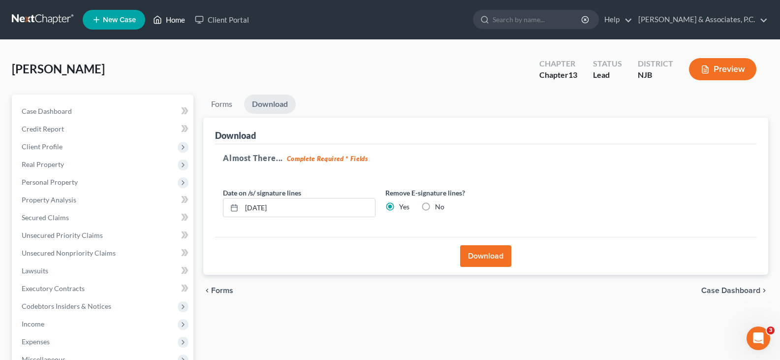
click at [181, 18] on link "Home" at bounding box center [169, 20] width 42 height 18
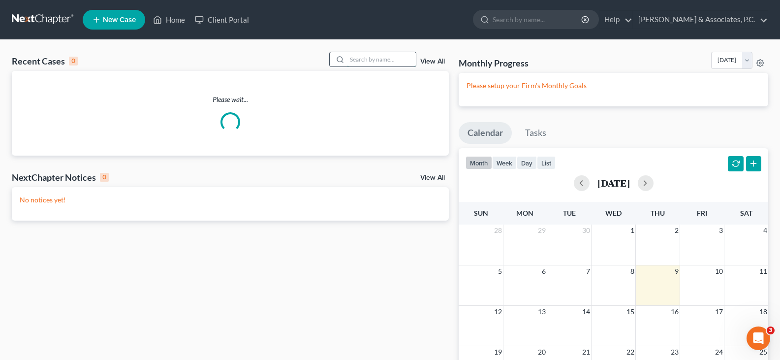
click at [364, 59] on input "search" at bounding box center [381, 59] width 69 height 14
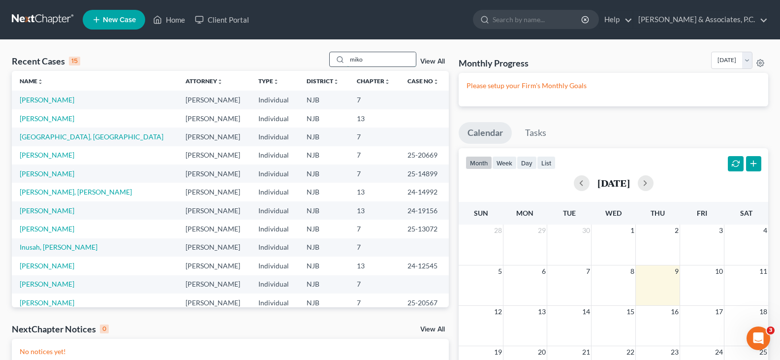
type input "miko"
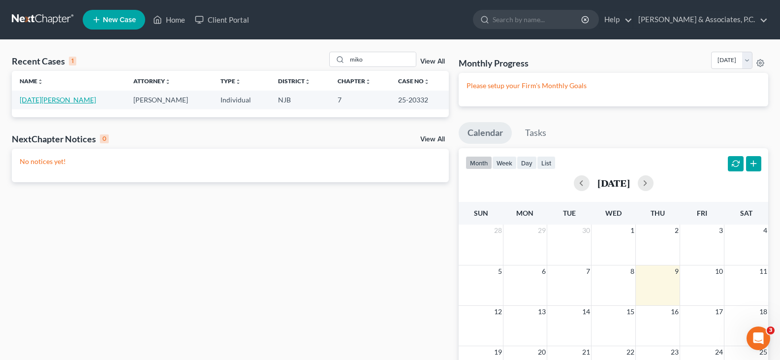
click at [44, 99] on link "[DATE][PERSON_NAME]" at bounding box center [58, 99] width 76 height 8
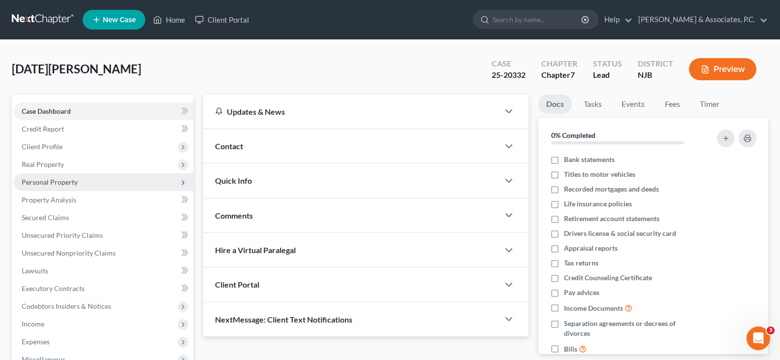
click at [57, 181] on span "Personal Property" at bounding box center [50, 182] width 56 height 8
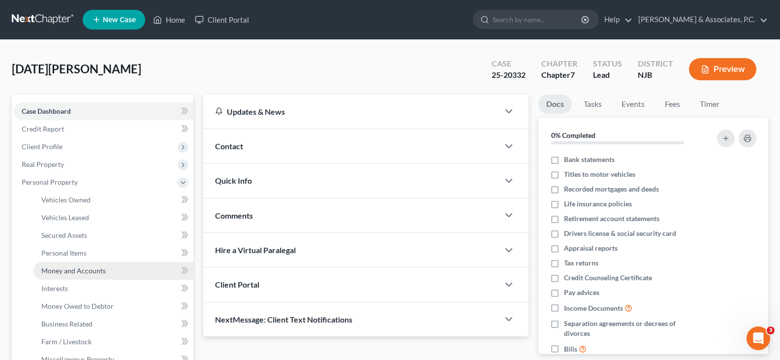
click at [69, 273] on span "Money and Accounts" at bounding box center [73, 270] width 64 height 8
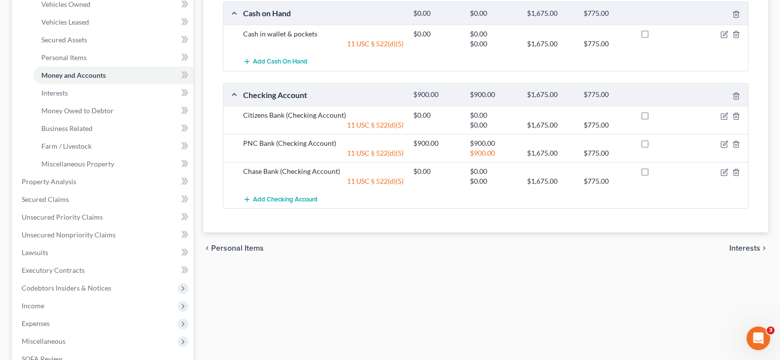
scroll to position [197, 0]
click at [722, 111] on icon "button" at bounding box center [724, 115] width 8 height 8
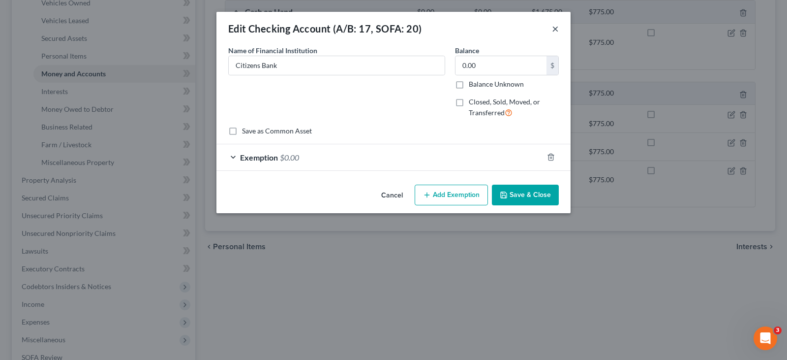
click at [554, 28] on button "×" at bounding box center [555, 29] width 7 height 12
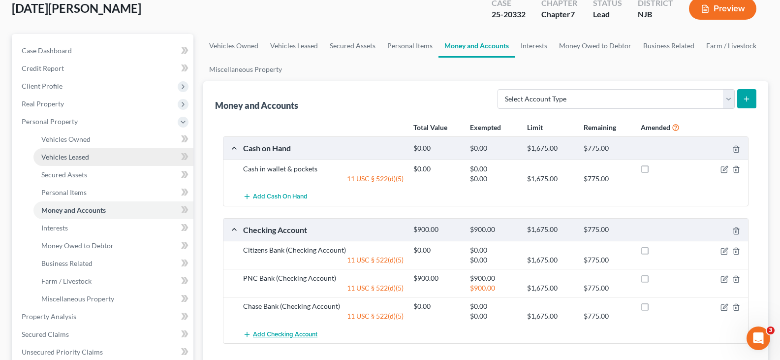
scroll to position [0, 0]
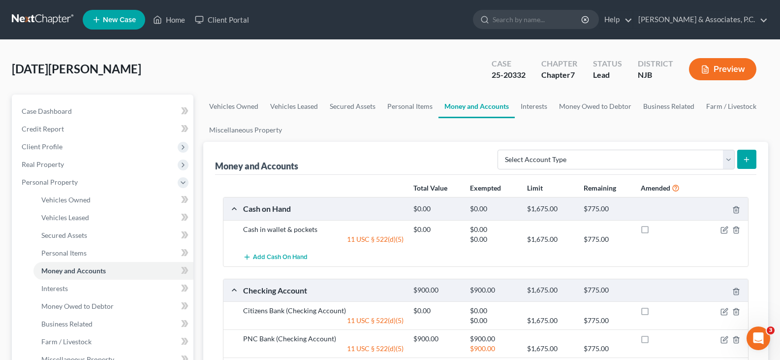
click at [117, 17] on span "New Case" at bounding box center [119, 19] width 33 height 7
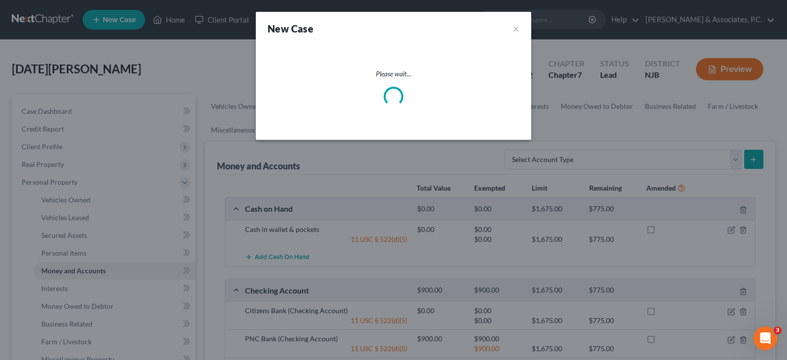
select select "51"
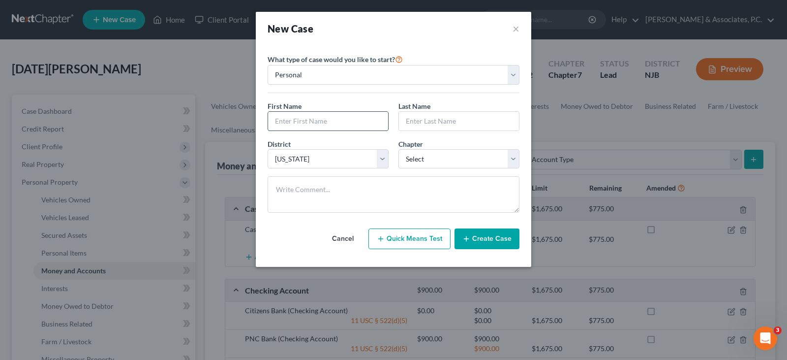
click at [307, 121] on input "text" at bounding box center [328, 121] width 120 height 19
type input "[PERSON_NAME]"
type input "Austin"
click at [440, 158] on select "Select 7 11 12 13" at bounding box center [458, 159] width 121 height 20
select select "0"
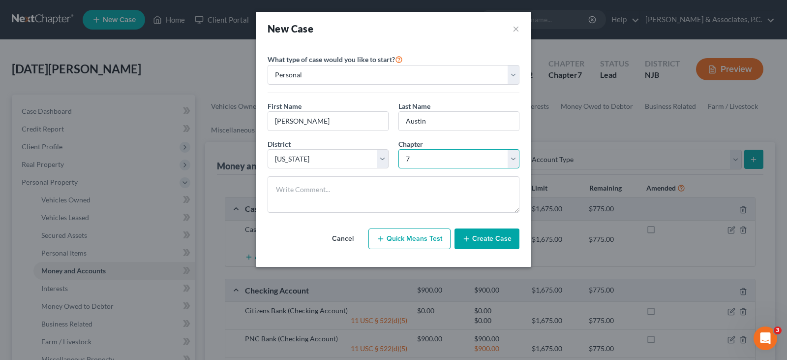
click at [398, 149] on select "Select 7 11 12 13" at bounding box center [458, 159] width 121 height 20
click at [492, 239] on button "Create Case" at bounding box center [486, 238] width 65 height 21
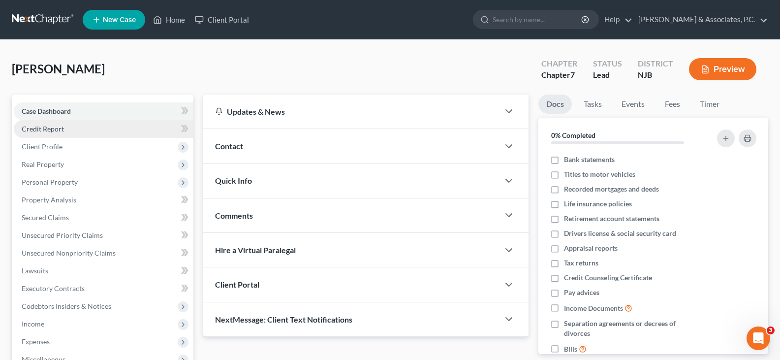
click at [41, 130] on span "Credit Report" at bounding box center [43, 128] width 42 height 8
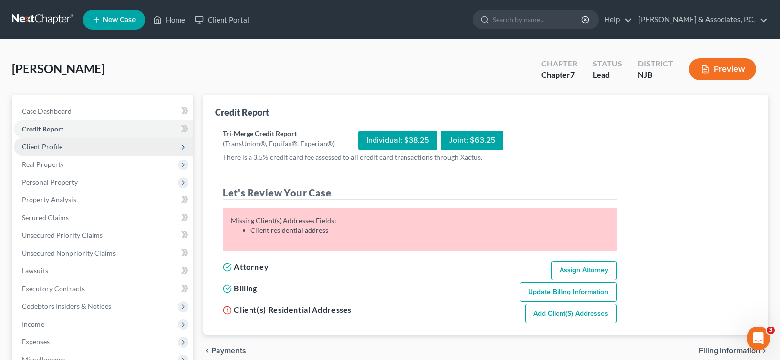
click at [44, 148] on span "Client Profile" at bounding box center [42, 146] width 41 height 8
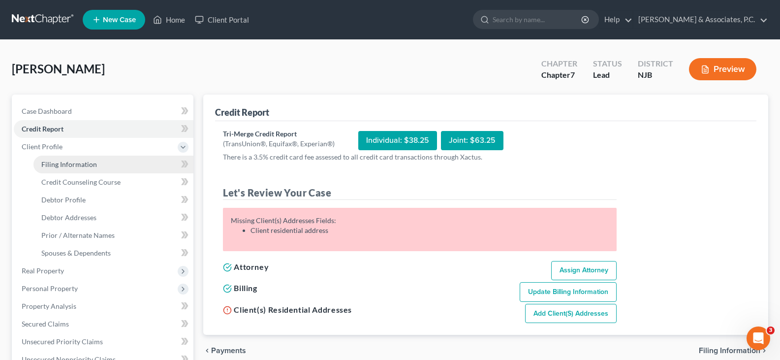
click at [61, 160] on span "Filing Information" at bounding box center [69, 164] width 56 height 8
select select "1"
select select "0"
select select "51"
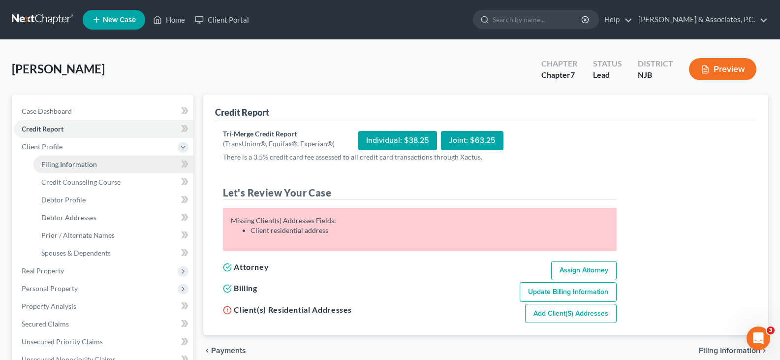
select select "0"
select select "33"
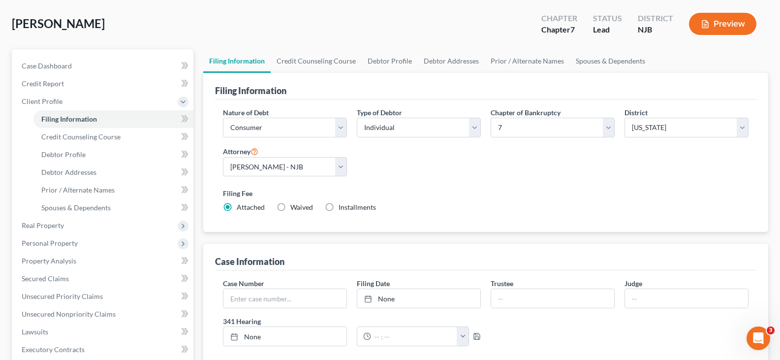
scroll to position [246, 0]
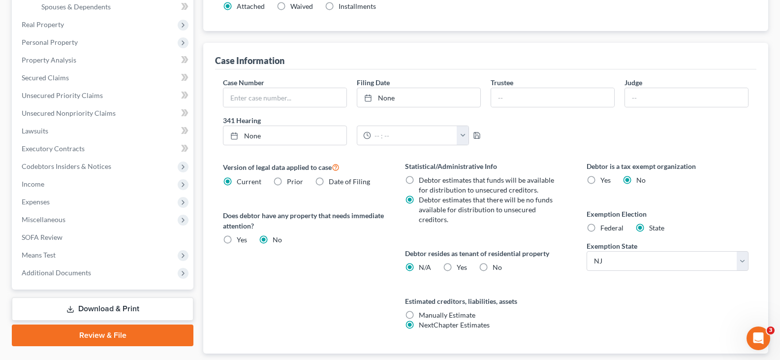
click at [600, 227] on label "Federal" at bounding box center [611, 228] width 23 height 10
click at [604, 227] on input "Federal" at bounding box center [607, 226] width 6 height 6
radio input "true"
radio input "false"
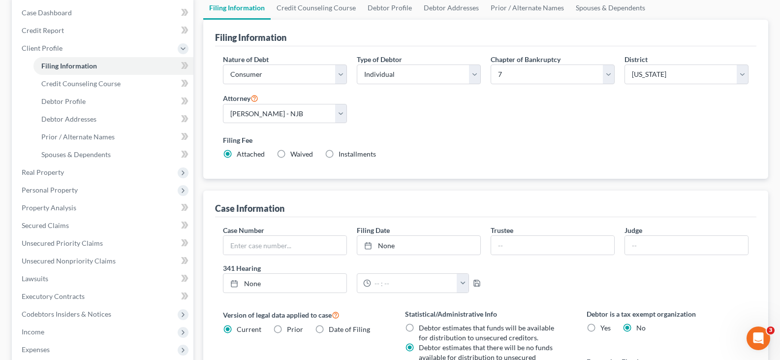
scroll to position [0, 0]
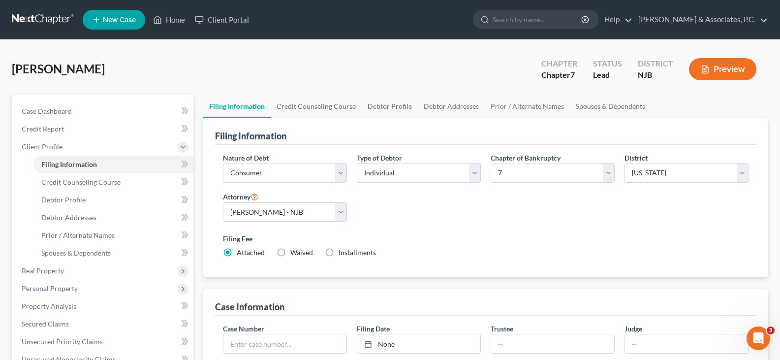
click at [79, 87] on div "[GEOGRAPHIC_DATA][PERSON_NAME] Upgraded Chapter Chapter 7 Status [GEOGRAPHIC_DA…" at bounding box center [390, 73] width 756 height 43
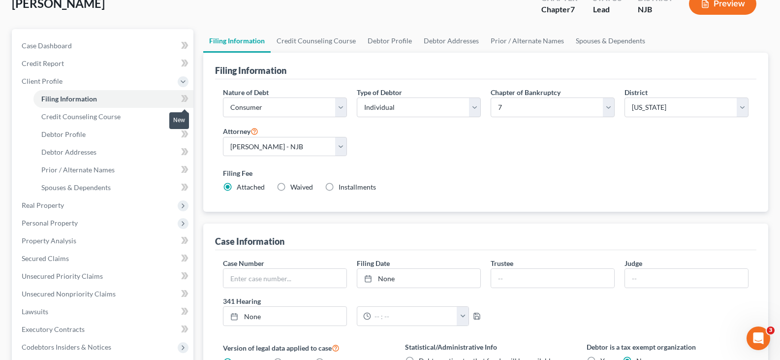
scroll to position [197, 0]
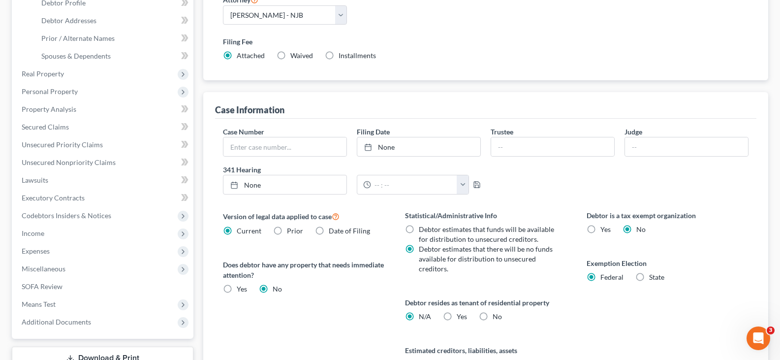
click at [456, 317] on label "Yes Yes" at bounding box center [461, 316] width 10 height 10
click at [460, 317] on input "Yes Yes" at bounding box center [463, 314] width 6 height 6
radio input "true"
radio input "false"
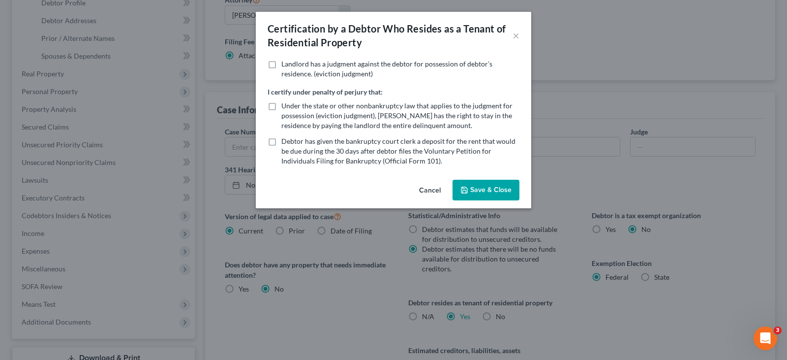
click at [474, 196] on button "Save & Close" at bounding box center [485, 190] width 67 height 21
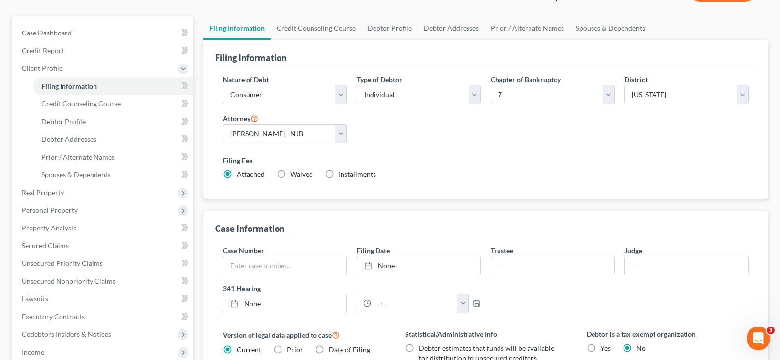
scroll to position [13, 0]
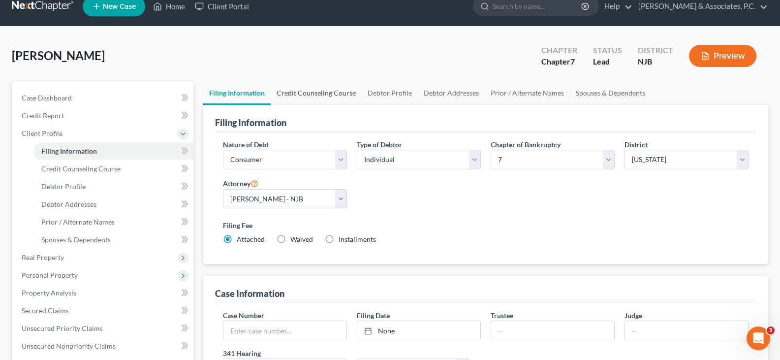
click at [325, 93] on link "Credit Counseling Course" at bounding box center [315, 93] width 91 height 24
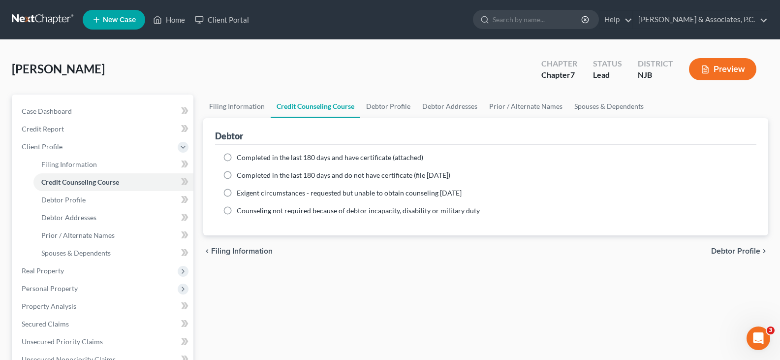
click at [237, 157] on label "Completed in the last 180 days and have certificate (attached)" at bounding box center [330, 157] width 186 height 10
click at [240, 157] on input "Completed in the last 180 days and have certificate (attached)" at bounding box center [243, 155] width 6 height 6
radio input "true"
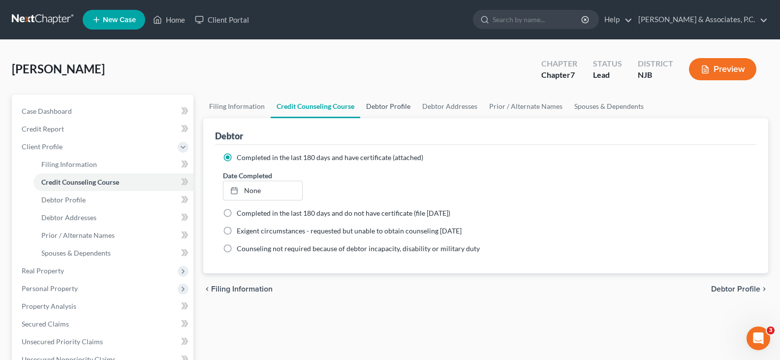
click at [388, 111] on link "Debtor Profile" at bounding box center [388, 106] width 56 height 24
select select "0"
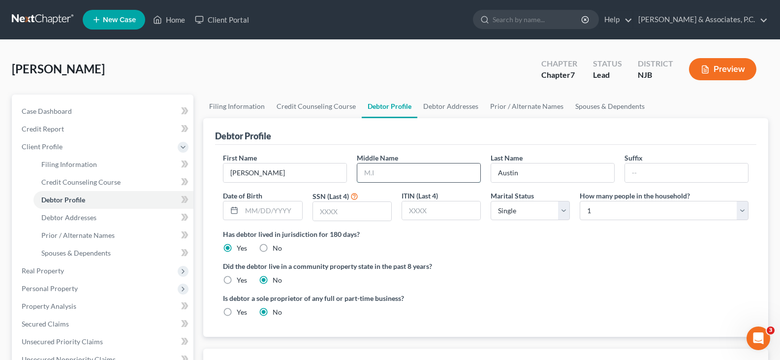
click at [387, 172] on input "text" at bounding box center [418, 172] width 123 height 19
click at [287, 211] on input "text" at bounding box center [271, 210] width 60 height 19
type input "[DATE]"
click at [348, 210] on input "text" at bounding box center [352, 211] width 78 height 19
type input "5781"
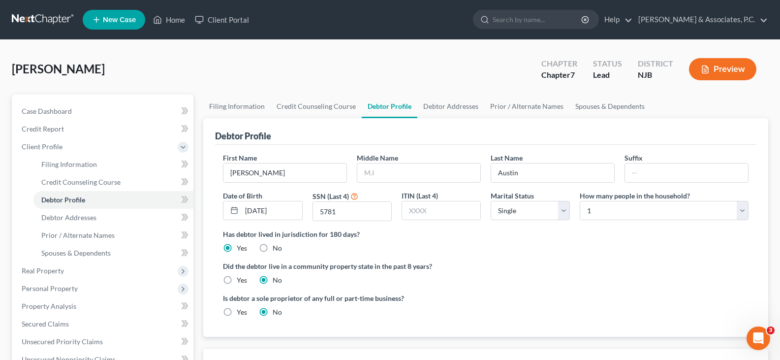
click at [436, 246] on div "Has debtor lived in jurisdiction for 180 days? Yes No Debtor must reside in jur…" at bounding box center [485, 241] width 525 height 24
click at [585, 249] on div "Has debtor lived in jurisdiction for 180 days? Yes No Debtor must reside in jur…" at bounding box center [485, 241] width 525 height 24
click at [440, 105] on link "Debtor Addresses" at bounding box center [450, 106] width 67 height 24
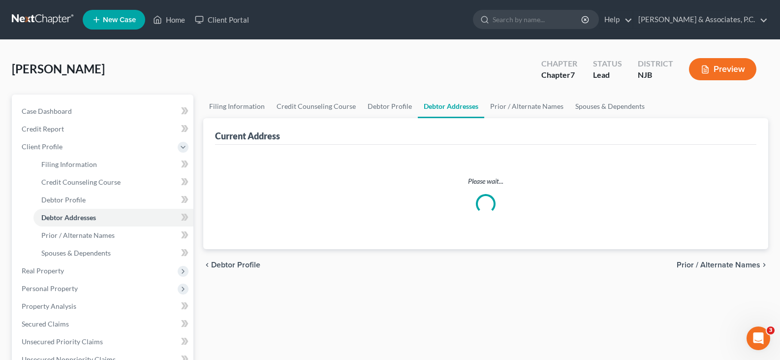
select select "0"
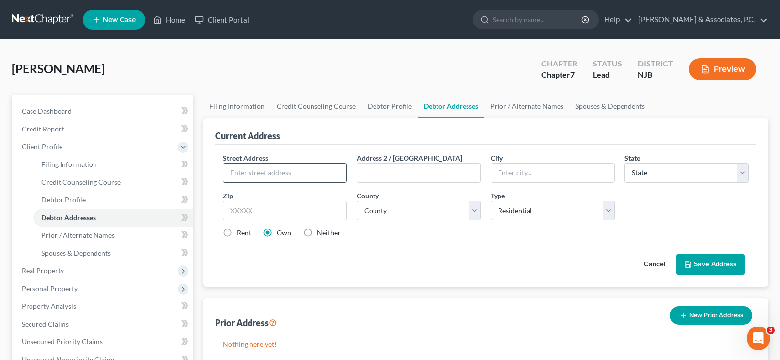
click at [284, 172] on input "text" at bounding box center [284, 172] width 123 height 19
type input "[STREET_ADDRESS][PERSON_NAME]"
type input "07106"
type input "[GEOGRAPHIC_DATA]"
select select "33"
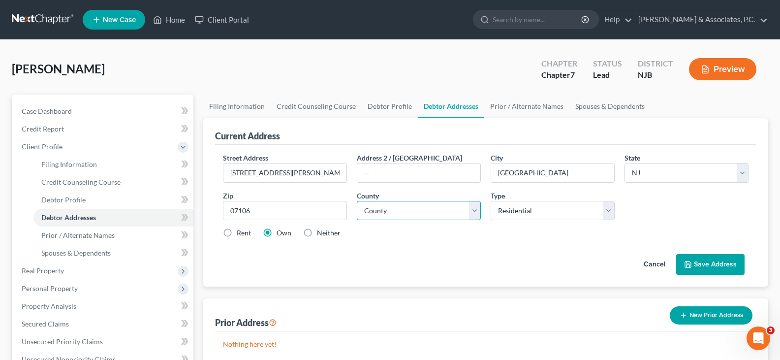
click at [407, 212] on select "County" at bounding box center [419, 211] width 124 height 20
click at [466, 211] on select "County" at bounding box center [419, 211] width 124 height 20
click at [459, 210] on select "County [GEOGRAPHIC_DATA] [GEOGRAPHIC_DATA] [GEOGRAPHIC_DATA] [GEOGRAPHIC_DATA] …" at bounding box center [419, 211] width 124 height 20
select select "6"
click at [357, 201] on select "County [GEOGRAPHIC_DATA] [GEOGRAPHIC_DATA] [GEOGRAPHIC_DATA] [GEOGRAPHIC_DATA] …" at bounding box center [419, 211] width 124 height 20
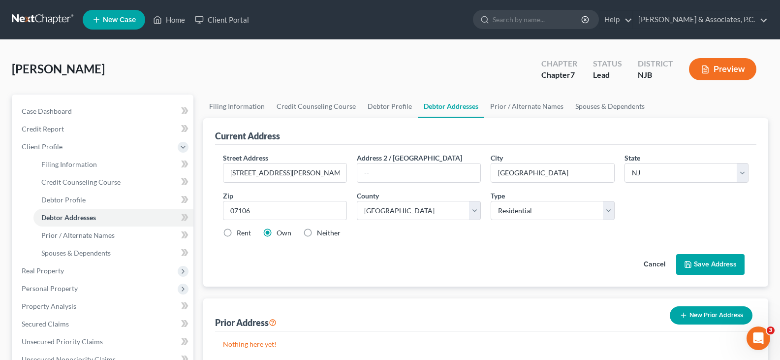
click at [237, 232] on label "Rent" at bounding box center [244, 233] width 14 height 10
click at [240, 232] on input "Rent" at bounding box center [243, 231] width 6 height 6
radio input "true"
click at [708, 263] on button "Save Address" at bounding box center [710, 264] width 68 height 21
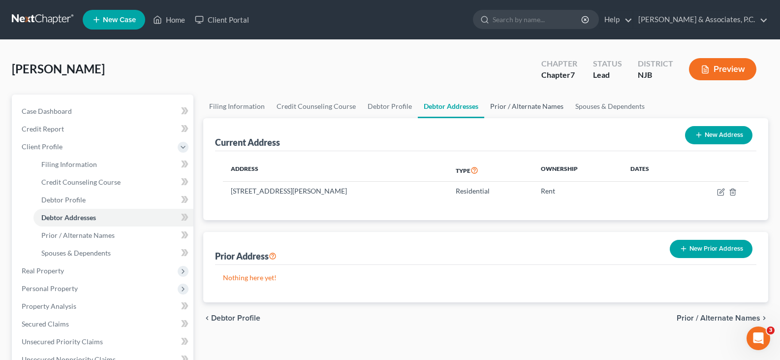
click at [523, 104] on link "Prior / Alternate Names" at bounding box center [526, 106] width 85 height 24
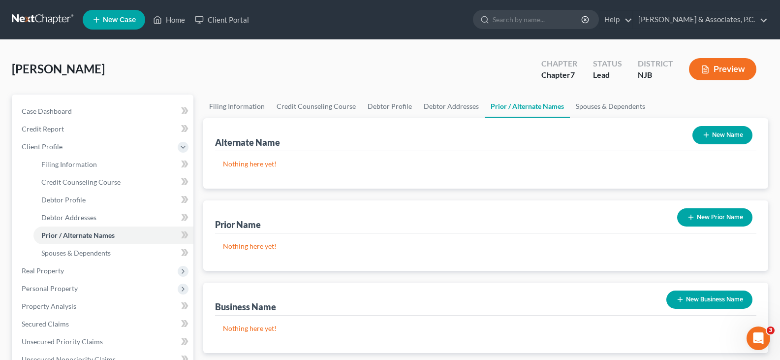
click at [286, 175] on div "Nothing here yet!" at bounding box center [485, 169] width 541 height 37
click at [280, 138] on div "Alternate Name" at bounding box center [247, 142] width 65 height 12
click at [345, 75] on div "[GEOGRAPHIC_DATA][PERSON_NAME] Upgraded Chapter Chapter 7 Status [GEOGRAPHIC_DA…" at bounding box center [390, 73] width 756 height 43
click at [613, 107] on link "Spouses & Dependents" at bounding box center [610, 106] width 81 height 24
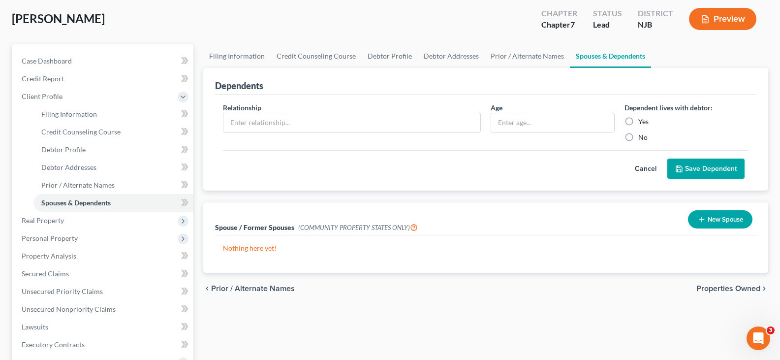
scroll to position [98, 0]
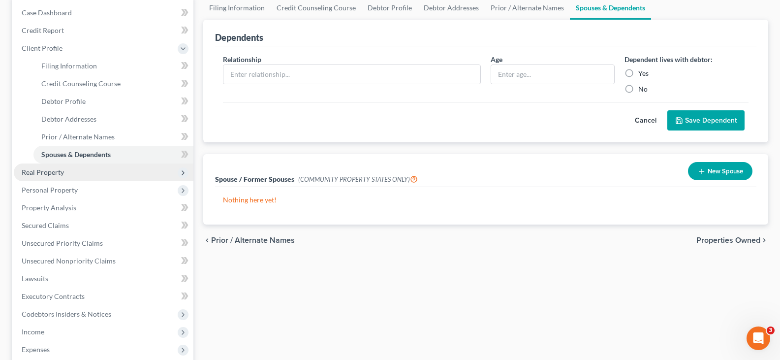
click at [50, 170] on span "Real Property" at bounding box center [43, 172] width 42 height 8
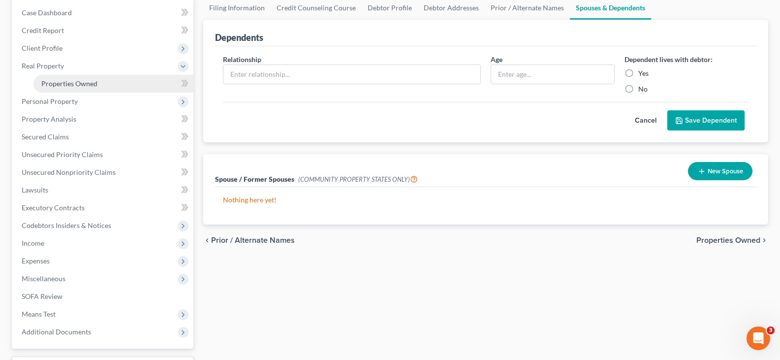
click at [62, 87] on span "Properties Owned" at bounding box center [69, 83] width 56 height 8
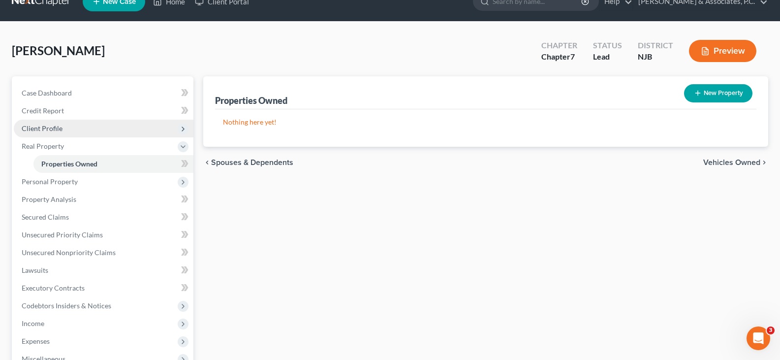
scroll to position [49, 0]
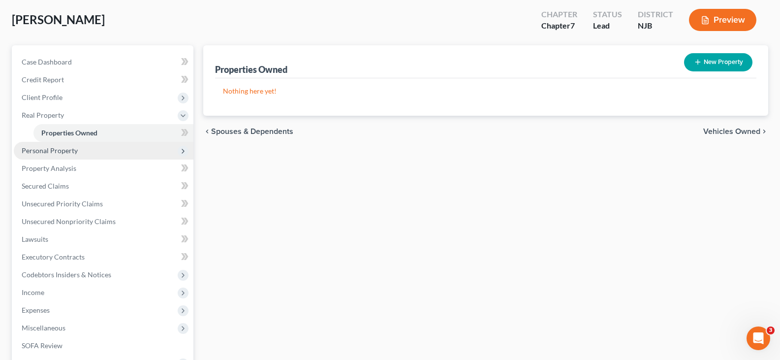
click at [43, 150] on span "Personal Property" at bounding box center [50, 150] width 56 height 8
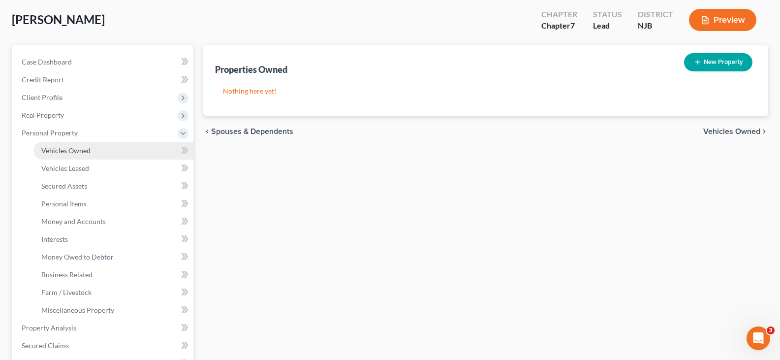
click at [68, 151] on span "Vehicles Owned" at bounding box center [65, 150] width 49 height 8
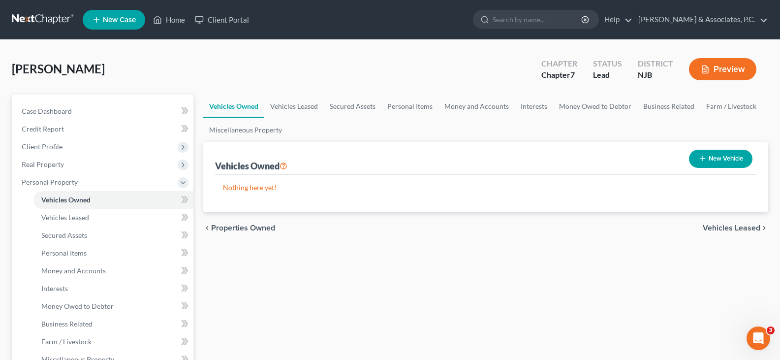
click at [740, 156] on button "New Vehicle" at bounding box center [720, 159] width 63 height 18
select select "0"
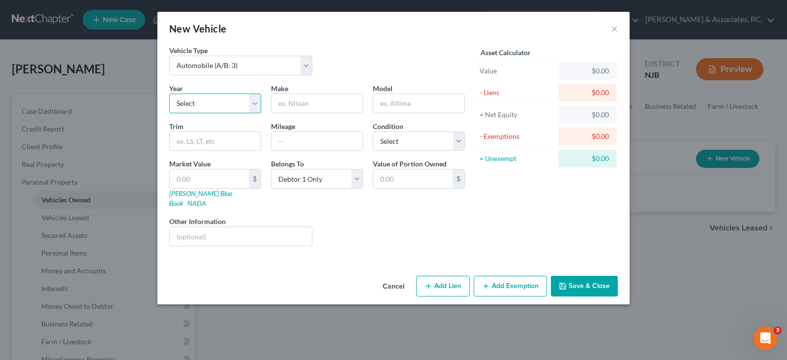
click at [255, 106] on select "Select 2026 2025 2024 2023 2022 2021 2020 2019 2018 2017 2016 2015 2014 2013 20…" at bounding box center [215, 103] width 92 height 20
select select "21"
click at [169, 93] on select "Select 2026 2025 2024 2023 2022 2021 2020 2019 2018 2017 2016 2015 2014 2013 20…" at bounding box center [215, 103] width 92 height 20
click at [325, 101] on input "text" at bounding box center [316, 103] width 91 height 19
type input "Honda"
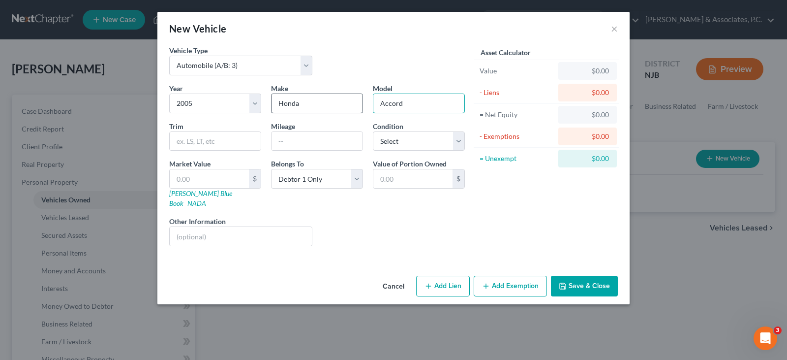
type input "Accord"
type input "EX-L"
type input "165000"
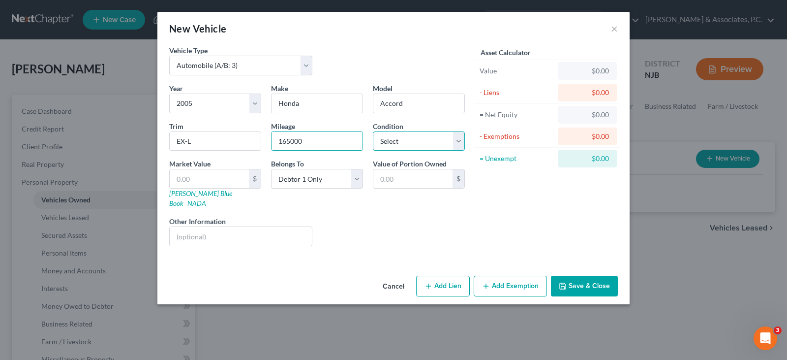
click at [420, 147] on select "Select Excellent Very Good Good Fair Poor" at bounding box center [419, 141] width 92 height 20
select select "3"
click at [373, 131] on select "Select Excellent Very Good Good Fair Poor" at bounding box center [419, 141] width 92 height 20
click at [217, 178] on input "text" at bounding box center [209, 178] width 79 height 19
type input "3"
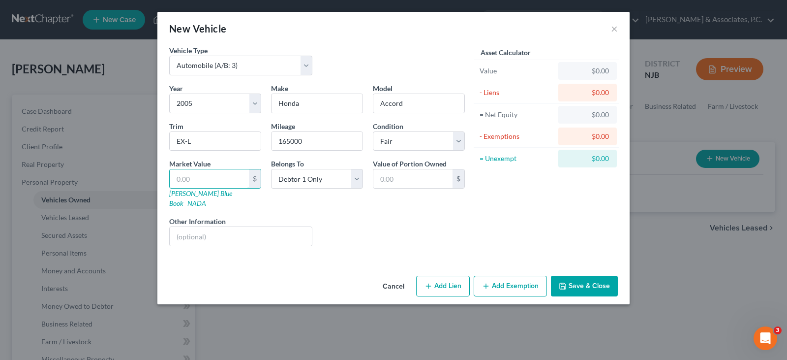
type input "3.00"
type input "33"
type input "33.00"
type input "333"
type input "333.00"
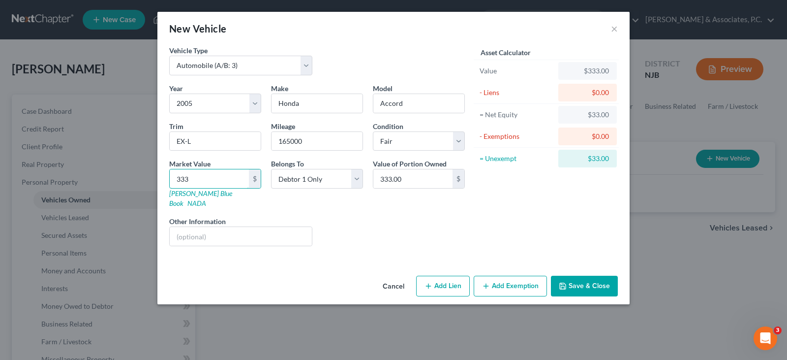
type input "3331"
type input "3,331.00"
click at [517, 275] on button "Add Exemption" at bounding box center [510, 285] width 73 height 21
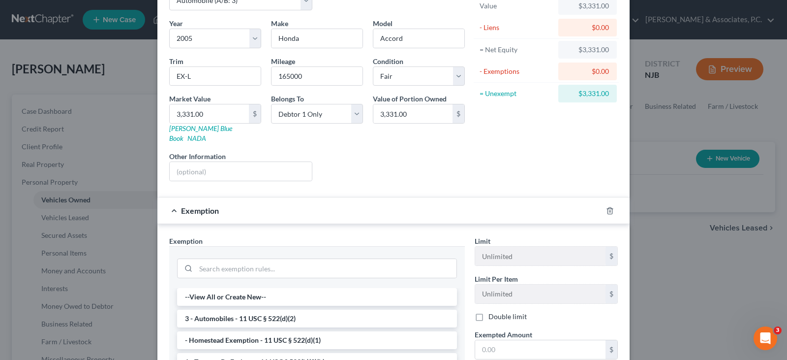
scroll to position [148, 0]
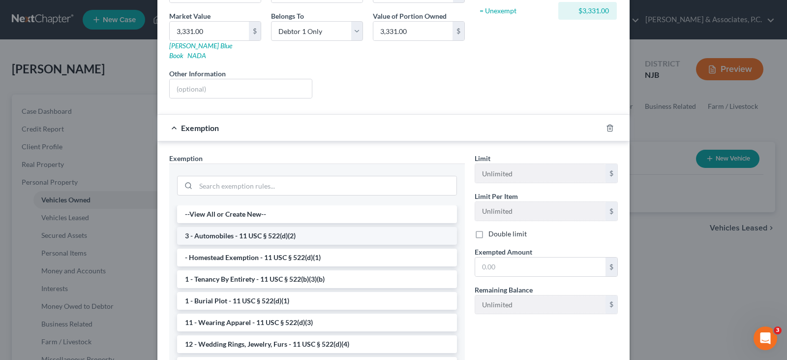
click at [234, 227] on li "3 - Automobiles - 11 USC § 522(d)(2)" at bounding box center [317, 236] width 280 height 18
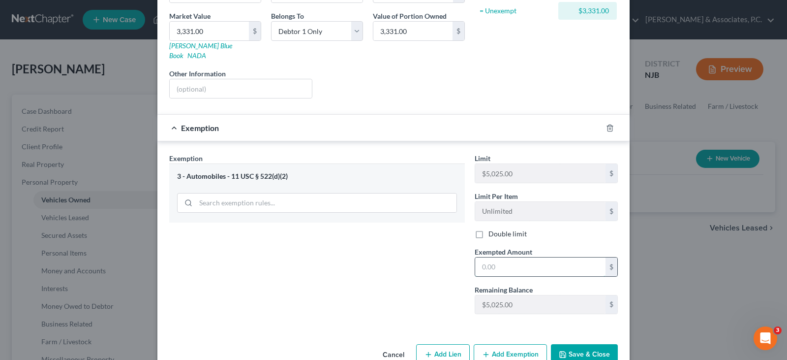
click at [510, 259] on input "text" at bounding box center [540, 266] width 130 height 19
type input "3,331.00"
click at [588, 348] on button "Save & Close" at bounding box center [584, 354] width 67 height 21
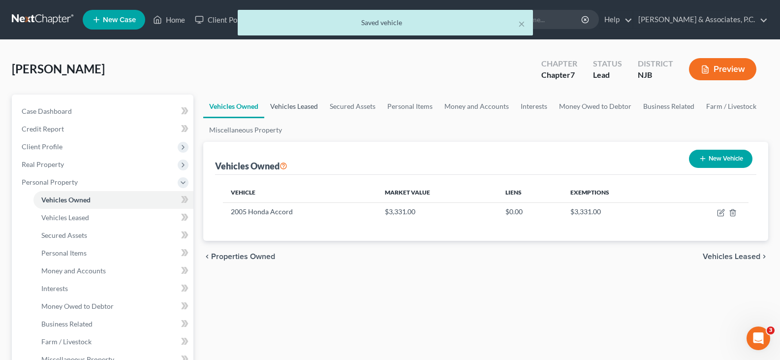
click at [283, 109] on link "Vehicles Leased" at bounding box center [294, 106] width 60 height 24
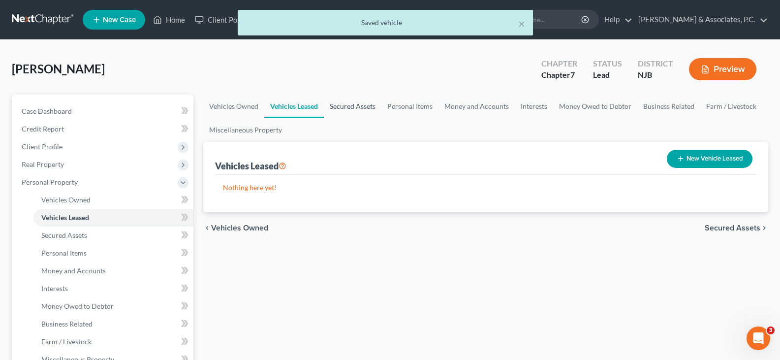
click at [346, 105] on link "Secured Assets" at bounding box center [353, 106] width 58 height 24
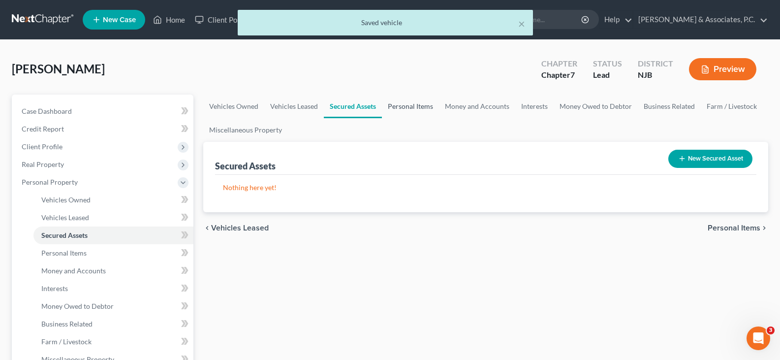
click at [405, 107] on link "Personal Items" at bounding box center [410, 106] width 57 height 24
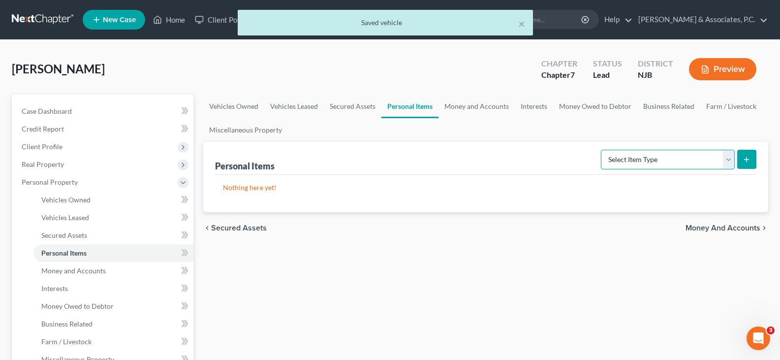
click at [726, 160] on select "Select Item Type Clothing (A/B: 11) Collectibles Of Value (A/B: 8) Electronics …" at bounding box center [668, 160] width 134 height 20
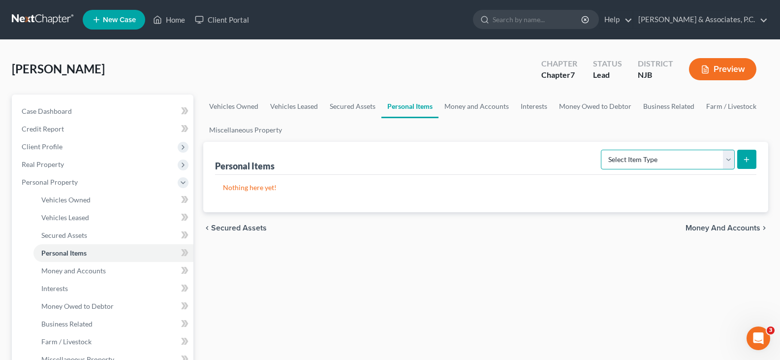
select select "clothing"
click at [602, 150] on select "Select Item Type Clothing (A/B: 11) Collectibles Of Value (A/B: 8) Electronics …" at bounding box center [668, 160] width 134 height 20
click at [751, 153] on button "submit" at bounding box center [746, 159] width 19 height 19
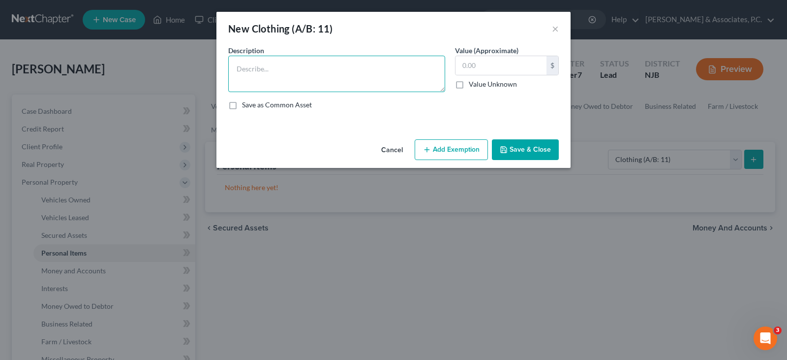
click at [282, 69] on textarea at bounding box center [336, 74] width 217 height 36
type textarea "u"
type textarea "Used clothing"
click at [501, 62] on input "text" at bounding box center [500, 65] width 91 height 19
type input "500.00"
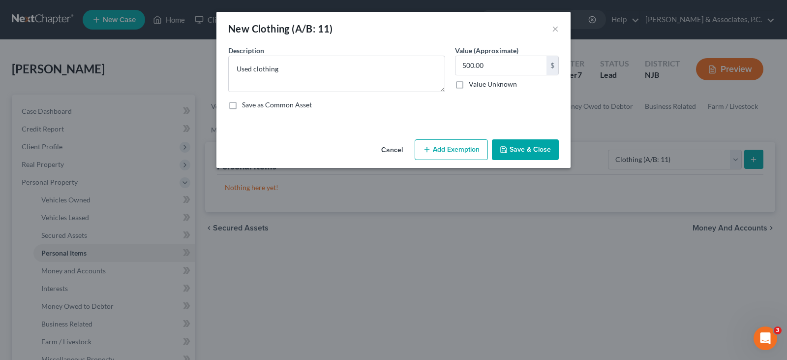
click at [452, 147] on button "Add Exemption" at bounding box center [451, 149] width 73 height 21
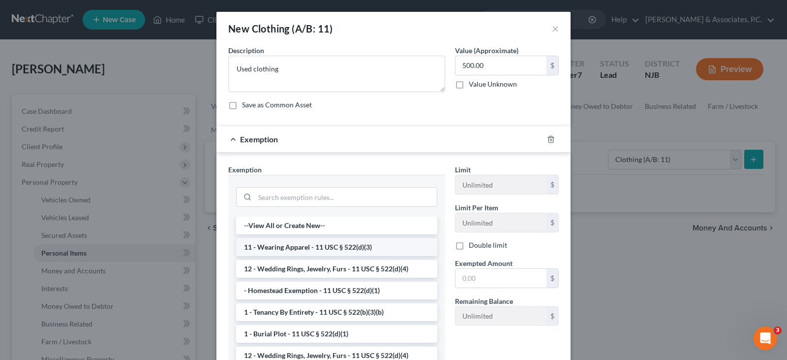
click at [287, 247] on li "11 - Wearing Apparel - 11 USC § 522(d)(3)" at bounding box center [336, 247] width 201 height 18
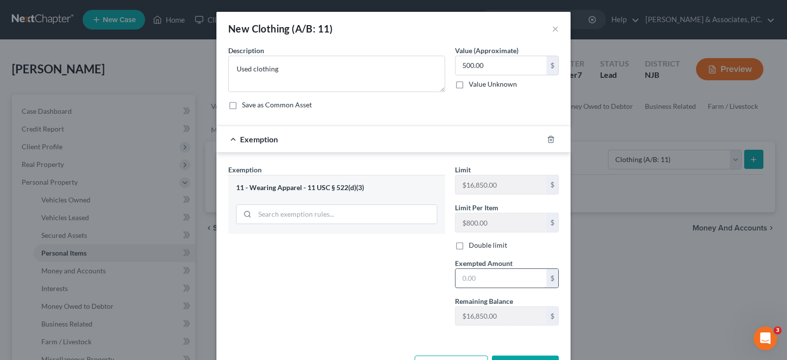
click at [511, 277] on input "text" at bounding box center [500, 278] width 91 height 19
type input "500.00"
drag, startPoint x: 356, startPoint y: 260, endPoint x: 359, endPoint y: 264, distance: 5.3
click at [358, 264] on div "Exemption Set must be selected for CA. Exemption * 11 - Wearing Apparel - 11 US…" at bounding box center [336, 248] width 227 height 169
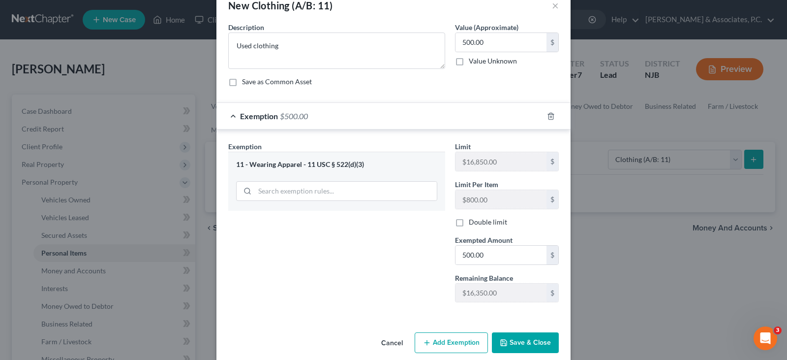
scroll to position [36, 0]
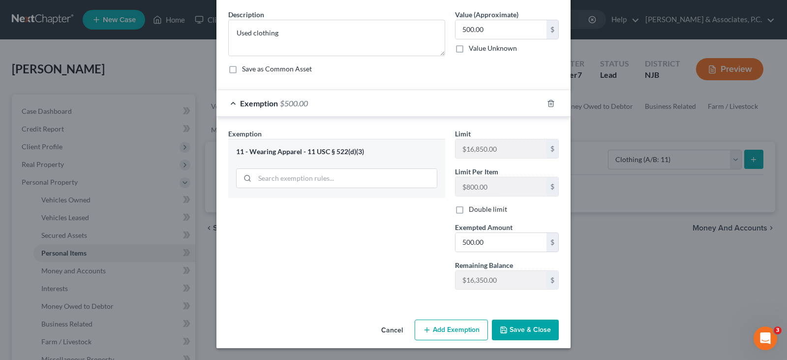
click at [525, 331] on button "Save & Close" at bounding box center [525, 329] width 67 height 21
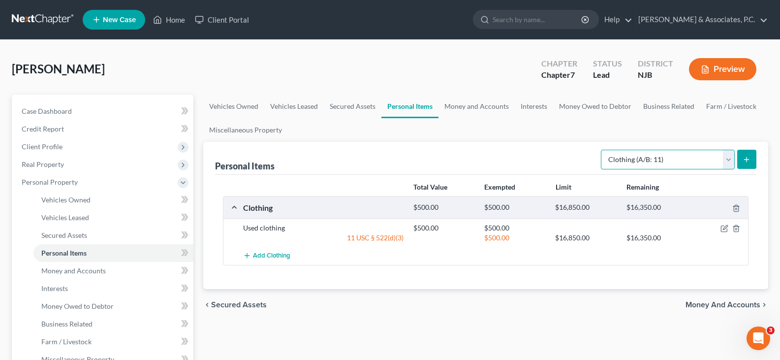
click at [721, 164] on select "Select Item Type Clothing (A/B: 11) Collectibles Of Value (A/B: 8) Electronics …" at bounding box center [668, 160] width 134 height 20
click at [602, 150] on select "Select Item Type Clothing (A/B: 11) Collectibles Of Value (A/B: 8) Electronics …" at bounding box center [668, 160] width 134 height 20
click at [743, 157] on icon "submit" at bounding box center [746, 159] width 8 height 8
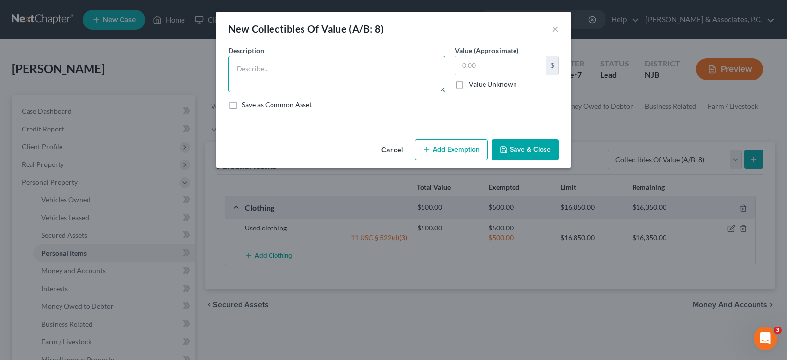
click at [282, 74] on textarea at bounding box center [336, 74] width 217 height 36
click at [553, 27] on button "×" at bounding box center [555, 29] width 7 height 12
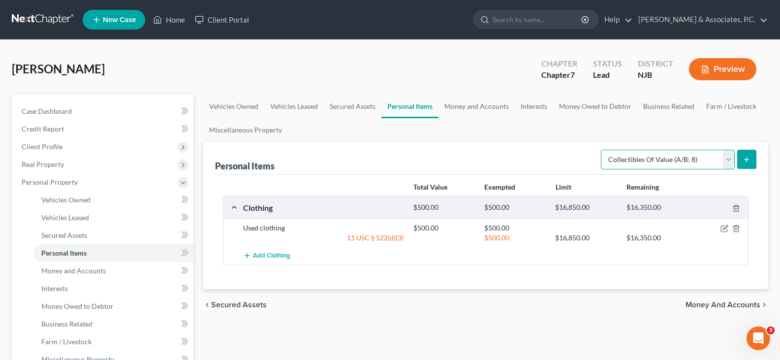
click at [731, 156] on select "Select Item Type Clothing (A/B: 11) Collectibles Of Value (A/B: 8) Electronics …" at bounding box center [668, 160] width 134 height 20
select select "electronics"
click at [602, 150] on select "Select Item Type Clothing (A/B: 11) Collectibles Of Value (A/B: 8) Electronics …" at bounding box center [668, 160] width 134 height 20
click at [743, 153] on button "submit" at bounding box center [746, 159] width 19 height 19
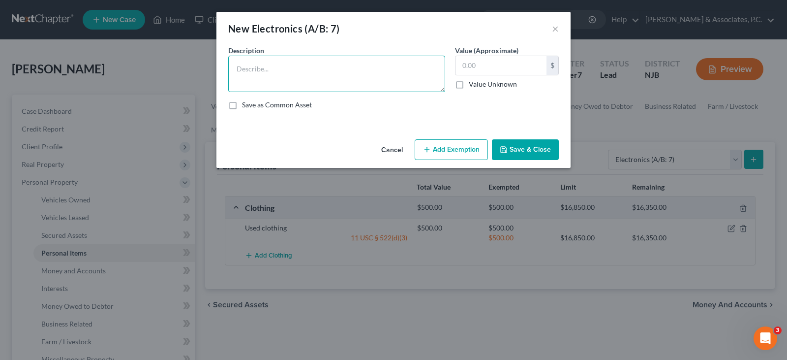
click at [258, 76] on textarea at bounding box center [336, 74] width 217 height 36
type textarea "2 televisions, laptop"
type input "1,000.00"
click at [454, 145] on button "Add Exemption" at bounding box center [451, 149] width 73 height 21
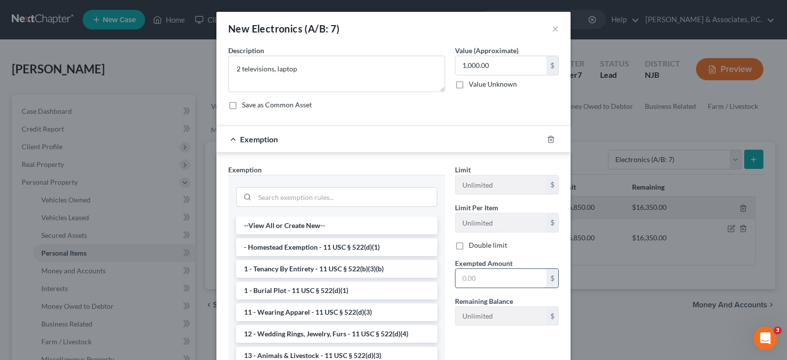
click at [492, 273] on input "text" at bounding box center [500, 278] width 91 height 19
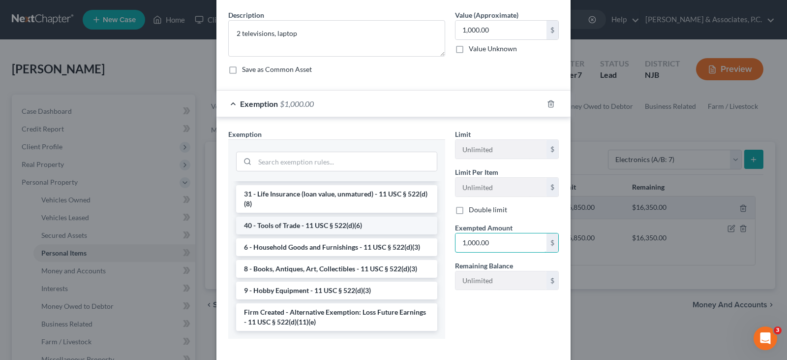
scroll to position [822, 0]
type input "1,000.00"
click at [273, 245] on li "6 - Household Goods and Furnishings - 11 USC § 522(d)(3)" at bounding box center [336, 247] width 201 height 18
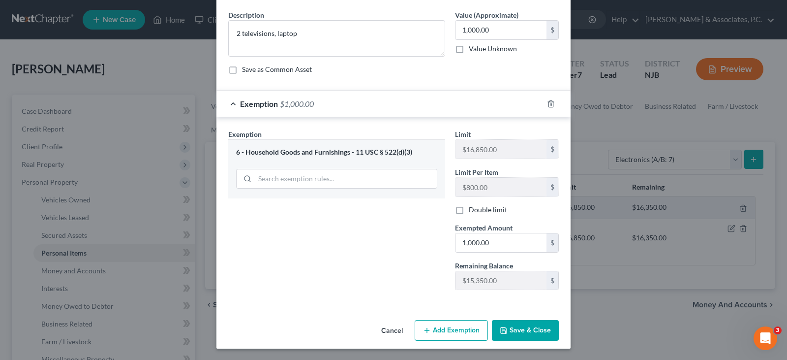
click at [514, 326] on button "Save & Close" at bounding box center [525, 330] width 67 height 21
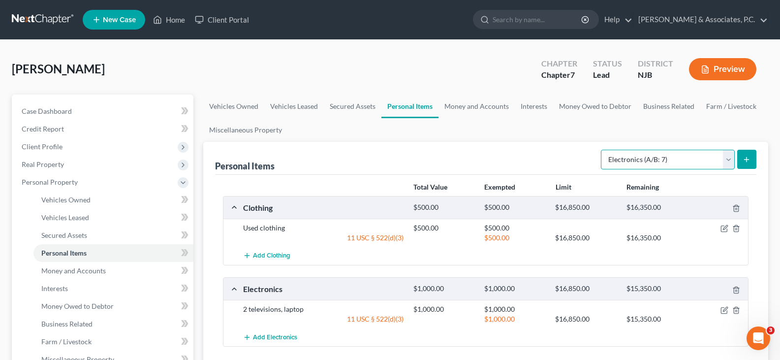
click at [730, 158] on select "Select Item Type Clothing (A/B: 11) Collectibles Of Value (A/B: 8) Electronics …" at bounding box center [668, 160] width 134 height 20
select select "household_goods"
click at [602, 150] on select "Select Item Type Clothing (A/B: 11) Collectibles Of Value (A/B: 8) Electronics …" at bounding box center [668, 160] width 134 height 20
click at [746, 157] on line "submit" at bounding box center [746, 159] width 0 height 4
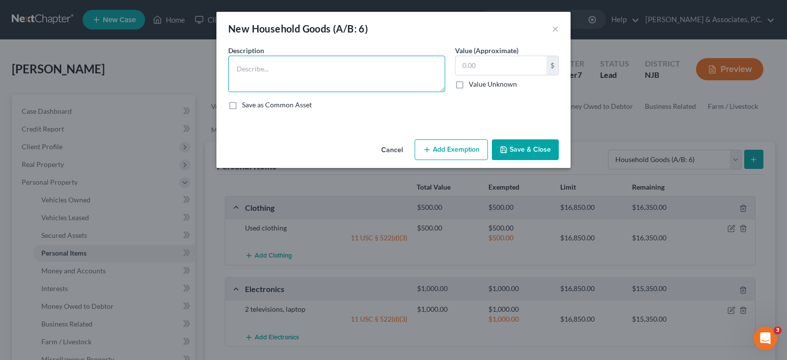
click at [280, 71] on textarea at bounding box center [336, 74] width 217 height 36
click at [267, 66] on textarea "work desk chair" at bounding box center [336, 74] width 217 height 36
click at [236, 68] on textarea "work desk, chair" at bounding box center [336, 74] width 217 height 36
type textarea "work desk, chair"
click at [472, 63] on input "text" at bounding box center [500, 65] width 91 height 19
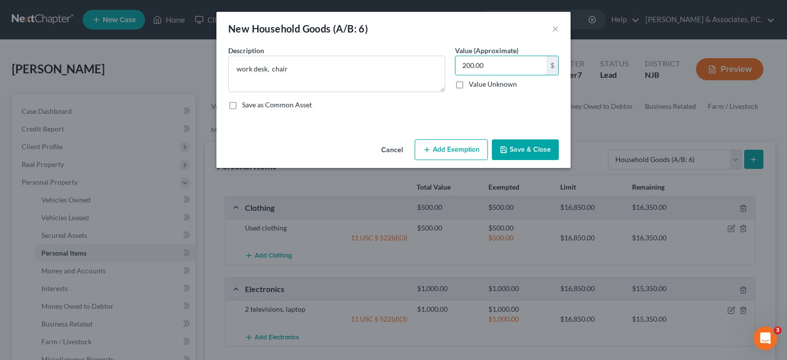
type input "200.00"
click at [440, 143] on button "Add Exemption" at bounding box center [451, 149] width 73 height 21
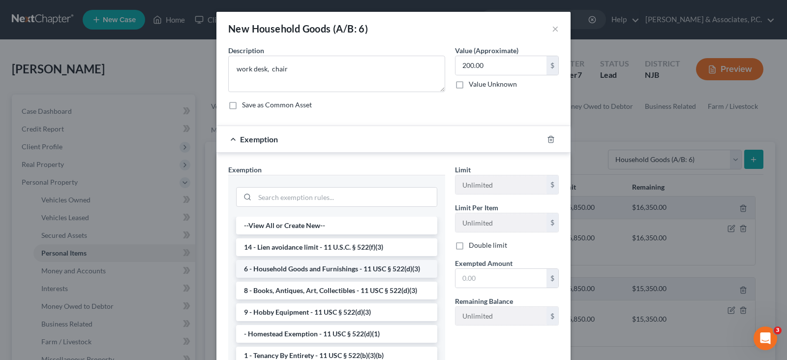
click at [283, 269] on li "6 - Household Goods and Furnishings - 11 USC § 522(d)(3)" at bounding box center [336, 269] width 201 height 18
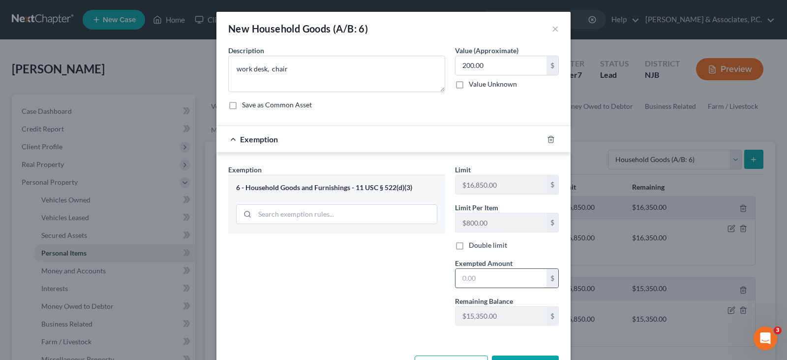
click at [487, 278] on input "text" at bounding box center [500, 278] width 91 height 19
type input "200.00"
click at [360, 256] on div "Exemption Set must be selected for CA. Exemption * 6 - Household Goods and Furn…" at bounding box center [336, 248] width 227 height 169
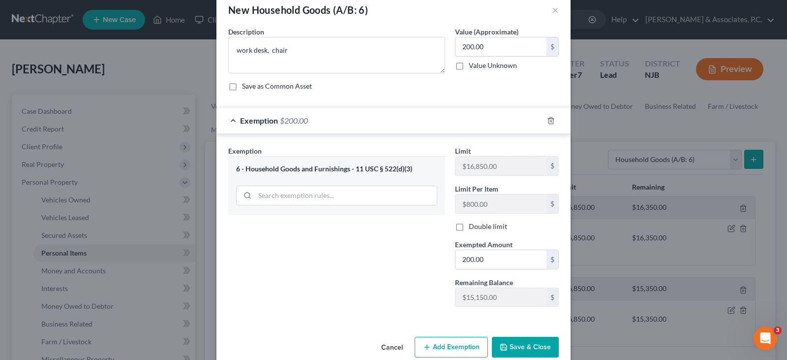
scroll to position [36, 0]
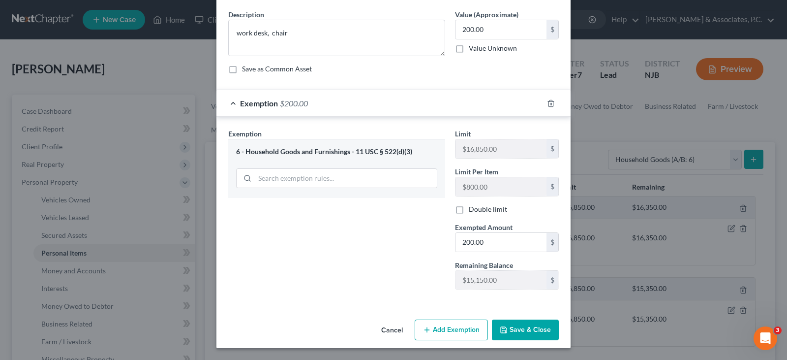
drag, startPoint x: 520, startPoint y: 332, endPoint x: 620, endPoint y: 214, distance: 154.2
click at [520, 331] on button "Save & Close" at bounding box center [525, 329] width 67 height 21
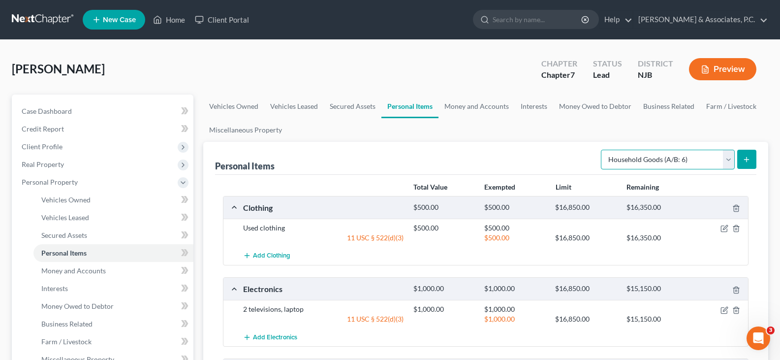
click at [731, 158] on select "Select Item Type Clothing (A/B: 11) Collectibles Of Value (A/B: 8) Electronics …" at bounding box center [668, 160] width 134 height 20
select select "jewelry"
click at [602, 150] on select "Select Item Type Clothing (A/B: 11) Collectibles Of Value (A/B: 8) Electronics …" at bounding box center [668, 160] width 134 height 20
click at [746, 156] on icon "submit" at bounding box center [746, 159] width 8 height 8
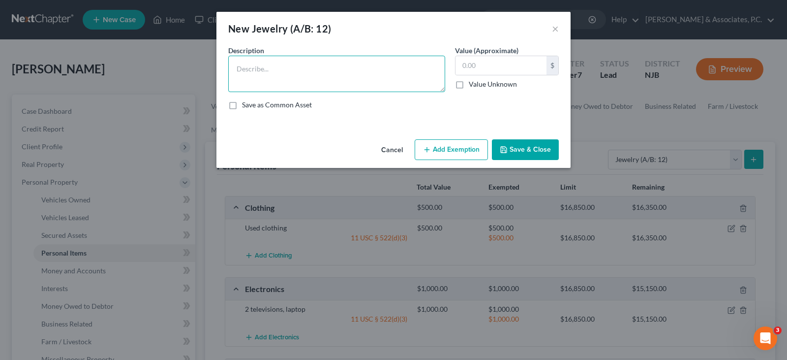
click at [273, 68] on textarea at bounding box center [336, 74] width 217 height 36
type textarea "earrings, ring"
click at [479, 69] on input "text" at bounding box center [500, 65] width 91 height 19
type input "3,000.00"
click at [235, 69] on textarea "earrings, ring" at bounding box center [336, 74] width 217 height 36
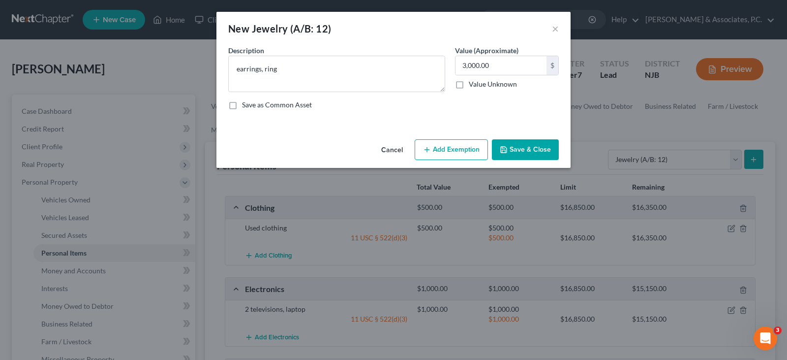
click at [442, 147] on button "Add Exemption" at bounding box center [451, 149] width 73 height 21
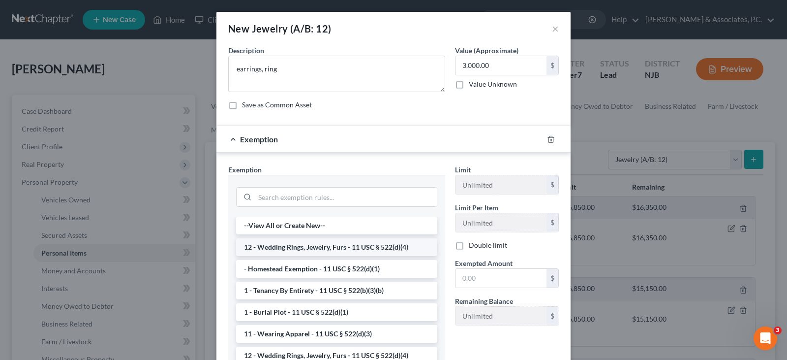
click at [266, 247] on li "12 - Wedding Rings, Jewelry, Furs - 11 USC § 522(d)(4)" at bounding box center [336, 247] width 201 height 18
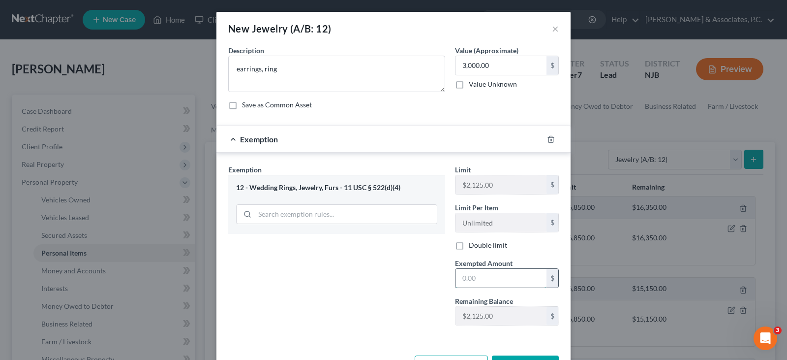
click at [466, 276] on input "text" at bounding box center [500, 278] width 91 height 19
drag, startPoint x: 393, startPoint y: 268, endPoint x: 410, endPoint y: 275, distance: 17.8
click at [393, 269] on div "Exemption Set must be selected for CA. Exemption * 12 - Wedding Rings, Jewelry,…" at bounding box center [336, 248] width 227 height 169
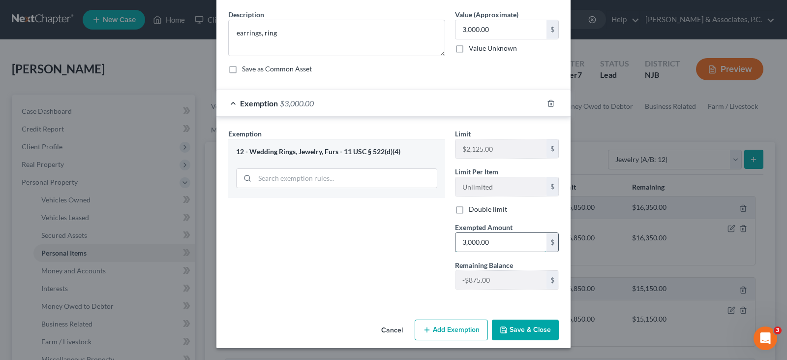
click at [496, 238] on input "3,000.00" at bounding box center [500, 242] width 91 height 19
type input "2,125.00"
click at [441, 325] on button "Add Exemption" at bounding box center [451, 329] width 73 height 21
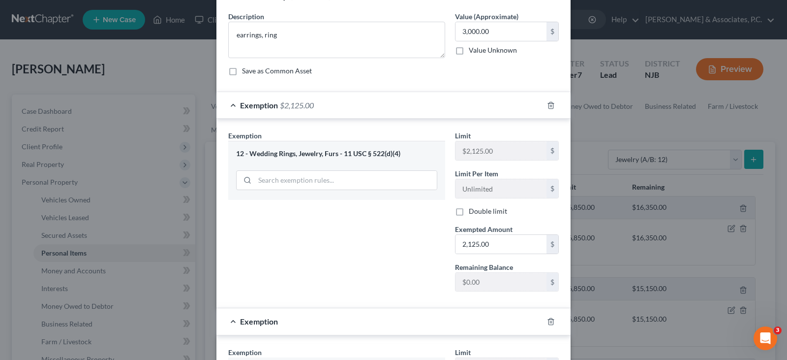
scroll to position [0, 0]
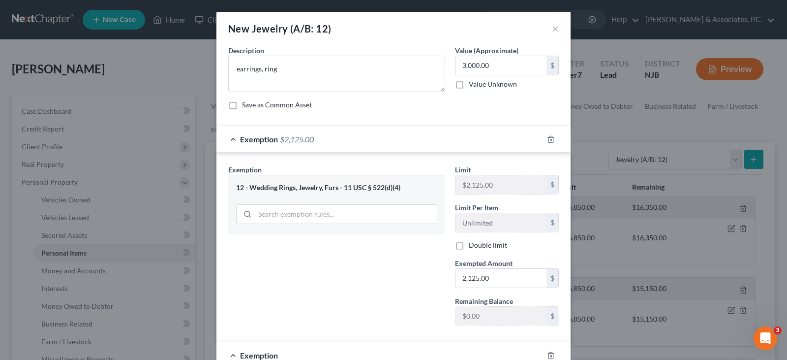
click at [424, 99] on div "Description * earrings, ring Value (Approximate) 3,000.00 $ Value Unknown Balan…" at bounding box center [393, 81] width 340 height 72
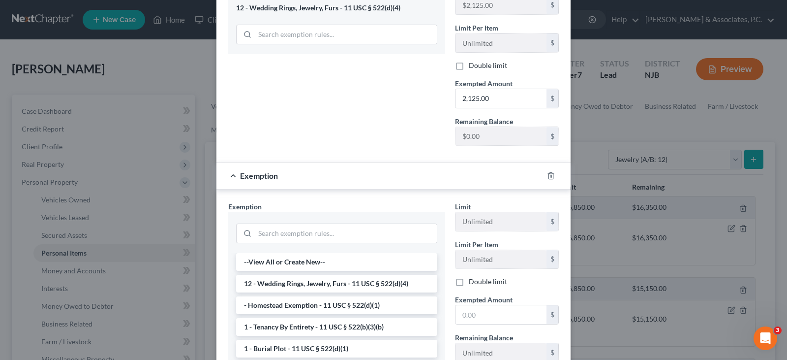
scroll to position [197, 0]
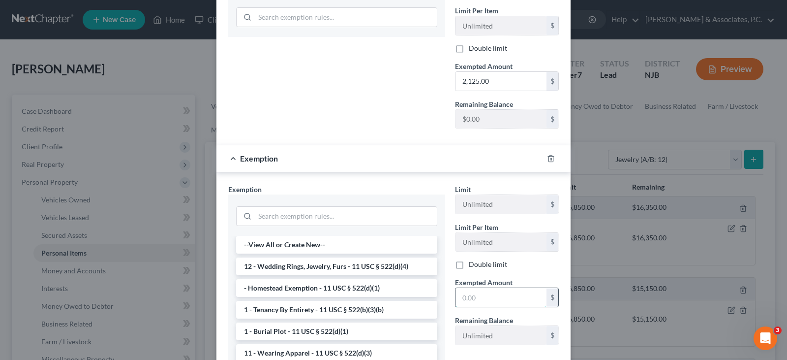
click at [476, 300] on input "text" at bounding box center [500, 297] width 91 height 19
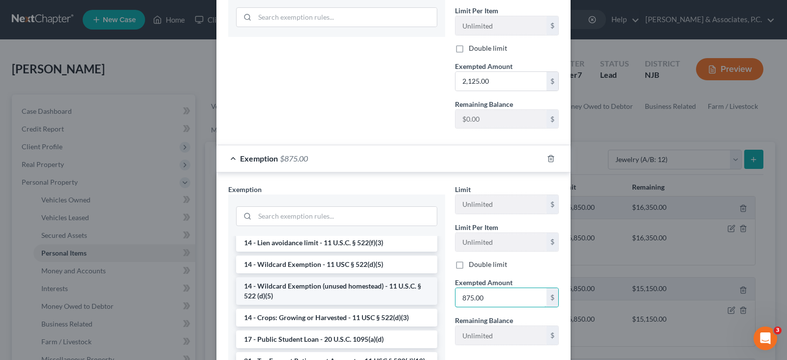
type input "875.00"
click at [297, 292] on li "14 - Wildcard Exemption (unused homestead) - 11 U.S.C. § 522 (d)(5)" at bounding box center [336, 291] width 201 height 28
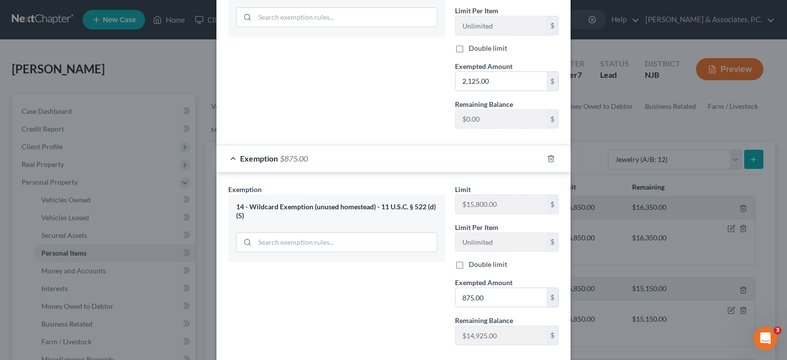
click at [336, 90] on div "Exemption Set must be selected for CA. Exemption * 12 - Wedding Rings, Jewelry,…" at bounding box center [336, 52] width 227 height 169
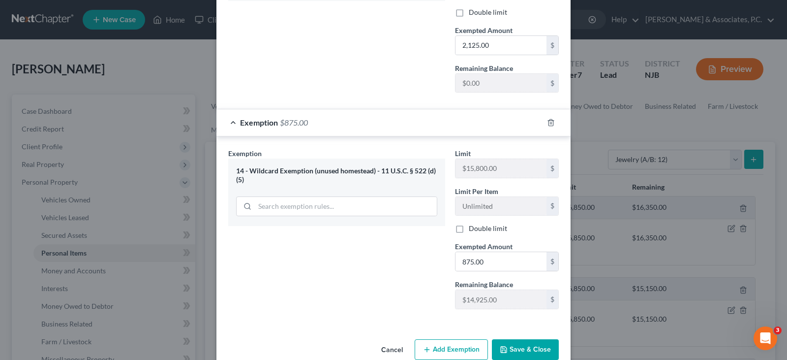
scroll to position [252, 0]
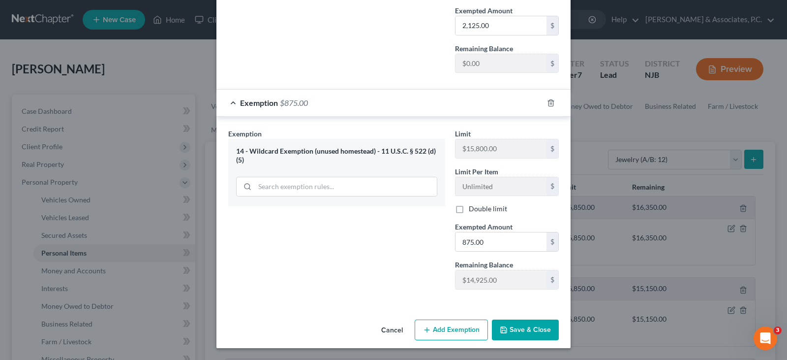
click at [524, 322] on button "Save & Close" at bounding box center [525, 329] width 67 height 21
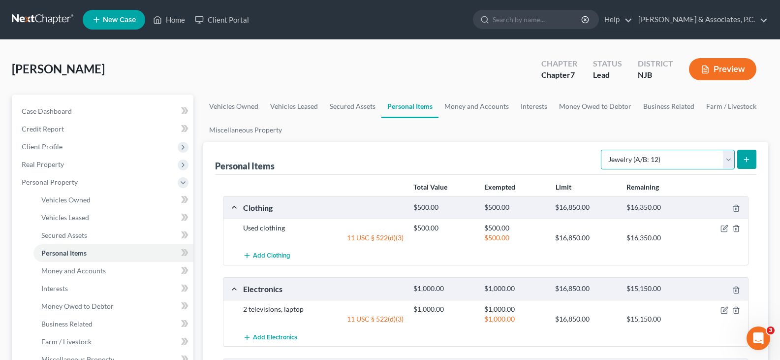
click at [728, 153] on select "Select Item Type Clothing (A/B: 11) Collectibles Of Value (A/B: 8) Electronics …" at bounding box center [668, 160] width 134 height 20
click at [461, 112] on link "Money and Accounts" at bounding box center [476, 106] width 76 height 24
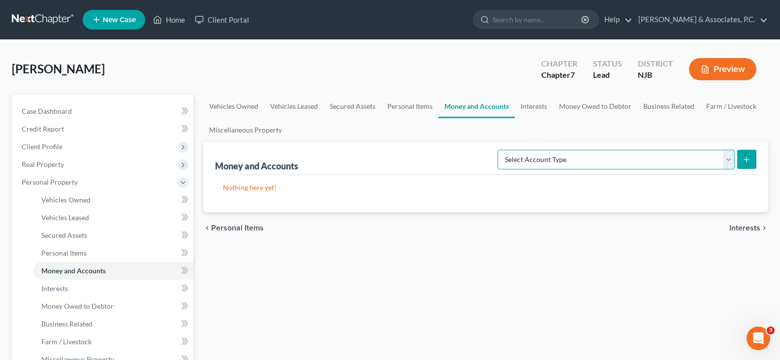
click at [731, 156] on select "Select Account Type Brokerage (A/B: 18, SOFA: 20) Cash on Hand (A/B: 16) Certif…" at bounding box center [615, 160] width 237 height 20
select select "cash_on_hand"
click at [500, 150] on select "Select Account Type Brokerage (A/B: 18, SOFA: 20) Cash on Hand (A/B: 16) Certif…" at bounding box center [615, 160] width 237 height 20
click at [746, 157] on line "submit" at bounding box center [746, 159] width 0 height 4
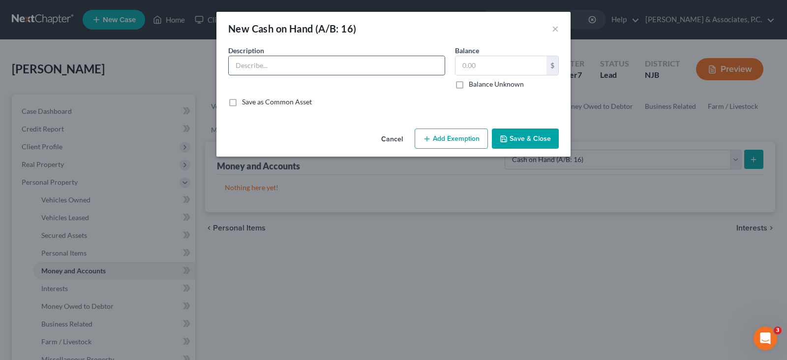
click at [305, 64] on input "text" at bounding box center [337, 65] width 216 height 19
type input "cash in pocket"
click at [551, 28] on div "New Cash on Hand (A/B: 16) ×" at bounding box center [393, 28] width 354 height 33
click at [556, 30] on button "×" at bounding box center [555, 29] width 7 height 12
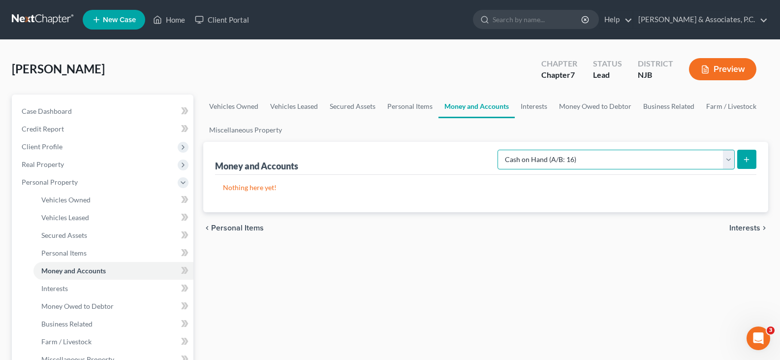
click at [722, 160] on select "Select Account Type Brokerage (A/B: 18, SOFA: 20) Cash on Hand (A/B: 16) Certif…" at bounding box center [615, 160] width 237 height 20
select select "checking"
click at [500, 150] on select "Select Account Type Brokerage (A/B: 18, SOFA: 20) Cash on Hand (A/B: 16) Certif…" at bounding box center [615, 160] width 237 height 20
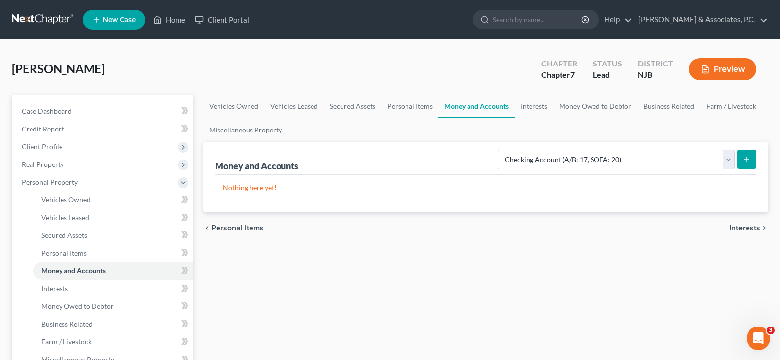
click at [749, 154] on button "submit" at bounding box center [746, 159] width 19 height 19
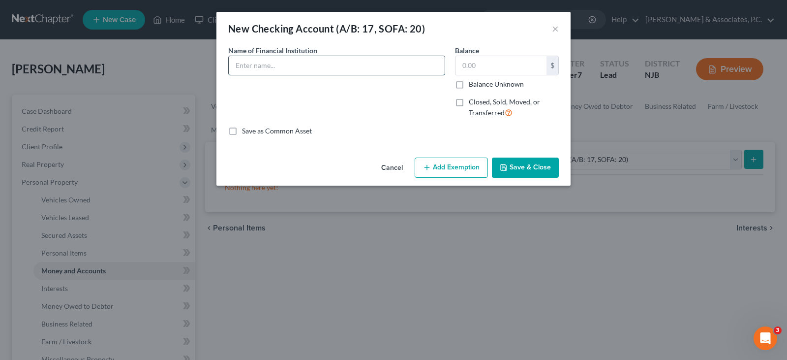
click at [355, 61] on input "text" at bounding box center [337, 65] width 216 height 19
type input "Capital One Bank"
click at [495, 68] on input "text" at bounding box center [500, 65] width 91 height 19
type input "1,230.00"
click at [447, 170] on button "Add Exemption" at bounding box center [451, 167] width 73 height 21
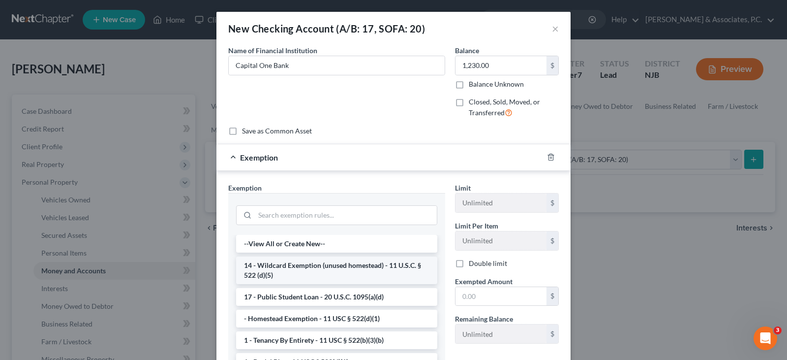
click at [323, 270] on li "14 - Wildcard Exemption (unused homestead) - 11 U.S.C. § 522 (d)(5)" at bounding box center [336, 270] width 201 height 28
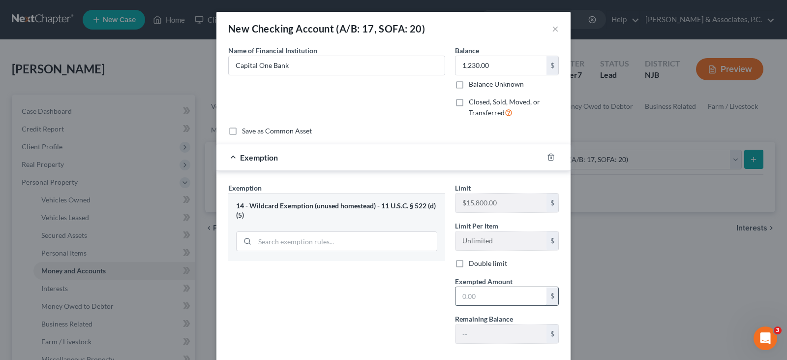
click at [479, 296] on input "text" at bounding box center [500, 296] width 91 height 19
type input "1,230.00"
click at [391, 289] on div "Exemption Set must be selected for CA. Exemption * 14 - Wildcard Exemption (unu…" at bounding box center [336, 266] width 227 height 169
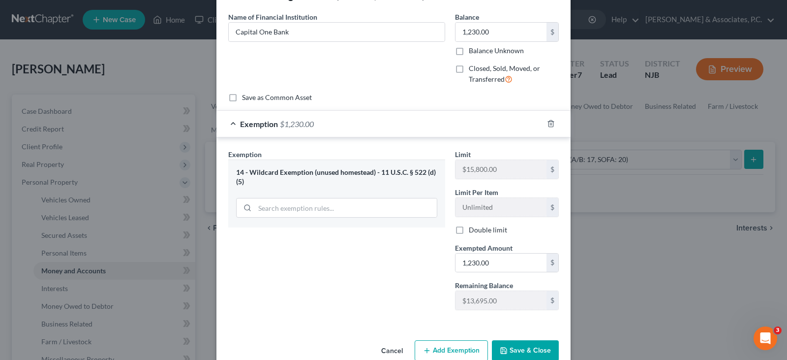
scroll to position [54, 0]
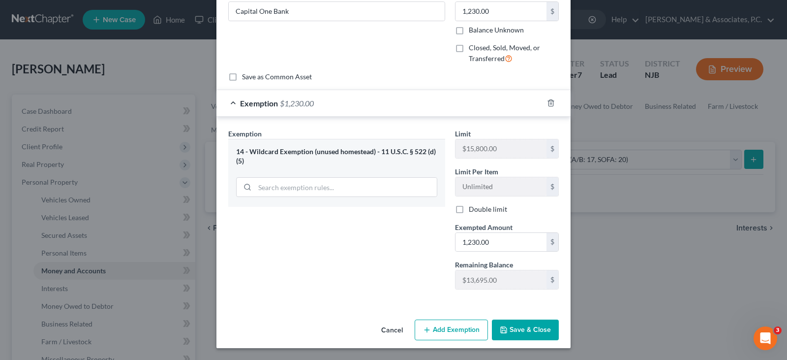
click at [531, 327] on button "Save & Close" at bounding box center [525, 329] width 67 height 21
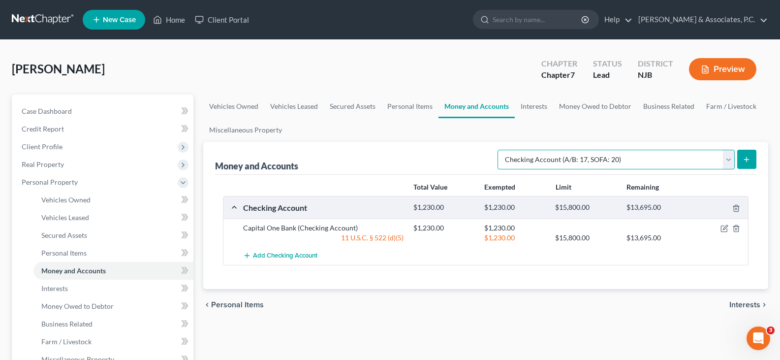
click at [722, 161] on select "Select Account Type Brokerage (A/B: 18, SOFA: 20) Cash on Hand (A/B: 16) Certif…" at bounding box center [615, 160] width 237 height 20
click at [500, 150] on select "Select Account Type Brokerage (A/B: 18, SOFA: 20) Cash on Hand (A/B: 16) Certif…" at bounding box center [615, 160] width 237 height 20
click at [748, 158] on icon "submit" at bounding box center [746, 159] width 8 height 8
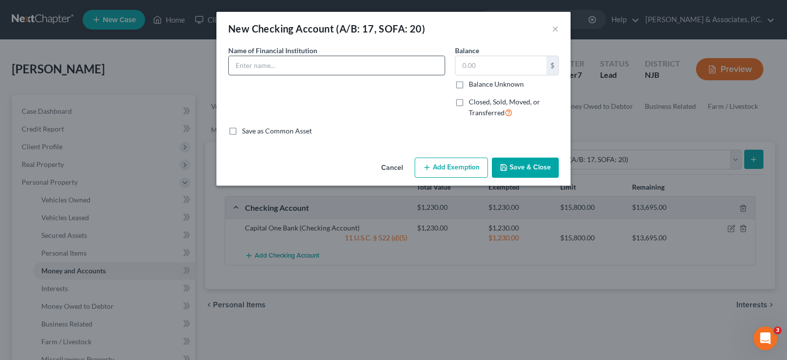
click at [387, 70] on input "text" at bounding box center [337, 65] width 216 height 19
type input "Chime"
type input "2,300.00"
click at [460, 169] on button "Add Exemption" at bounding box center [451, 167] width 73 height 21
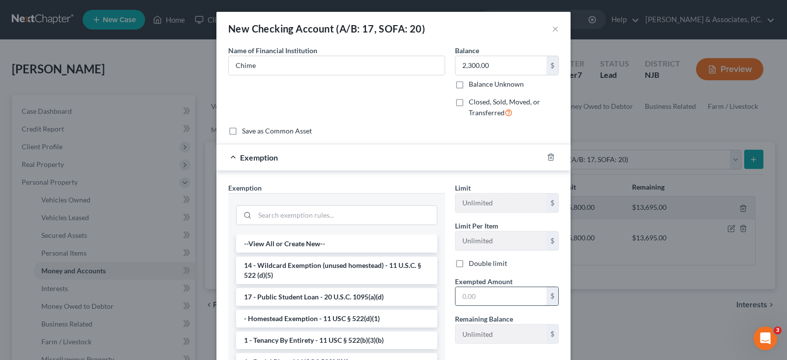
click at [480, 298] on input "text" at bounding box center [500, 296] width 91 height 19
type input "2,300.00"
click at [304, 271] on li "14 - Wildcard Exemption (unused homestead) - 11 U.S.C. § 522 (d)(5)" at bounding box center [336, 270] width 201 height 28
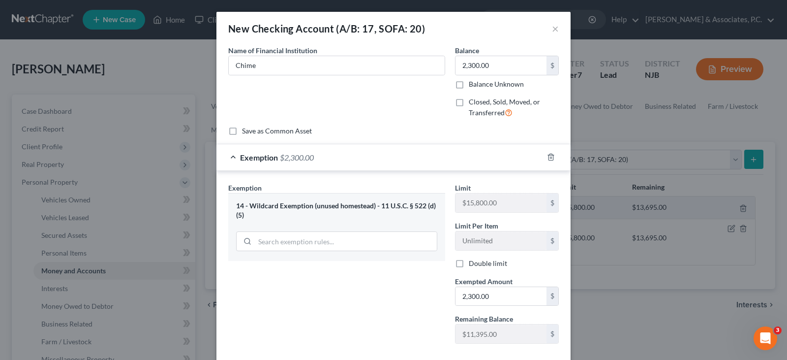
click at [360, 91] on div "Name of Financial Institution * Chime" at bounding box center [336, 85] width 227 height 81
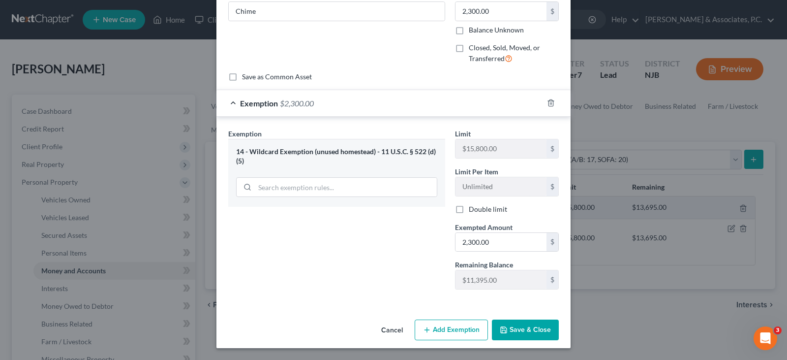
click at [521, 323] on button "Save & Close" at bounding box center [525, 329] width 67 height 21
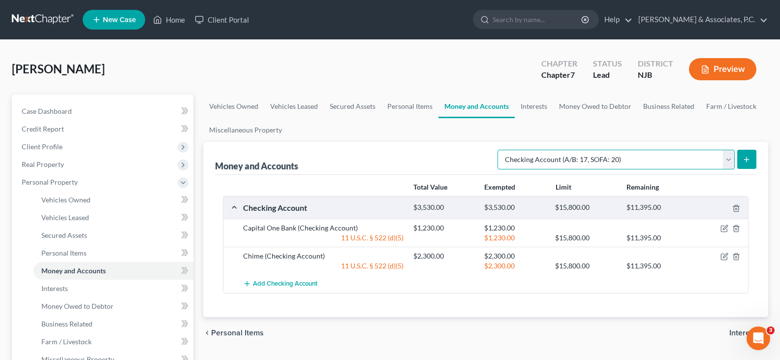
click at [724, 159] on select "Select Account Type Brokerage (A/B: 18, SOFA: 20) Cash on Hand (A/B: 16) Certif…" at bounding box center [615, 160] width 237 height 20
select select "money_market"
click at [500, 150] on select "Select Account Type Brokerage (A/B: 18, SOFA: 20) Cash on Hand (A/B: 16) Certif…" at bounding box center [615, 160] width 237 height 20
click at [730, 157] on select "Select Account Type Brokerage (A/B: 18, SOFA: 20) Cash on Hand (A/B: 16) Certif…" at bounding box center [615, 160] width 237 height 20
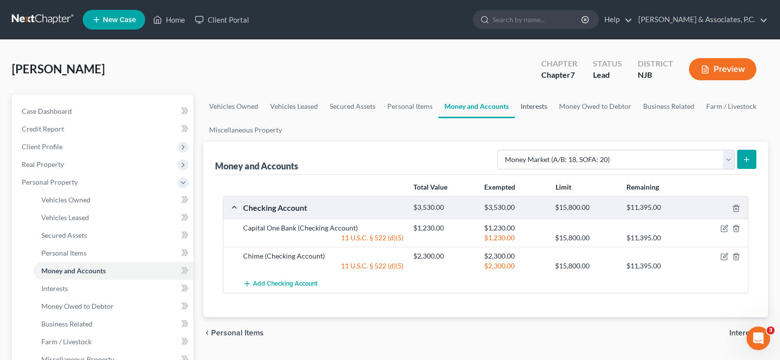
click at [541, 105] on link "Interests" at bounding box center [533, 106] width 38 height 24
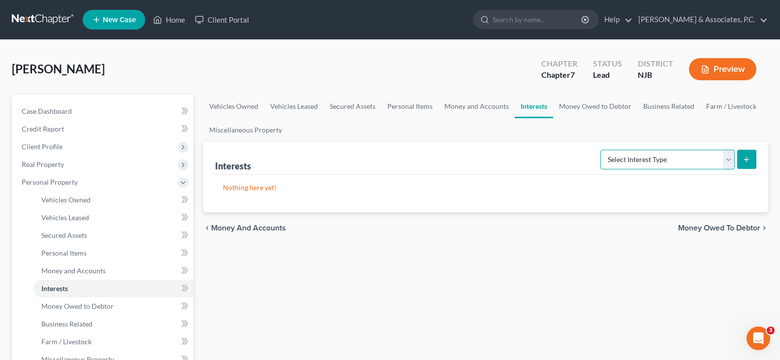
click at [729, 163] on select "Select Interest Type 401K (A/B: 21) Annuity (A/B: 23) Bond (A/B: 18) Education …" at bounding box center [667, 160] width 134 height 20
select select "401k"
click at [601, 150] on select "Select Interest Type 401K (A/B: 21) Annuity (A/B: 23) Bond (A/B: 18) Education …" at bounding box center [667, 160] width 134 height 20
click at [747, 157] on icon "submit" at bounding box center [746, 159] width 8 height 8
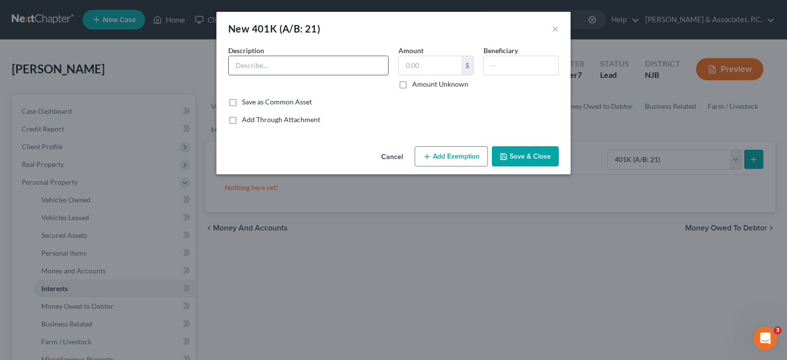
click at [293, 64] on input "text" at bounding box center [308, 65] width 159 height 19
type input "401k w/ Employer"
click at [432, 68] on input "text" at bounding box center [430, 65] width 62 height 19
type input "1,500.00"
click at [494, 66] on input "text" at bounding box center [521, 65] width 74 height 19
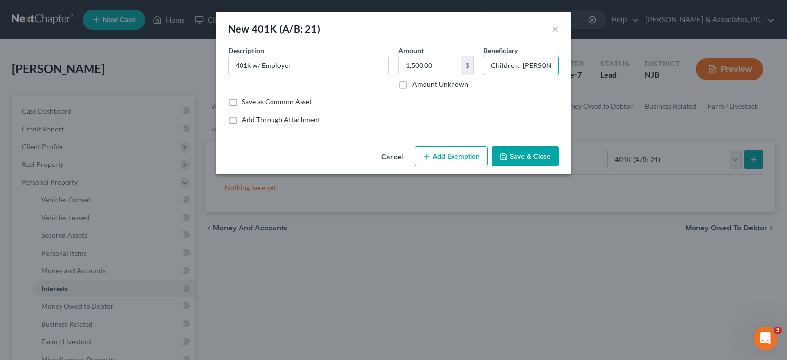
type input "Children: [PERSON_NAME] & [PERSON_NAME]"
click at [436, 159] on button "Add Exemption" at bounding box center [451, 156] width 73 height 21
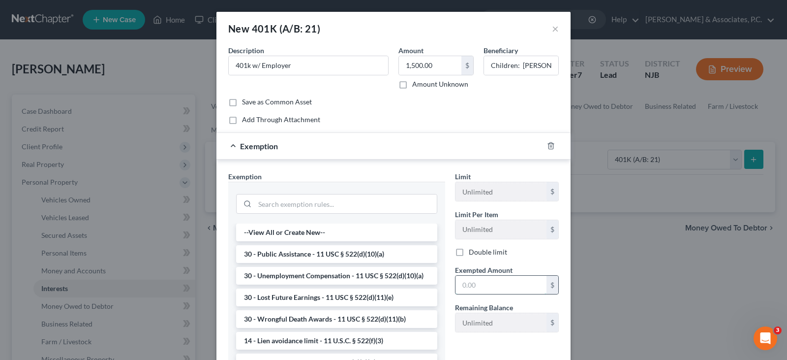
click at [488, 285] on input "text" at bounding box center [500, 284] width 91 height 19
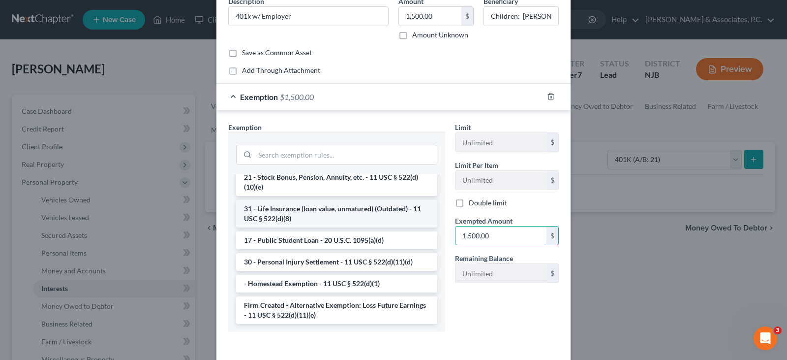
scroll to position [822, 0]
type input "1,500.00"
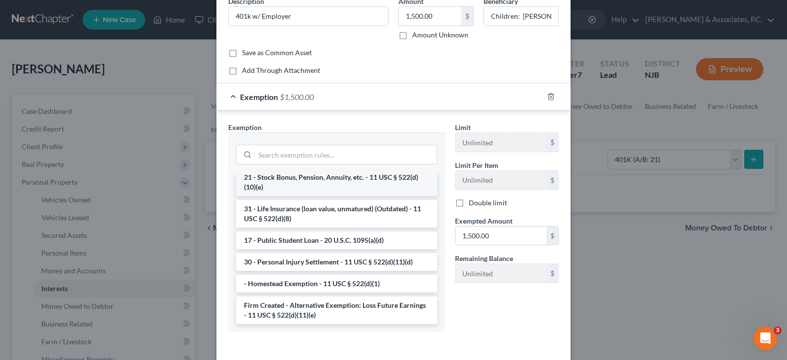
click at [304, 181] on li "21 - Stock Bonus, Pension, Annuity, etc. - 11 USC § 522(d)(10)(e)" at bounding box center [336, 182] width 201 height 28
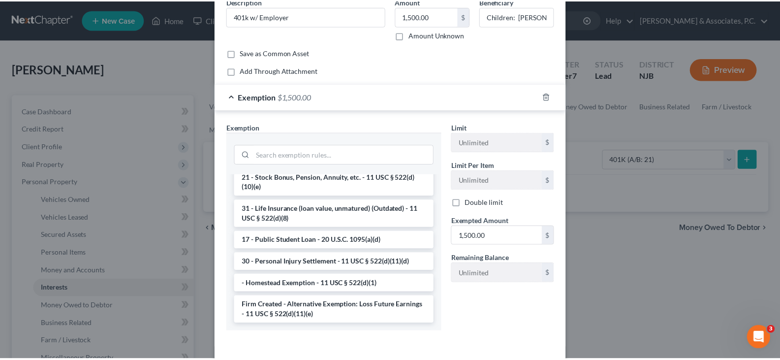
scroll to position [43, 0]
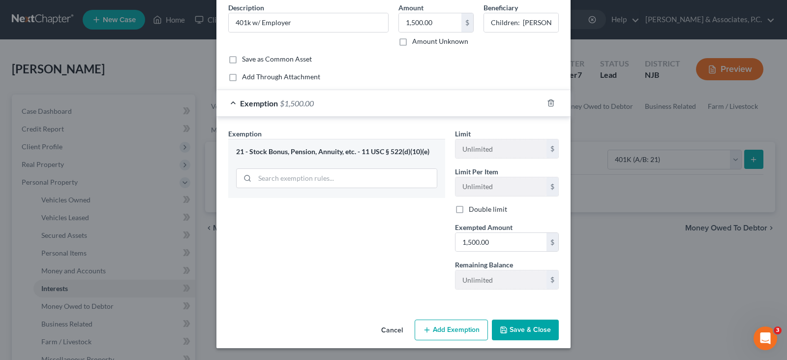
click at [356, 66] on div "Common Asset Select Description * 401k w/ Employer Amount 1,500.00 $ Amount Unk…" at bounding box center [393, 41] width 330 height 79
drag, startPoint x: 539, startPoint y: 326, endPoint x: 599, endPoint y: 236, distance: 108.6
click at [539, 326] on button "Save & Close" at bounding box center [525, 329] width 67 height 21
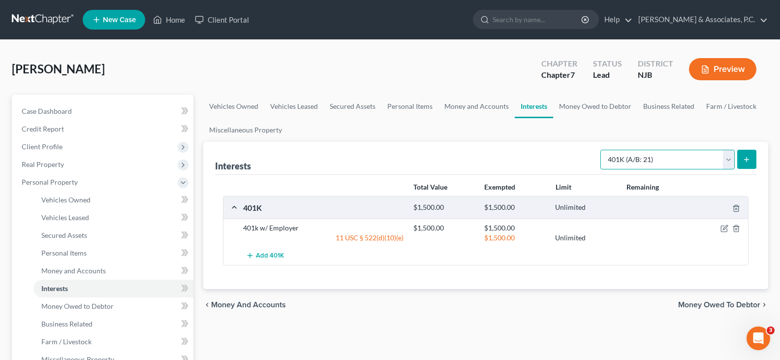
click at [726, 168] on select "Select Interest Type 401K (A/B: 21) Annuity (A/B: 23) Bond (A/B: 18) Education …" at bounding box center [667, 160] width 134 height 20
click at [578, 126] on ul "Vehicles Owned Vehicles Leased Secured Assets Personal Items Money and Accounts…" at bounding box center [485, 117] width 565 height 47
click at [576, 107] on link "Money Owed to Debtor" at bounding box center [595, 106] width 84 height 24
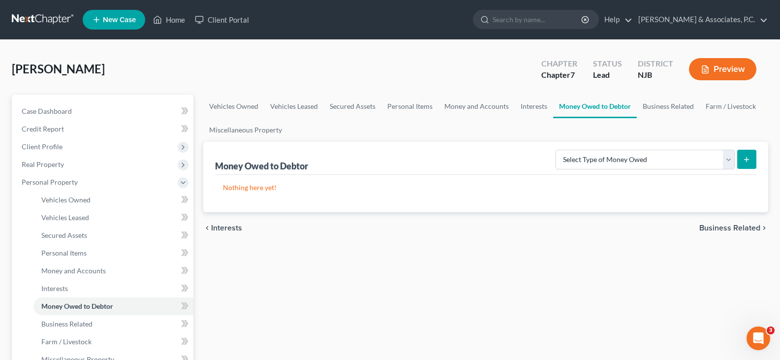
click at [569, 107] on link "Money Owed to Debtor" at bounding box center [595, 106] width 84 height 24
click at [729, 157] on select "Select Type of Money Owed Accounts Receivable (A/B: 38) Alimony (A/B: 29) Child…" at bounding box center [644, 160] width 179 height 20
click at [498, 137] on ul "Vehicles Owned Vehicles Leased Secured Assets Personal Items Money and Accounts…" at bounding box center [485, 117] width 565 height 47
click at [601, 106] on link "Money Owed to Debtor" at bounding box center [595, 106] width 84 height 24
click at [726, 163] on select "Select Type of Money Owed Accounts Receivable (A/B: 38) Alimony (A/B: 29) Child…" at bounding box center [644, 160] width 179 height 20
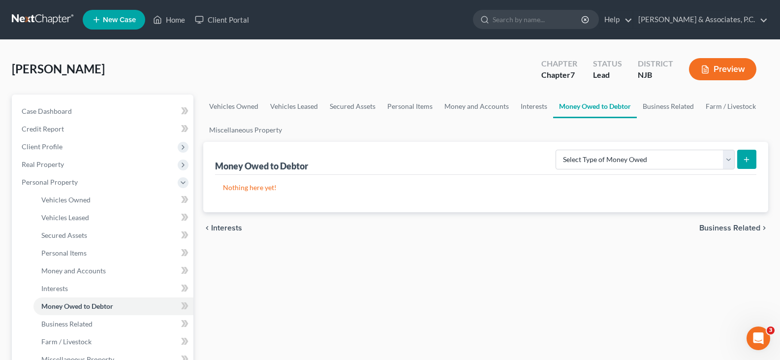
click at [523, 126] on ul "Vehicles Owned Vehicles Leased Secured Assets Personal Items Money and Accounts…" at bounding box center [485, 117] width 565 height 47
click at [730, 161] on select "Select Type of Money Owed Accounts Receivable (A/B: 38) Alimony (A/B: 29) Child…" at bounding box center [644, 160] width 179 height 20
drag, startPoint x: 506, startPoint y: 136, endPoint x: 582, endPoint y: 121, distance: 77.7
click at [506, 136] on ul "Vehicles Owned Vehicles Leased Secured Assets Personal Items Money and Accounts…" at bounding box center [485, 117] width 565 height 47
click at [677, 105] on link "Business Related" at bounding box center [667, 106] width 63 height 24
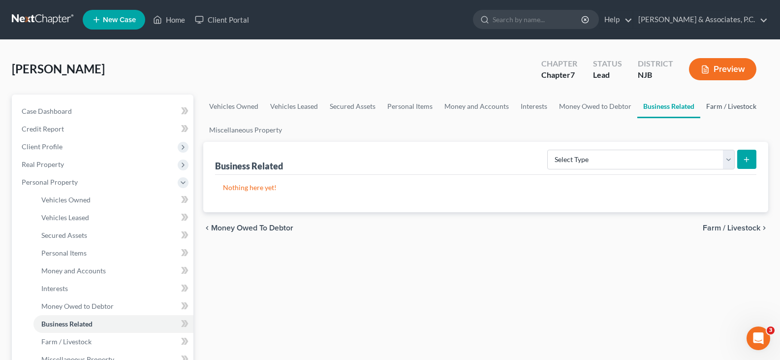
click at [735, 107] on link "Farm / Livestock" at bounding box center [731, 106] width 62 height 24
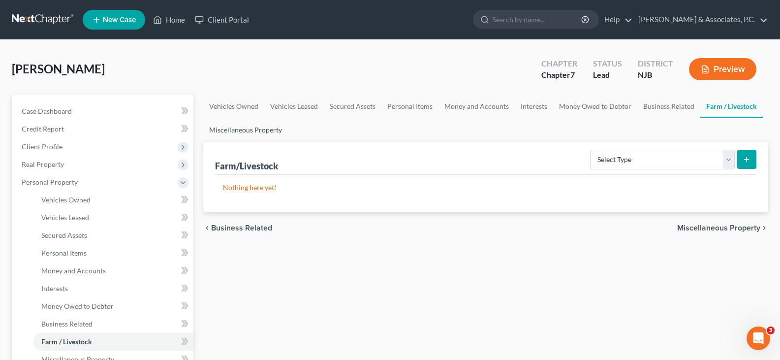
click at [245, 129] on link "Miscellaneous Property" at bounding box center [245, 130] width 85 height 24
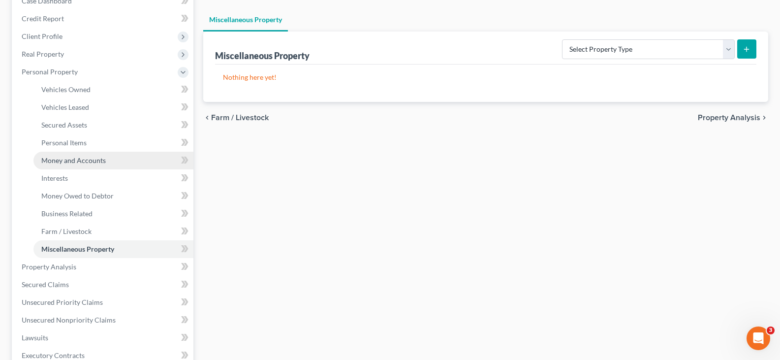
scroll to position [197, 0]
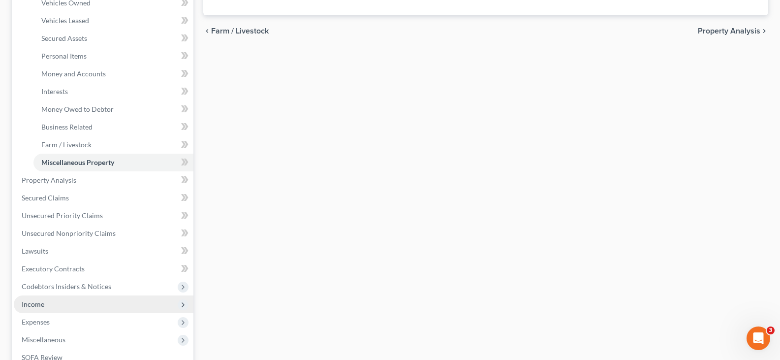
click at [30, 303] on span "Income" at bounding box center [33, 304] width 23 height 8
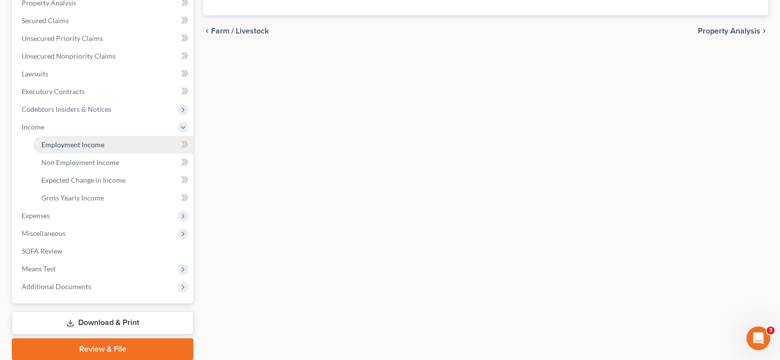
click at [70, 144] on span "Employment Income" at bounding box center [72, 144] width 63 height 8
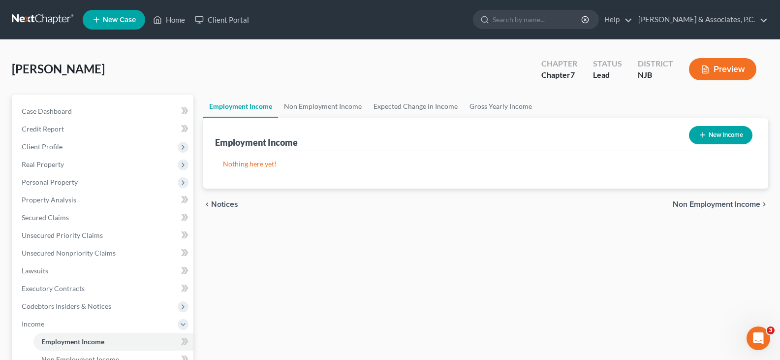
click at [711, 134] on button "New Income" at bounding box center [720, 135] width 63 height 18
select select "0"
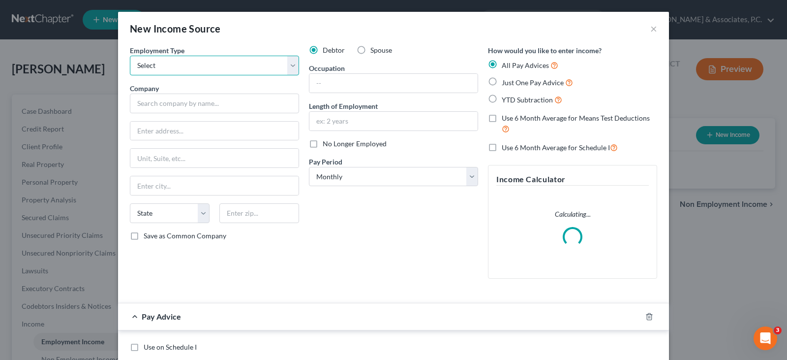
drag, startPoint x: 289, startPoint y: 65, endPoint x: 265, endPoint y: 70, distance: 24.6
click at [285, 65] on select "Select Full or [DEMOGRAPHIC_DATA] Employment Self Employment" at bounding box center [214, 66] width 169 height 20
select select "0"
click at [130, 56] on select "Select Full or [DEMOGRAPHIC_DATA] Employment Self Employment" at bounding box center [214, 66] width 169 height 20
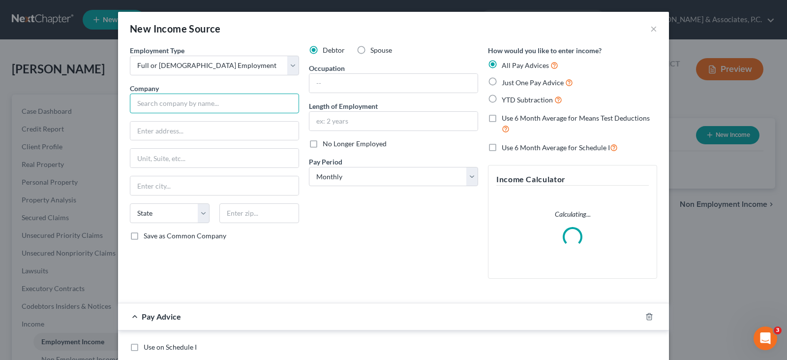
click at [202, 102] on input "text" at bounding box center [214, 103] width 169 height 20
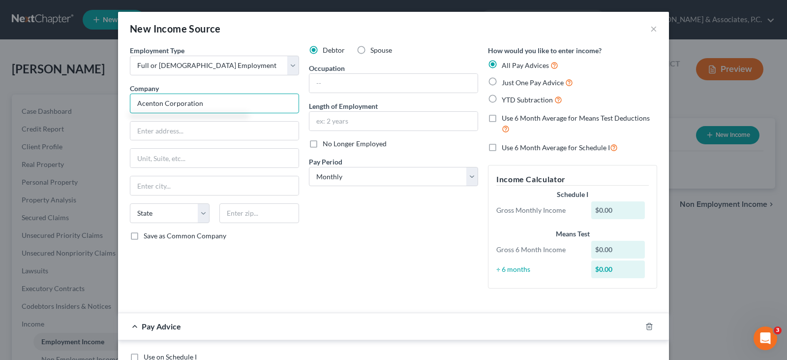
click at [194, 105] on input "Acenton Corporation" at bounding box center [214, 103] width 169 height 20
click at [161, 126] on input "text" at bounding box center [214, 130] width 168 height 19
click at [219, 98] on input "Acenton Corporation" at bounding box center [214, 103] width 169 height 20
drag, startPoint x: 159, startPoint y: 103, endPoint x: 120, endPoint y: 104, distance: 38.9
click at [120, 104] on div "Employment Type * Select Full or [DEMOGRAPHIC_DATA] Employment Self Employment …" at bounding box center [393, 345] width 551 height 600
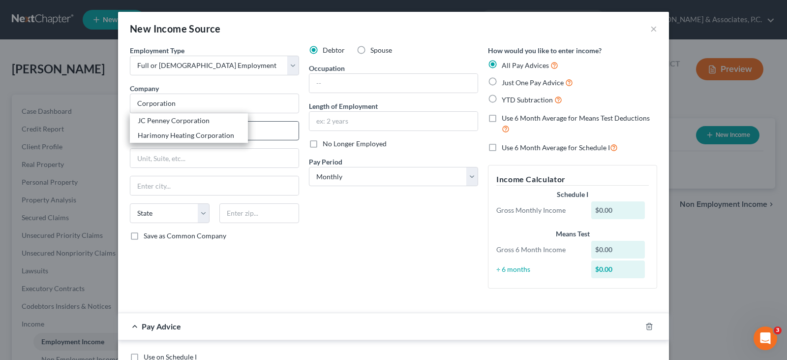
click at [164, 135] on div "Harimony Heating Corporation" at bounding box center [189, 135] width 102 height 10
type input "Harimony Heating Corporation"
type input "[STREET_ADDRESS]"
type input "Rockaway"
select select "33"
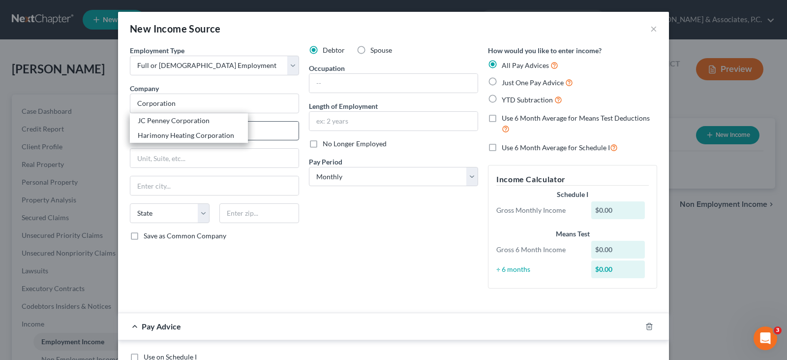
type input "07866"
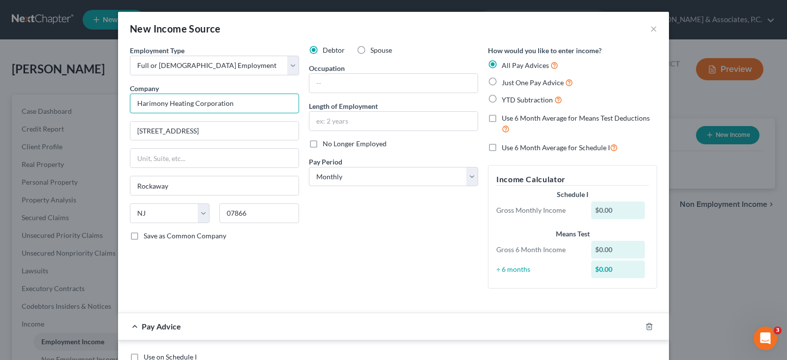
drag, startPoint x: 189, startPoint y: 101, endPoint x: 26, endPoint y: 114, distance: 163.8
click at [26, 111] on div "New Income Source × Employment Type * Select Full or [DEMOGRAPHIC_DATA] Employm…" at bounding box center [393, 180] width 787 height 360
drag, startPoint x: 199, startPoint y: 134, endPoint x: 153, endPoint y: 201, distance: 81.2
click at [61, 135] on div "New Income Source × Employment Type * Select Full or [DEMOGRAPHIC_DATA] Employm…" at bounding box center [393, 180] width 787 height 360
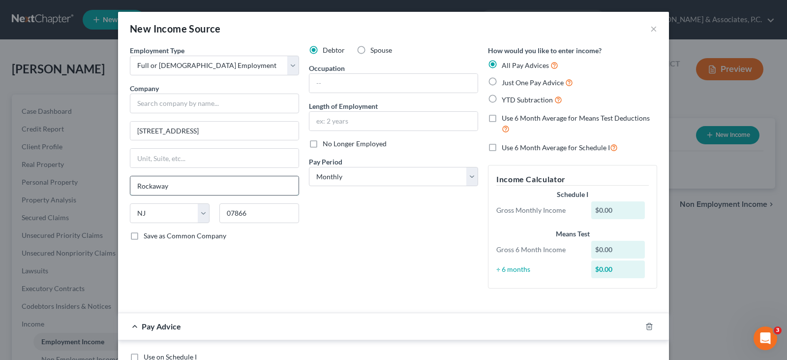
click at [188, 183] on input "Rockaway" at bounding box center [214, 185] width 168 height 19
drag, startPoint x: 25, startPoint y: 198, endPoint x: 0, endPoint y: 212, distance: 28.9
click at [0, 212] on div "New Income Source × Employment Type * Select Full or [DEMOGRAPHIC_DATA] Employm…" at bounding box center [393, 180] width 787 height 360
drag, startPoint x: 208, startPoint y: 132, endPoint x: 76, endPoint y: 140, distance: 132.0
click at [76, 140] on div "New Income Source × Employment Type * Select Full or [DEMOGRAPHIC_DATA] Employm…" at bounding box center [393, 180] width 787 height 360
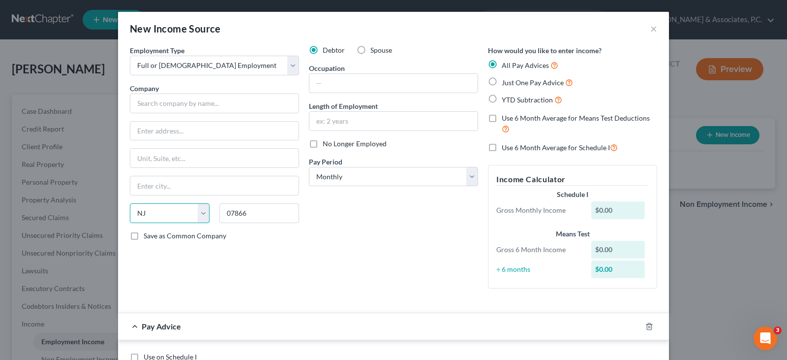
click at [163, 205] on select "State [US_STATE] AK AR AZ CA CO CT DE DC [GEOGRAPHIC_DATA] [GEOGRAPHIC_DATA] GU…" at bounding box center [170, 213] width 80 height 20
select select
click at [130, 203] on select "State [US_STATE] AK AR AZ CA CO CT DE DC [GEOGRAPHIC_DATA] [GEOGRAPHIC_DATA] GU…" at bounding box center [170, 213] width 80 height 20
click at [255, 210] on input "07866" at bounding box center [259, 213] width 80 height 20
type input "0"
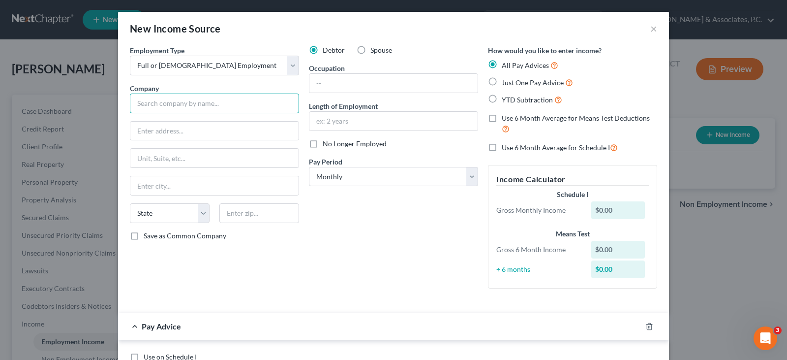
click at [140, 98] on input "text" at bounding box center [214, 103] width 169 height 20
click at [339, 82] on input "text" at bounding box center [393, 83] width 168 height 19
type input "Corp"
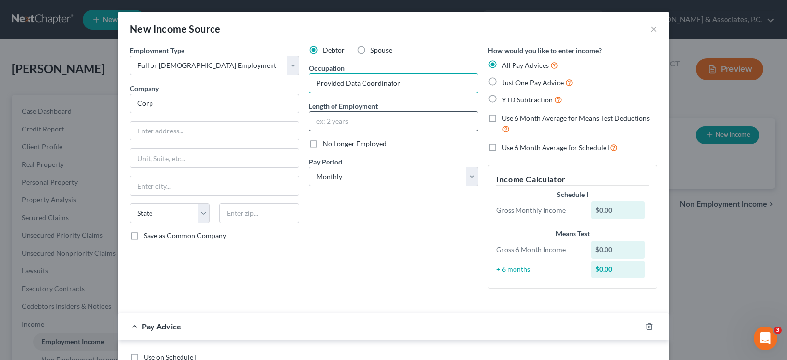
type input "Provided Data Coordinator"
click at [352, 125] on input "text" at bounding box center [393, 121] width 168 height 19
type input "5 Years"
click at [345, 175] on select "Select Monthly Twice Monthly Every Other Week Weekly" at bounding box center [393, 177] width 169 height 20
select select "2"
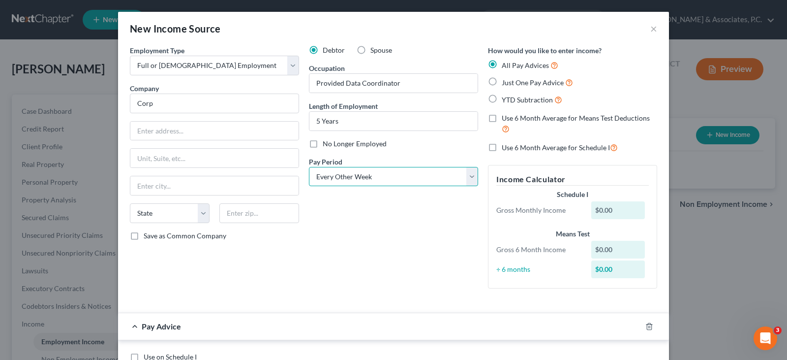
click at [309, 167] on select "Select Monthly Twice Monthly Every Other Week Weekly" at bounding box center [393, 177] width 169 height 20
click at [328, 236] on div "Debtor Spouse Occupation Provided Data Coordinator Length of Employment 5 Years…" at bounding box center [393, 170] width 179 height 251
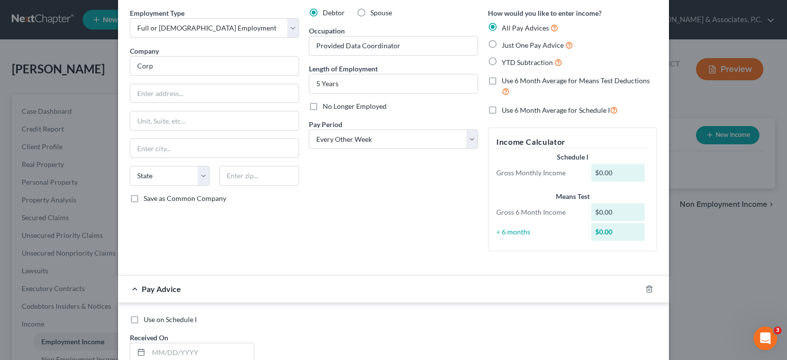
scroll to position [98, 0]
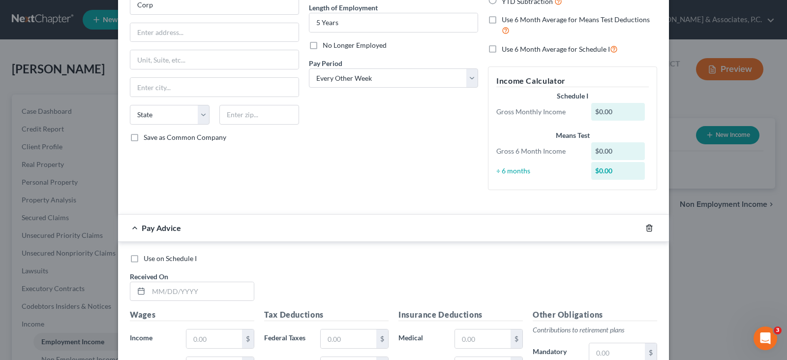
click at [646, 226] on polyline "button" at bounding box center [649, 226] width 6 height 0
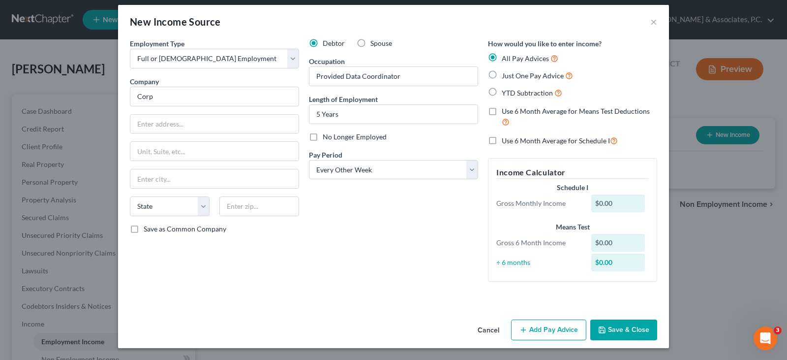
scroll to position [7, 0]
click at [616, 320] on button "Save & Close" at bounding box center [623, 329] width 67 height 21
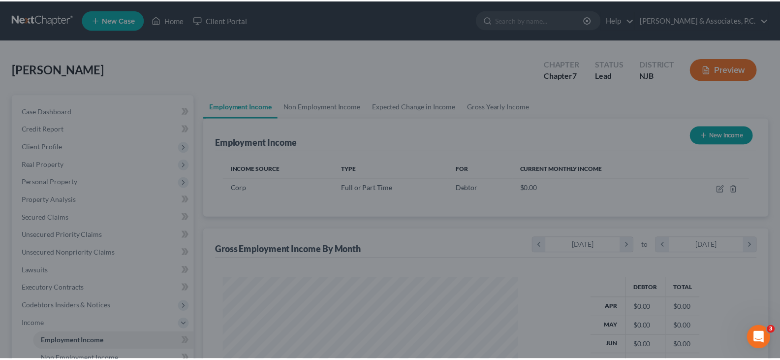
scroll to position [491637, 491496]
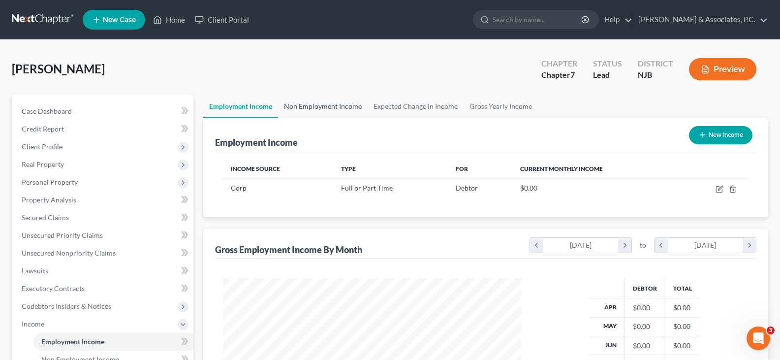
click at [323, 105] on link "Non Employment Income" at bounding box center [323, 106] width 90 height 24
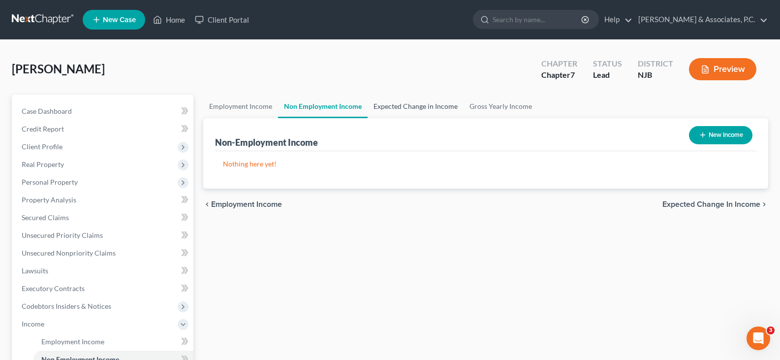
drag, startPoint x: 394, startPoint y: 109, endPoint x: 332, endPoint y: 114, distance: 62.1
click at [393, 109] on link "Expected Change in Income" at bounding box center [415, 106] width 96 height 24
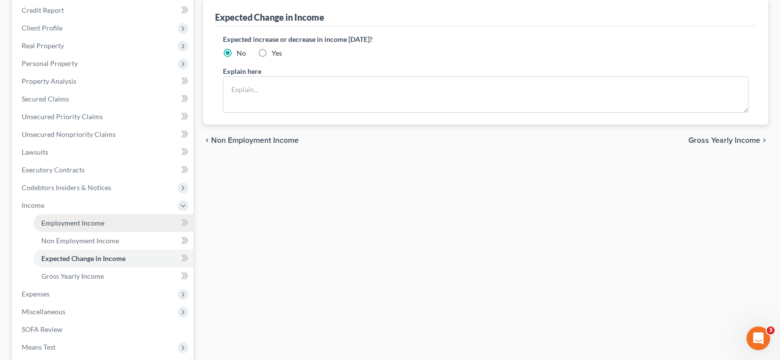
scroll to position [234, 0]
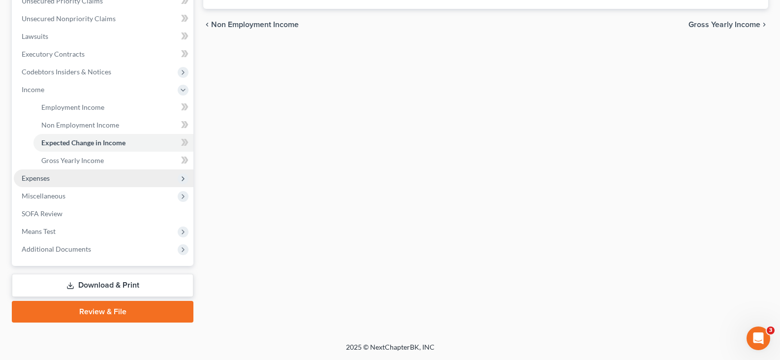
click at [34, 178] on span "Expenses" at bounding box center [36, 178] width 28 height 8
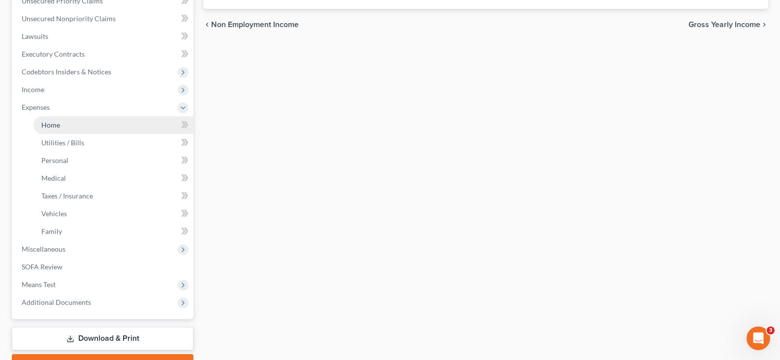
click at [51, 125] on span "Home" at bounding box center [50, 124] width 19 height 8
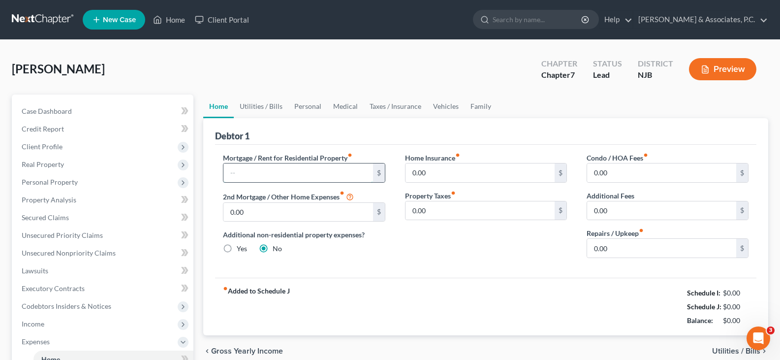
drag, startPoint x: 265, startPoint y: 175, endPoint x: 263, endPoint y: 181, distance: 7.2
click at [263, 181] on input "text" at bounding box center [297, 172] width 149 height 19
type input "2,100.00"
click at [259, 106] on link "Utilities / Bills" at bounding box center [261, 106] width 55 height 24
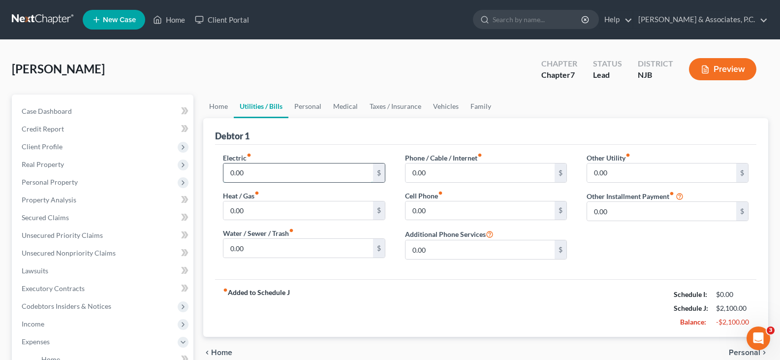
click at [259, 174] on input "0.00" at bounding box center [297, 172] width 149 height 19
click at [251, 176] on input "0.00" at bounding box center [297, 172] width 149 height 19
click at [252, 173] on input "0.00" at bounding box center [297, 172] width 149 height 19
drag, startPoint x: 249, startPoint y: 210, endPoint x: 254, endPoint y: 179, distance: 32.3
click at [249, 209] on input "0.00" at bounding box center [297, 210] width 149 height 19
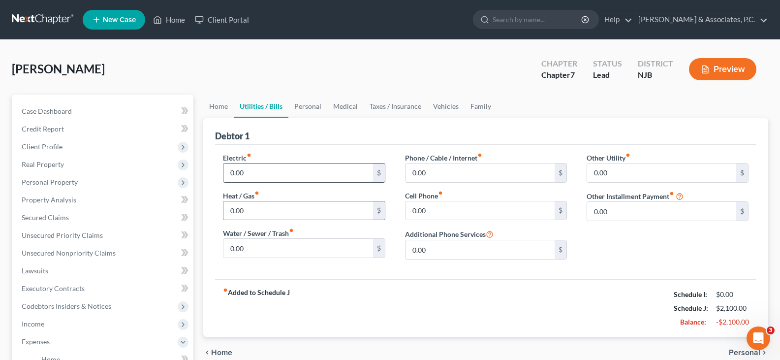
click at [253, 173] on input "0.00" at bounding box center [297, 172] width 149 height 19
click at [245, 216] on input "0.00" at bounding box center [297, 210] width 149 height 19
click at [255, 176] on input "0.00" at bounding box center [297, 172] width 149 height 19
click at [253, 206] on input "0.00" at bounding box center [297, 210] width 149 height 19
click at [264, 171] on input "0.00" at bounding box center [297, 172] width 149 height 19
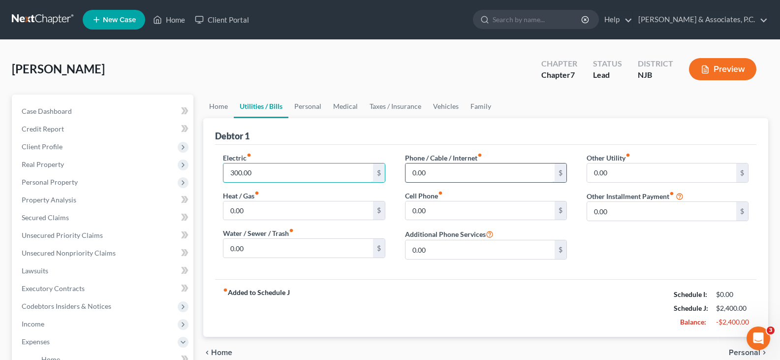
type input "300.00"
click at [470, 170] on input "0.00" at bounding box center [479, 172] width 149 height 19
type input "300.00"
click at [462, 212] on input "0.00" at bounding box center [479, 210] width 149 height 19
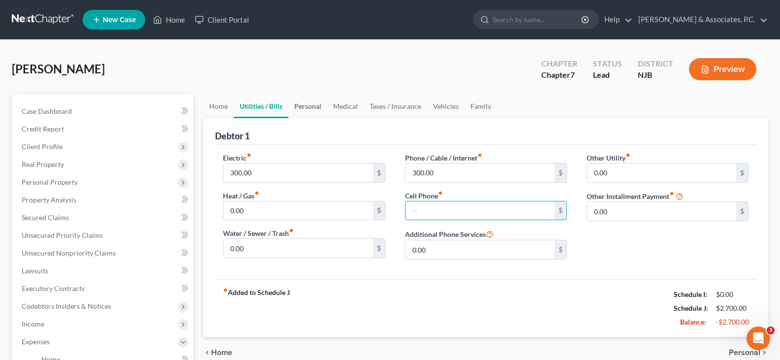
click at [300, 100] on link "Personal" at bounding box center [307, 106] width 39 height 24
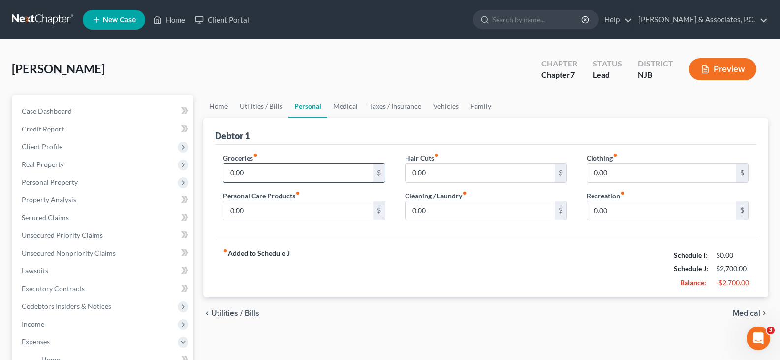
click at [273, 168] on input "0.00" at bounding box center [297, 172] width 149 height 19
type input "300.00"
click at [270, 206] on input "0.00" at bounding box center [297, 210] width 149 height 19
type input "100.00"
click at [453, 203] on input "0.00" at bounding box center [479, 210] width 149 height 19
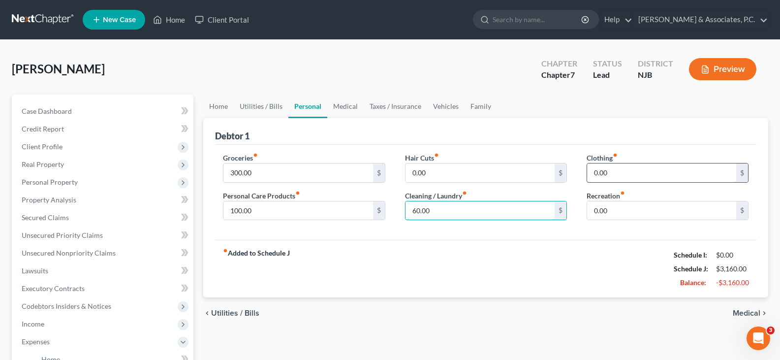
type input "60.00"
click at [631, 174] on input "0.00" at bounding box center [661, 172] width 149 height 19
click at [634, 204] on input "0.00" at bounding box center [661, 210] width 149 height 19
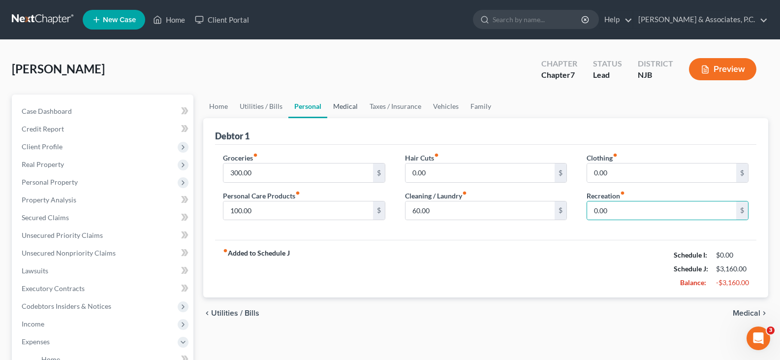
click at [340, 105] on link "Medical" at bounding box center [345, 106] width 36 height 24
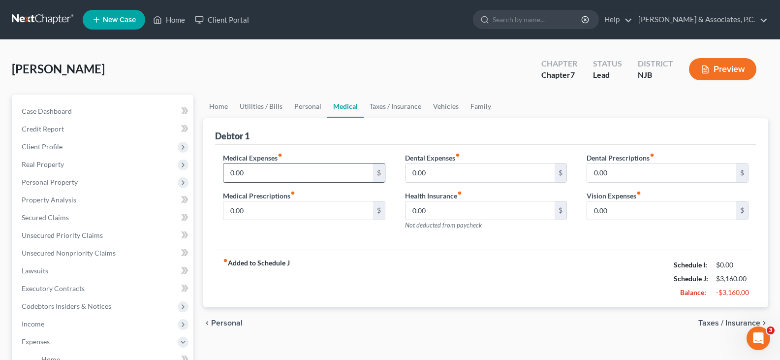
click at [248, 173] on input "0.00" at bounding box center [297, 172] width 149 height 19
click at [472, 173] on input "0.00" at bounding box center [479, 172] width 149 height 19
click at [257, 210] on input "0.00" at bounding box center [297, 210] width 149 height 19
click at [252, 172] on input "0.00" at bounding box center [297, 172] width 149 height 19
click at [246, 211] on input "0.00" at bounding box center [297, 210] width 149 height 19
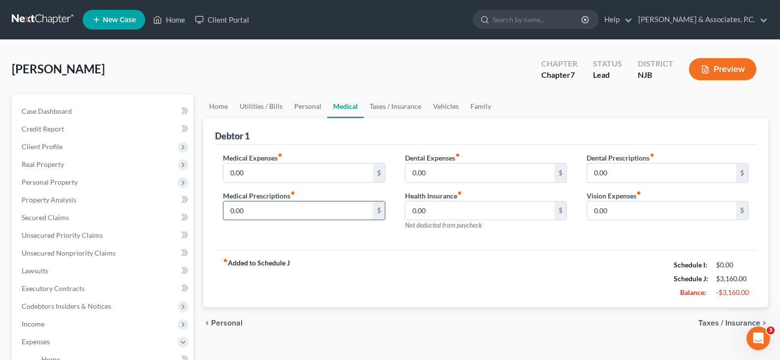
click at [252, 210] on input "0.00" at bounding box center [297, 210] width 149 height 19
click at [402, 110] on link "Taxes / Insurance" at bounding box center [394, 106] width 63 height 24
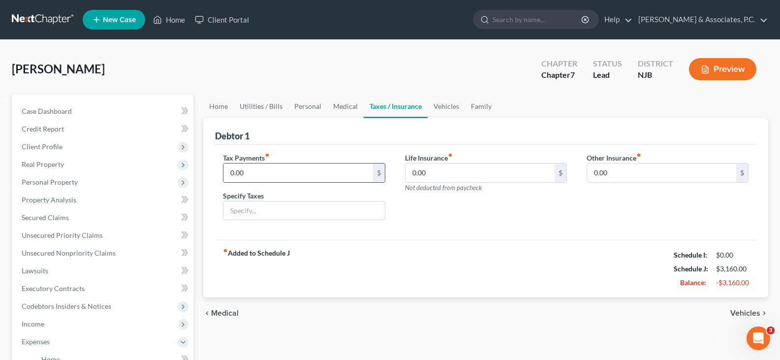
click at [274, 177] on input "0.00" at bounding box center [297, 172] width 149 height 19
click at [448, 105] on link "Vehicles" at bounding box center [445, 106] width 37 height 24
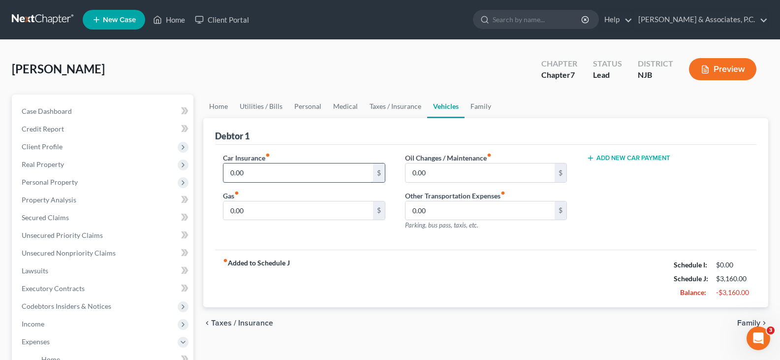
click at [288, 174] on input "0.00" at bounding box center [297, 172] width 149 height 19
type input "280.00"
click at [283, 212] on input "0.00" at bounding box center [297, 210] width 149 height 19
type input "25.00"
click at [460, 182] on div "Oil Changes / Maintenance fiber_manual_record 0.00 $ Other Transportation Expen…" at bounding box center [485, 195] width 181 height 86
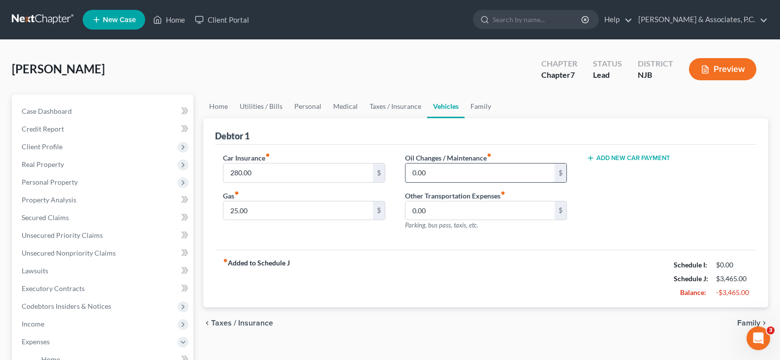
click at [456, 169] on input "0.00" at bounding box center [479, 172] width 149 height 19
click at [441, 209] on input "0.00" at bounding box center [479, 210] width 149 height 19
click at [440, 162] on label "Oil Changes / Maintenance fiber_manual_record" at bounding box center [448, 157] width 87 height 10
click at [436, 171] on input "0.00" at bounding box center [479, 172] width 149 height 19
click at [433, 175] on input "0.00" at bounding box center [479, 172] width 149 height 19
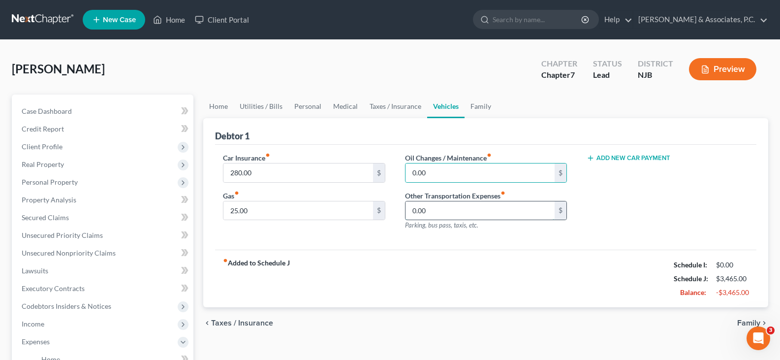
click at [442, 213] on input "0.00" at bounding box center [479, 210] width 149 height 19
click at [480, 104] on link "Family" at bounding box center [480, 106] width 32 height 24
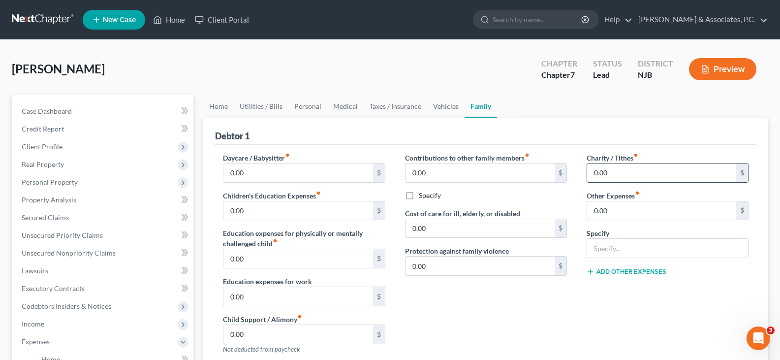
click at [627, 175] on input "0.00" at bounding box center [661, 172] width 149 height 19
click at [398, 111] on link "Taxes / Insurance" at bounding box center [394, 106] width 63 height 24
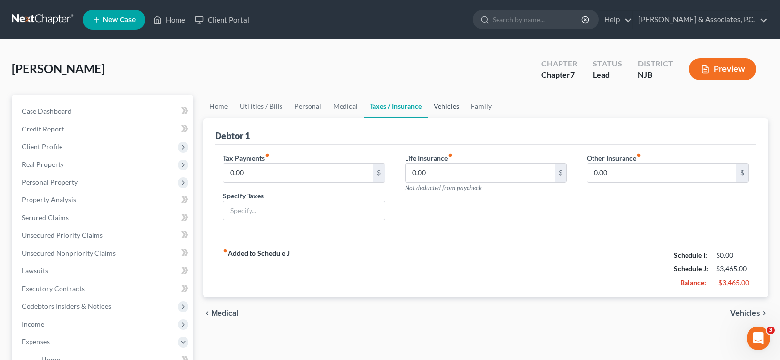
click at [447, 106] on link "Vehicles" at bounding box center [445, 106] width 37 height 24
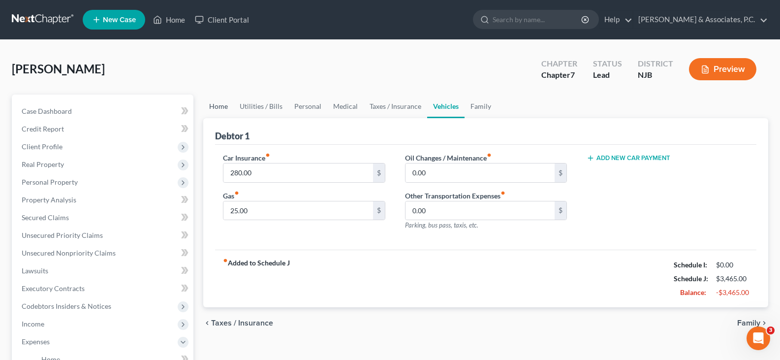
drag, startPoint x: 227, startPoint y: 101, endPoint x: 219, endPoint y: 107, distance: 9.4
click at [227, 101] on link "Home" at bounding box center [218, 106] width 30 height 24
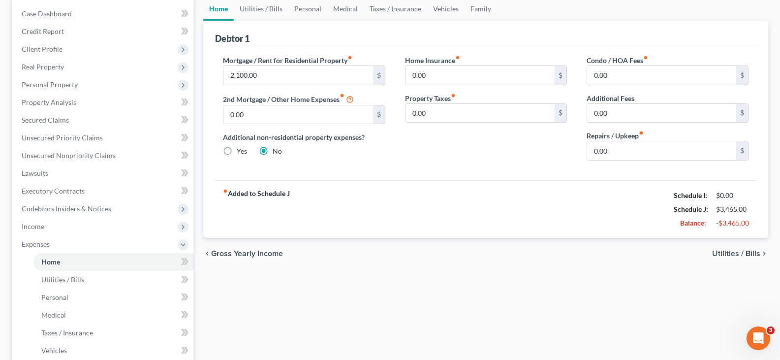
scroll to position [98, 0]
click at [478, 5] on link "Family" at bounding box center [480, 8] width 32 height 24
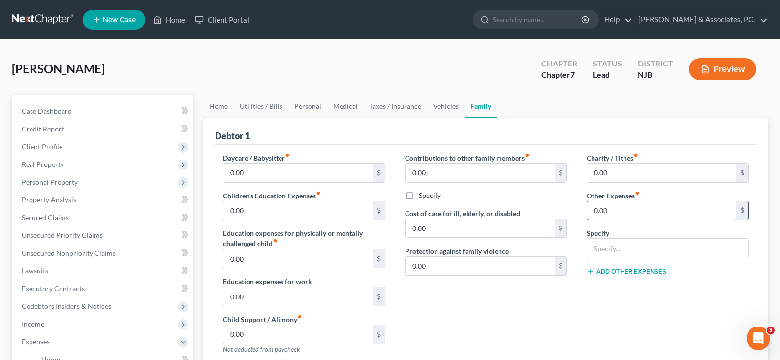
click at [620, 213] on input "0.00" at bounding box center [661, 210] width 149 height 19
click at [613, 248] on input "text" at bounding box center [667, 248] width 161 height 19
click at [605, 213] on input "0.00" at bounding box center [661, 210] width 149 height 19
drag, startPoint x: 608, startPoint y: 252, endPoint x: 521, endPoint y: 181, distance: 112.5
click at [605, 249] on input "text" at bounding box center [667, 248] width 161 height 19
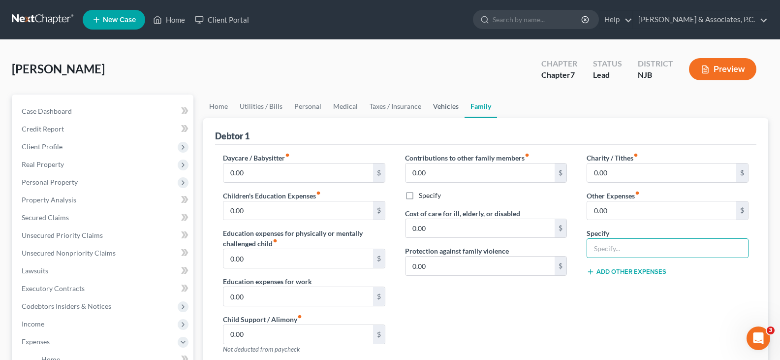
click at [433, 108] on link "Vehicles" at bounding box center [445, 106] width 37 height 24
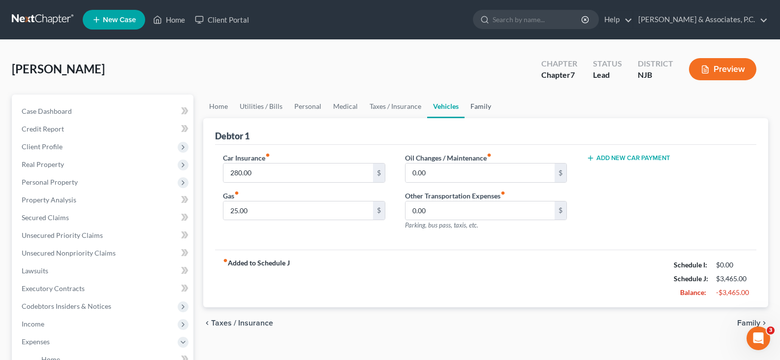
click at [478, 106] on link "Family" at bounding box center [480, 106] width 32 height 24
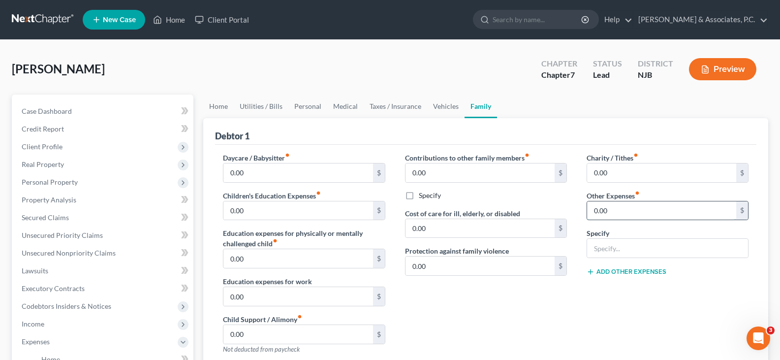
click at [640, 211] on input "0.00" at bounding box center [661, 210] width 149 height 19
click at [627, 244] on input "text" at bounding box center [667, 248] width 161 height 19
type input "Gym Membership"
click at [619, 204] on input "0.00" at bounding box center [661, 210] width 149 height 19
type input "70.00"
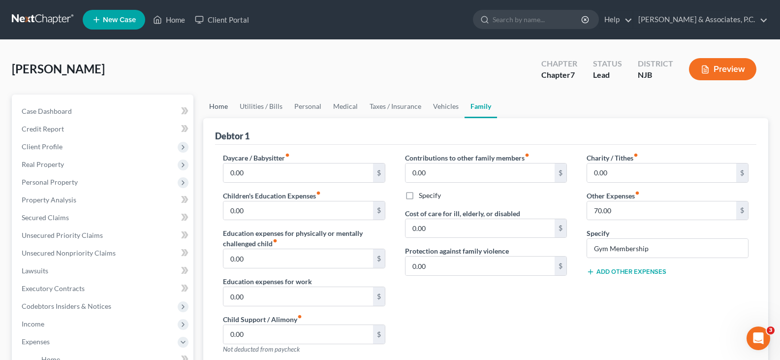
click at [217, 106] on link "Home" at bounding box center [218, 106] width 30 height 24
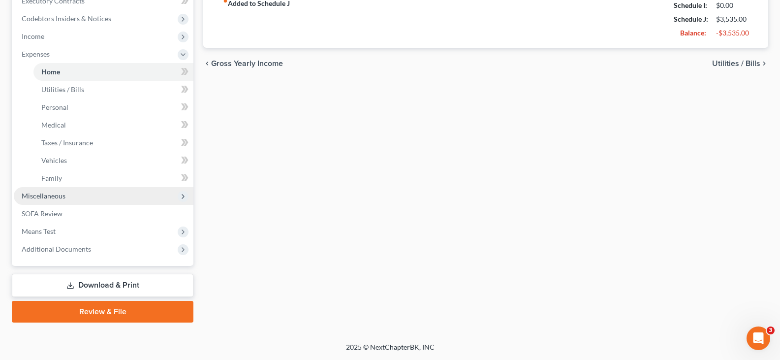
click at [41, 196] on span "Miscellaneous" at bounding box center [44, 195] width 44 height 8
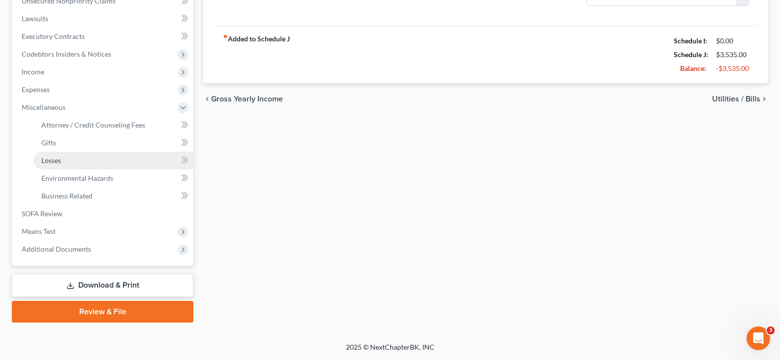
scroll to position [252, 0]
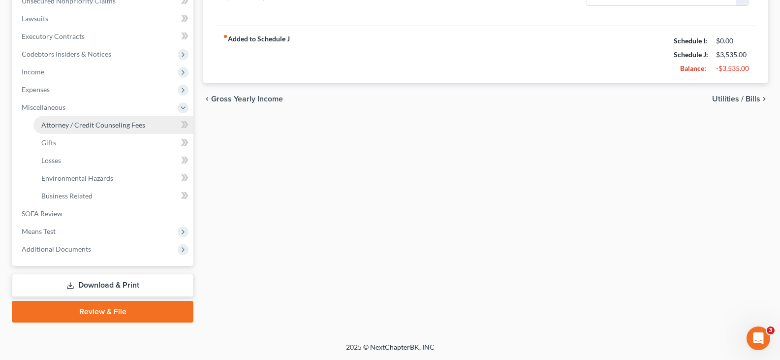
click at [89, 124] on span "Attorney / Credit Counseling Fees" at bounding box center [93, 124] width 104 height 8
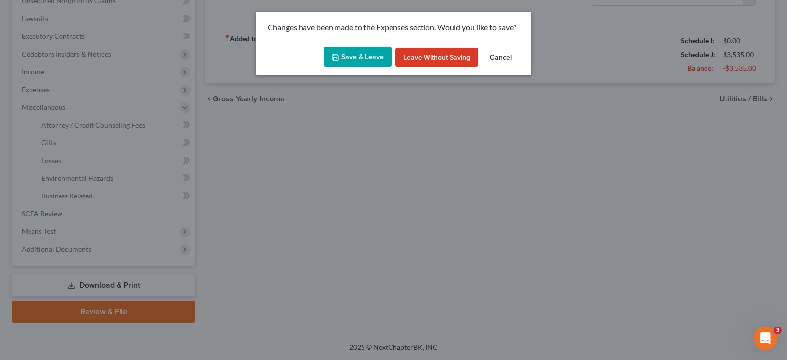
click at [351, 53] on button "Save & Leave" at bounding box center [358, 57] width 68 height 21
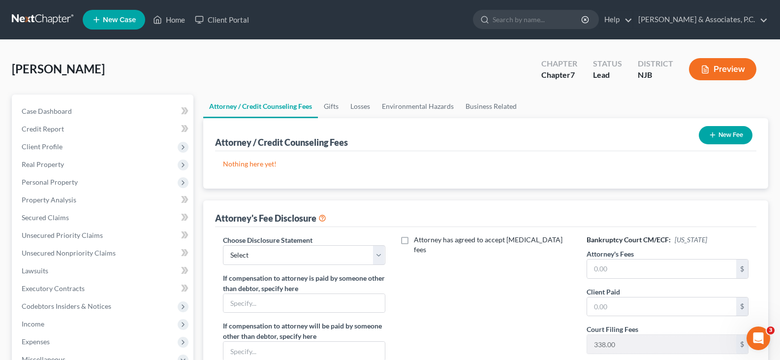
click at [717, 136] on button "New Fee" at bounding box center [725, 135] width 54 height 18
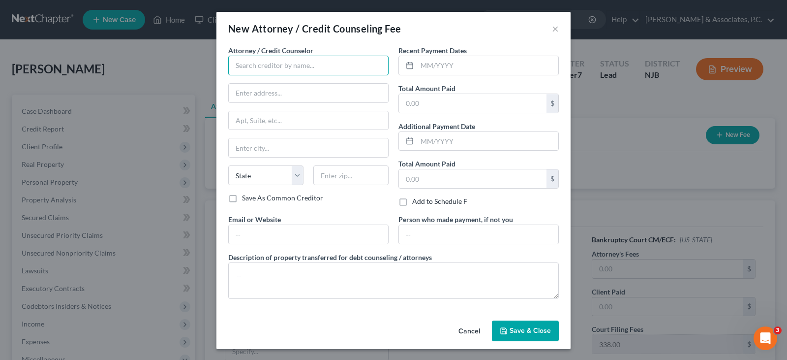
click at [275, 68] on input "text" at bounding box center [308, 66] width 160 height 20
type input "[PERSON_NAME]"
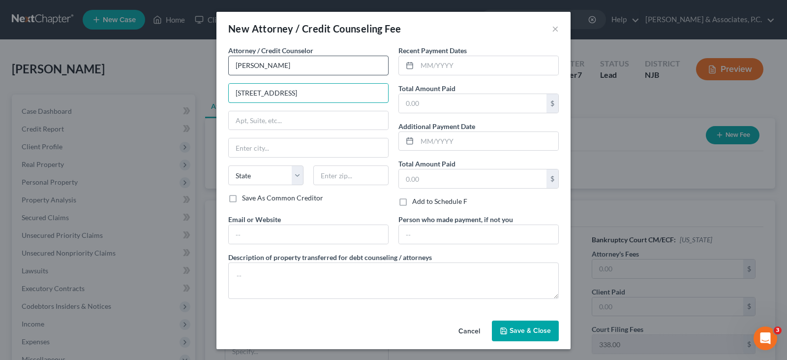
type input "[STREET_ADDRESS]"
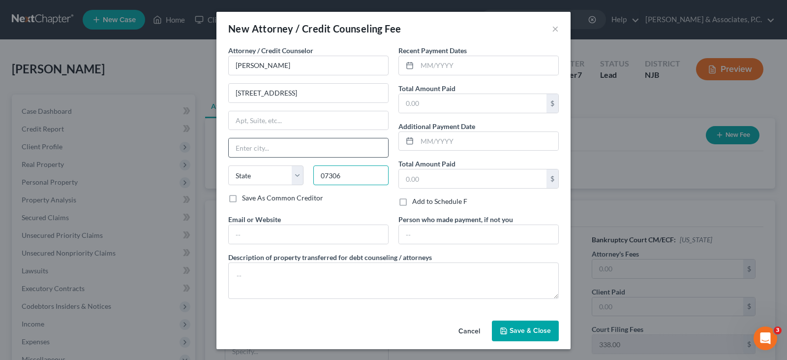
type input "07306"
type input "[GEOGRAPHIC_DATA]"
select select "33"
click at [313, 149] on input "[GEOGRAPHIC_DATA]" at bounding box center [308, 147] width 159 height 19
click at [474, 63] on input "text" at bounding box center [487, 65] width 141 height 19
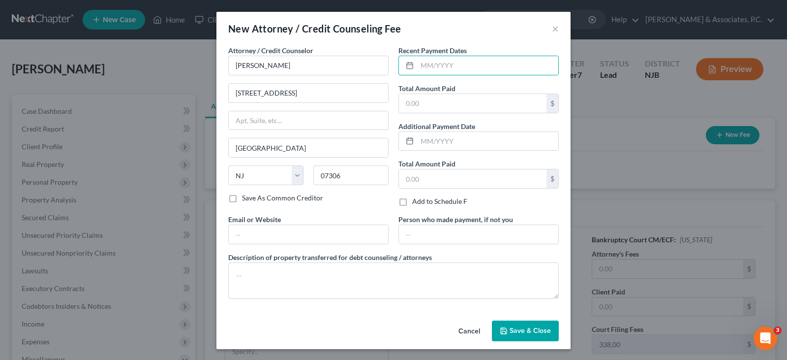
click at [425, 28] on div "New Attorney / Credit Counseling Fee ×" at bounding box center [393, 28] width 354 height 33
click at [425, 62] on input "text" at bounding box center [487, 65] width 141 height 19
type input "0"
type input "[DATE]"
click at [454, 102] on input "text" at bounding box center [473, 103] width 148 height 19
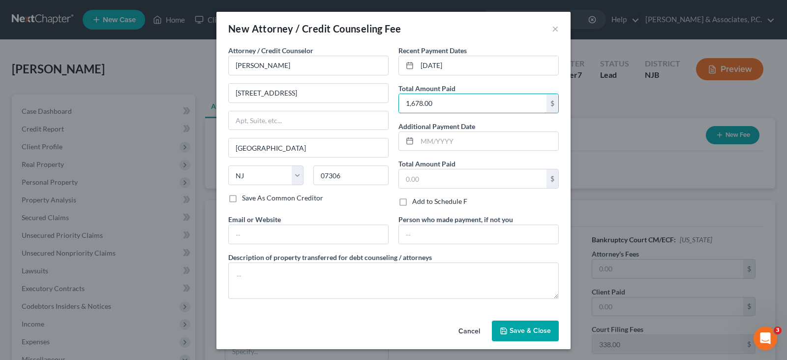
type input "1,678.00"
click at [540, 335] on button "Save & Close" at bounding box center [525, 330] width 67 height 21
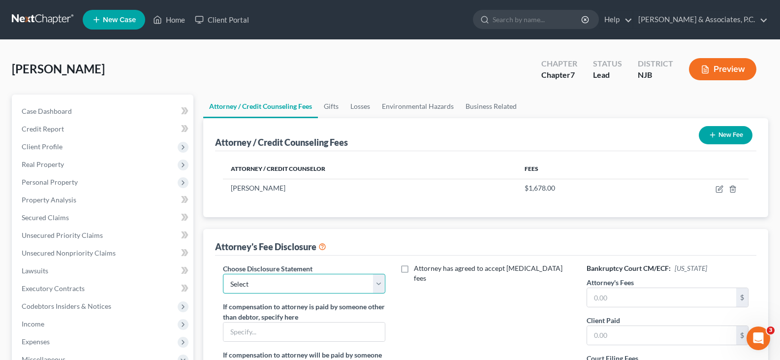
click at [382, 283] on select "Select Attorney" at bounding box center [304, 283] width 162 height 20
click at [223, 273] on select "Select Attorney" at bounding box center [304, 283] width 162 height 20
click at [372, 286] on select "Select Attorney" at bounding box center [304, 283] width 162 height 20
select select "0"
click at [223, 273] on select "Select Attorney" at bounding box center [304, 283] width 162 height 20
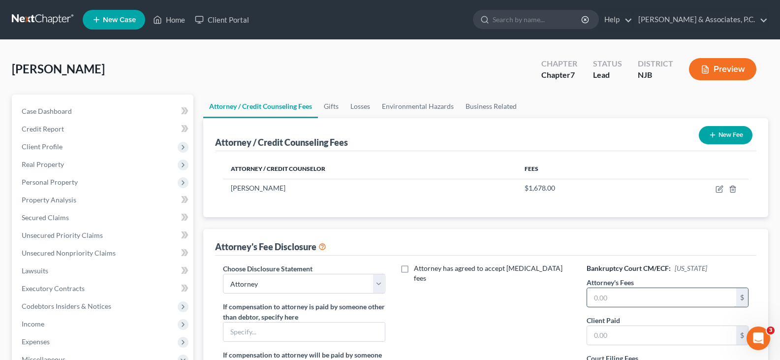
click at [615, 297] on input "text" at bounding box center [661, 297] width 149 height 19
type input "1,250.00"
click at [620, 329] on input "text" at bounding box center [661, 335] width 149 height 19
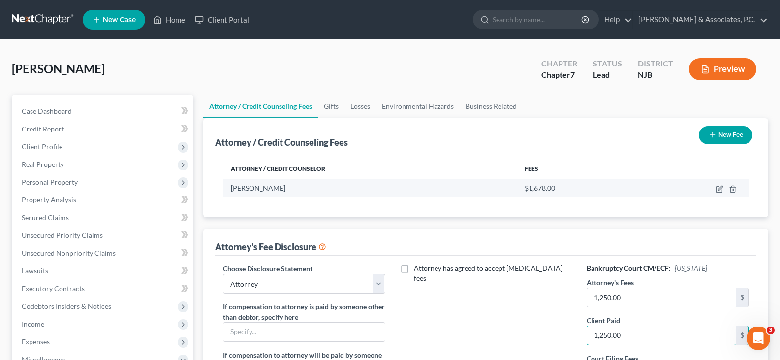
type input "1,250.00"
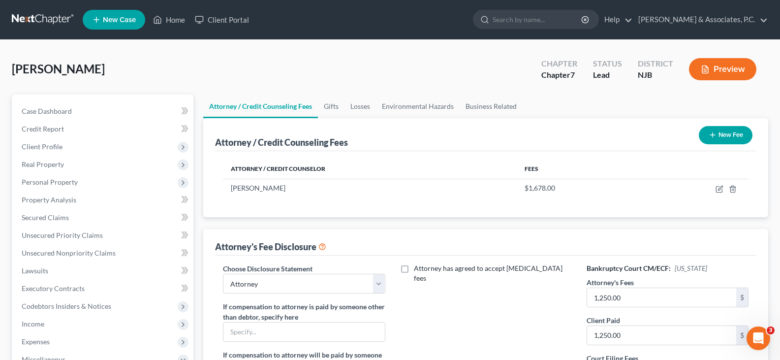
drag, startPoint x: 473, startPoint y: 180, endPoint x: 499, endPoint y: 176, distance: 26.0
click at [475, 182] on td "[PERSON_NAME]" at bounding box center [369, 188] width 293 height 19
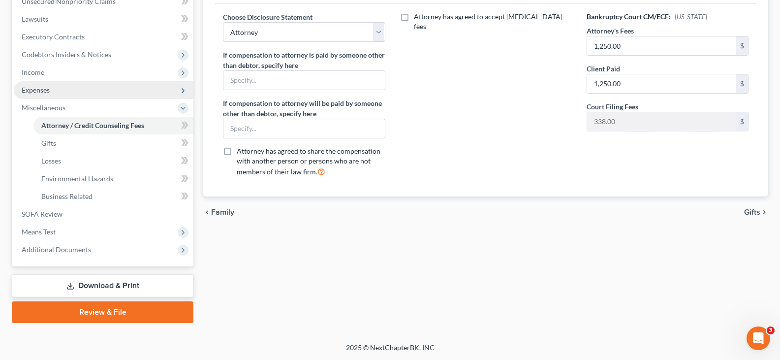
scroll to position [252, 0]
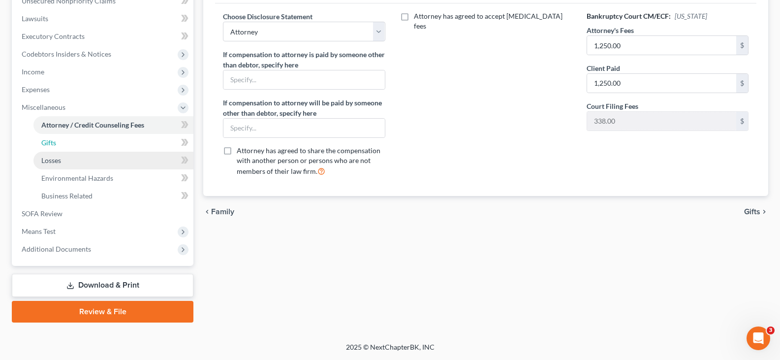
drag, startPoint x: 66, startPoint y: 140, endPoint x: 72, endPoint y: 165, distance: 25.3
click at [66, 140] on link "Gifts" at bounding box center [113, 143] width 160 height 18
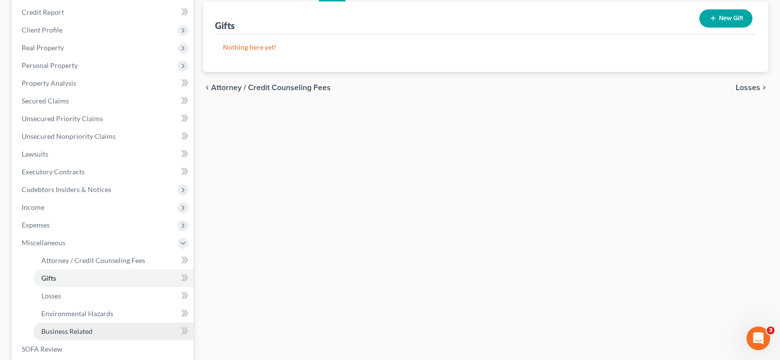
scroll to position [252, 0]
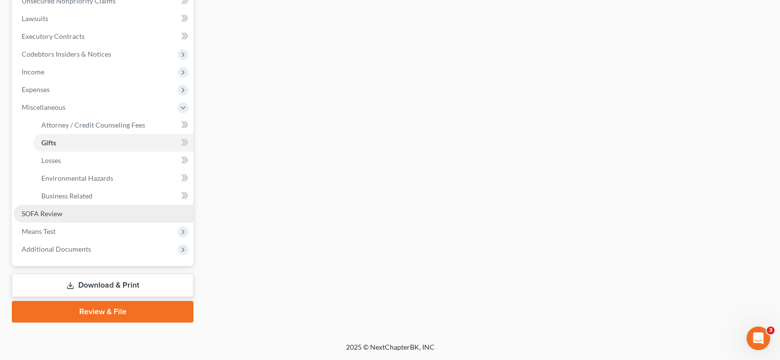
click at [50, 213] on span "SOFA Review" at bounding box center [42, 213] width 41 height 8
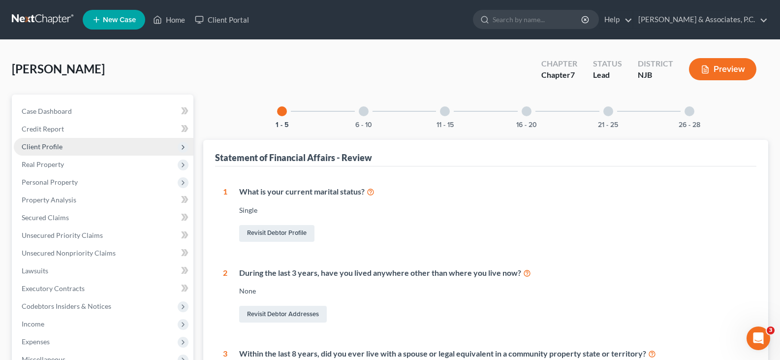
click at [49, 147] on span "Client Profile" at bounding box center [42, 146] width 41 height 8
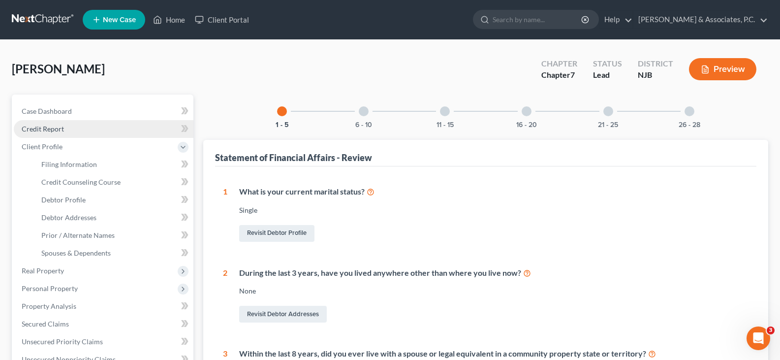
click at [56, 128] on span "Credit Report" at bounding box center [43, 128] width 42 height 8
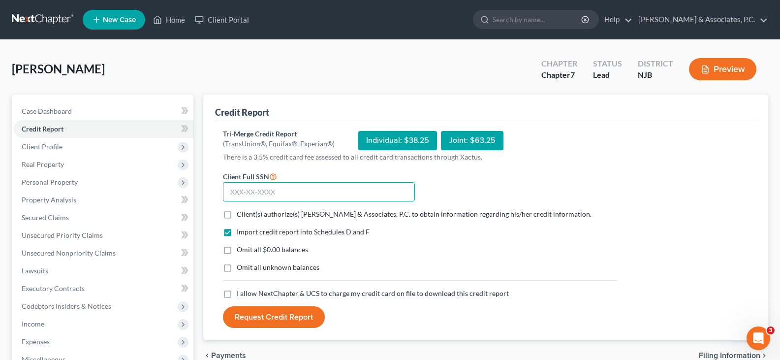
click at [291, 189] on input "text" at bounding box center [319, 192] width 192 height 20
type input "135-64-5781"
click at [237, 214] on label "Client(s) authorize(s) [PERSON_NAME] & Associates, P.C. to obtain information r…" at bounding box center [414, 214] width 355 height 10
click at [240, 214] on input "Client(s) authorize(s) [PERSON_NAME] & Associates, P.C. to obtain information r…" at bounding box center [243, 212] width 6 height 6
checkbox input "true"
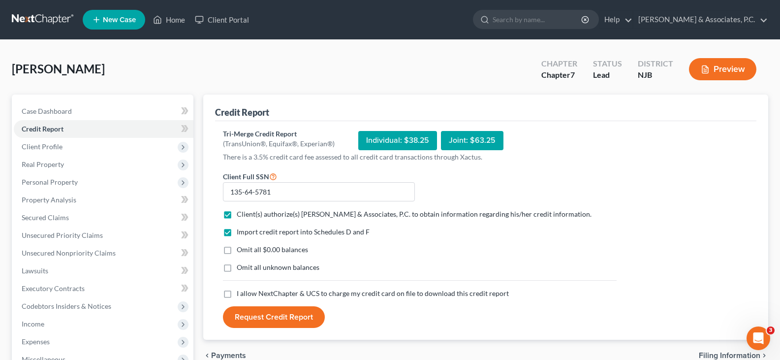
drag, startPoint x: 225, startPoint y: 248, endPoint x: 232, endPoint y: 251, distance: 7.7
click at [237, 247] on label "Omit all $0.00 balances" at bounding box center [272, 249] width 71 height 10
click at [240, 247] on input "Omit all $0.00 balances" at bounding box center [243, 247] width 6 height 6
checkbox input "true"
click at [237, 292] on label "I allow NextChapter & UCS to charge my credit card on file to download this cre…" at bounding box center [373, 293] width 272 height 10
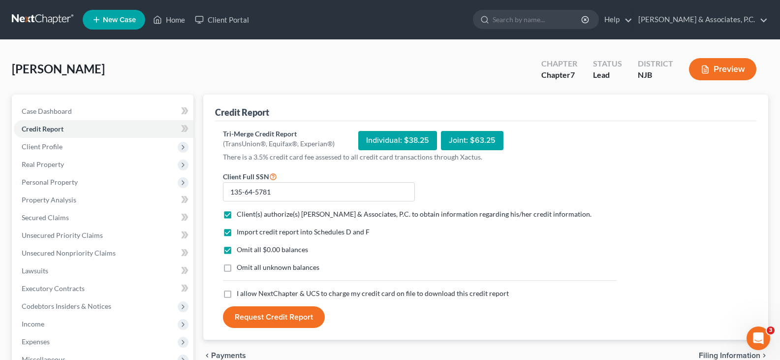
click at [240, 292] on input "I allow NextChapter & UCS to charge my credit card on file to download this cre…" at bounding box center [243, 291] width 6 height 6
checkbox input "true"
click at [270, 313] on button "Request Credit Report" at bounding box center [274, 317] width 102 height 22
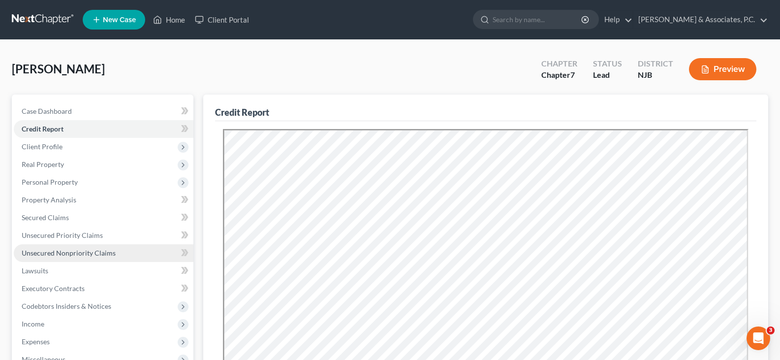
click at [75, 250] on span "Unsecured Nonpriority Claims" at bounding box center [69, 252] width 94 height 8
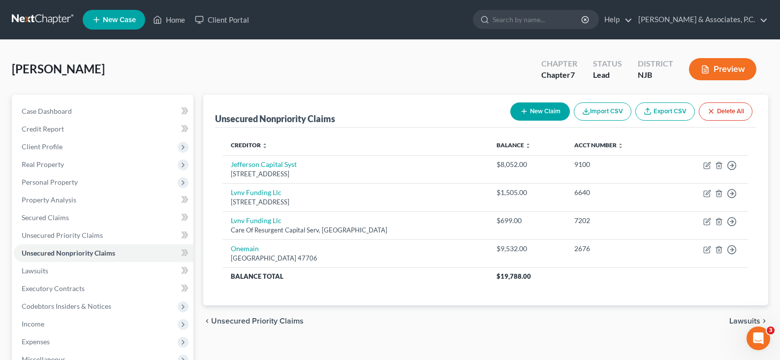
click at [540, 108] on button "New Claim" at bounding box center [540, 111] width 60 height 18
select select "0"
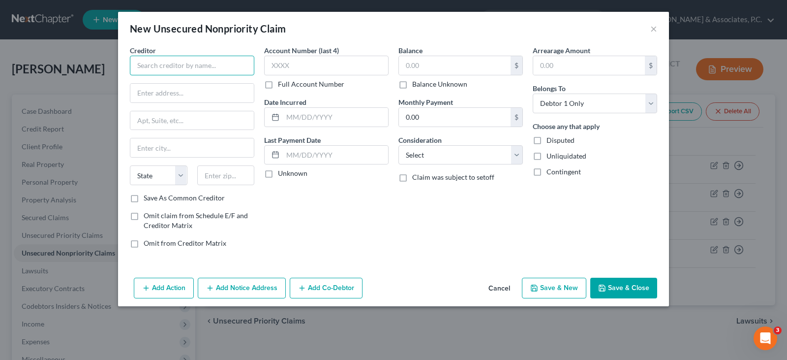
click at [219, 66] on input "text" at bounding box center [192, 66] width 124 height 20
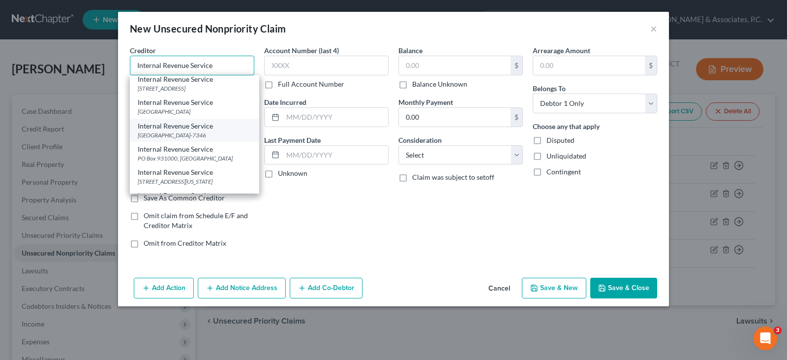
scroll to position [98, 0]
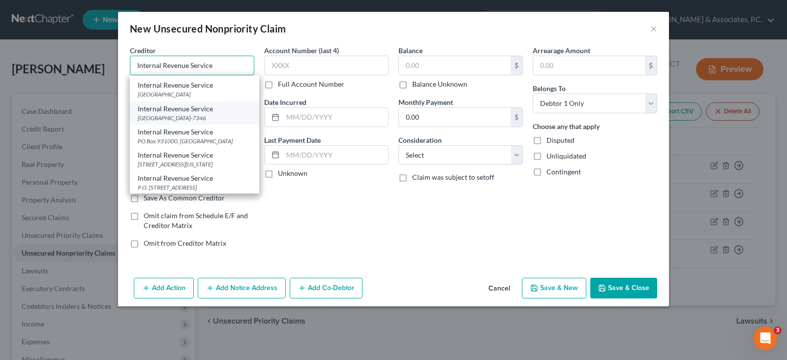
type input "Internal Revenue Service"
click at [167, 122] on div "[GEOGRAPHIC_DATA]-7346" at bounding box center [195, 118] width 114 height 8
type input "Po Box 7346"
type input "[GEOGRAPHIC_DATA]"
select select "39"
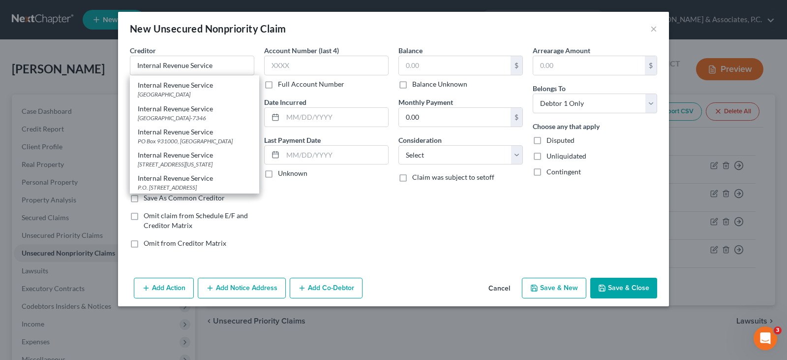
type input "19106-7346"
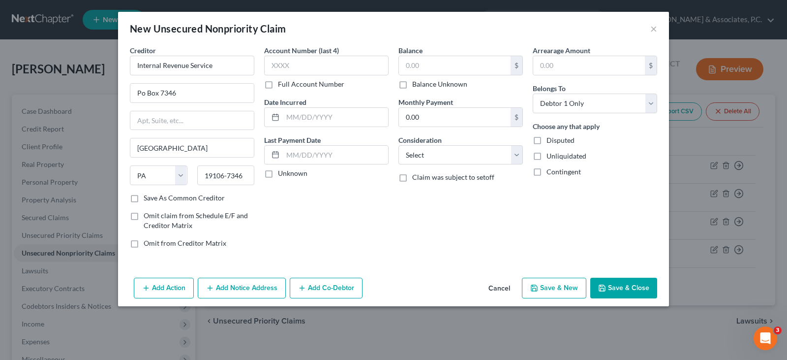
scroll to position [0, 0]
click at [630, 293] on button "Save & Close" at bounding box center [623, 287] width 67 height 21
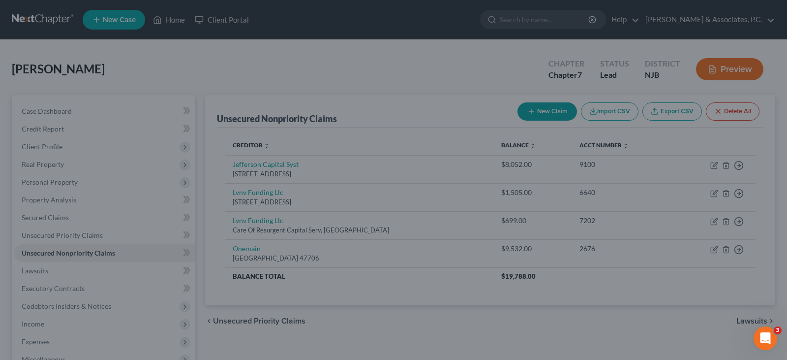
type input "0.00"
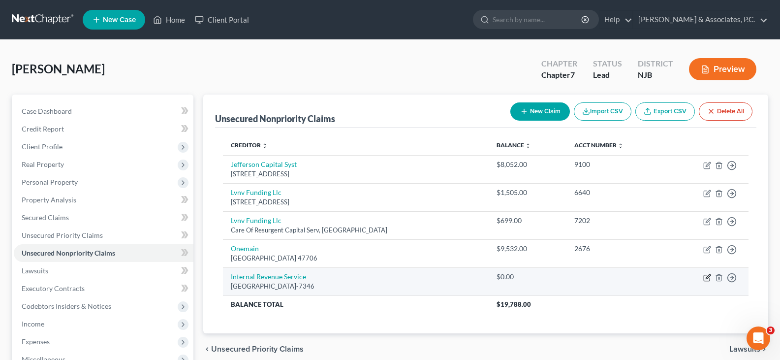
click at [707, 277] on icon "button" at bounding box center [707, 277] width 8 height 8
select select "39"
select select "0"
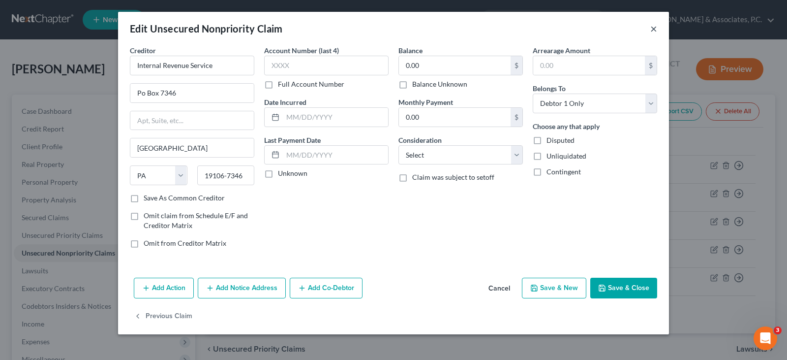
click at [654, 27] on button "×" at bounding box center [653, 29] width 7 height 12
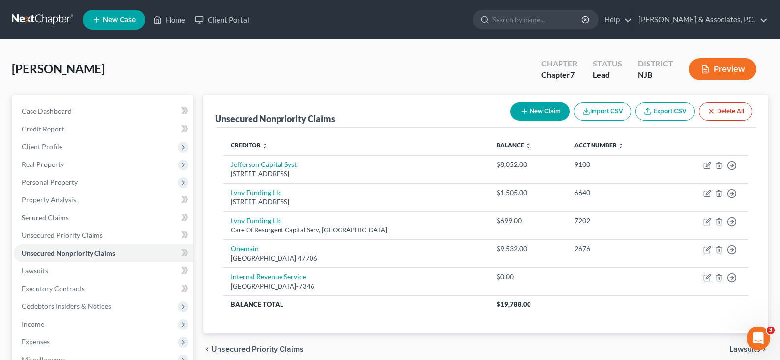
click at [530, 110] on button "New Claim" at bounding box center [540, 111] width 60 height 18
select select "0"
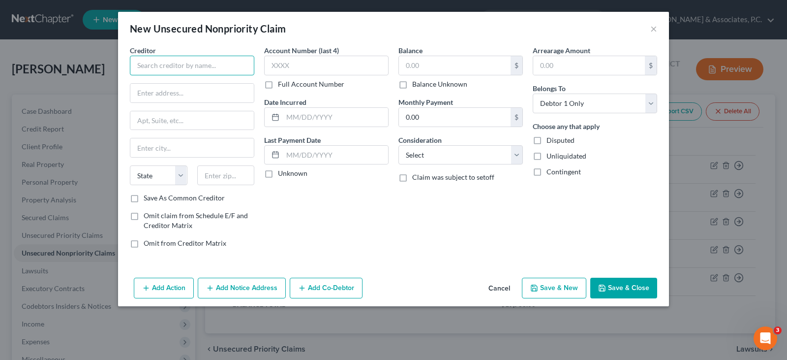
drag, startPoint x: 210, startPoint y: 64, endPoint x: 225, endPoint y: 57, distance: 17.4
click at [210, 63] on input "text" at bounding box center [192, 66] width 124 height 20
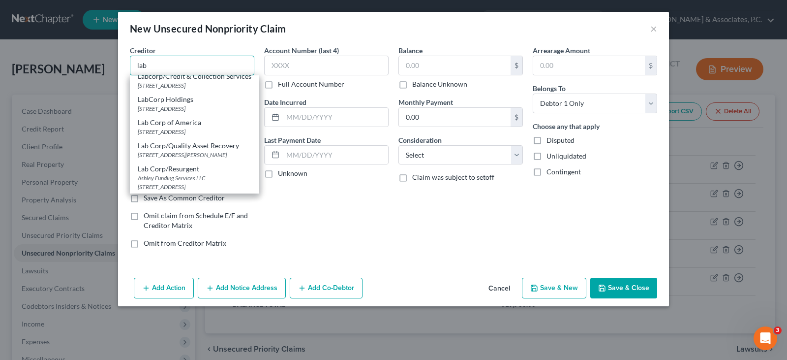
scroll to position [787, 0]
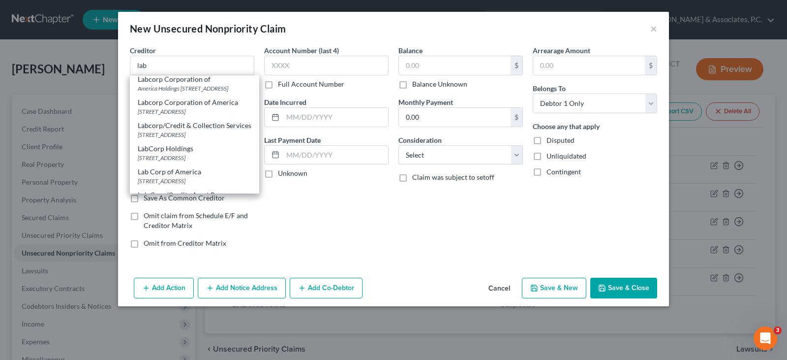
type input "Labcorp"
type input "Po Box 2240"
type input "[GEOGRAPHIC_DATA]"
select select "28"
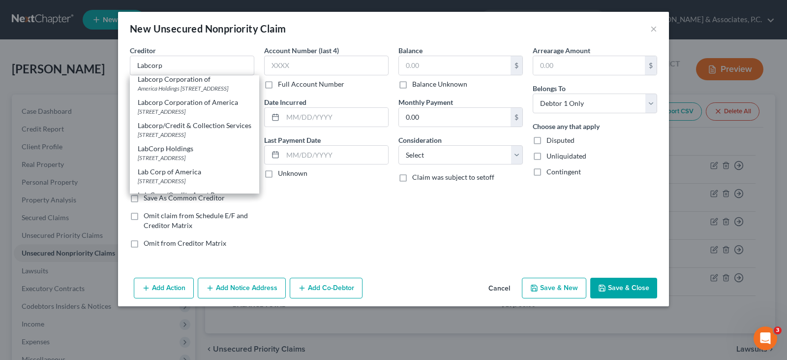
type input "27216-2240"
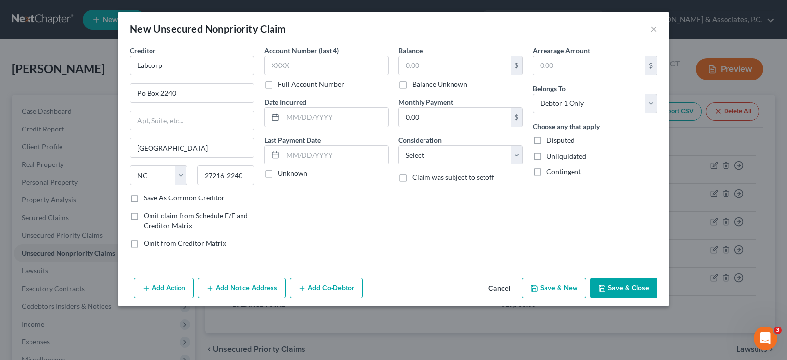
scroll to position [0, 0]
click at [432, 61] on input "text" at bounding box center [455, 65] width 112 height 19
type input "1"
type input "124.00"
click at [436, 159] on select "Select Cable / Satellite Services Collection Agency Credit Card Debt Debt Couns…" at bounding box center [460, 155] width 124 height 20
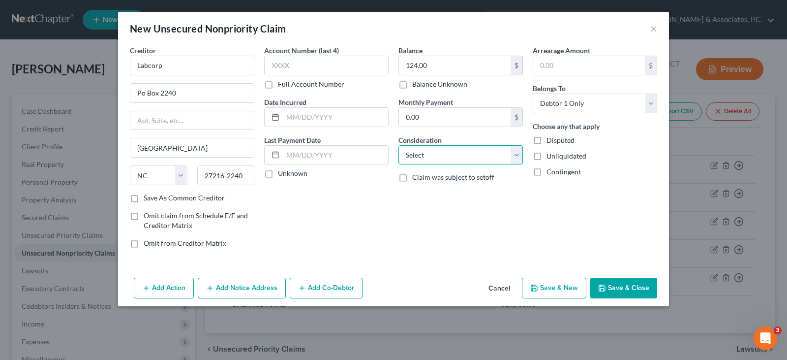
select select "9"
click at [398, 145] on select "Select Cable / Satellite Services Collection Agency Credit Card Debt Debt Couns…" at bounding box center [460, 155] width 124 height 20
click at [632, 287] on button "Save & Close" at bounding box center [623, 287] width 67 height 21
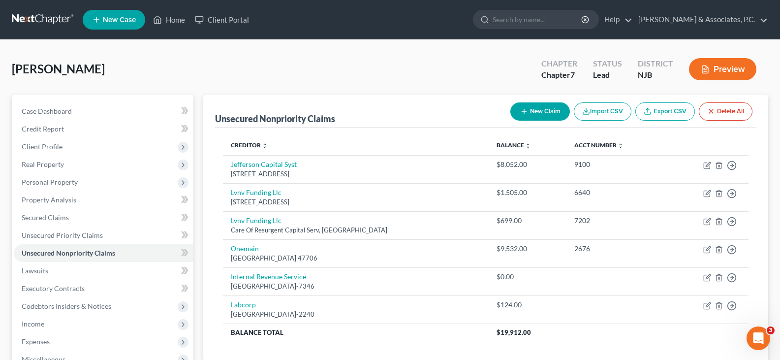
click at [548, 104] on button "New Claim" at bounding box center [540, 111] width 60 height 18
select select "0"
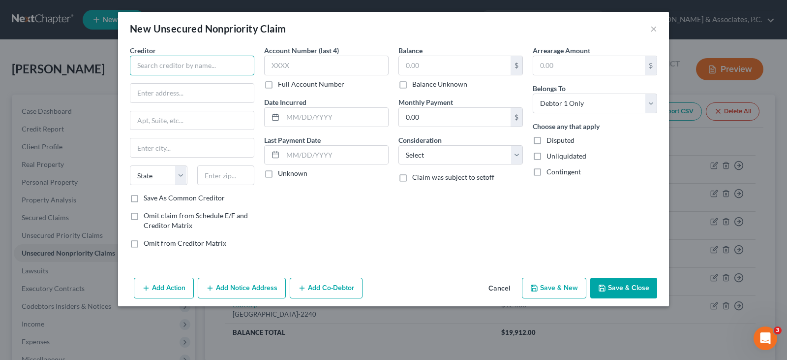
click at [220, 65] on input "text" at bounding box center [192, 66] width 124 height 20
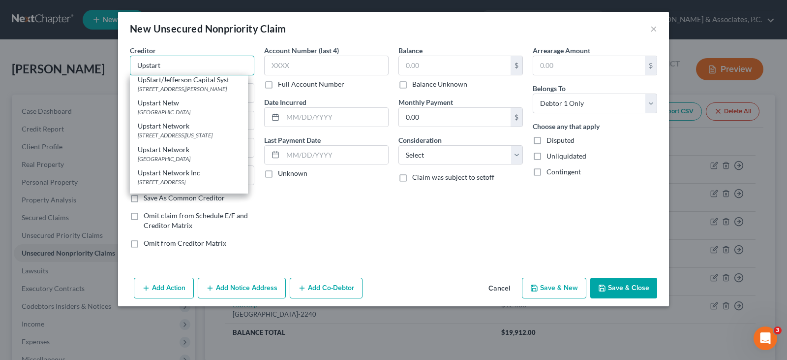
scroll to position [246, 0]
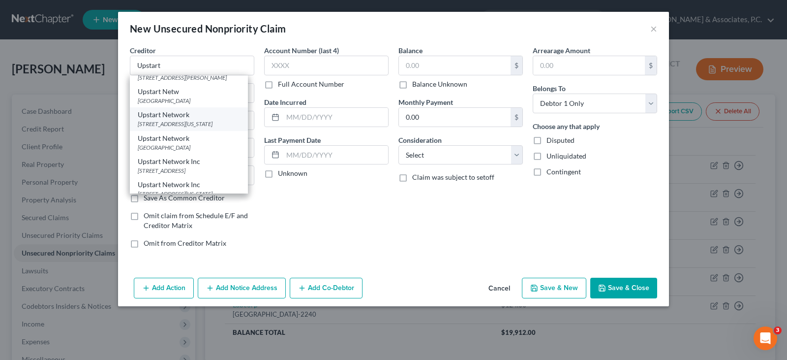
click at [187, 128] on div "[STREET_ADDRESS][US_STATE]" at bounding box center [189, 124] width 102 height 8
type input "Upstart Network"
type input "[STREET_ADDRESS][US_STATE]"
type input "Suite 3"
type input "[GEOGRAPHIC_DATA]"
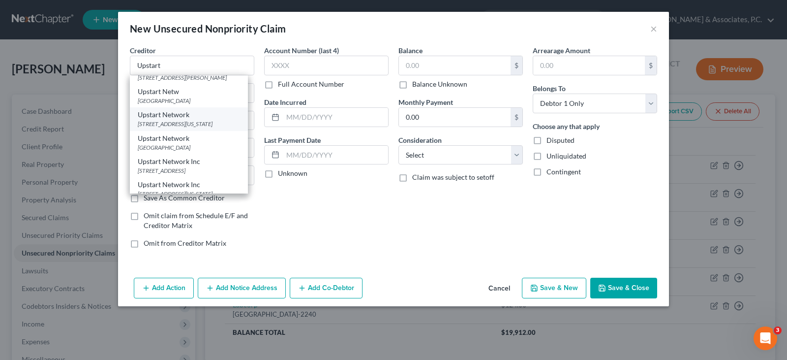
select select "4"
type input "94403"
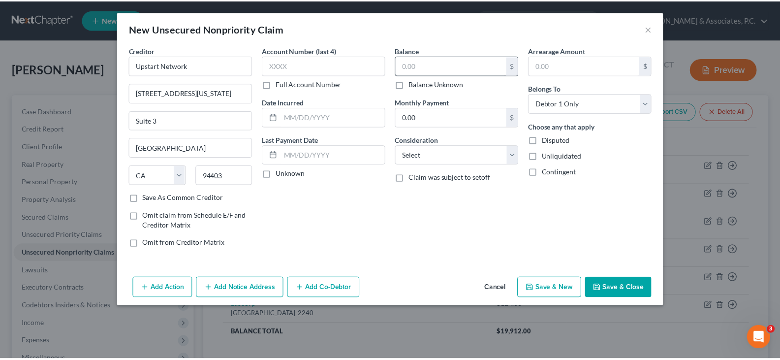
scroll to position [0, 0]
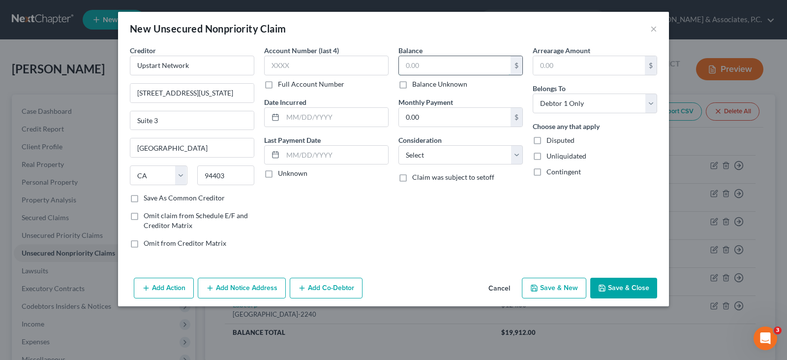
click at [435, 69] on input "text" at bounding box center [455, 65] width 112 height 19
type input "3,000.00"
click at [447, 149] on select "Select Cable / Satellite Services Collection Agency Credit Card Debt Debt Couns…" at bounding box center [460, 155] width 124 height 20
select select "10"
click at [398, 145] on select "Select Cable / Satellite Services Collection Agency Credit Card Debt Debt Couns…" at bounding box center [460, 155] width 124 height 20
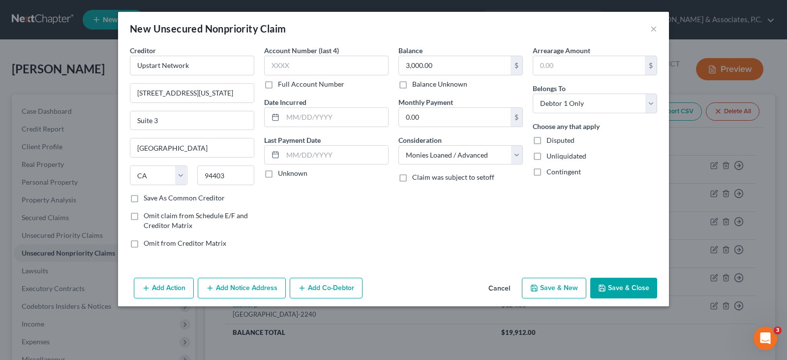
click at [439, 210] on div "Balance 3,000.00 $ Balance Unknown Balance Undetermined 3,000.00 $ Balance Unkn…" at bounding box center [460, 150] width 134 height 210
click at [631, 286] on button "Save & Close" at bounding box center [623, 287] width 67 height 21
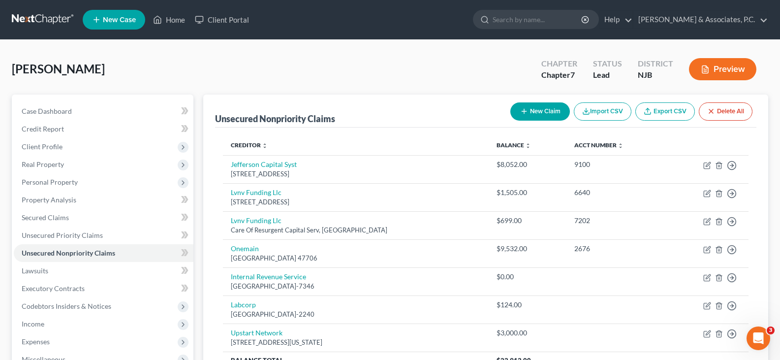
click at [533, 112] on button "New Claim" at bounding box center [540, 111] width 60 height 18
select select "0"
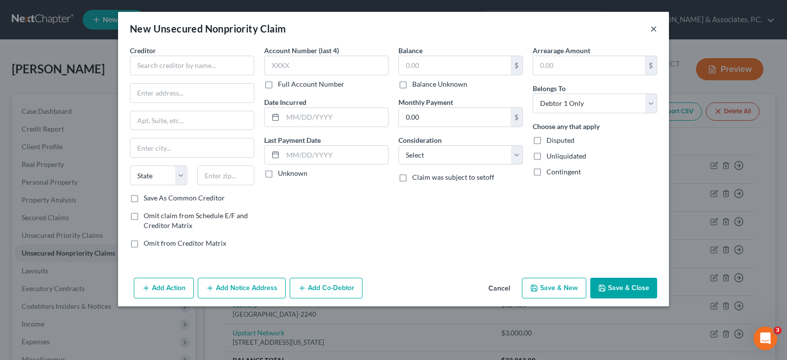
click at [656, 27] on button "×" at bounding box center [653, 29] width 7 height 12
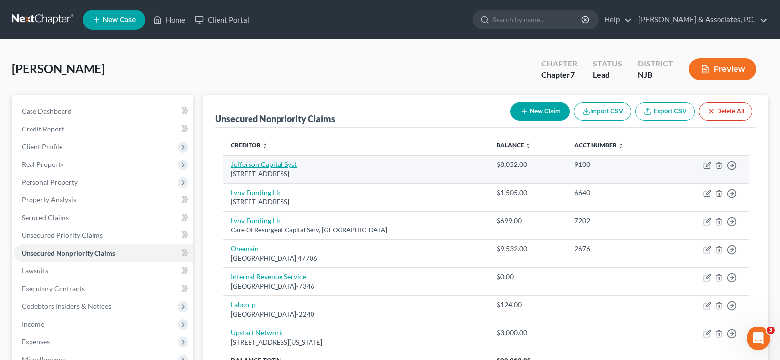
click at [268, 161] on link "Jefferson Capital Syst" at bounding box center [264, 164] width 66 height 8
select select "24"
select select "0"
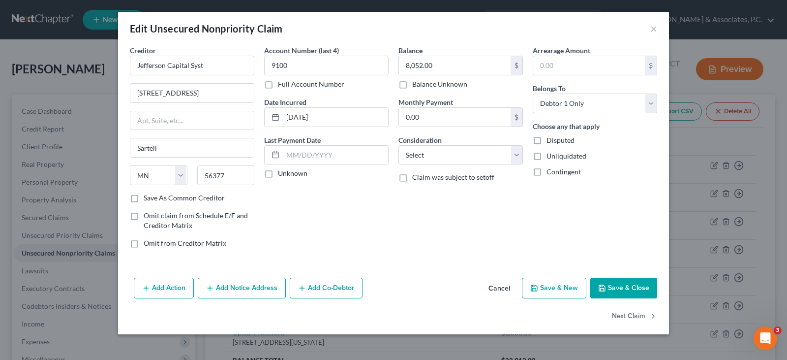
click at [245, 285] on button "Add Notice Address" at bounding box center [242, 287] width 88 height 21
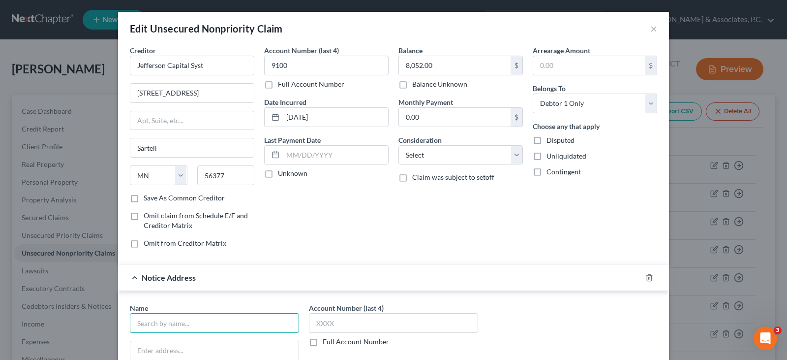
click at [215, 320] on input "text" at bounding box center [214, 323] width 169 height 20
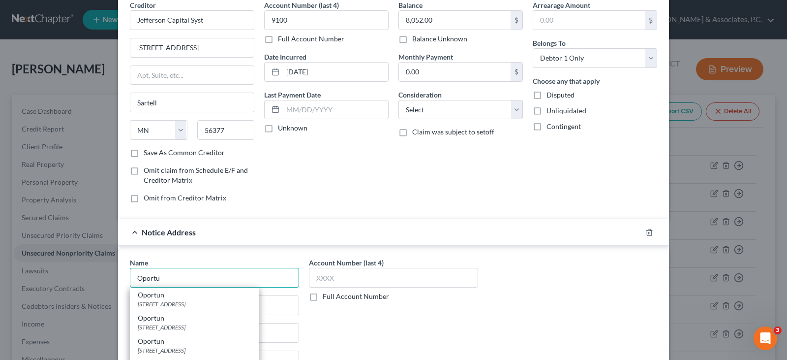
scroll to position [98, 0]
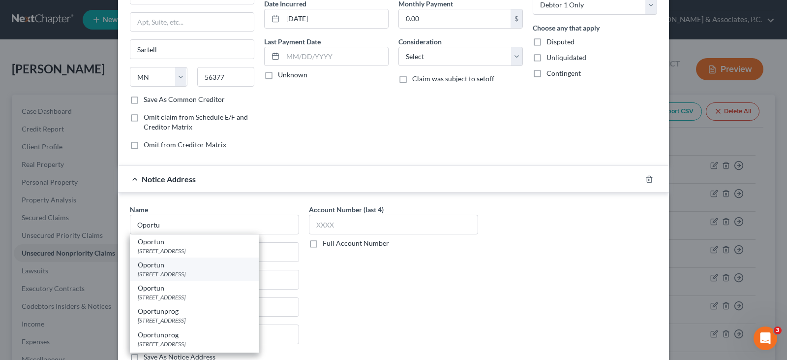
click at [179, 271] on div "[STREET_ADDRESS]" at bounding box center [194, 274] width 113 height 8
type input "Oportun"
type input "[STREET_ADDRESS]"
type input "Frisco"
select select "45"
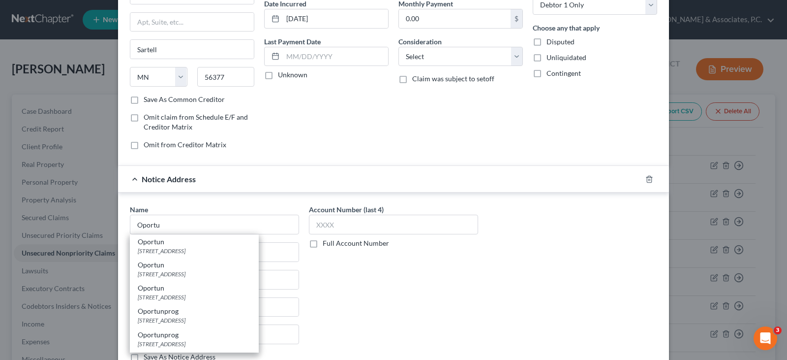
type input "75034"
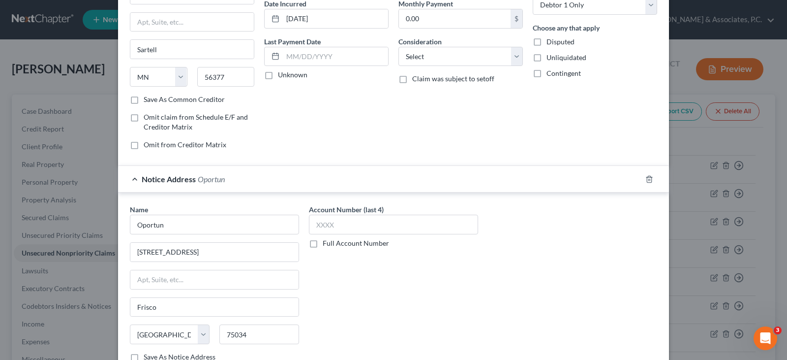
click at [528, 254] on div "Name * Oportun [STREET_ADDRESS][GEOGRAPHIC_DATA] [US_STATE] AK AR AZ CA CO CT D…" at bounding box center [393, 286] width 537 height 165
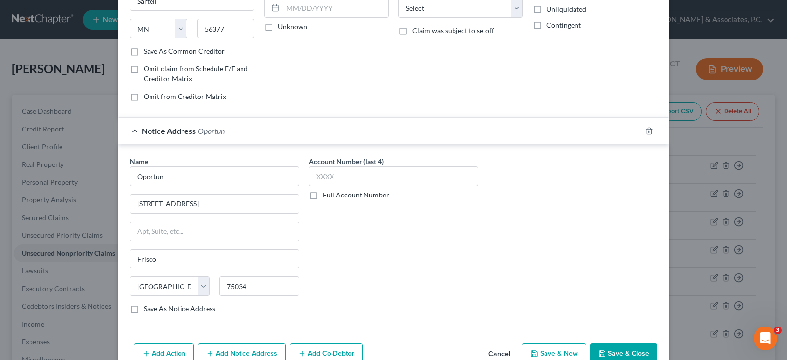
scroll to position [198, 0]
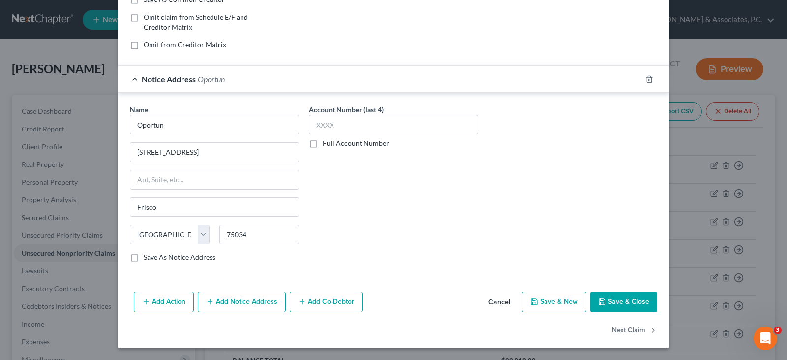
click at [616, 300] on button "Save & Close" at bounding box center [623, 301] width 67 height 21
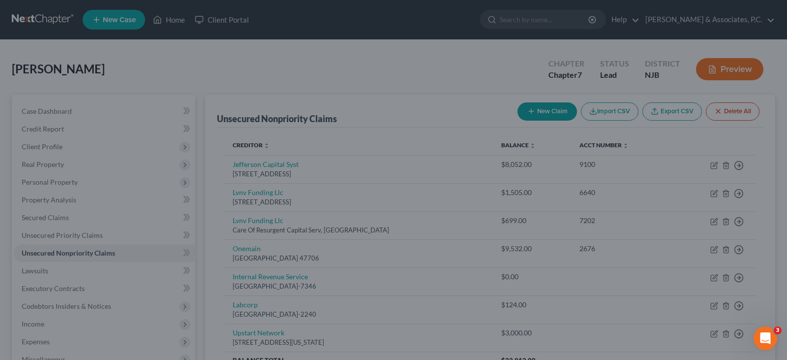
type input "0"
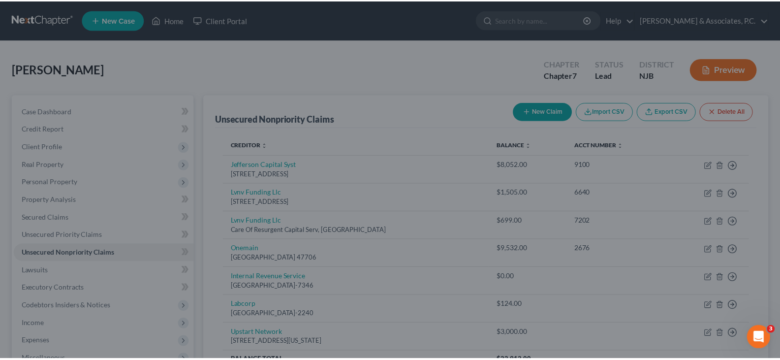
scroll to position [0, 0]
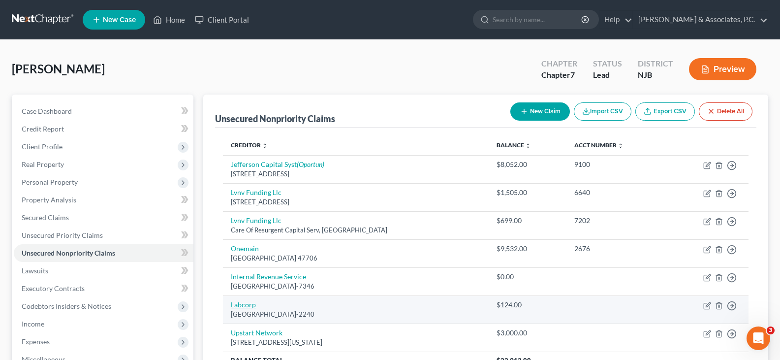
click at [240, 305] on link "Labcorp" at bounding box center [243, 304] width 25 height 8
select select "28"
select select "9"
select select "0"
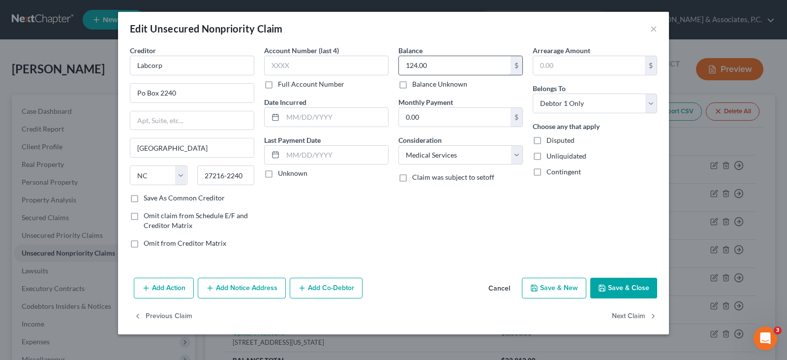
click at [455, 66] on input "124.00" at bounding box center [455, 65] width 112 height 19
type input "217.00"
drag, startPoint x: 358, startPoint y: 234, endPoint x: 524, endPoint y: 246, distance: 166.7
click at [362, 236] on div "Account Number (last 4) Full Account Number Date Incurred Last Payment Date Unk…" at bounding box center [326, 150] width 134 height 210
click at [628, 285] on button "Save & Close" at bounding box center [623, 287] width 67 height 21
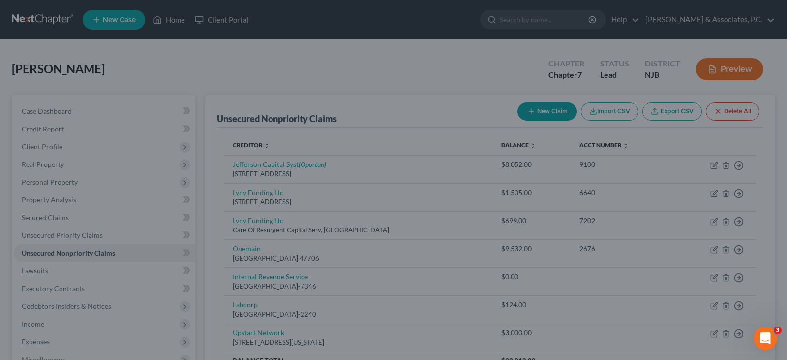
type input "0"
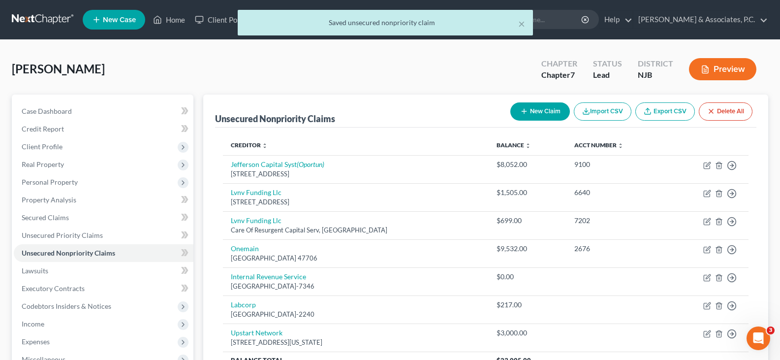
click at [530, 110] on button "New Claim" at bounding box center [540, 111] width 60 height 18
select select "0"
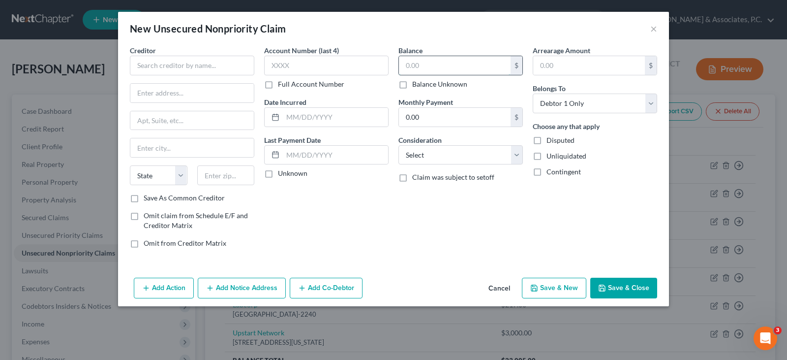
click at [440, 64] on input "text" at bounding box center [455, 65] width 112 height 19
type input "182.00"
click at [421, 157] on select "Select Cable / Satellite Services Collection Agency Credit Card Debt Debt Couns…" at bounding box center [460, 155] width 124 height 20
click at [183, 66] on input "text" at bounding box center [192, 66] width 124 height 20
type input "ENT Associates"
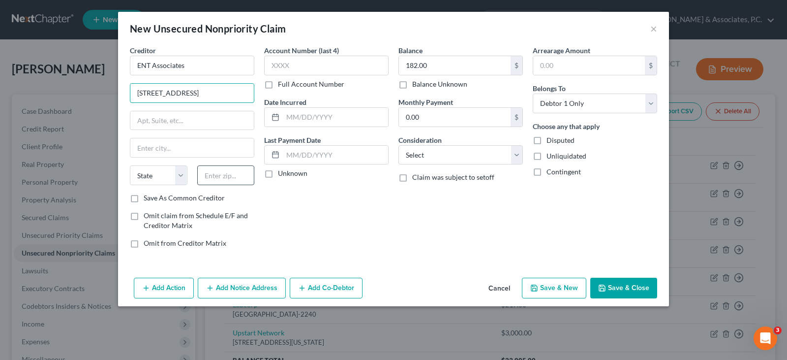
type input "[STREET_ADDRESS]"
click at [218, 176] on input "text" at bounding box center [226, 175] width 58 height 20
type input "07052"
type input "West Orange"
select select "33"
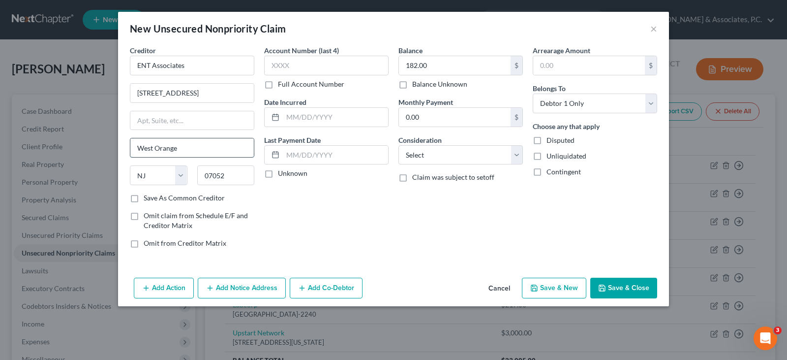
click at [217, 148] on input "West Orange" at bounding box center [191, 147] width 123 height 19
drag, startPoint x: 451, startPoint y: 217, endPoint x: 449, endPoint y: 163, distance: 54.6
click at [450, 215] on div "Balance 182.00 $ Balance Unknown Balance Undetermined 182.00 $ Balance Unknown …" at bounding box center [460, 150] width 134 height 210
click at [430, 152] on select "Select Cable / Satellite Services Collection Agency Credit Card Debt Debt Couns…" at bounding box center [460, 155] width 124 height 20
select select "9"
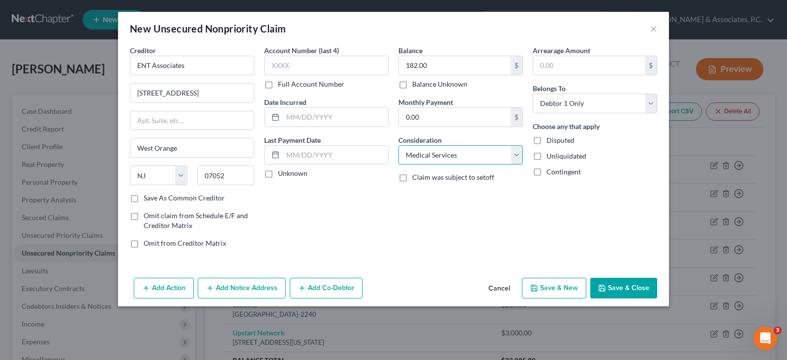
click at [398, 145] on select "Select Cable / Satellite Services Collection Agency Credit Card Debt Debt Couns…" at bounding box center [460, 155] width 124 height 20
click at [356, 226] on div "Account Number (last 4) Full Account Number Date Incurred Last Payment Date Unk…" at bounding box center [326, 150] width 134 height 210
drag, startPoint x: 214, startPoint y: 90, endPoint x: 151, endPoint y: 99, distance: 63.2
click at [133, 90] on input "[STREET_ADDRESS]" at bounding box center [191, 93] width 123 height 19
paste input "[PERSON_NAME] Duplicate File CONSULT: 2005 CHAPTER 7 FEE: DEPOSIT:"
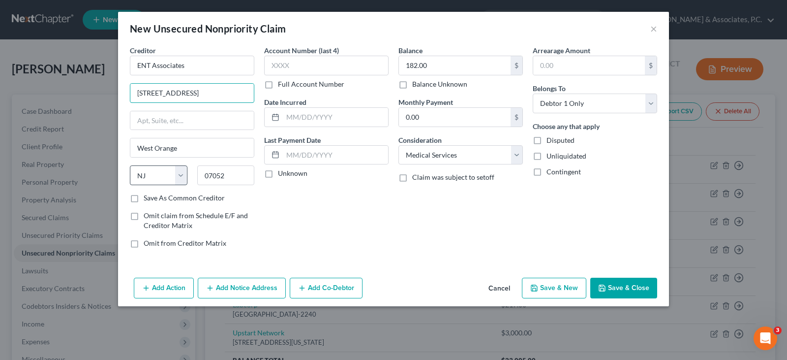
type input "[PERSON_NAME] Duplicate File CONSULT: 2005 CHAPTER 7 FEE: DEPOSIT:"
click at [249, 90] on input "[PERSON_NAME] Duplicate File CONSULT: 2005 CHAPTER 7 FEE: DEPOSIT:" at bounding box center [191, 93] width 123 height 19
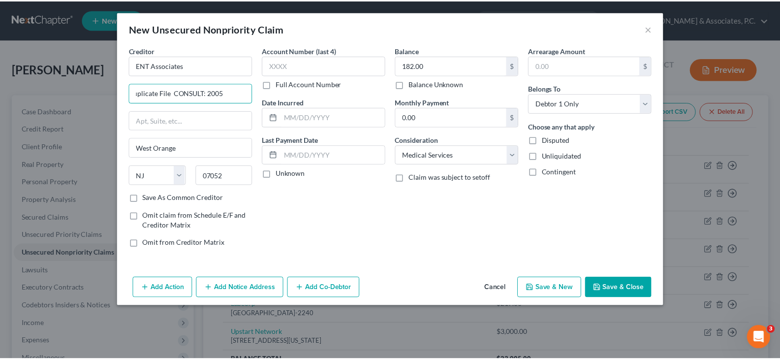
scroll to position [0, 0]
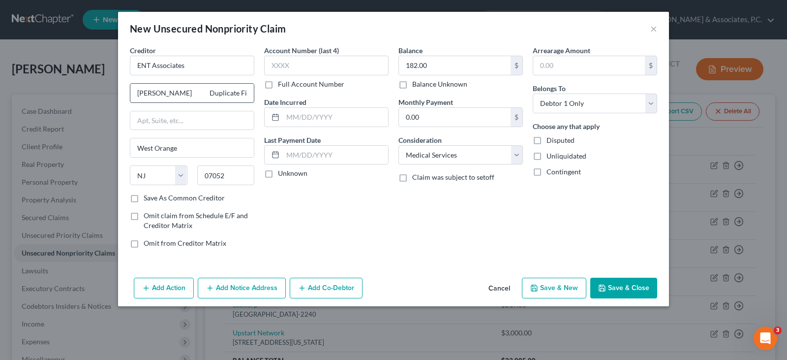
drag, startPoint x: 249, startPoint y: 90, endPoint x: 134, endPoint y: 91, distance: 115.1
click at [134, 91] on input "[PERSON_NAME] Duplicate File CONSULT: 2005 CHAPTER 7 FEE: DEPOSIT:" at bounding box center [191, 93] width 123 height 19
drag, startPoint x: 162, startPoint y: 92, endPoint x: 137, endPoint y: 88, distance: 26.0
click at [137, 88] on input "text" at bounding box center [191, 93] width 123 height 19
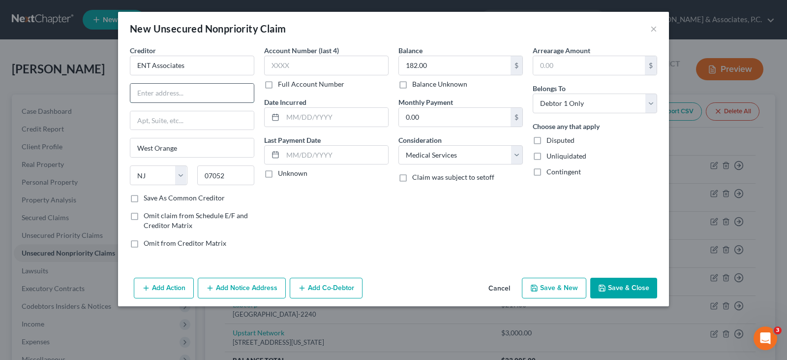
click at [167, 99] on input "text" at bounding box center [191, 93] width 123 height 19
click at [178, 97] on input "text" at bounding box center [191, 93] width 123 height 19
click at [147, 90] on input "text" at bounding box center [191, 93] width 123 height 19
drag, startPoint x: 174, startPoint y: 123, endPoint x: 160, endPoint y: 102, distance: 25.0
click at [171, 120] on input "text" at bounding box center [191, 120] width 123 height 19
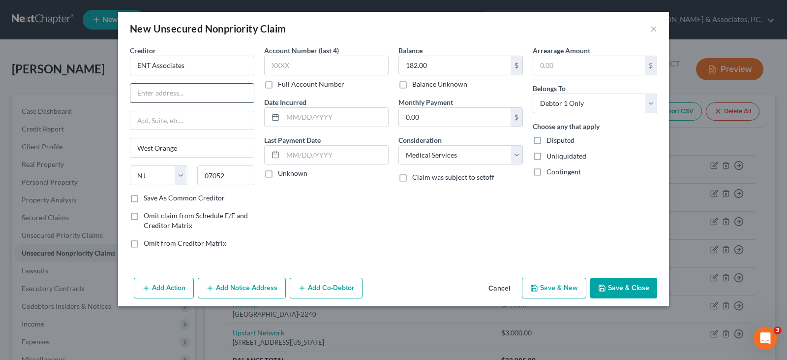
click at [155, 92] on input "text" at bounding box center [191, 93] width 123 height 19
click at [172, 117] on input "text" at bounding box center [191, 120] width 123 height 19
click at [235, 89] on input "[STREET_ADDRESS]" at bounding box center [191, 93] width 123 height 19
drag, startPoint x: 196, startPoint y: 122, endPoint x: 199, endPoint y: 97, distance: 25.2
click at [196, 117] on input "text" at bounding box center [191, 120] width 123 height 19
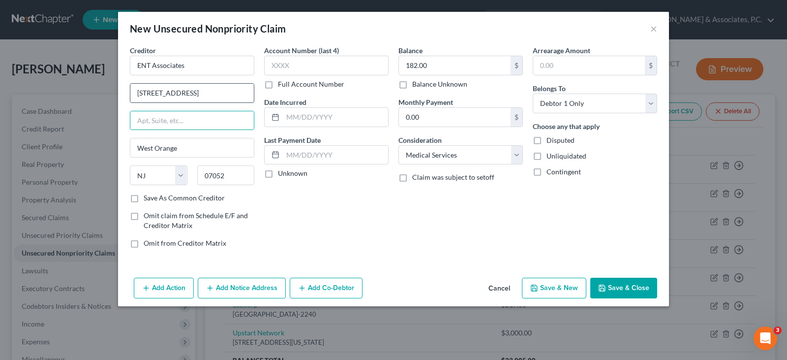
click at [210, 90] on input "[STREET_ADDRESS]" at bounding box center [191, 93] width 123 height 19
type input "[STREET_ADDRESS]"
click at [167, 125] on input "text" at bounding box center [191, 120] width 123 height 19
click at [391, 225] on div "Account Number (last 4) Full Account Number Date Incurred Last Payment Date Unk…" at bounding box center [326, 150] width 134 height 210
click at [624, 287] on button "Save & Close" at bounding box center [623, 287] width 67 height 21
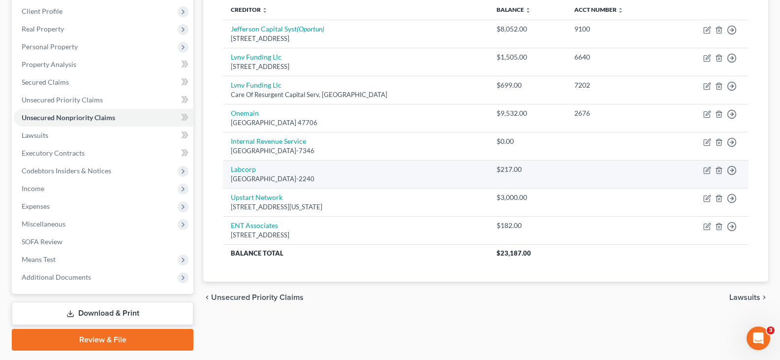
scroll to position [163, 0]
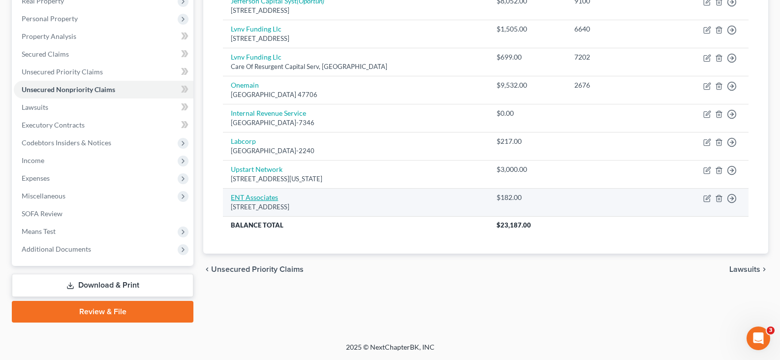
click at [259, 195] on link "ENT Associates" at bounding box center [254, 197] width 47 height 8
select select "33"
select select "9"
select select "0"
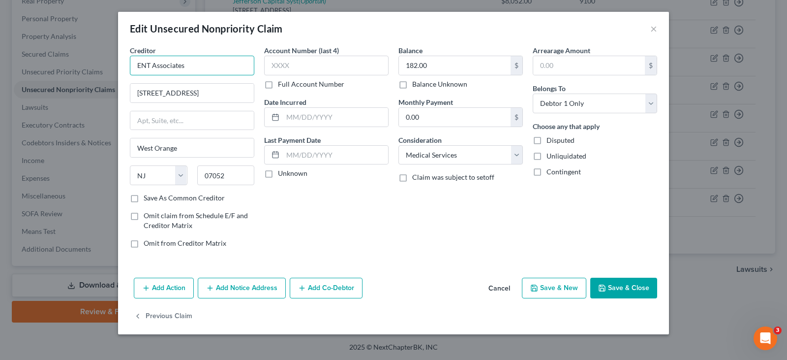
drag, startPoint x: 204, startPoint y: 66, endPoint x: 146, endPoint y: 65, distance: 58.0
click at [122, 60] on div "Creditor * ENT Associates [STREET_ADDRESS][GEOGRAPHIC_DATA][US_STATE] CA CO [GE…" at bounding box center [393, 159] width 551 height 228
paste input "Associates in Otolaryngology"
type input "Associates in Otolaryngology"
click at [314, 205] on div "Account Number (last 4) Full Account Number Date Incurred Last Payment Date Unk…" at bounding box center [326, 150] width 134 height 210
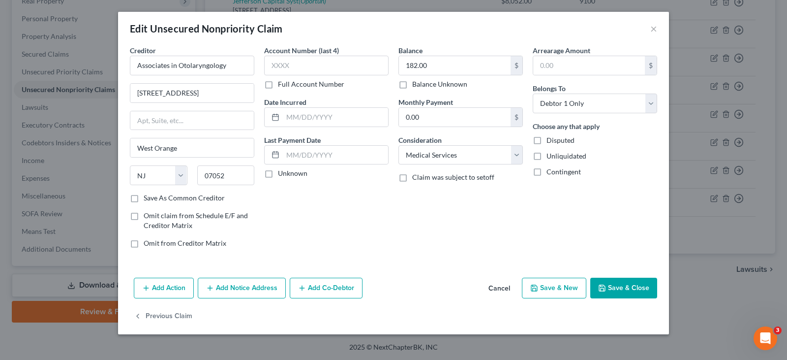
click at [626, 287] on button "Save & Close" at bounding box center [623, 287] width 67 height 21
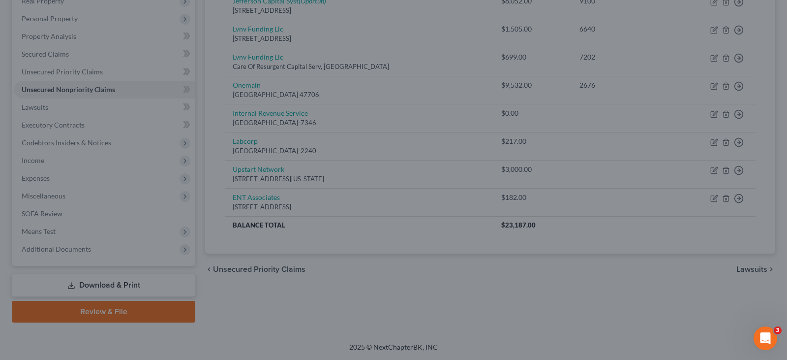
type input "0"
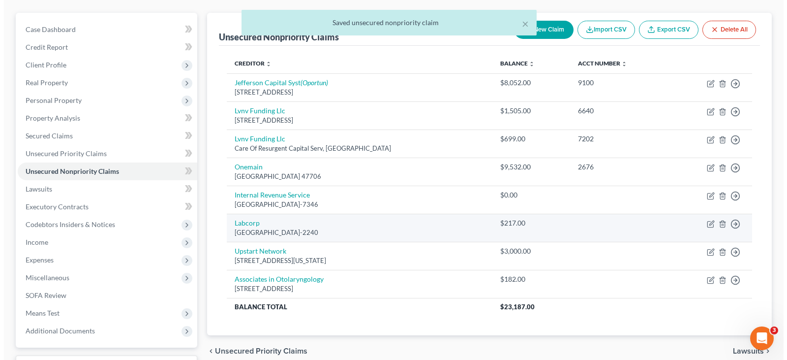
scroll to position [65, 0]
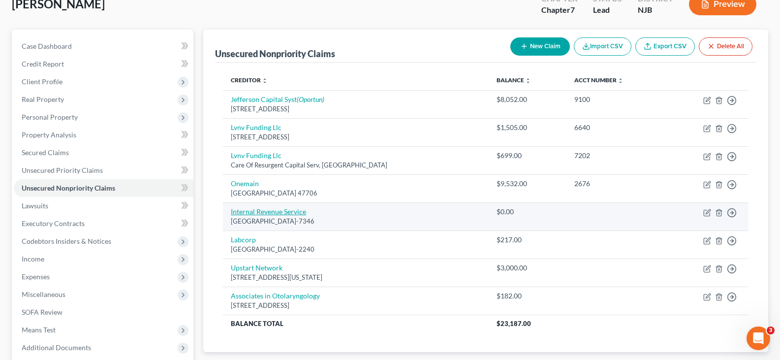
click at [266, 209] on link "Internal Revenue Service" at bounding box center [268, 211] width 75 height 8
select select "39"
select select "0"
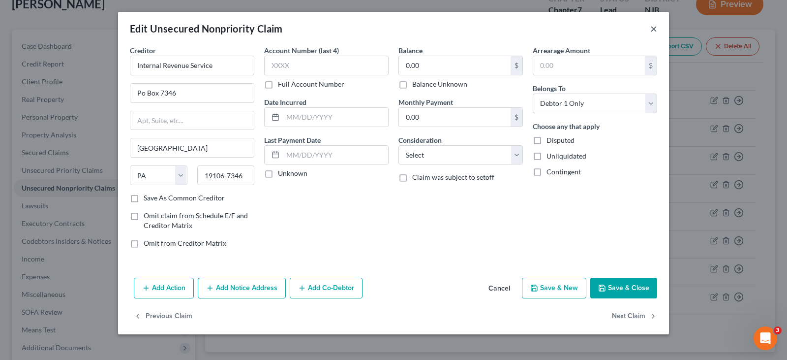
click at [653, 31] on button "×" at bounding box center [653, 29] width 7 height 12
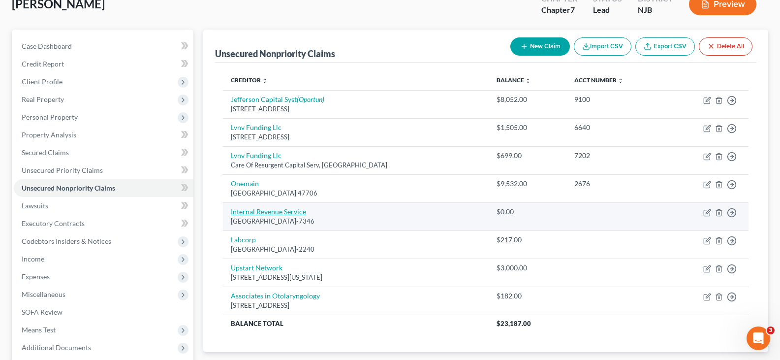
click at [259, 213] on link "Internal Revenue Service" at bounding box center [268, 211] width 75 height 8
select select "39"
select select "0"
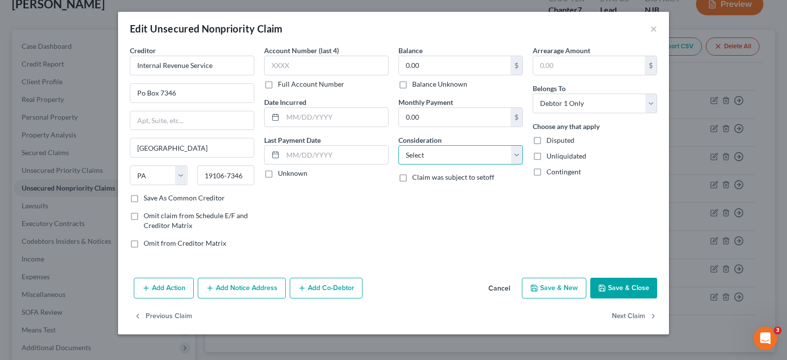
click at [428, 156] on select "Select Cable / Satellite Services Collection Agency Credit Card Debt Debt Couns…" at bounding box center [460, 155] width 124 height 20
select select "7"
click at [398, 145] on select "Select Cable / Satellite Services Collection Agency Credit Card Debt Debt Couns…" at bounding box center [460, 155] width 124 height 20
click at [431, 65] on input "0.00" at bounding box center [455, 65] width 112 height 19
type input "5,000.00"
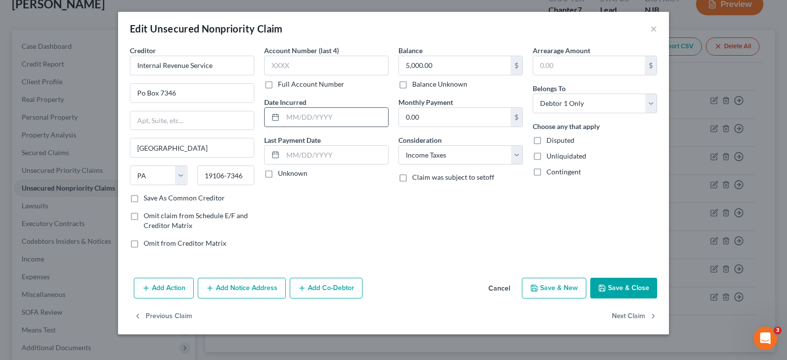
click at [314, 113] on input "text" at bounding box center [335, 117] width 105 height 19
click at [322, 117] on input "text" at bounding box center [335, 117] width 105 height 19
click at [296, 153] on input "text" at bounding box center [335, 155] width 105 height 19
click at [302, 120] on input "text" at bounding box center [335, 117] width 105 height 19
click at [298, 114] on input "text" at bounding box center [335, 117] width 105 height 19
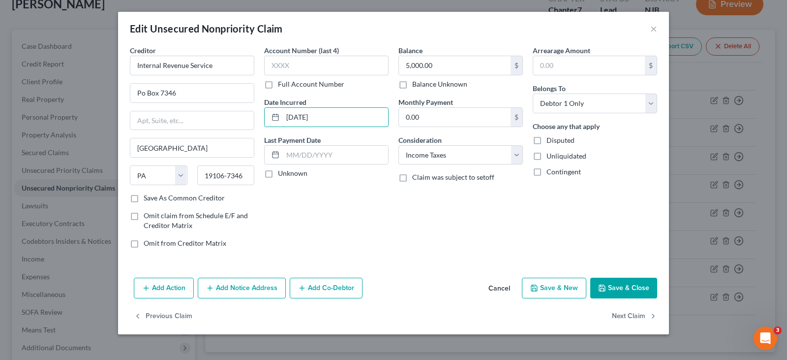
type input "[DATE]"
click at [366, 185] on div "Account Number (last 4) Full Account Number Date Incurred [DATE] Last Payment D…" at bounding box center [326, 150] width 134 height 210
click at [625, 289] on button "Save & Close" at bounding box center [623, 287] width 67 height 21
type input "0"
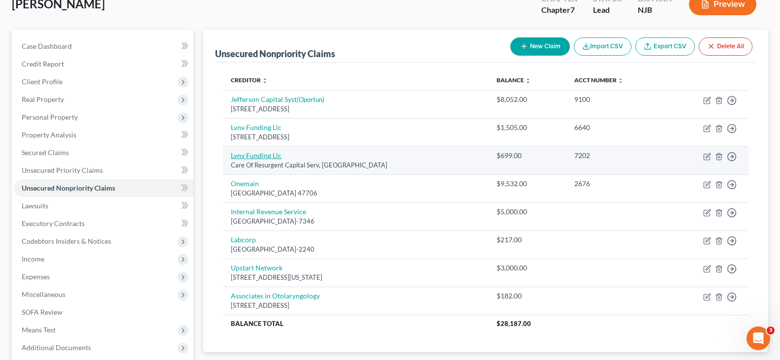
click at [262, 157] on link "Lvnv Funding Llc" at bounding box center [256, 155] width 51 height 8
select select "42"
select select "1"
select select "0"
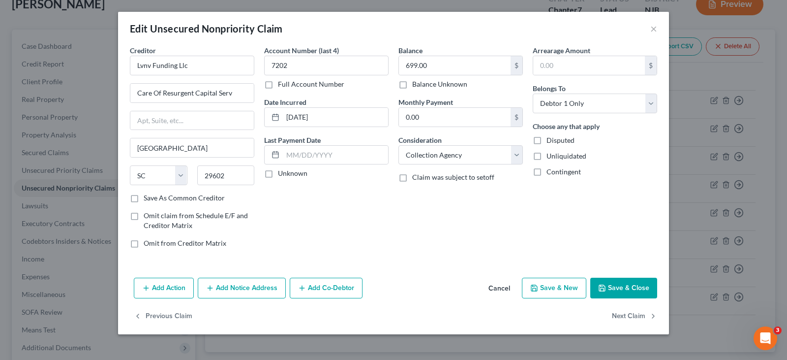
click at [223, 291] on button "Add Notice Address" at bounding box center [242, 287] width 88 height 21
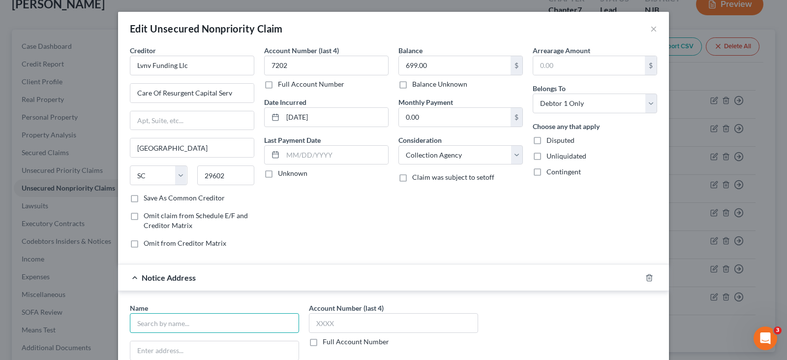
drag, startPoint x: 198, startPoint y: 324, endPoint x: 202, endPoint y: 319, distance: 6.6
click at [199, 321] on input "text" at bounding box center [214, 323] width 169 height 20
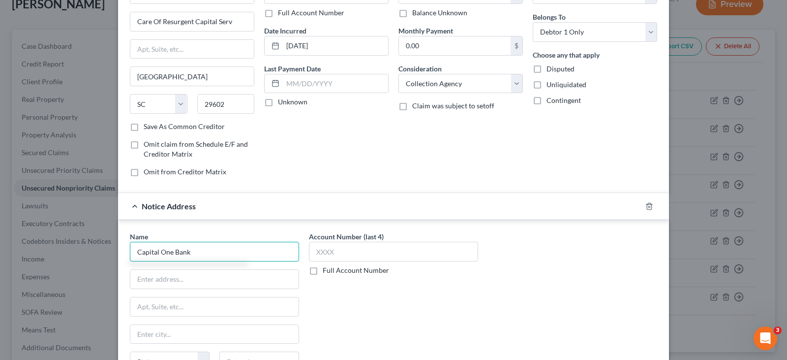
scroll to position [98, 0]
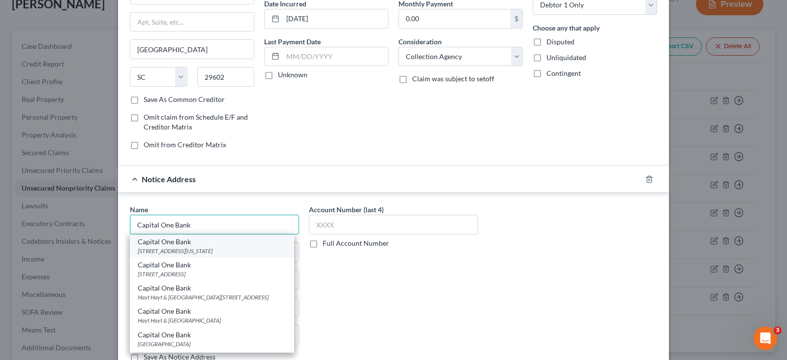
type input "Capital One Bank"
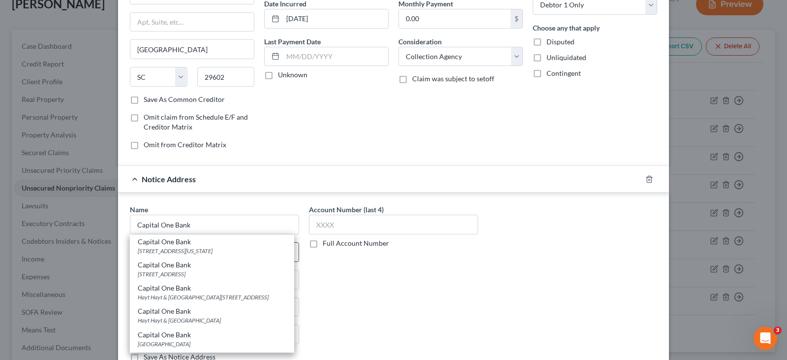
click at [176, 248] on div "[STREET_ADDRESS][US_STATE]" at bounding box center [212, 250] width 149 height 8
type input "[STREET_ADDRESS]"
type input "[US_STATE][GEOGRAPHIC_DATA]"
select select "37"
type input "73118"
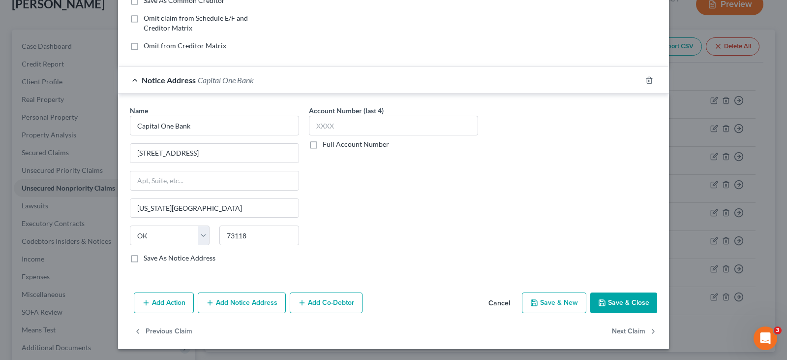
scroll to position [198, 0]
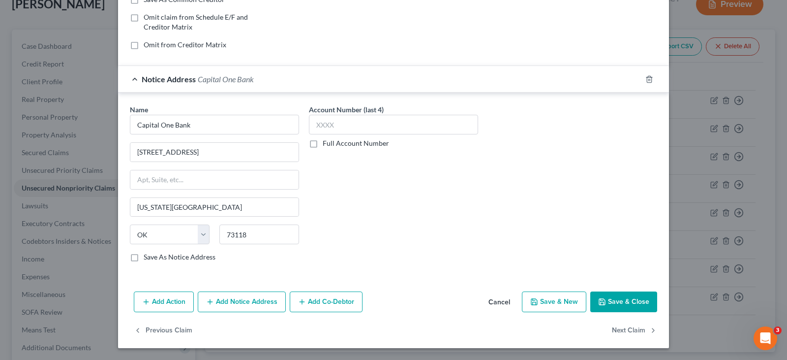
click at [220, 298] on button "Add Notice Address" at bounding box center [242, 301] width 88 height 21
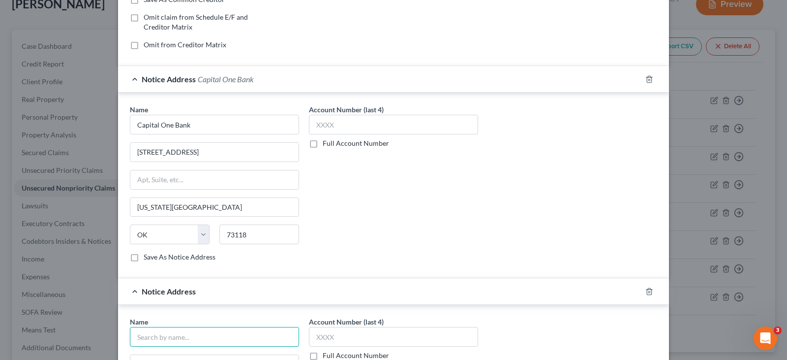
click at [189, 333] on input "text" at bounding box center [214, 337] width 169 height 20
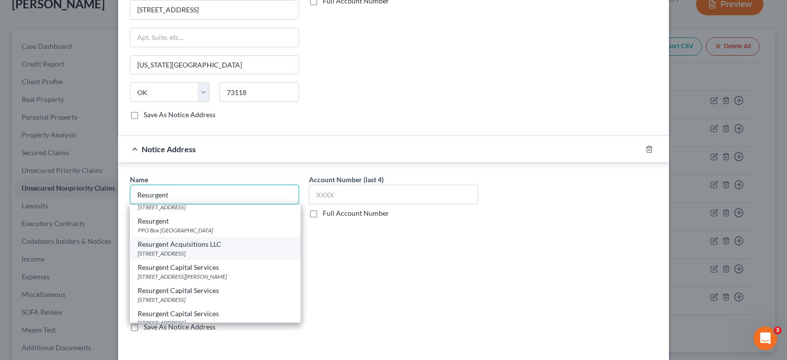
scroll to position [346, 0]
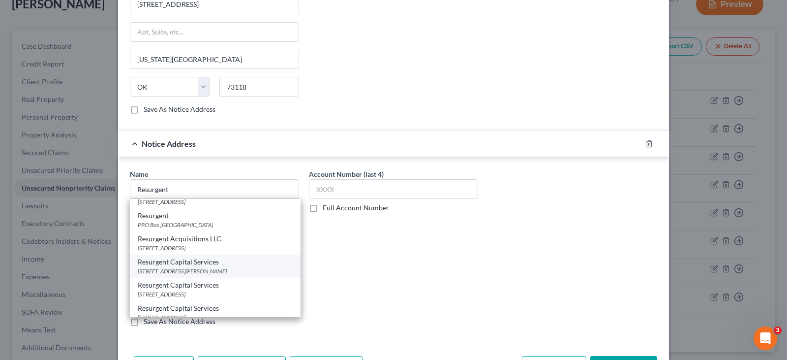
click at [181, 275] on div "[STREET_ADDRESS][PERSON_NAME]" at bounding box center [215, 271] width 155 height 8
type input "Resurgent Capital Services"
type input "[STREET_ADDRESS][PERSON_NAME]"
type input "[GEOGRAPHIC_DATA]"
select select "42"
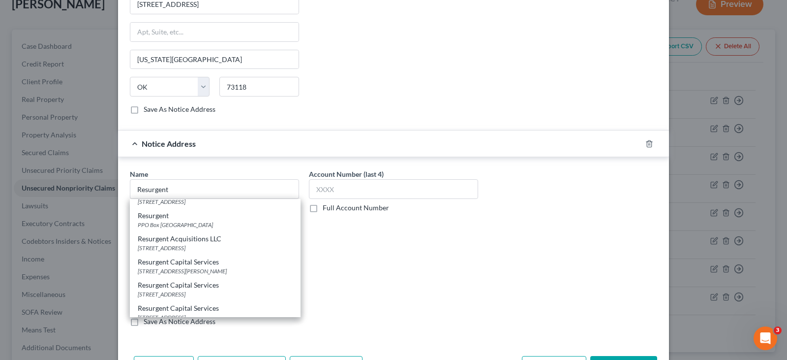
type input "29601"
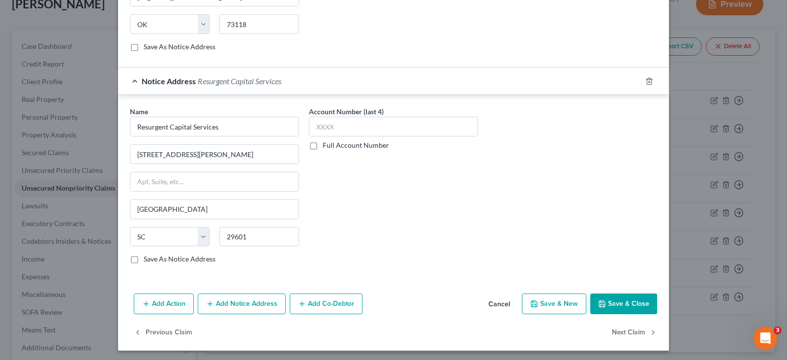
scroll to position [411, 0]
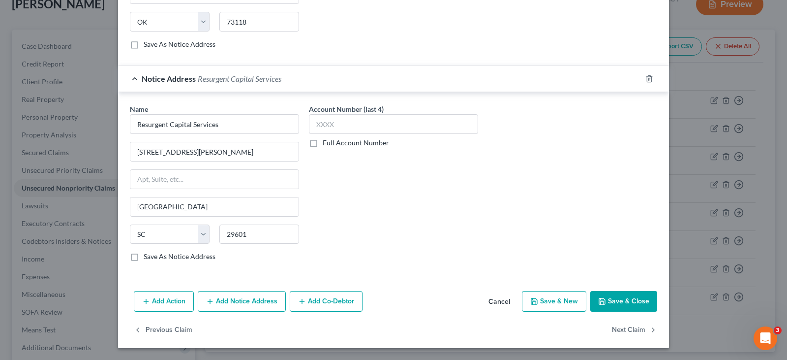
click at [612, 295] on button "Save & Close" at bounding box center [623, 301] width 67 height 21
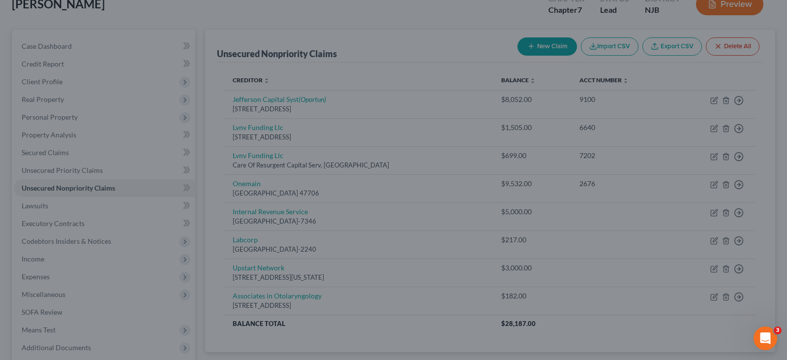
type input "0"
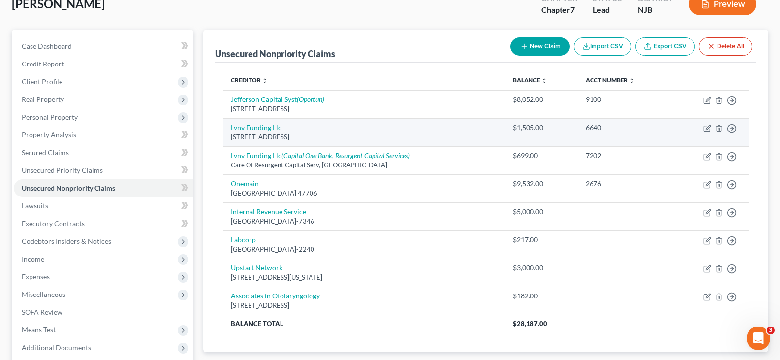
click at [265, 126] on link "Lvnv Funding Llc" at bounding box center [256, 127] width 51 height 8
select select "42"
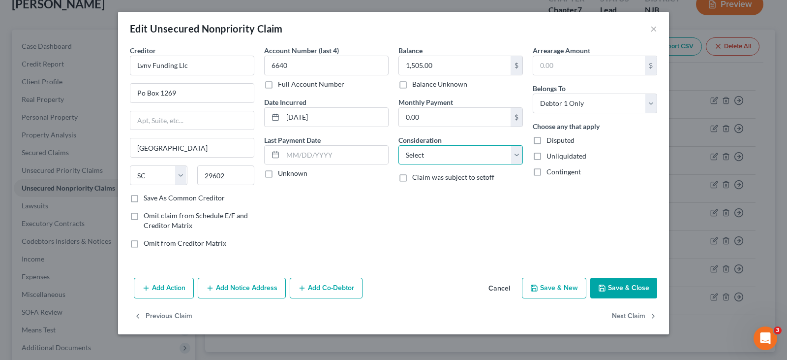
click at [481, 149] on select "Select Cable / Satellite Services Collection Agency Credit Card Debt Debt Couns…" at bounding box center [460, 155] width 124 height 20
click at [398, 145] on select "Select Cable / Satellite Services Collection Agency Credit Card Debt Debt Couns…" at bounding box center [460, 155] width 124 height 20
click at [239, 289] on button "Add Notice Address" at bounding box center [242, 287] width 88 height 21
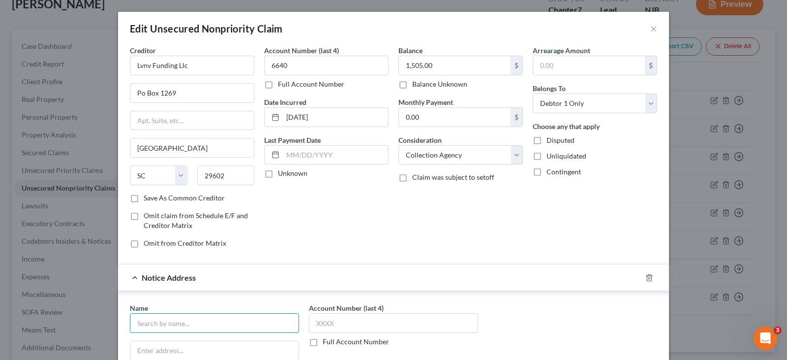
click at [188, 321] on input "text" at bounding box center [214, 323] width 169 height 20
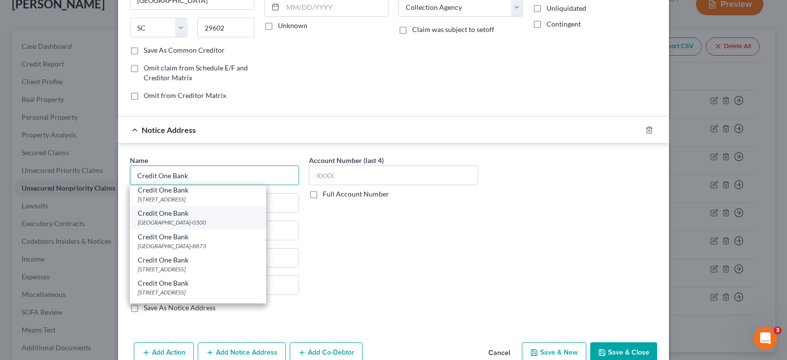
scroll to position [49, 0]
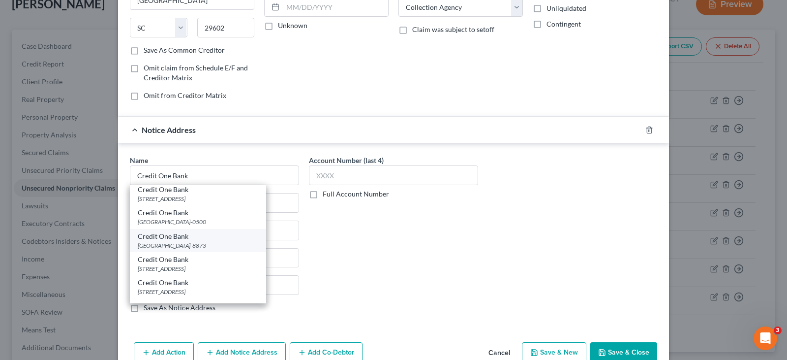
click at [170, 241] on div "Credit One Bank" at bounding box center [198, 236] width 120 height 10
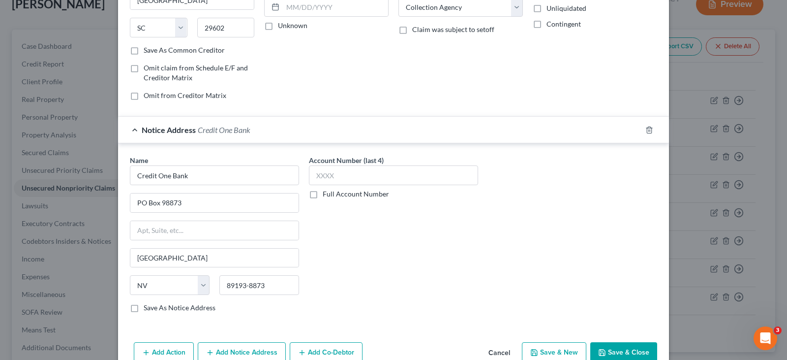
scroll to position [0, 0]
click at [515, 231] on div "Name * Credit One Bank [GEOGRAPHIC_DATA] [GEOGRAPHIC_DATA] [US_STATE][GEOGRAPHI…" at bounding box center [393, 237] width 537 height 165
drag, startPoint x: 615, startPoint y: 349, endPoint x: 590, endPoint y: 304, distance: 51.3
click at [614, 349] on button "Save & Close" at bounding box center [623, 352] width 67 height 21
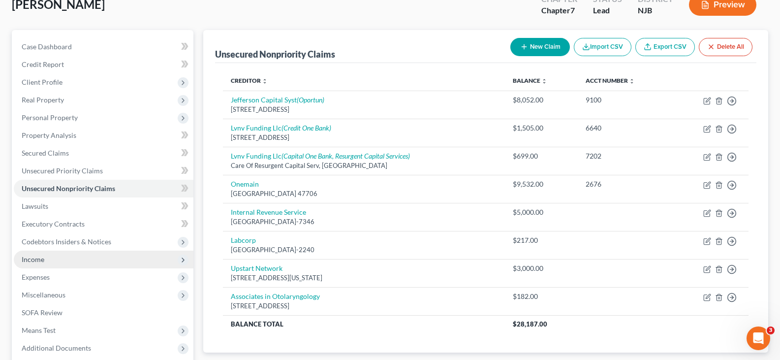
scroll to position [163, 0]
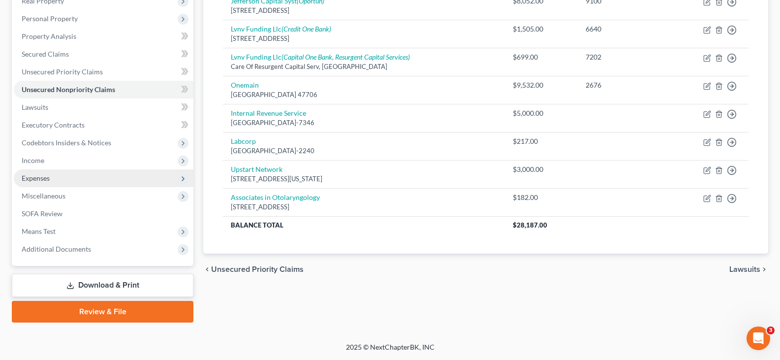
click at [41, 172] on span "Expenses" at bounding box center [104, 178] width 180 height 18
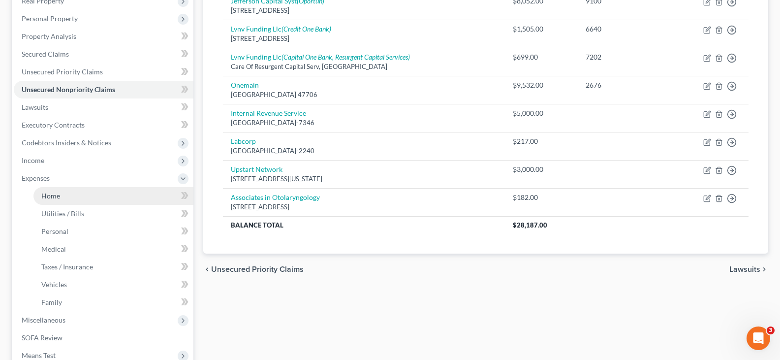
click at [49, 195] on span "Home" at bounding box center [50, 195] width 19 height 8
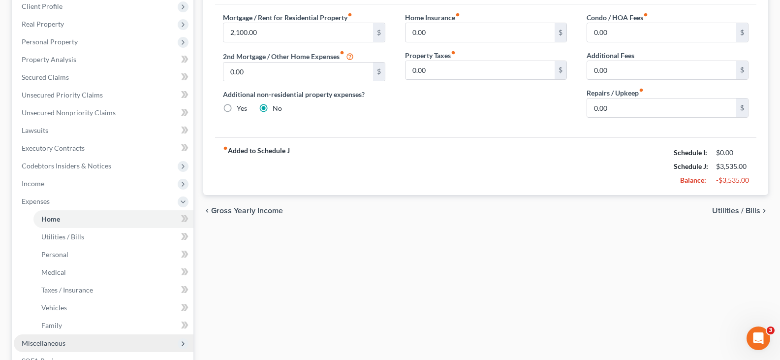
scroll to position [246, 0]
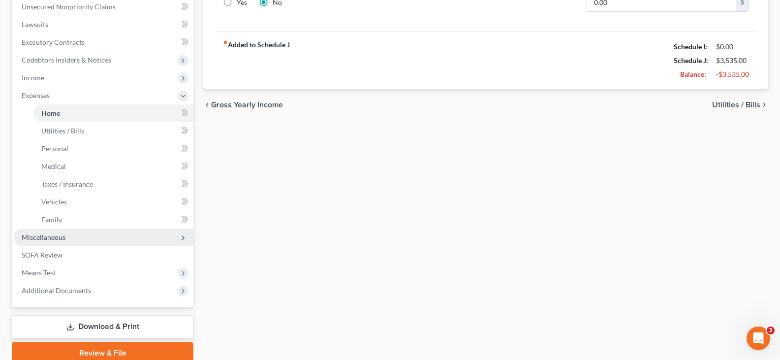
click at [39, 235] on span "Miscellaneous" at bounding box center [44, 237] width 44 height 8
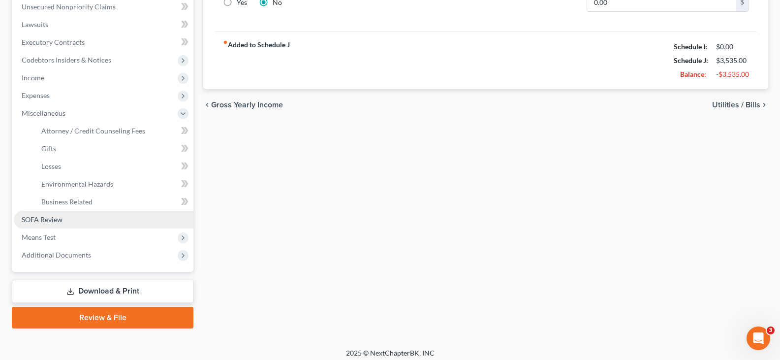
click at [30, 220] on span "SOFA Review" at bounding box center [42, 219] width 41 height 8
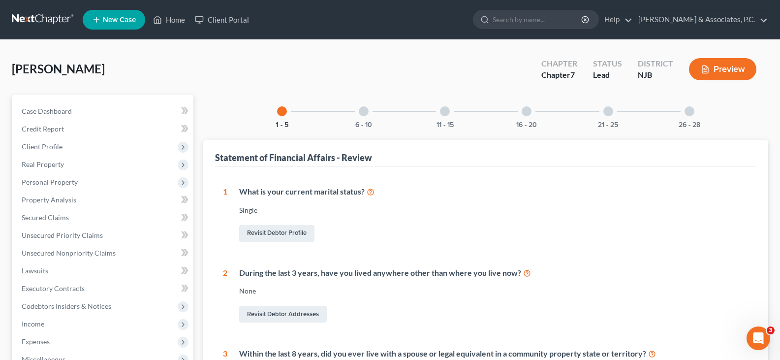
click at [360, 111] on div at bounding box center [364, 111] width 10 height 10
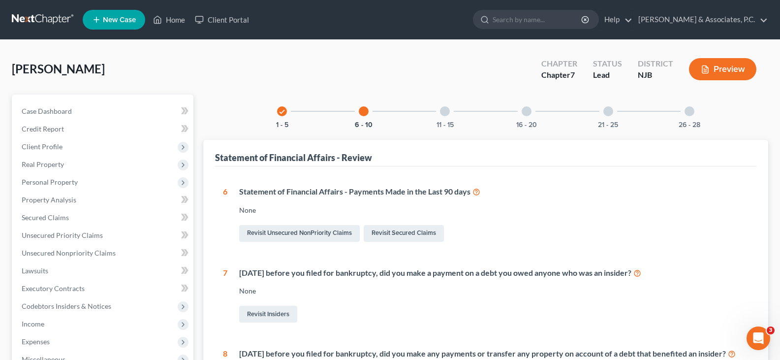
click at [442, 110] on div at bounding box center [445, 111] width 10 height 10
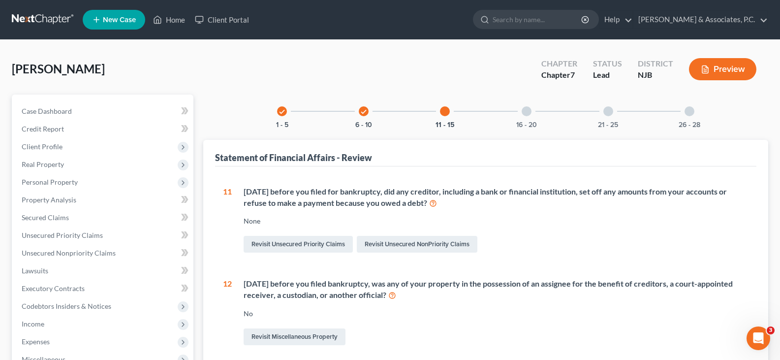
click at [521, 111] on div at bounding box center [526, 111] width 10 height 10
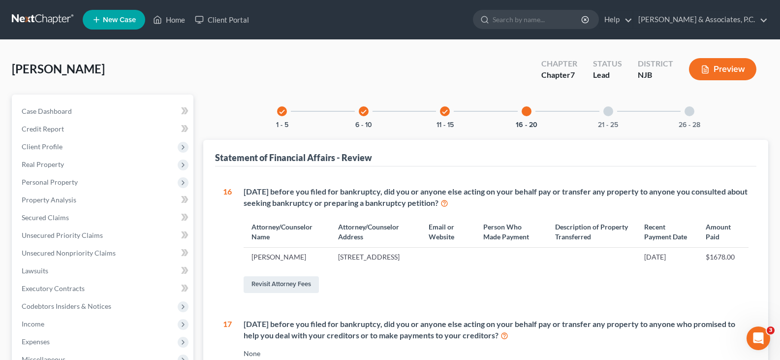
click at [607, 112] on div at bounding box center [608, 111] width 10 height 10
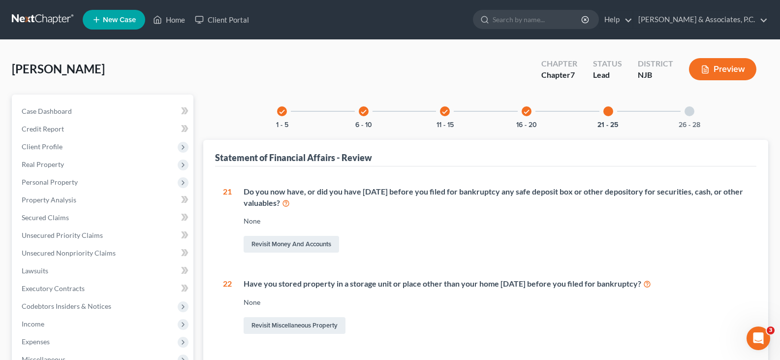
click at [689, 110] on div at bounding box center [689, 111] width 10 height 10
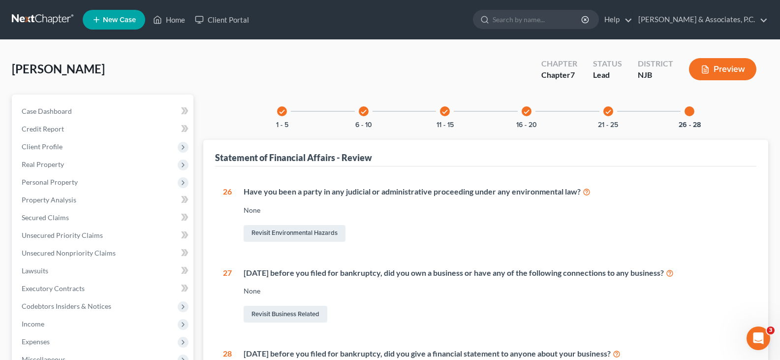
click at [278, 111] on div "check" at bounding box center [282, 111] width 10 height 10
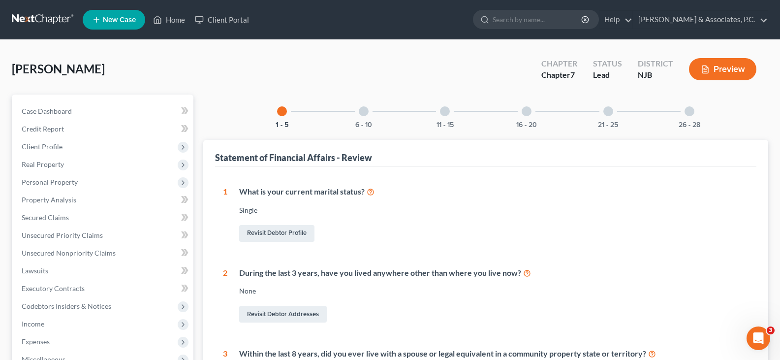
click at [367, 112] on div at bounding box center [364, 111] width 10 height 10
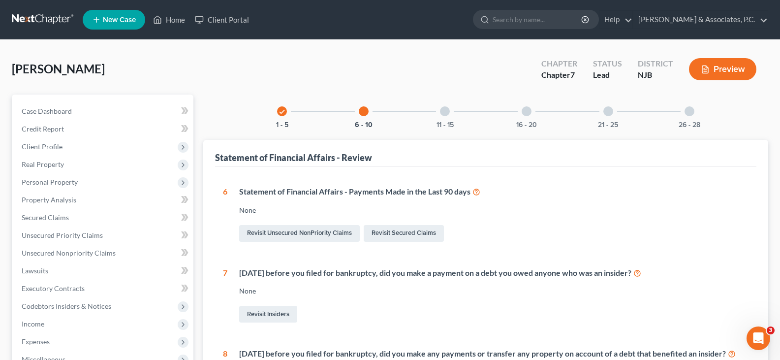
click at [448, 113] on div at bounding box center [445, 111] width 10 height 10
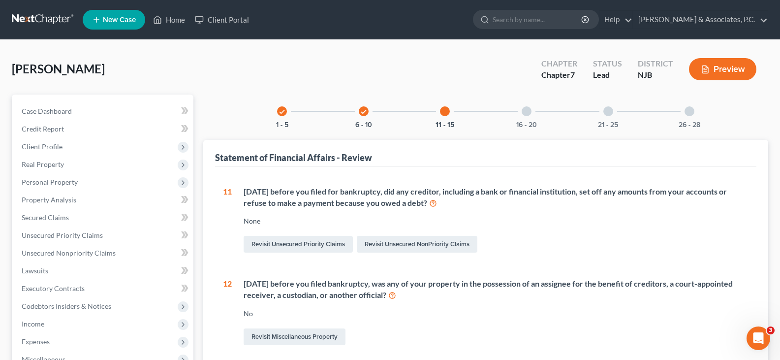
click at [526, 109] on div at bounding box center [526, 111] width 10 height 10
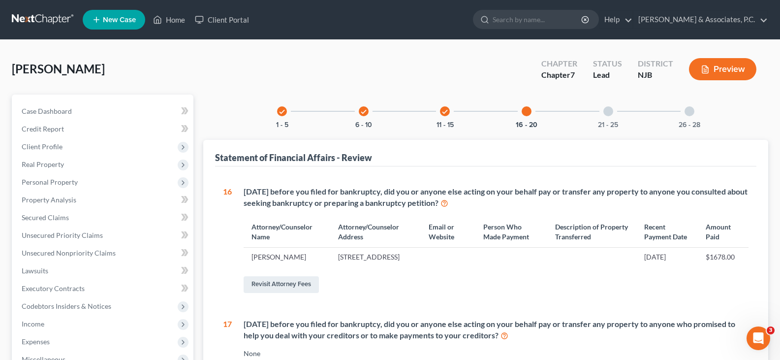
click at [606, 112] on div at bounding box center [608, 111] width 10 height 10
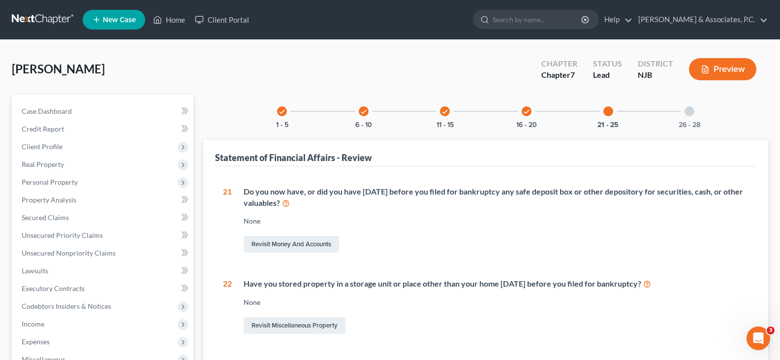
click at [688, 111] on div at bounding box center [689, 111] width 10 height 10
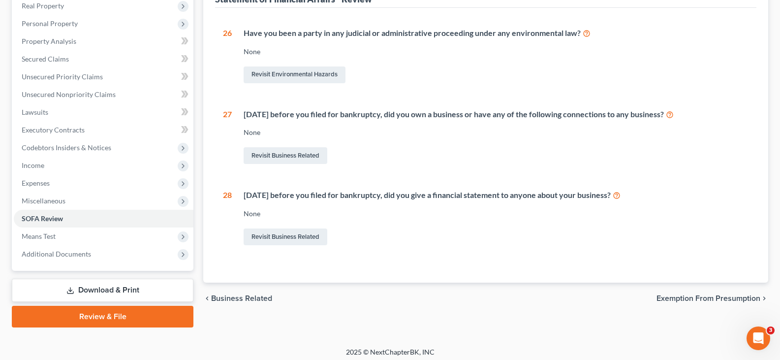
scroll to position [163, 0]
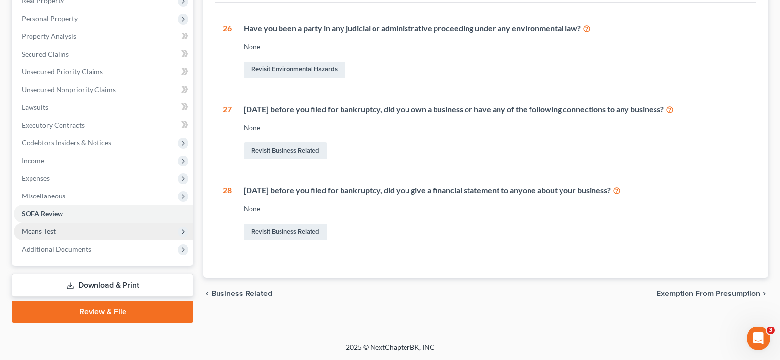
click at [43, 231] on span "Means Test" at bounding box center [39, 231] width 34 height 8
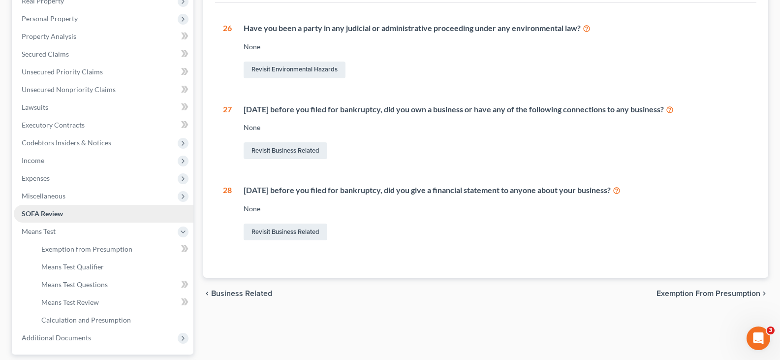
click at [50, 215] on span "SOFA Review" at bounding box center [42, 213] width 41 height 8
click at [47, 192] on span "Miscellaneous" at bounding box center [44, 195] width 44 height 8
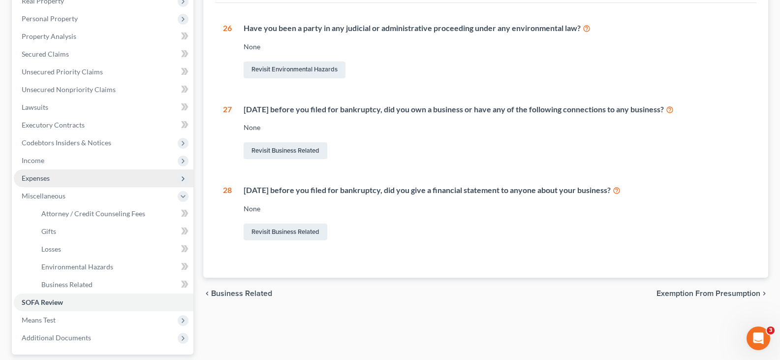
click at [44, 176] on span "Expenses" at bounding box center [36, 178] width 28 height 8
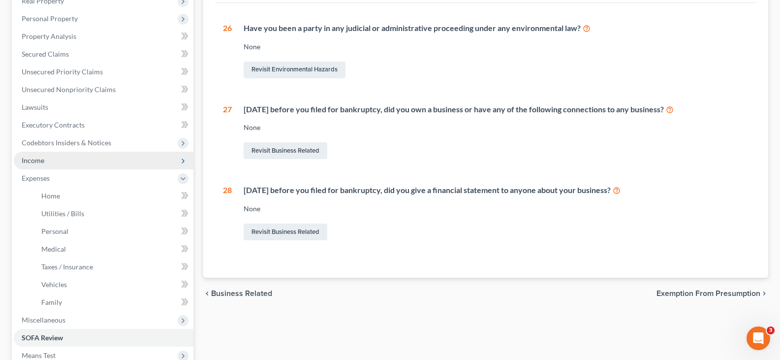
click at [38, 157] on span "Income" at bounding box center [33, 160] width 23 height 8
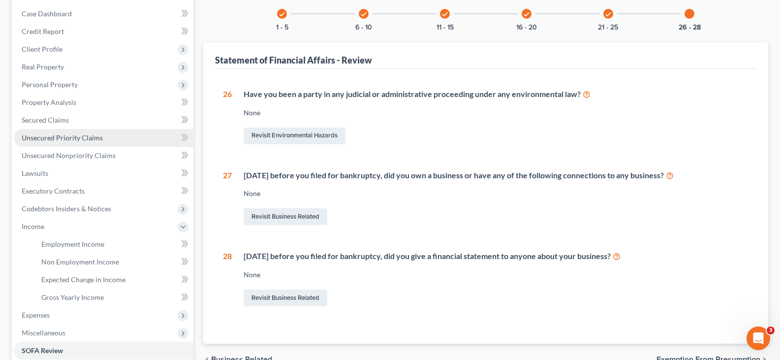
scroll to position [98, 0]
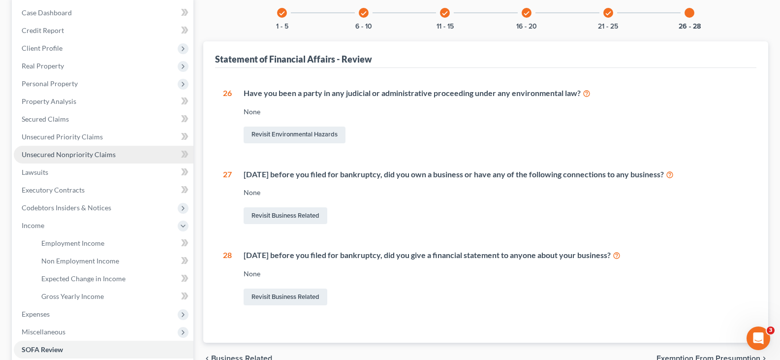
click at [62, 156] on span "Unsecured Nonpriority Claims" at bounding box center [69, 154] width 94 height 8
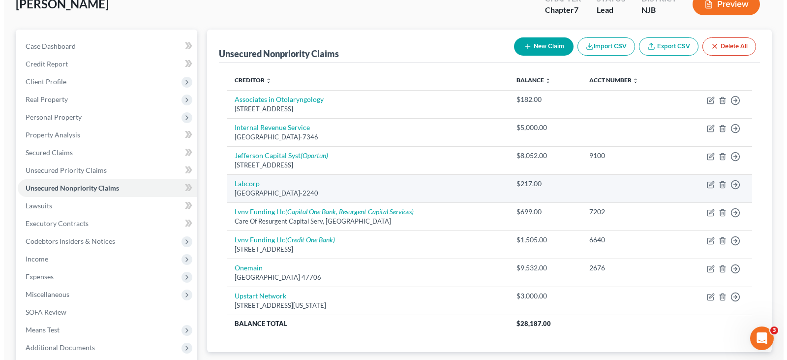
scroll to position [163, 0]
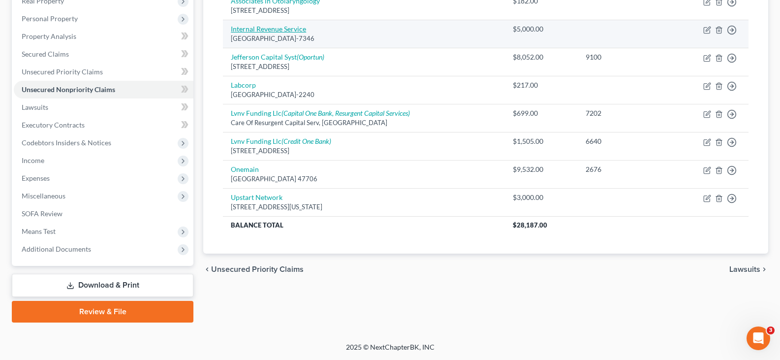
click at [264, 28] on link "Internal Revenue Service" at bounding box center [268, 29] width 75 height 8
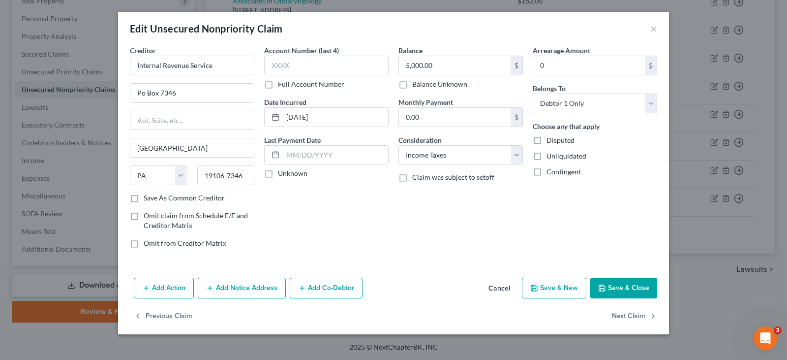
click at [246, 288] on button "Add Notice Address" at bounding box center [242, 287] width 88 height 21
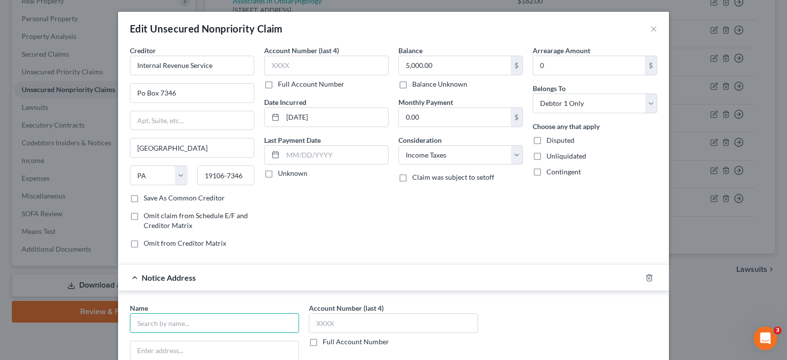
click at [235, 323] on input "text" at bounding box center [214, 323] width 169 height 20
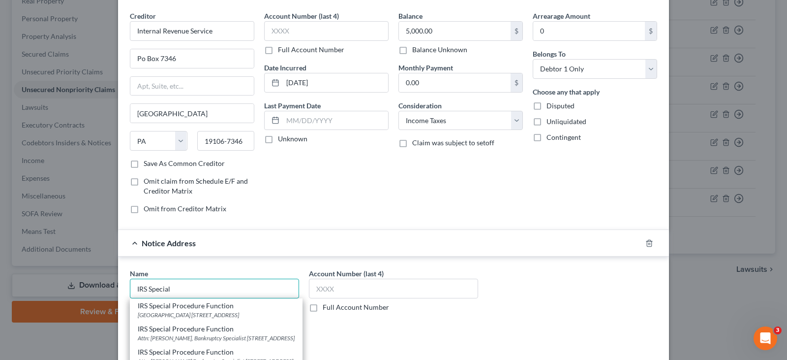
scroll to position [98, 0]
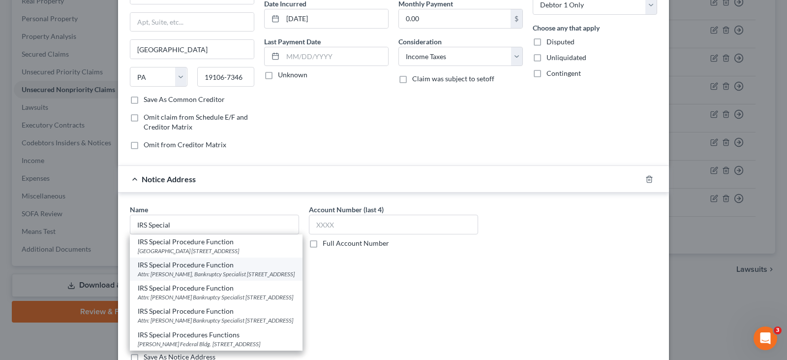
click at [193, 278] on div "Attn: [PERSON_NAME], Bankruptcy Specialist [STREET_ADDRESS]" at bounding box center [216, 274] width 157 height 8
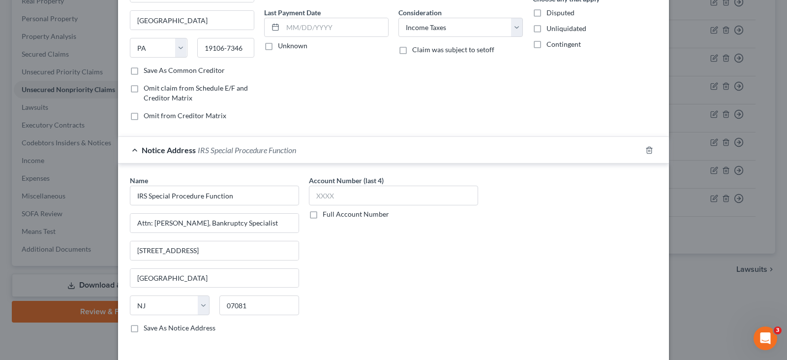
scroll to position [198, 0]
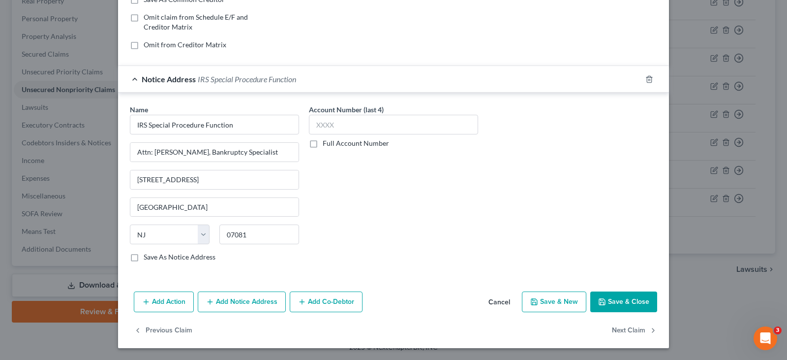
click at [247, 303] on button "Add Notice Address" at bounding box center [242, 301] width 88 height 21
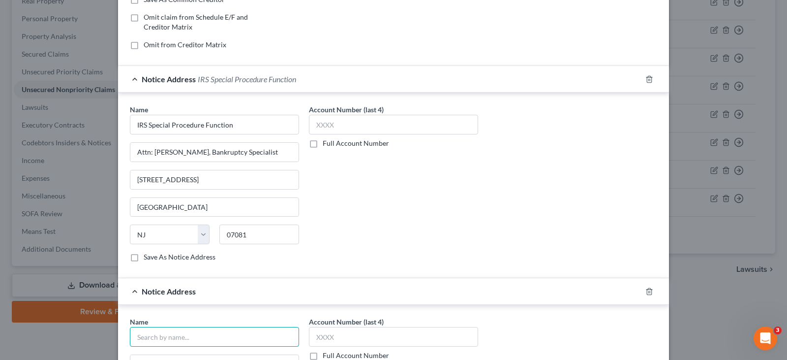
click at [238, 333] on input "text" at bounding box center [214, 337] width 169 height 20
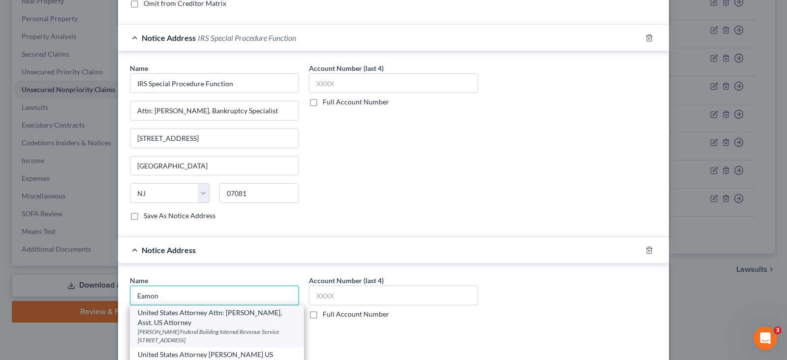
scroll to position [297, 0]
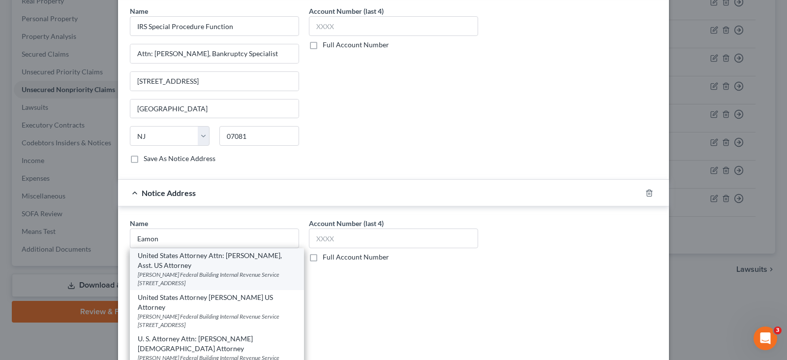
click at [171, 265] on div "United States Attorney Attn: [PERSON_NAME], Asst. US Attorney" at bounding box center [217, 260] width 158 height 20
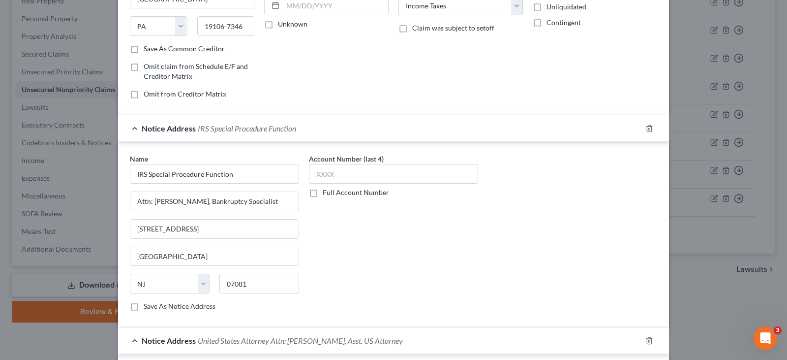
scroll to position [0, 0]
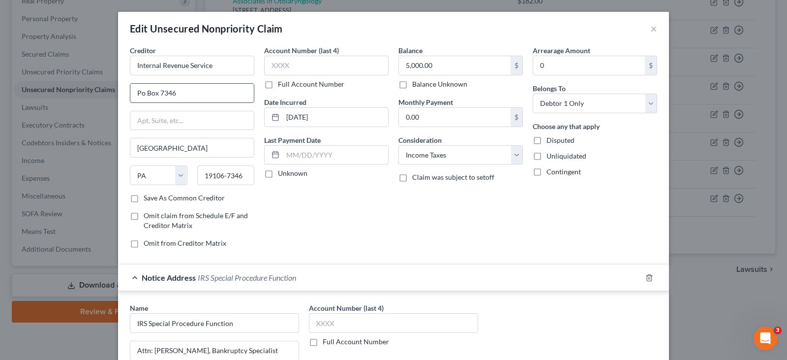
click at [199, 94] on input "Po Box 7346" at bounding box center [191, 93] width 123 height 19
drag, startPoint x: 199, startPoint y: 93, endPoint x: 101, endPoint y: 93, distance: 97.9
click at [101, 93] on div "Edit Unsecured Nonpriority Claim × Creditor * Internal Revenue Service Po Box 7…" at bounding box center [393, 180] width 787 height 360
click at [148, 116] on input "text" at bounding box center [191, 120] width 123 height 19
paste input "Po Box 7346"
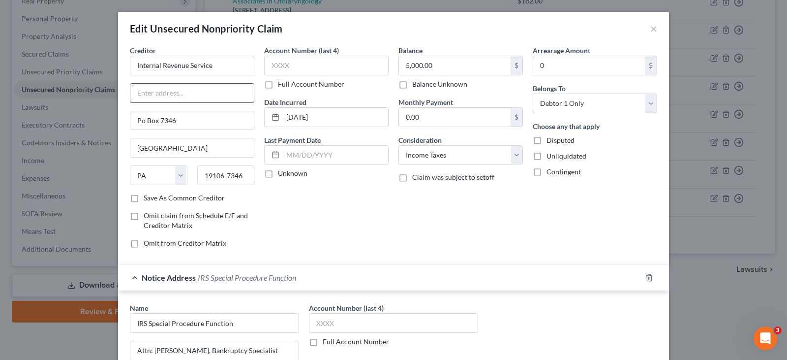
click at [163, 87] on input "text" at bounding box center [191, 93] width 123 height 19
click at [218, 174] on input "19106-7346" at bounding box center [226, 175] width 58 height 20
click at [251, 201] on div "Creditor * Internal Revenue Service Centralized Insolvency Unit Po Box [GEOGRAP…" at bounding box center [192, 150] width 134 height 210
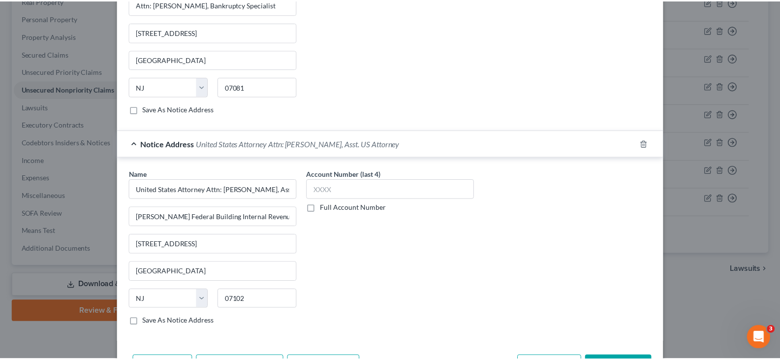
scroll to position [411, 0]
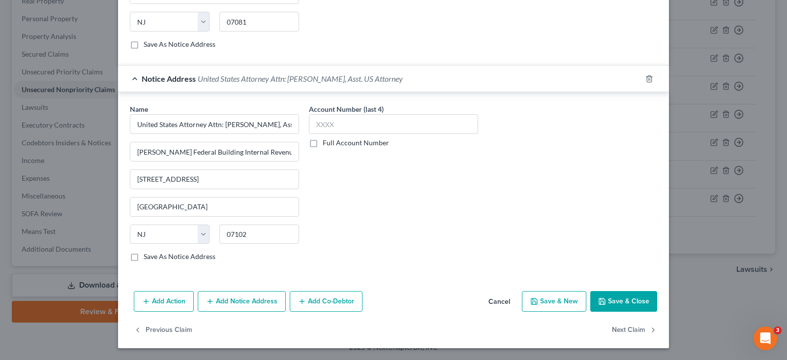
click at [563, 301] on button "Save & New" at bounding box center [554, 301] width 64 height 21
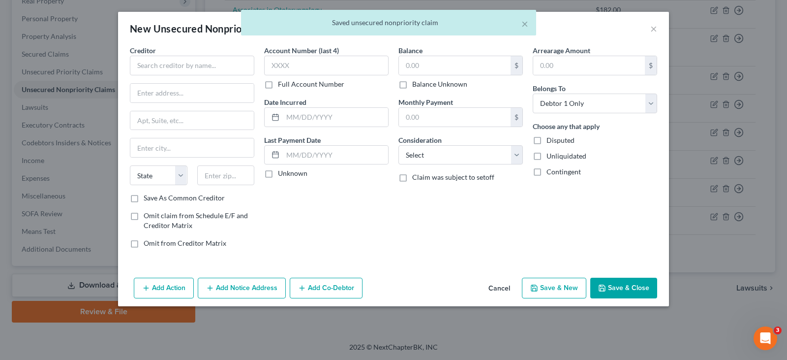
click at [655, 25] on div "× Saved unsecured nonpriority claim" at bounding box center [388, 25] width 787 height 30
click at [653, 27] on div "× Saved unsecured nonpriority claim" at bounding box center [388, 25] width 787 height 30
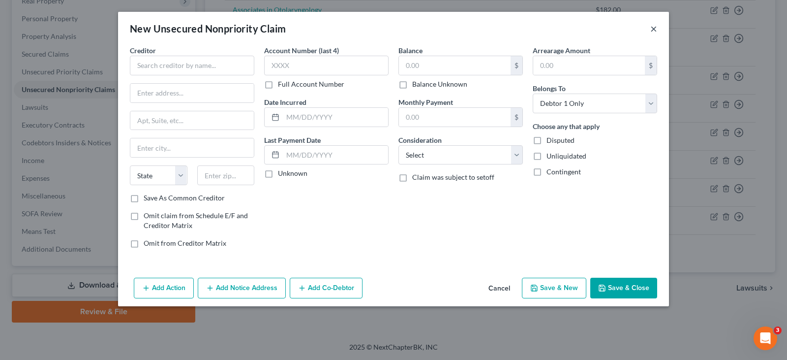
click at [657, 30] on div "New Unsecured Nonpriority Claim ×" at bounding box center [393, 28] width 551 height 33
click at [653, 29] on button "×" at bounding box center [653, 29] width 7 height 12
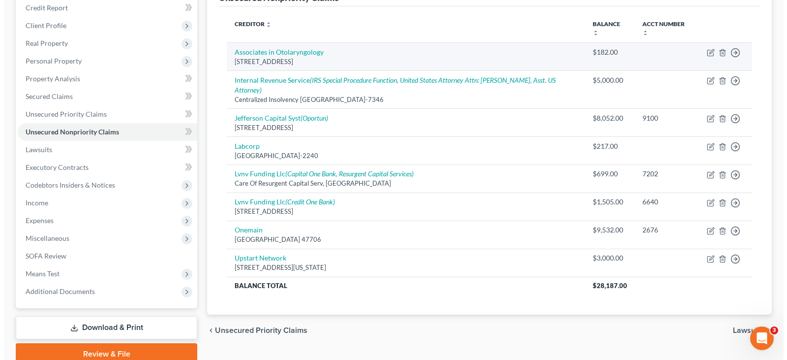
scroll to position [65, 0]
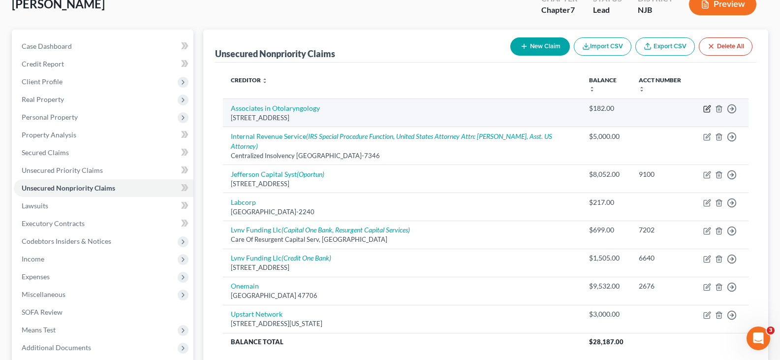
click at [704, 105] on icon "button" at bounding box center [707, 109] width 8 height 8
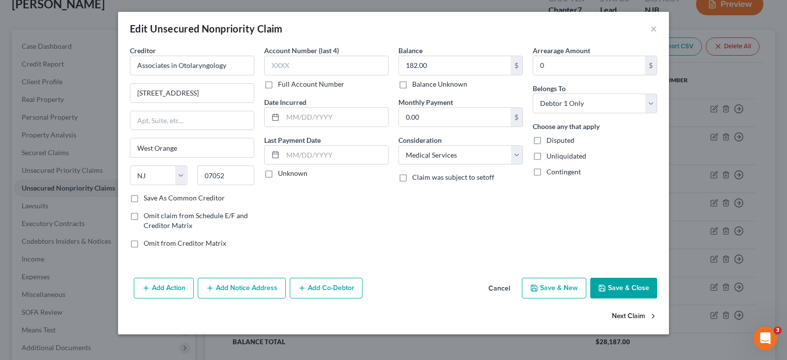
click at [640, 317] on button "Next Claim" at bounding box center [634, 316] width 45 height 21
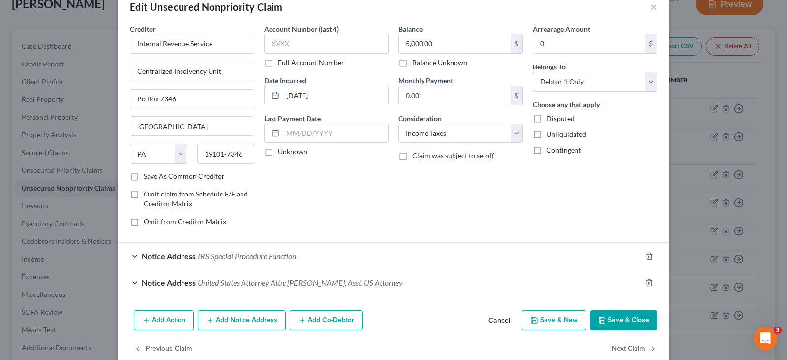
scroll to position [40, 0]
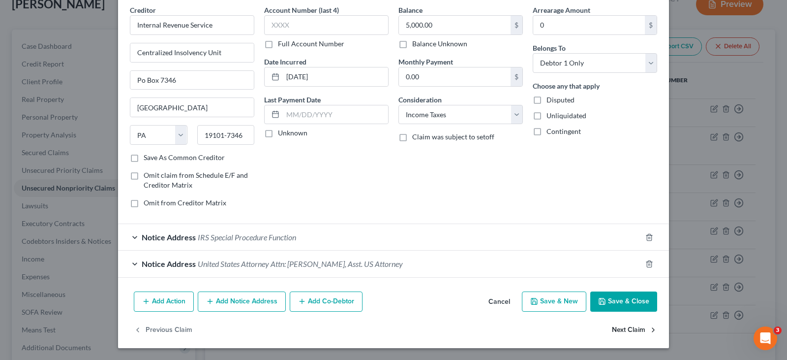
click at [632, 327] on button "Next Claim" at bounding box center [634, 329] width 45 height 21
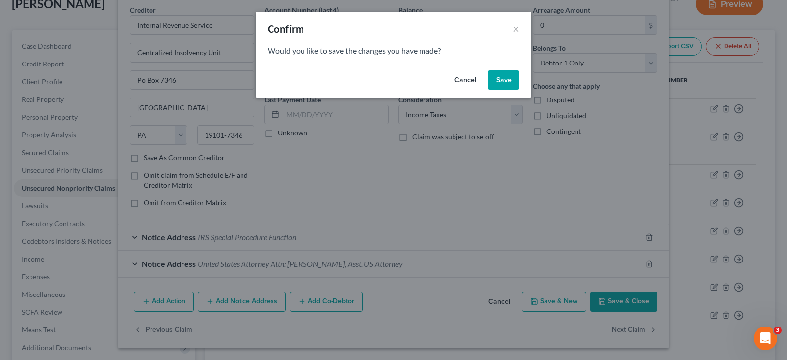
drag, startPoint x: 518, startPoint y: 74, endPoint x: 512, endPoint y: 76, distance: 6.2
click at [516, 75] on button "Save" at bounding box center [503, 80] width 31 height 20
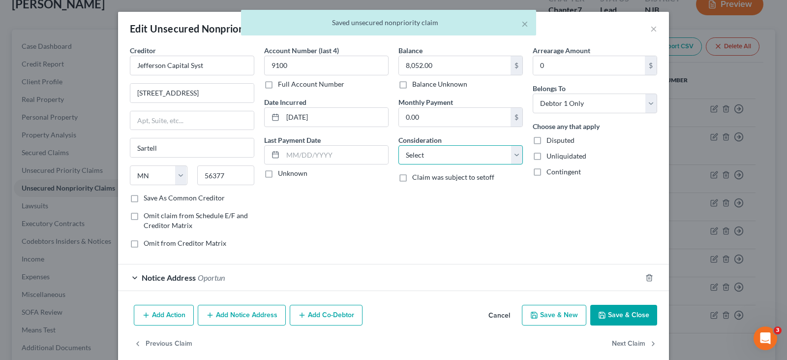
click at [488, 156] on select "Select Cable / Satellite Services Collection Agency Credit Card Debt Debt Couns…" at bounding box center [460, 155] width 124 height 20
click at [398, 145] on select "Select Cable / Satellite Services Collection Agency Credit Card Debt Debt Couns…" at bounding box center [460, 155] width 124 height 20
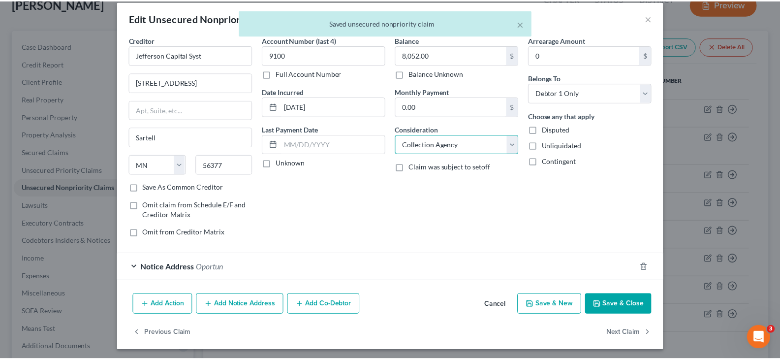
scroll to position [13, 0]
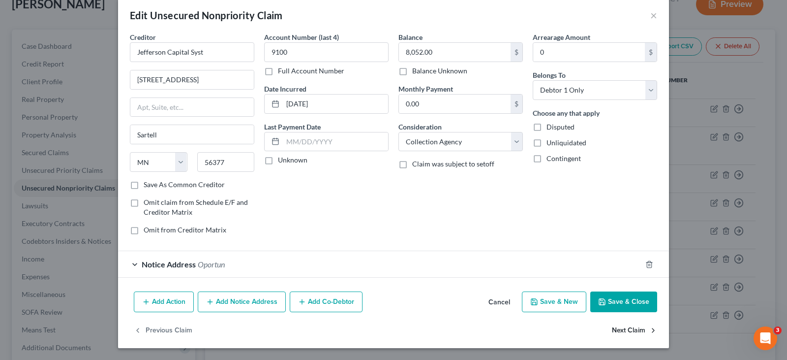
click at [625, 329] on button "Next Claim" at bounding box center [634, 330] width 45 height 21
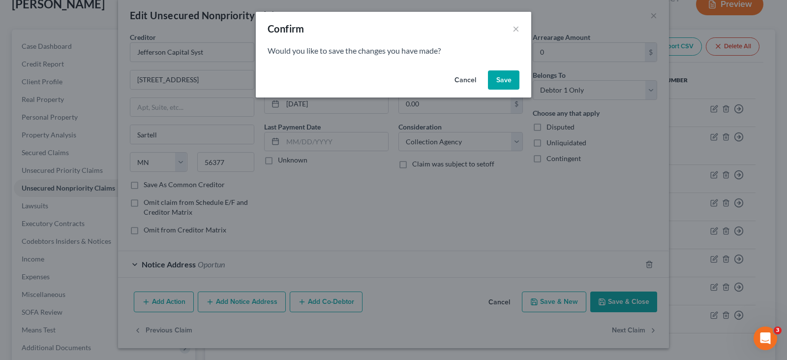
click at [510, 76] on button "Save" at bounding box center [503, 80] width 31 height 20
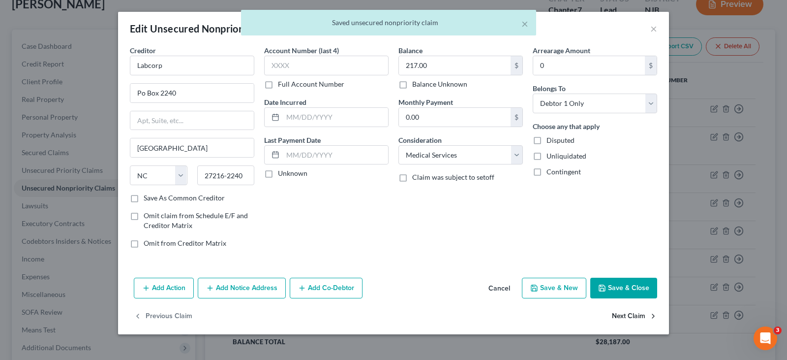
click at [633, 314] on button "Next Claim" at bounding box center [634, 316] width 45 height 21
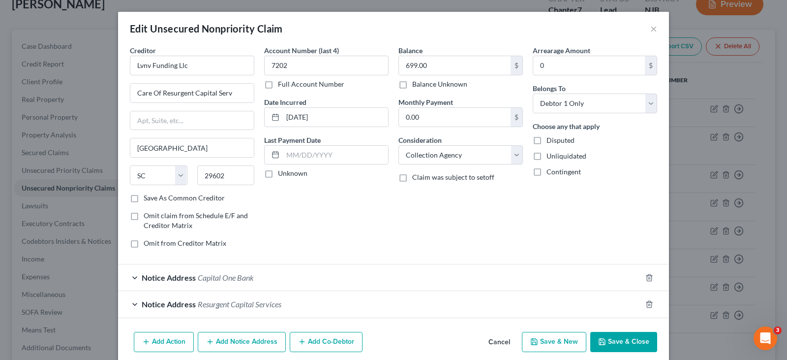
click at [624, 341] on button "Save & Close" at bounding box center [623, 341] width 67 height 21
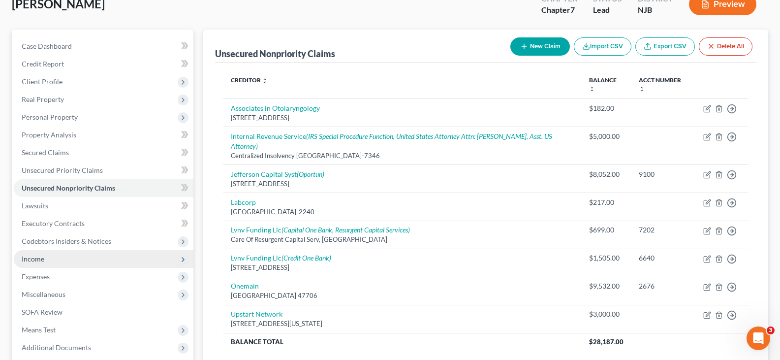
click at [33, 259] on span "Income" at bounding box center [33, 258] width 23 height 8
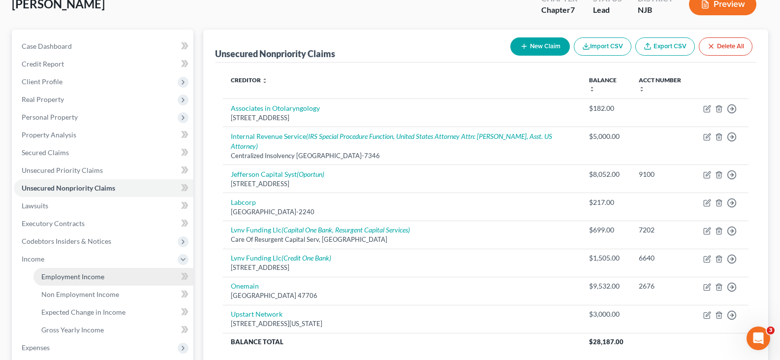
click at [55, 275] on span "Employment Income" at bounding box center [72, 276] width 63 height 8
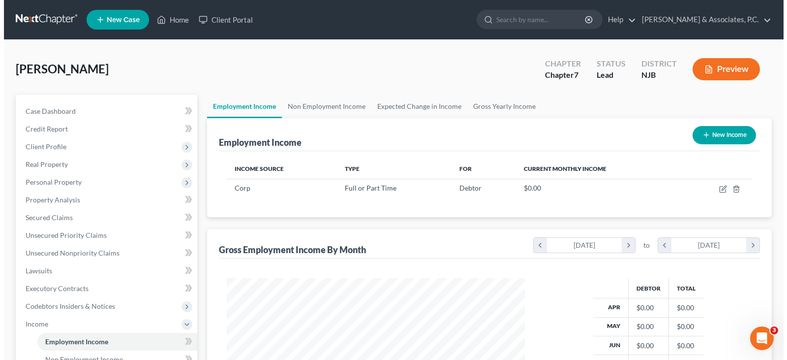
scroll to position [177, 318]
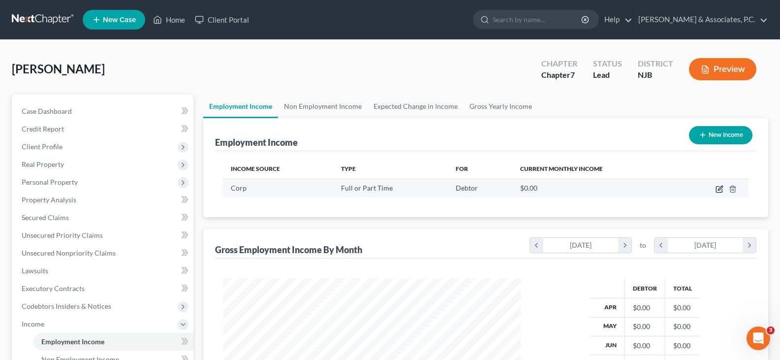
click at [718, 188] on icon "button" at bounding box center [719, 189] width 8 height 8
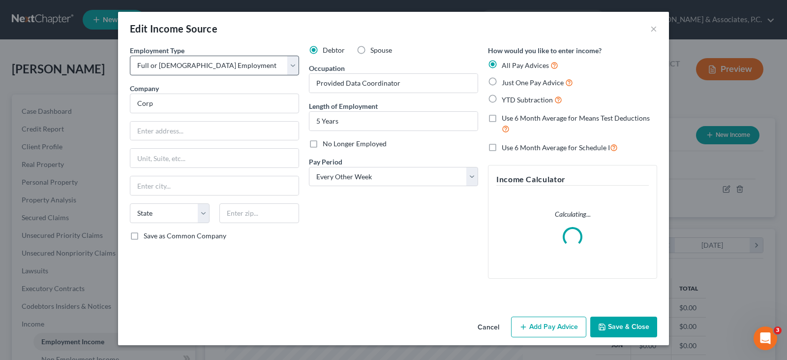
scroll to position [177, 321]
drag, startPoint x: 172, startPoint y: 107, endPoint x: 77, endPoint y: 98, distance: 95.3
click at [77, 98] on div "Edit Income Source × Employment Type * Select Full or [DEMOGRAPHIC_DATA] Employ…" at bounding box center [393, 180] width 787 height 360
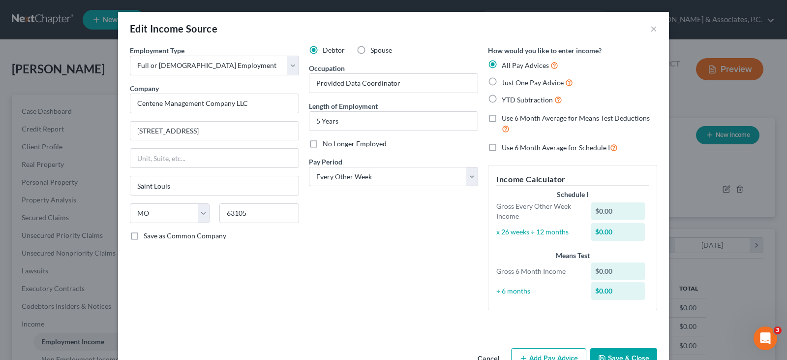
click at [368, 231] on div "Debtor Spouse Occupation Provided Data Coordinator Length of Employment 5 Years…" at bounding box center [393, 181] width 179 height 272
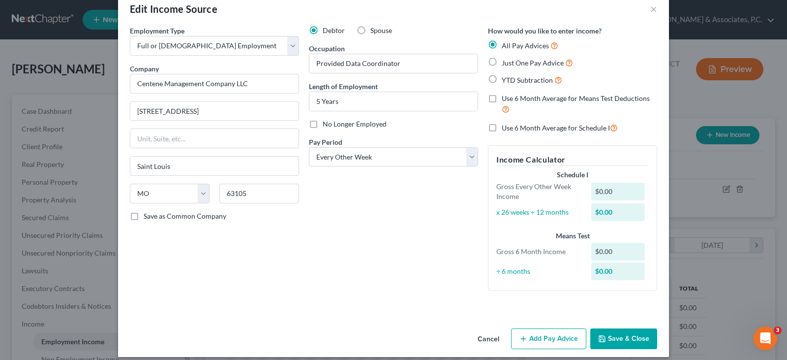
scroll to position [29, 0]
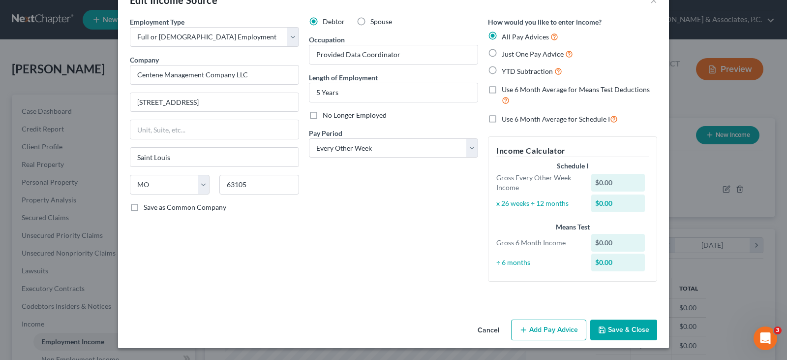
click at [531, 329] on button "Add Pay Advice" at bounding box center [548, 329] width 75 height 21
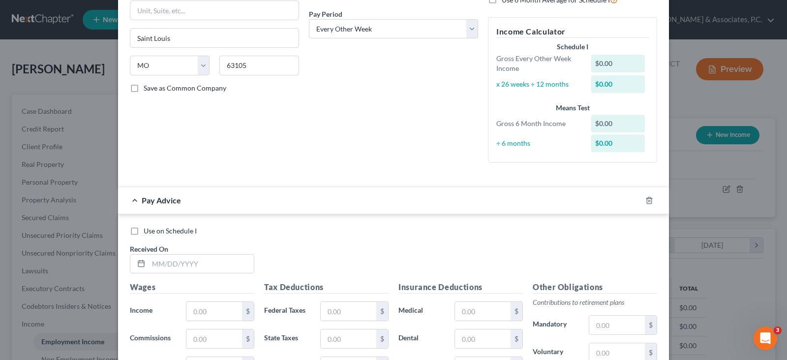
scroll to position [225, 0]
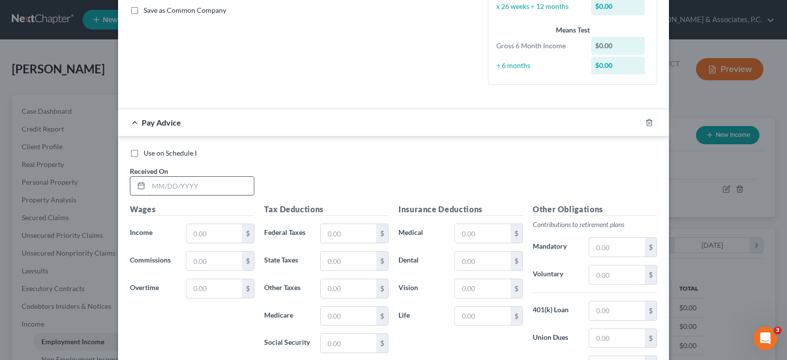
click at [165, 191] on input "text" at bounding box center [201, 186] width 105 height 19
click at [200, 239] on input "text" at bounding box center [214, 233] width 56 height 19
click at [353, 235] on input "text" at bounding box center [349, 233] width 56 height 19
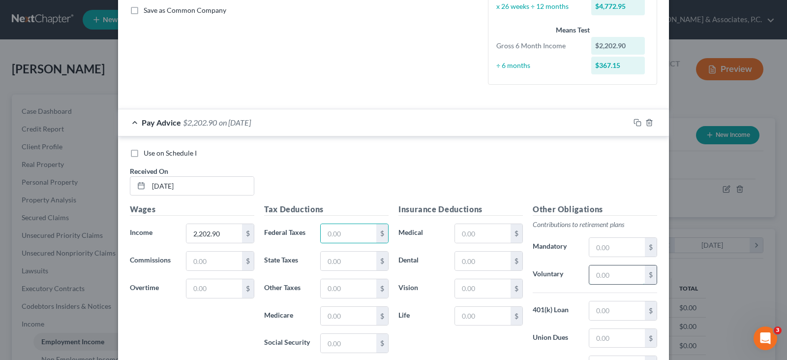
click at [613, 270] on input "text" at bounding box center [617, 274] width 56 height 19
click at [484, 235] on input "text" at bounding box center [483, 233] width 56 height 19
click at [471, 266] on input "text" at bounding box center [483, 260] width 56 height 19
click at [470, 288] on input "text" at bounding box center [483, 288] width 56 height 19
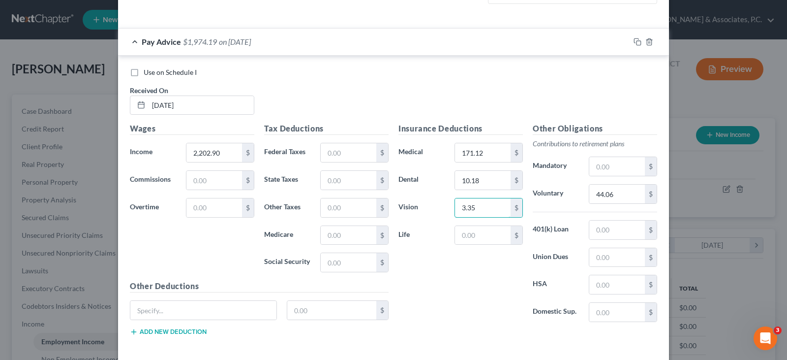
scroll to position [324, 0]
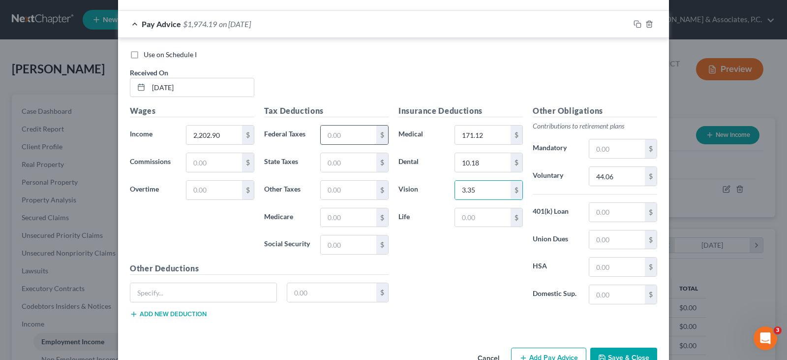
click at [330, 142] on input "text" at bounding box center [349, 134] width 56 height 19
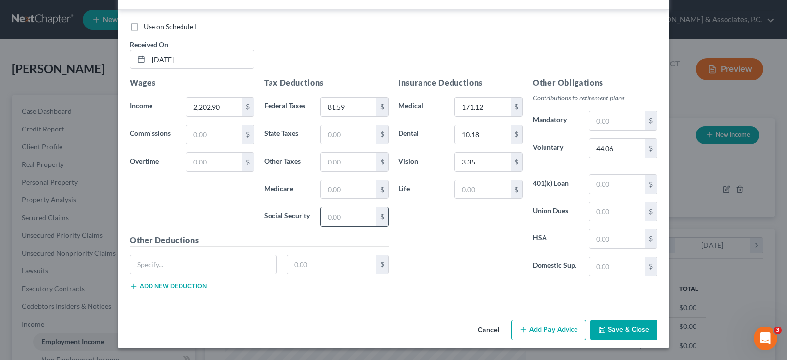
drag, startPoint x: 357, startPoint y: 215, endPoint x: 356, endPoint y: 222, distance: 6.4
click at [357, 216] on input "text" at bounding box center [349, 216] width 56 height 19
click at [335, 188] on input "text" at bounding box center [349, 189] width 56 height 19
click at [340, 131] on input "text" at bounding box center [349, 134] width 56 height 19
click at [349, 165] on input "text" at bounding box center [349, 161] width 56 height 19
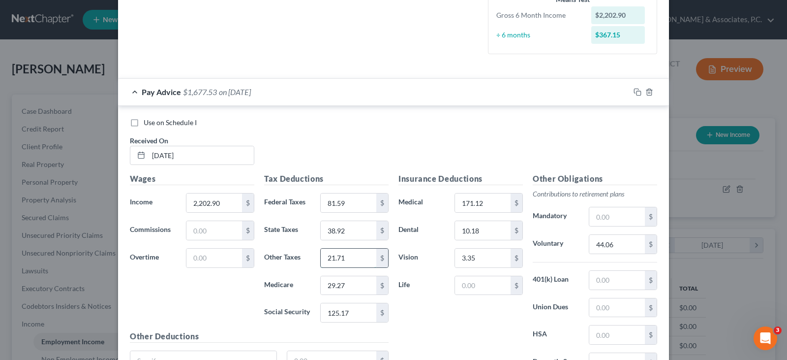
scroll to position [253, 0]
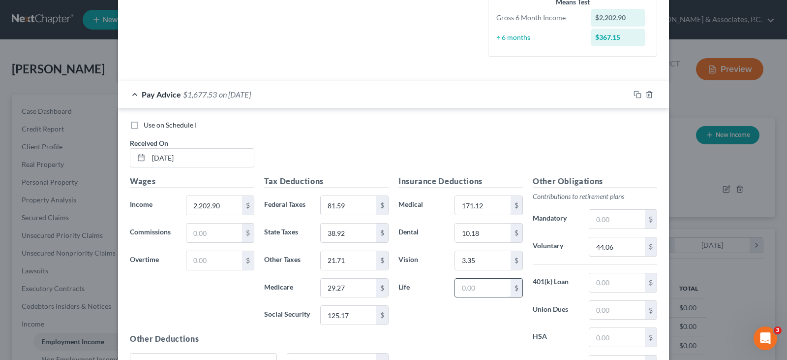
click at [480, 286] on input "text" at bounding box center [483, 287] width 56 height 19
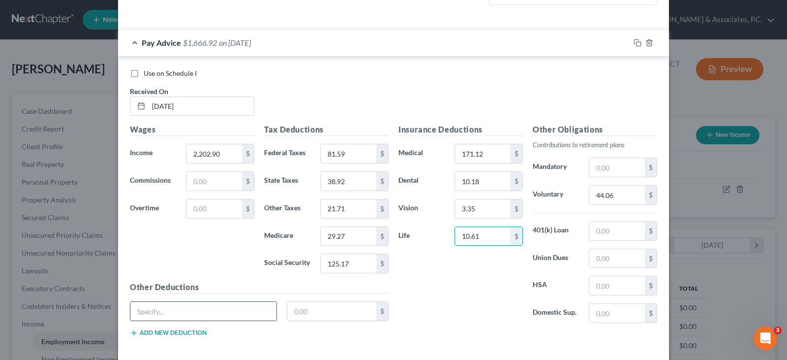
scroll to position [352, 0]
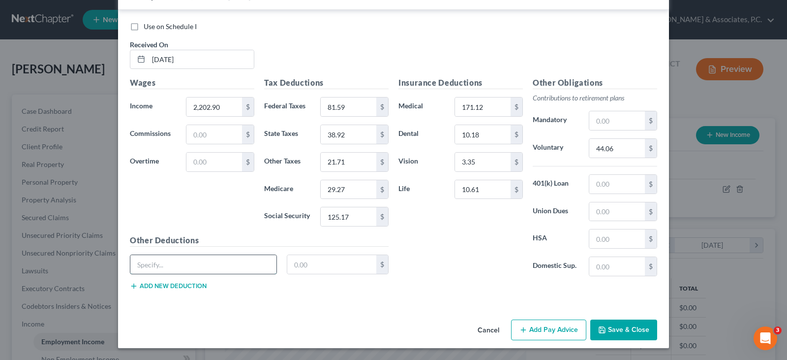
click at [179, 262] on input "text" at bounding box center [203, 264] width 146 height 19
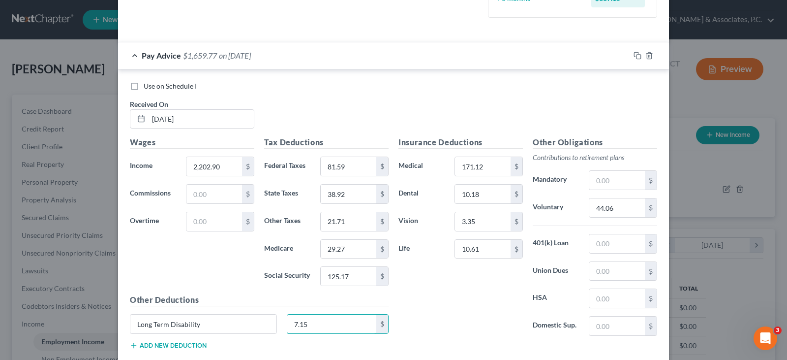
scroll to position [204, 0]
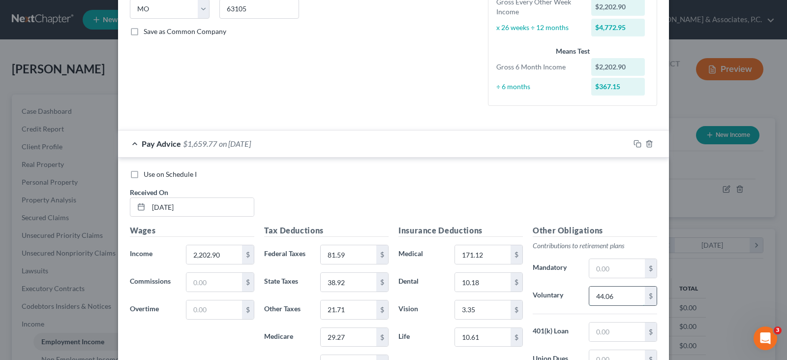
click at [618, 292] on input "44.06" at bounding box center [617, 295] width 56 height 19
click at [636, 144] on rect "button" at bounding box center [638, 145] width 4 height 4
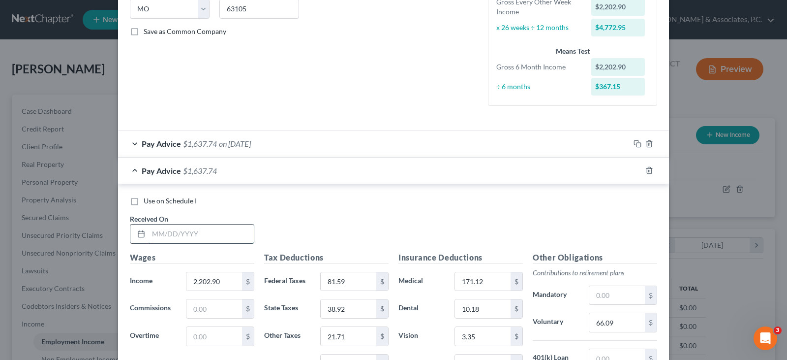
click at [211, 235] on input "text" at bounding box center [201, 233] width 105 height 19
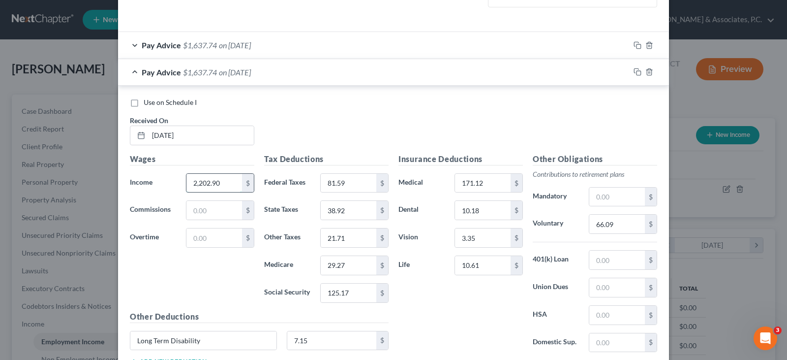
click at [220, 185] on input "2,202.90" at bounding box center [214, 183] width 56 height 19
click at [364, 186] on input "81.59" at bounding box center [349, 183] width 56 height 19
click at [353, 298] on input "125.17" at bounding box center [349, 292] width 56 height 19
click at [351, 263] on input "29.27" at bounding box center [349, 265] width 56 height 19
click at [356, 208] on input "38.92" at bounding box center [349, 210] width 56 height 19
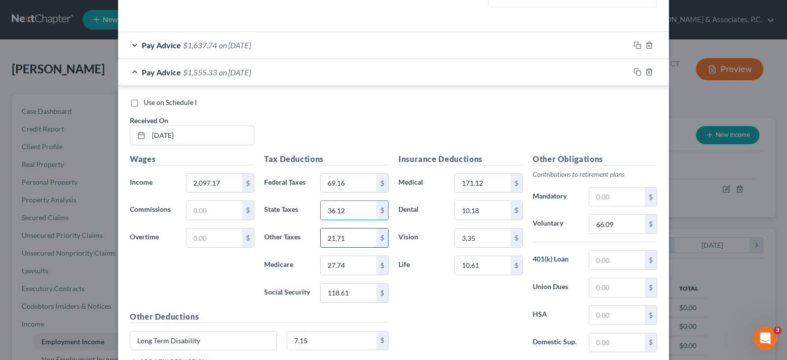
click at [347, 238] on input "21.71" at bounding box center [349, 237] width 56 height 19
click at [627, 225] on input "66.09" at bounding box center [617, 223] width 56 height 19
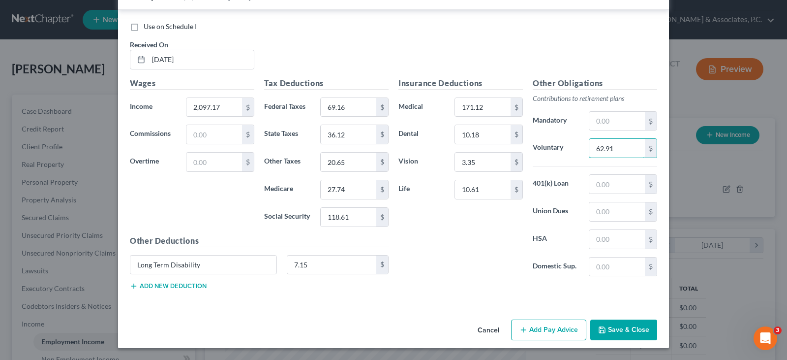
scroll to position [231, 0]
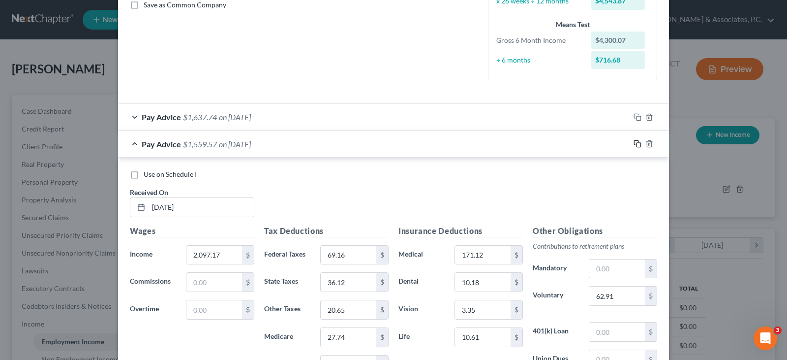
click at [633, 144] on icon "button" at bounding box center [637, 144] width 8 height 8
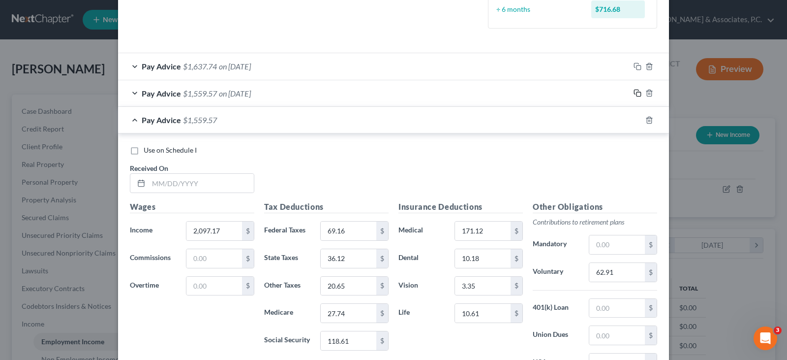
scroll to position [329, 0]
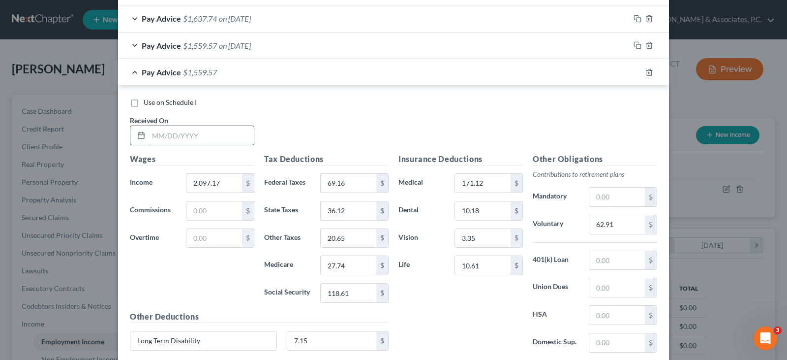
click at [222, 133] on input "text" at bounding box center [201, 135] width 105 height 19
click at [223, 189] on input "2,097.17" at bounding box center [214, 183] width 56 height 19
click at [624, 223] on input "62.91" at bounding box center [617, 224] width 56 height 19
click at [357, 182] on input "69.16" at bounding box center [349, 183] width 56 height 19
click at [360, 297] on input "118.61" at bounding box center [349, 292] width 56 height 19
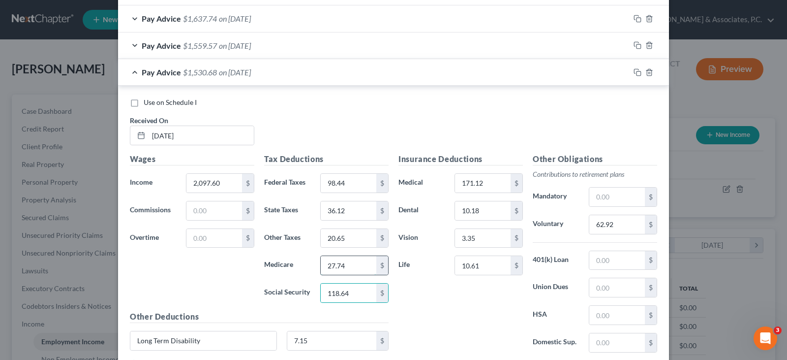
click at [347, 267] on input "27.74" at bounding box center [349, 265] width 56 height 19
click at [351, 210] on input "36.12" at bounding box center [349, 210] width 56 height 19
click at [350, 245] on input "20.65" at bounding box center [349, 238] width 56 height 19
click at [484, 212] on input "10.18" at bounding box center [483, 210] width 56 height 19
click at [494, 178] on input "171.12" at bounding box center [483, 183] width 56 height 19
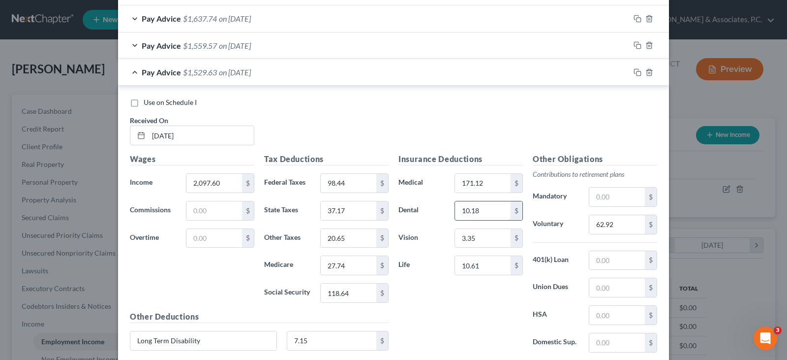
click at [484, 209] on input "10.18" at bounding box center [483, 210] width 56 height 19
click at [486, 239] on input "3.35" at bounding box center [483, 238] width 56 height 19
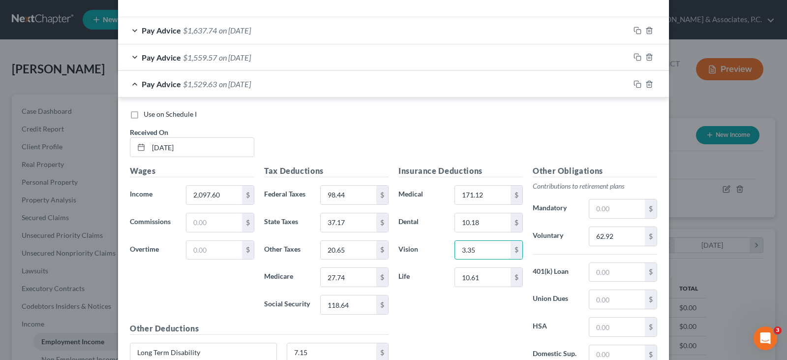
scroll to position [306, 0]
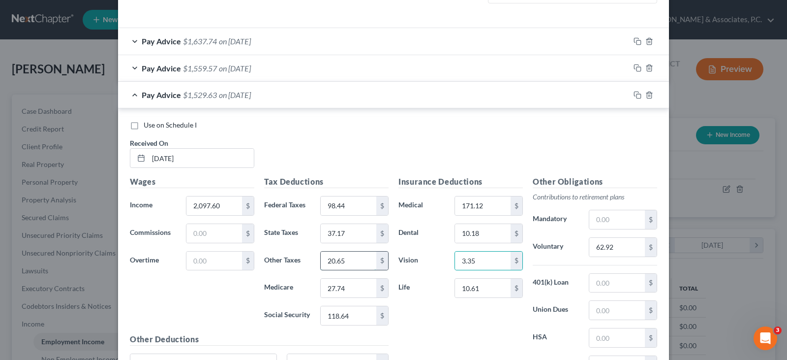
click at [343, 262] on input "20.65" at bounding box center [349, 260] width 56 height 19
click at [341, 260] on input "20.65" at bounding box center [349, 260] width 56 height 19
drag, startPoint x: 308, startPoint y: 262, endPoint x: 299, endPoint y: 262, distance: 9.3
click at [299, 262] on div "Other Taxes 20.65 $" at bounding box center [326, 261] width 134 height 20
click at [358, 230] on input "37.17" at bounding box center [349, 233] width 56 height 19
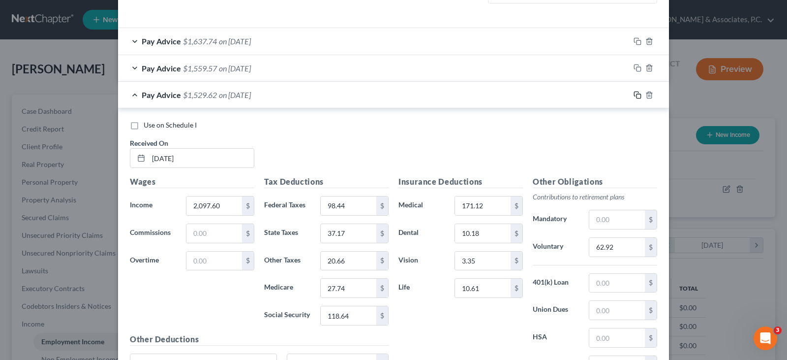
drag, startPoint x: 635, startPoint y: 96, endPoint x: 606, endPoint y: 94, distance: 29.1
click at [634, 96] on icon "button" at bounding box center [637, 95] width 8 height 8
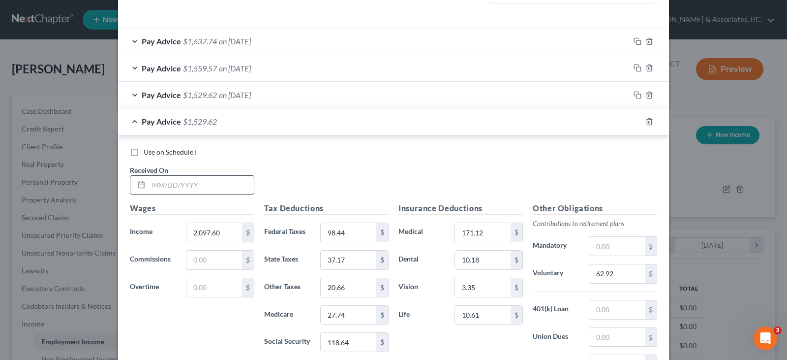
click at [230, 182] on input "text" at bounding box center [201, 185] width 105 height 19
click at [222, 231] on input "2,097.60" at bounding box center [214, 232] width 56 height 19
click at [359, 232] on input "98.44" at bounding box center [349, 232] width 56 height 19
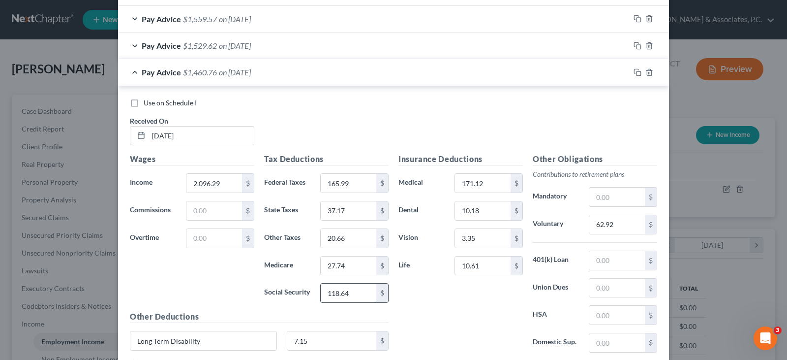
click at [361, 291] on input "118.64" at bounding box center [349, 292] width 56 height 19
click at [365, 267] on input "27.74" at bounding box center [349, 265] width 56 height 19
click at [355, 208] on input "37.17" at bounding box center [349, 210] width 56 height 19
click at [342, 242] on input "20.66" at bounding box center [349, 238] width 56 height 19
click at [610, 227] on input "62.92" at bounding box center [617, 224] width 56 height 19
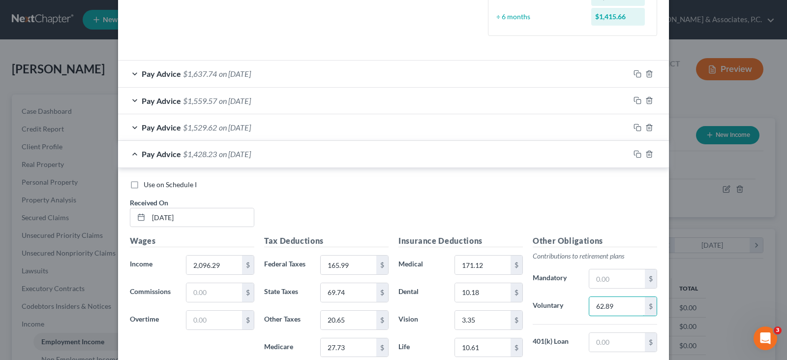
scroll to position [257, 0]
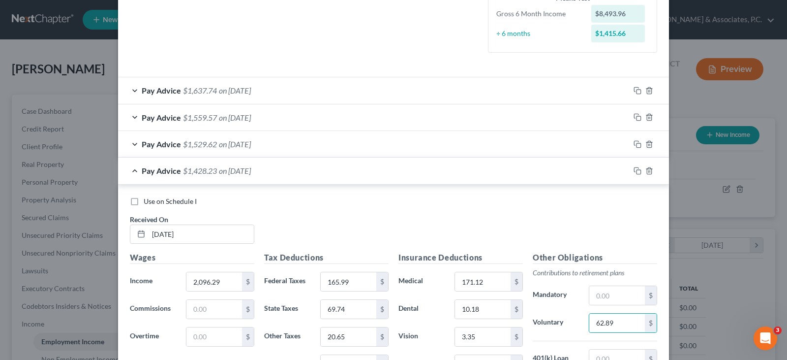
click at [215, 147] on div "Pay Advice $1,529.62 on [DATE]" at bounding box center [373, 144] width 511 height 26
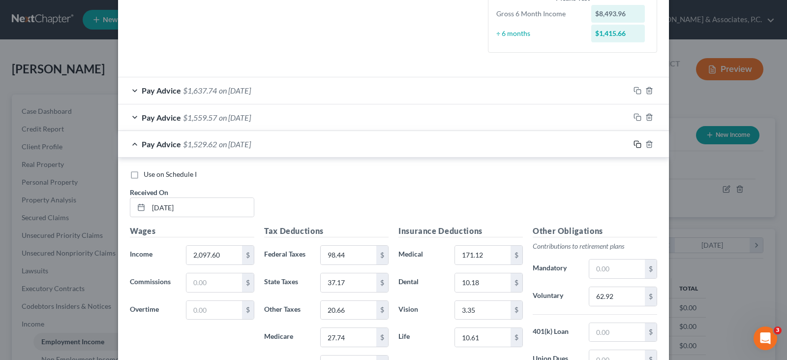
drag, startPoint x: 633, startPoint y: 143, endPoint x: 396, endPoint y: 146, distance: 237.6
click at [636, 143] on rect "button" at bounding box center [638, 145] width 4 height 4
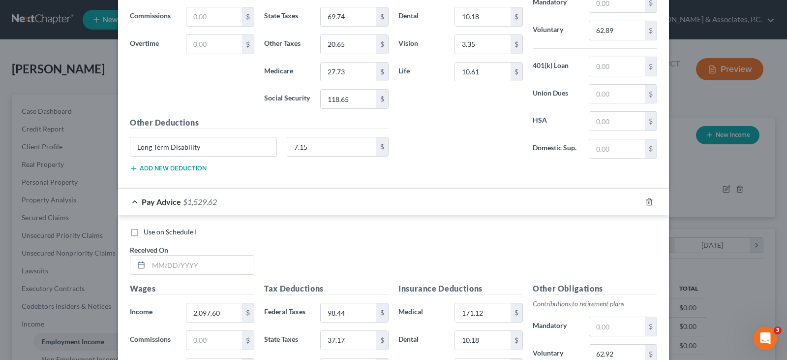
scroll to position [651, 0]
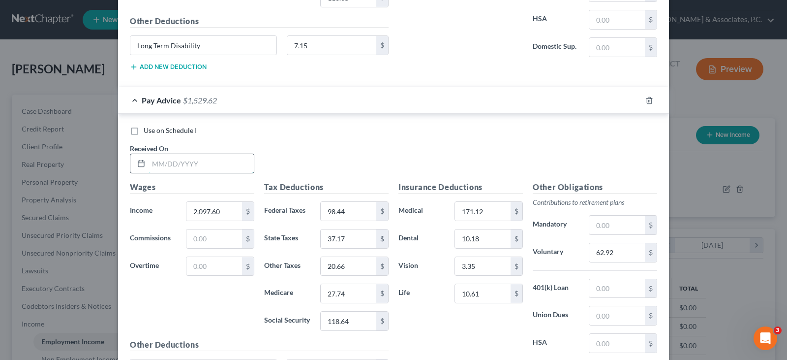
click at [201, 164] on input "text" at bounding box center [201, 163] width 105 height 19
click at [221, 210] on input "2,097.60" at bounding box center [214, 211] width 56 height 19
click at [207, 211] on input "2,097.60" at bounding box center [214, 211] width 56 height 19
drag, startPoint x: 209, startPoint y: 211, endPoint x: 216, endPoint y: 210, distance: 7.9
click at [216, 210] on input "2,097.60" at bounding box center [214, 211] width 56 height 19
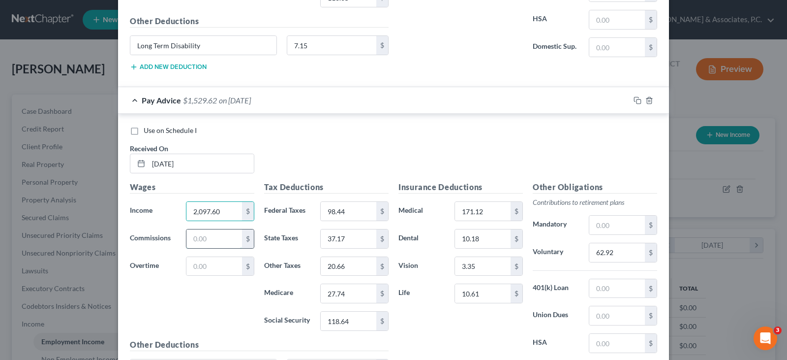
drag, startPoint x: 220, startPoint y: 240, endPoint x: 219, endPoint y: 235, distance: 5.6
click at [220, 240] on input "text" at bounding box center [214, 238] width 56 height 19
drag, startPoint x: 201, startPoint y: 245, endPoint x: 205, endPoint y: 237, distance: 9.2
click at [201, 245] on input "text" at bounding box center [214, 238] width 56 height 19
click at [218, 213] on input "2,097.60" at bounding box center [214, 211] width 56 height 19
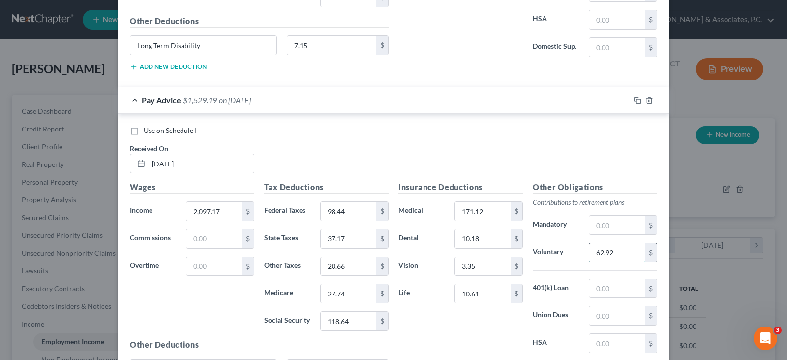
click at [616, 250] on input "62.92" at bounding box center [617, 252] width 56 height 19
click at [619, 249] on input "62.92" at bounding box center [617, 252] width 56 height 19
click at [335, 214] on input "98.44" at bounding box center [349, 211] width 56 height 19
click at [338, 210] on input "98.44" at bounding box center [349, 211] width 56 height 19
click at [342, 314] on input "118.64" at bounding box center [349, 320] width 56 height 19
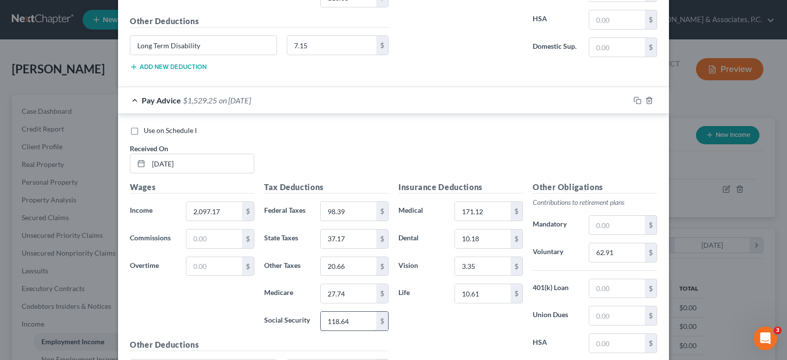
click at [342, 317] on input "118.64" at bounding box center [349, 320] width 56 height 19
click at [346, 295] on input "27.74" at bounding box center [349, 293] width 56 height 19
click at [351, 238] on input "37.17" at bounding box center [349, 238] width 56 height 19
click at [341, 235] on input "37.17" at bounding box center [349, 238] width 56 height 19
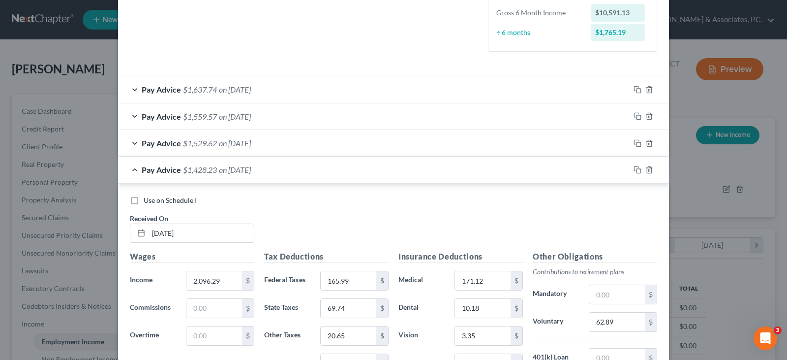
scroll to position [159, 0]
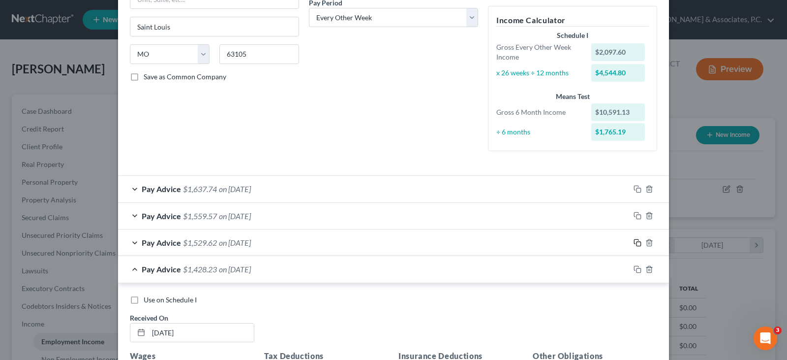
drag, startPoint x: 634, startPoint y: 243, endPoint x: 385, endPoint y: 175, distance: 258.2
click at [633, 243] on icon "button" at bounding box center [637, 243] width 8 height 8
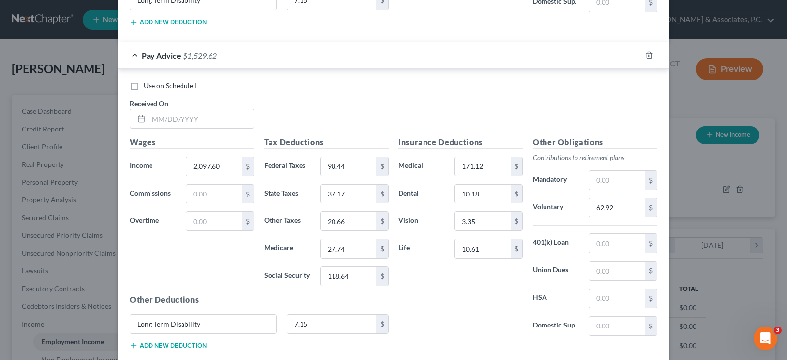
scroll to position [1078, 0]
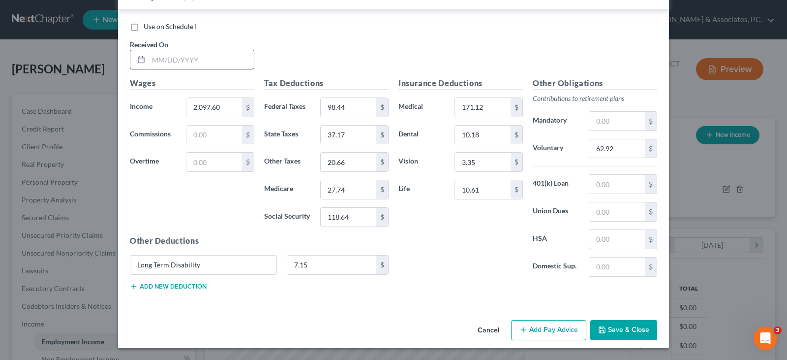
click at [209, 59] on input "text" at bounding box center [201, 59] width 105 height 19
click at [220, 107] on input "2,097.60" at bounding box center [214, 107] width 56 height 19
drag, startPoint x: 229, startPoint y: 132, endPoint x: 220, endPoint y: 113, distance: 21.1
click at [228, 131] on input "text" at bounding box center [214, 134] width 56 height 19
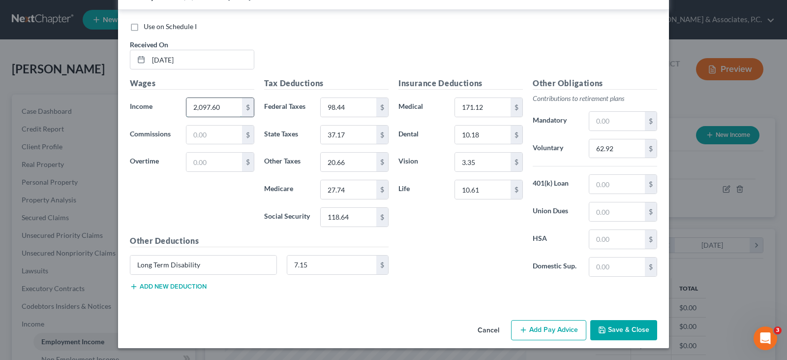
click at [220, 107] on input "2,097.60" at bounding box center [214, 107] width 56 height 19
click at [213, 105] on input "2,097.60" at bounding box center [214, 107] width 56 height 19
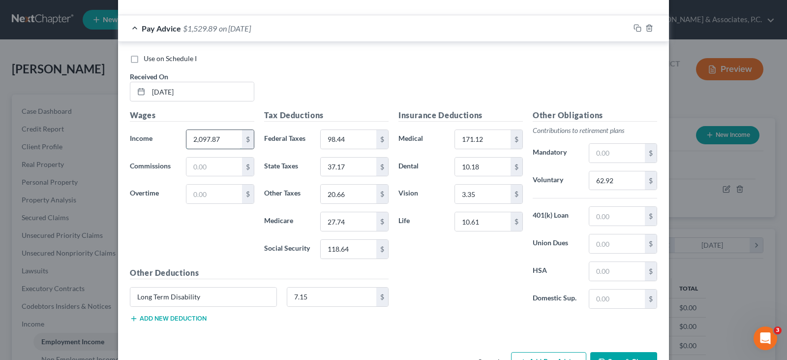
scroll to position [1028, 0]
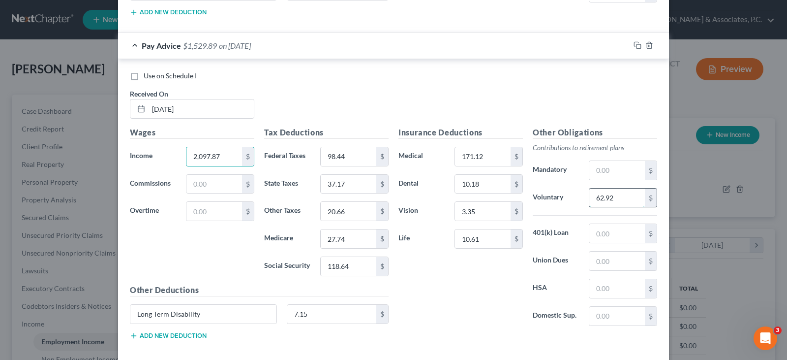
click at [617, 196] on input "62.92" at bounding box center [617, 197] width 56 height 19
click at [609, 195] on input "62.92" at bounding box center [617, 197] width 56 height 19
click at [511, 153] on div "$" at bounding box center [517, 156] width 12 height 19
click at [342, 156] on input "98.44" at bounding box center [349, 156] width 56 height 19
click at [336, 182] on input "37.17" at bounding box center [349, 184] width 56 height 19
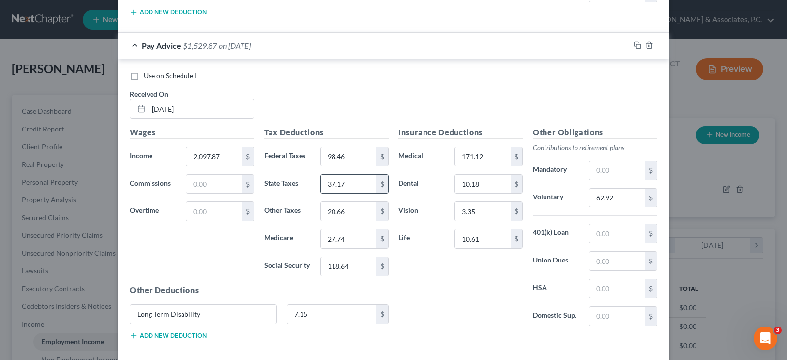
click at [340, 181] on input "37.17" at bounding box center [349, 184] width 56 height 19
click at [347, 268] on input "118.64" at bounding box center [349, 266] width 56 height 19
click at [345, 240] on input "27.74" at bounding box center [349, 238] width 56 height 19
click at [619, 195] on input "62.92" at bounding box center [617, 197] width 56 height 19
click at [223, 156] on input "2,097.87" at bounding box center [214, 156] width 56 height 19
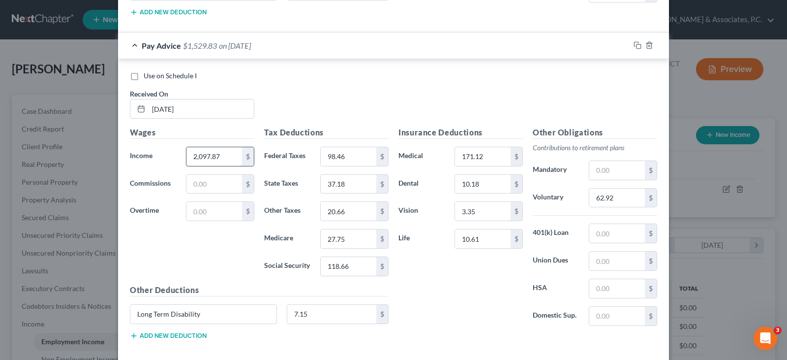
click at [220, 153] on input "2,097.87" at bounding box center [214, 156] width 56 height 19
click at [213, 170] on div "Wages Income * 2,097.87 $ Commissions $ Overtime $" at bounding box center [192, 204] width 134 height 157
click at [215, 157] on input "2,097.87" at bounding box center [214, 156] width 56 height 19
click at [340, 180] on input "37.18" at bounding box center [349, 184] width 56 height 19
click at [349, 156] on input "98.46" at bounding box center [349, 156] width 56 height 19
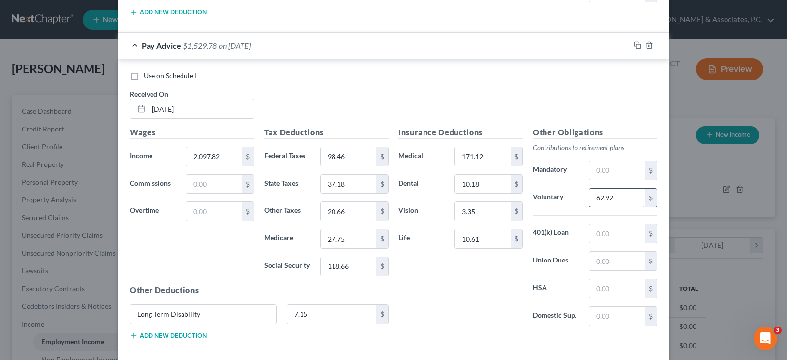
drag, startPoint x: 624, startPoint y: 194, endPoint x: 616, endPoint y: 195, distance: 7.9
click at [623, 195] on input "62.92" at bounding box center [617, 197] width 56 height 19
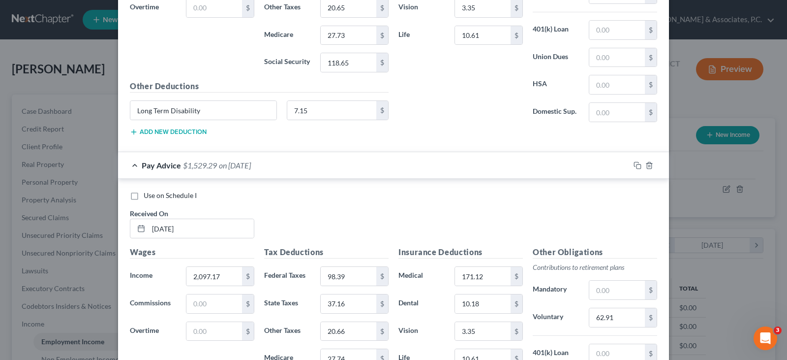
scroll to position [537, 0]
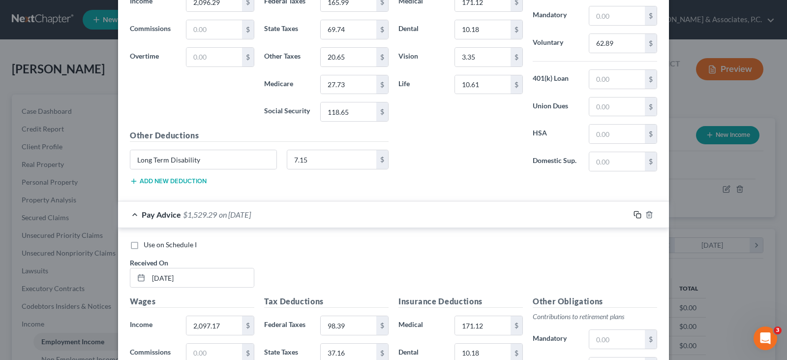
click at [633, 212] on icon "button" at bounding box center [637, 214] width 8 height 8
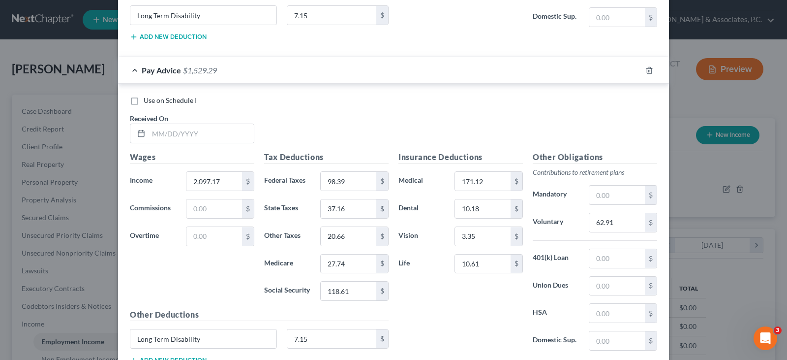
scroll to position [1105, 0]
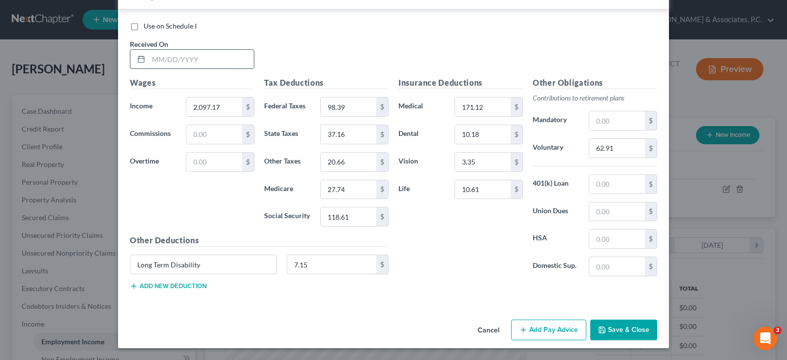
click at [221, 55] on input "text" at bounding box center [201, 59] width 105 height 19
click at [622, 149] on input "62.91" at bounding box center [617, 148] width 56 height 19
click at [346, 104] on input "98.39" at bounding box center [349, 106] width 56 height 19
click at [354, 132] on input "37.16" at bounding box center [349, 134] width 56 height 19
click at [357, 219] on input "118.61" at bounding box center [349, 216] width 56 height 19
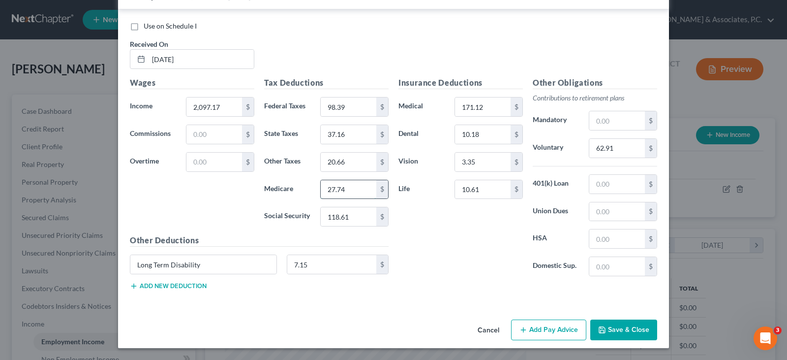
click at [348, 186] on input "27.74" at bounding box center [349, 189] width 56 height 19
click at [352, 133] on input "37.16" at bounding box center [349, 134] width 56 height 19
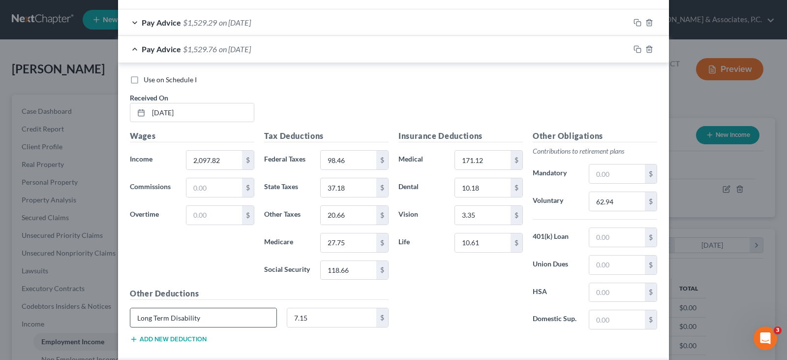
scroll to position [711, 0]
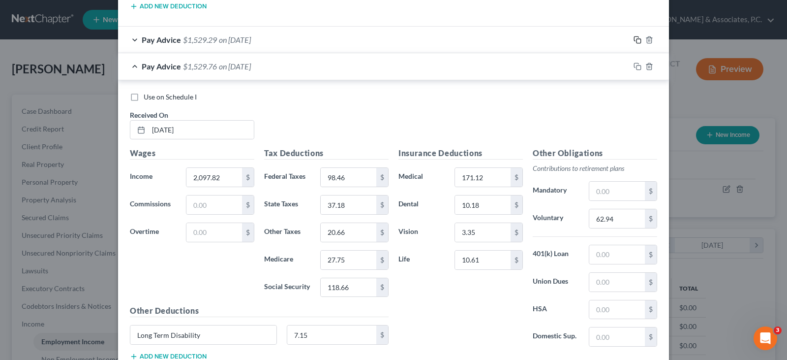
drag, startPoint x: 635, startPoint y: 38, endPoint x: 385, endPoint y: 19, distance: 251.1
click at [633, 36] on icon "button" at bounding box center [637, 40] width 8 height 8
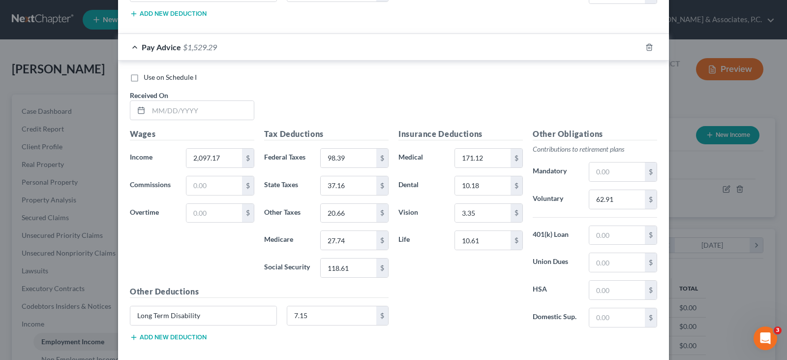
scroll to position [1427, 0]
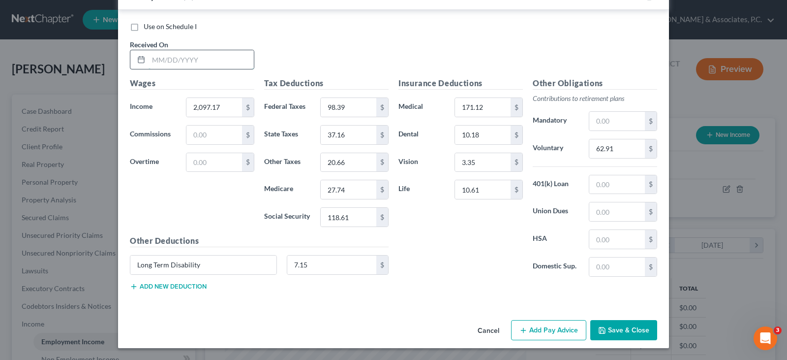
click at [211, 56] on input "text" at bounding box center [201, 59] width 105 height 19
click at [229, 106] on input "2,097.17" at bounding box center [214, 107] width 56 height 19
click at [363, 108] on input "98.39" at bounding box center [349, 107] width 56 height 19
click at [353, 220] on input "118.61" at bounding box center [349, 217] width 56 height 19
click at [350, 188] on input "27.74" at bounding box center [349, 189] width 56 height 19
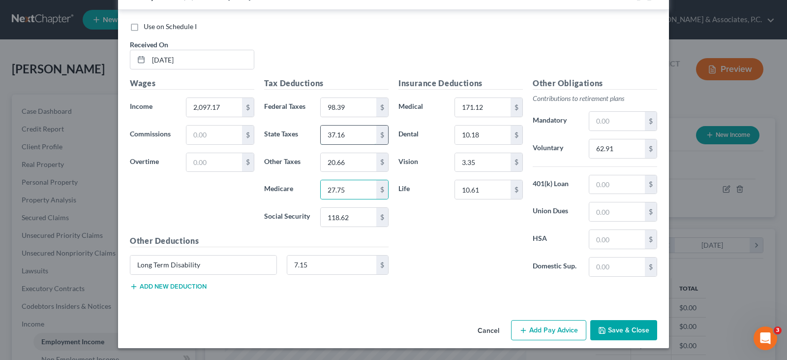
click at [356, 131] on input "37.16" at bounding box center [349, 134] width 56 height 19
click at [347, 164] on input "20.66" at bounding box center [349, 162] width 56 height 19
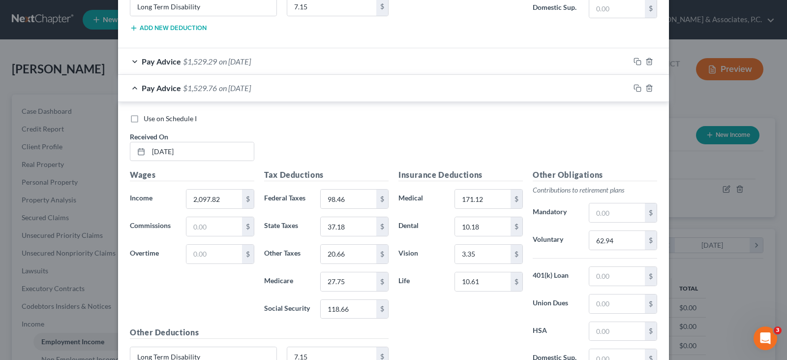
scroll to position [640, 0]
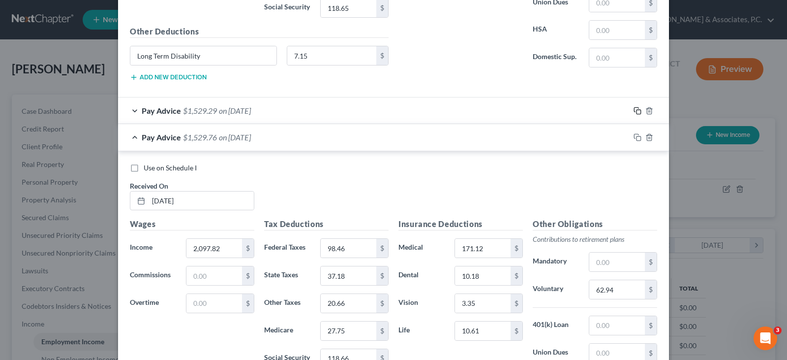
click at [633, 109] on icon "button" at bounding box center [637, 111] width 8 height 8
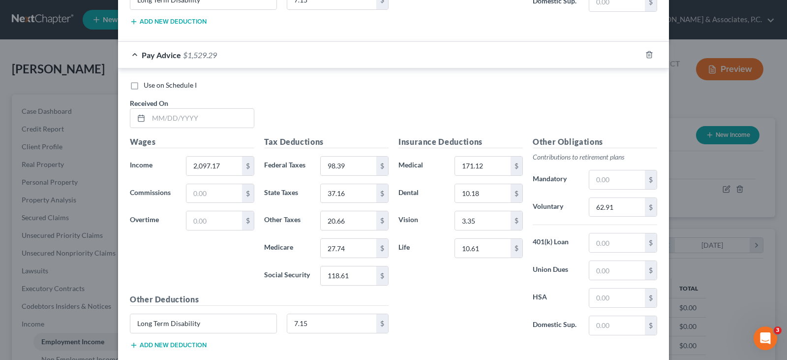
scroll to position [1750, 0]
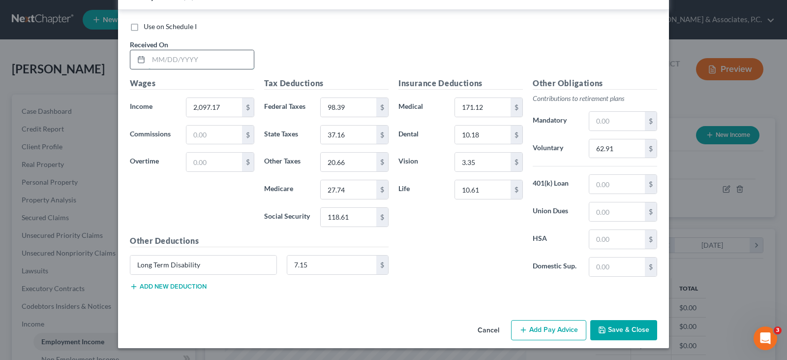
click at [231, 60] on input "text" at bounding box center [201, 59] width 105 height 19
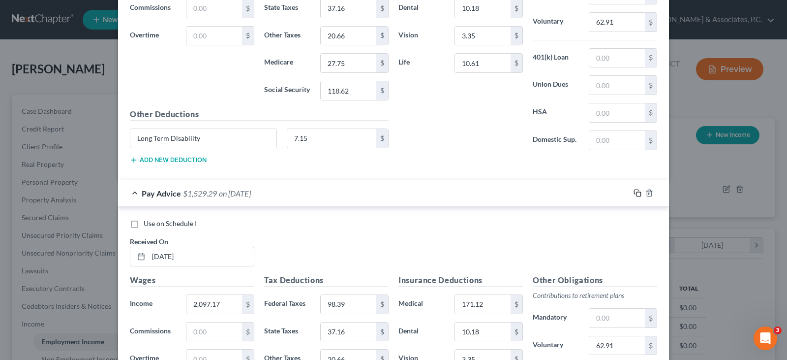
drag, startPoint x: 634, startPoint y: 192, endPoint x: 304, endPoint y: 126, distance: 336.6
click at [636, 192] on rect "button" at bounding box center [638, 194] width 4 height 4
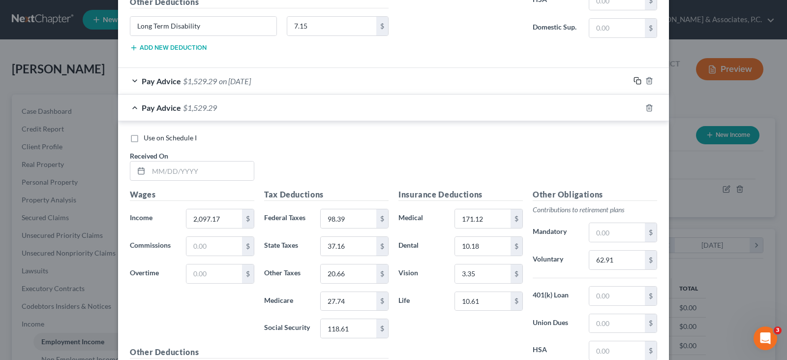
scroll to position [1777, 0]
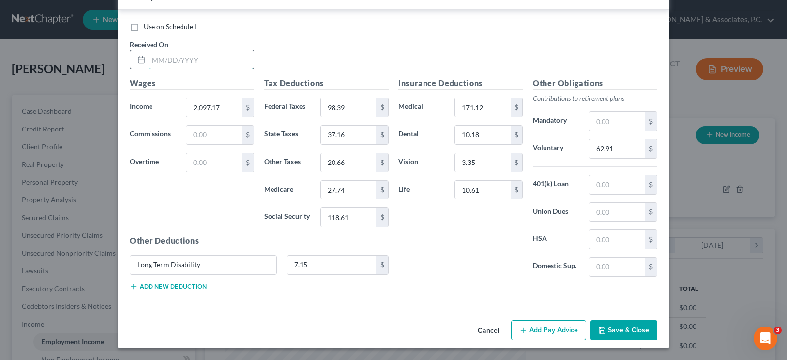
click at [207, 56] on input "text" at bounding box center [201, 59] width 105 height 19
click at [228, 103] on input "2,097.17" at bounding box center [214, 107] width 56 height 19
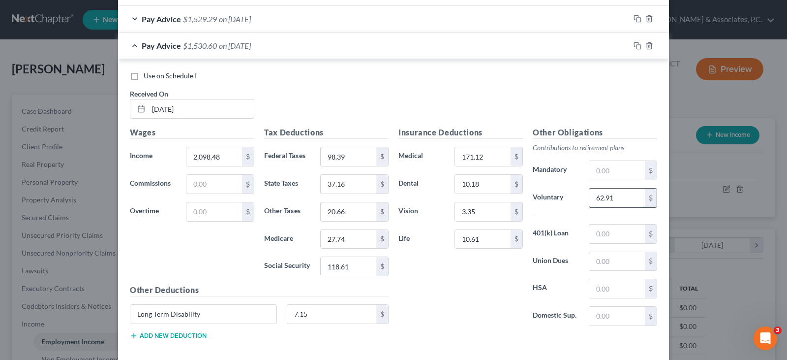
click at [619, 198] on input "62.91" at bounding box center [617, 197] width 56 height 19
click at [349, 161] on input "98.39" at bounding box center [349, 156] width 56 height 19
click at [356, 269] on input "118.61" at bounding box center [349, 266] width 56 height 19
click at [351, 239] on input "27.74" at bounding box center [349, 239] width 56 height 19
click at [350, 184] on input "37.16" at bounding box center [349, 184] width 56 height 19
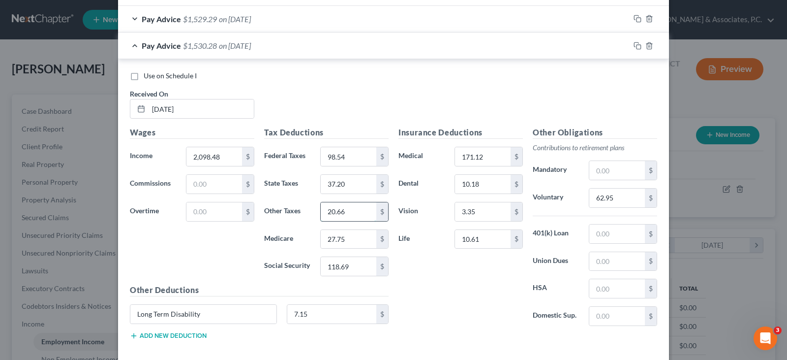
click at [357, 213] on input "20.66" at bounding box center [349, 211] width 56 height 19
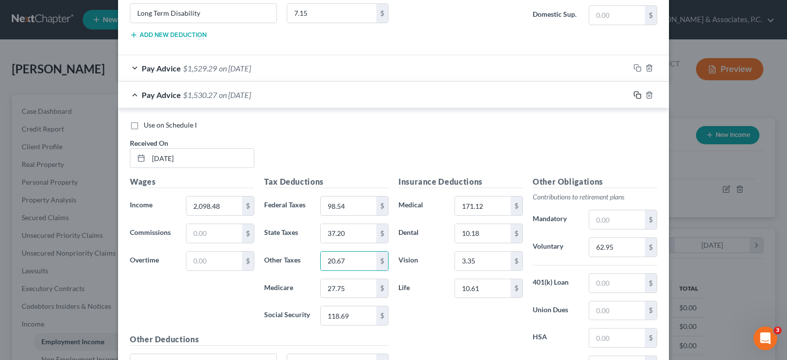
click at [634, 93] on icon "button" at bounding box center [637, 95] width 8 height 8
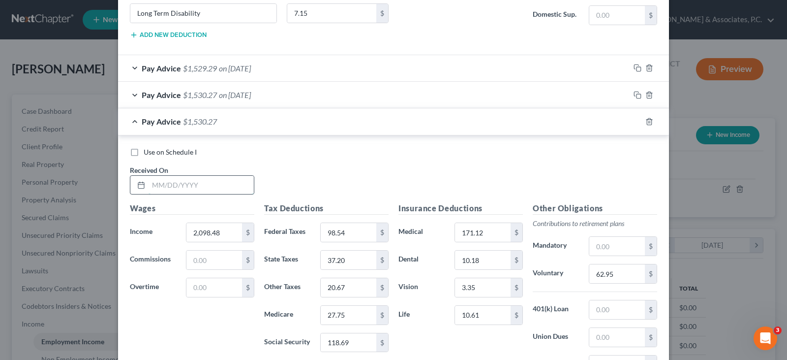
click at [199, 185] on input "text" at bounding box center [201, 185] width 105 height 19
click at [234, 237] on input "2,098.48" at bounding box center [214, 232] width 56 height 19
click at [631, 274] on input "62.95" at bounding box center [617, 273] width 56 height 19
click at [342, 237] on input "98.54" at bounding box center [349, 232] width 56 height 19
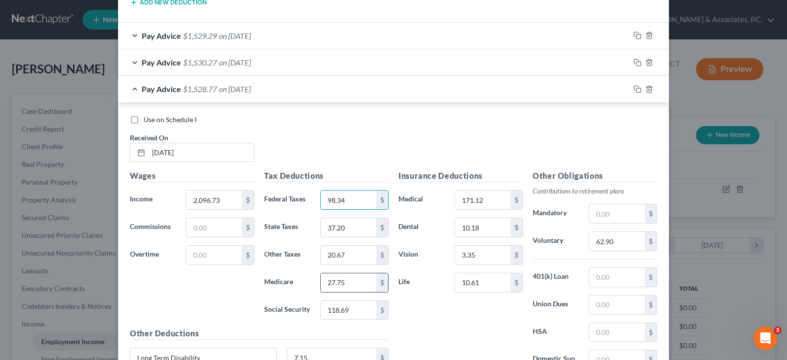
scroll to position [1728, 0]
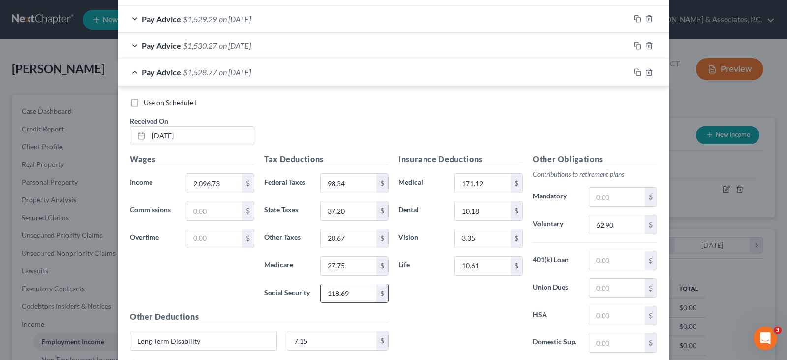
click at [351, 291] on input "118.69" at bounding box center [349, 293] width 56 height 19
click at [349, 265] on input "27.75" at bounding box center [349, 265] width 56 height 19
click at [355, 213] on input "37.20" at bounding box center [349, 210] width 56 height 19
click at [346, 233] on input "20.67" at bounding box center [349, 238] width 56 height 19
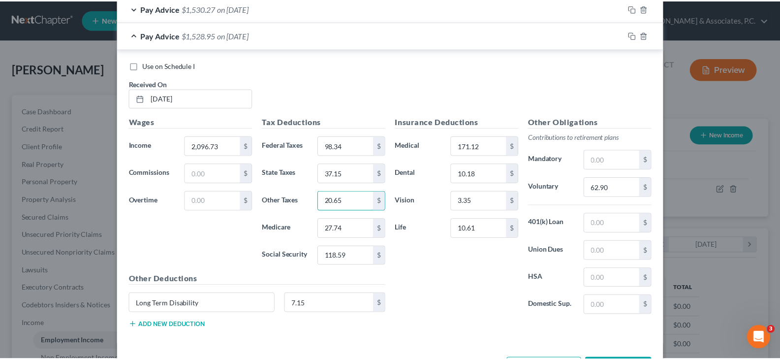
scroll to position [1804, 0]
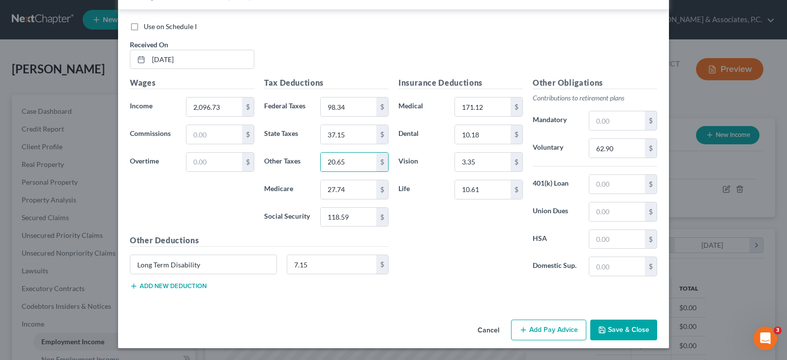
click at [618, 324] on button "Save & Close" at bounding box center [623, 329] width 67 height 21
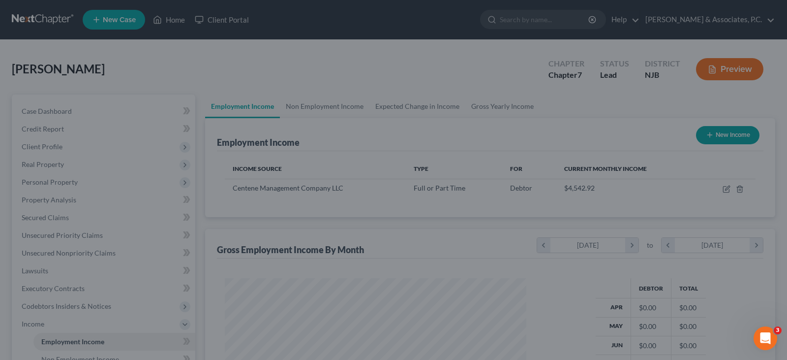
scroll to position [491637, 491496]
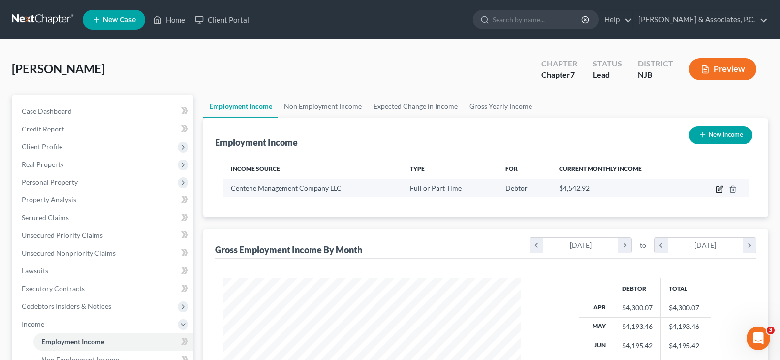
click at [720, 186] on icon "button" at bounding box center [719, 189] width 8 height 8
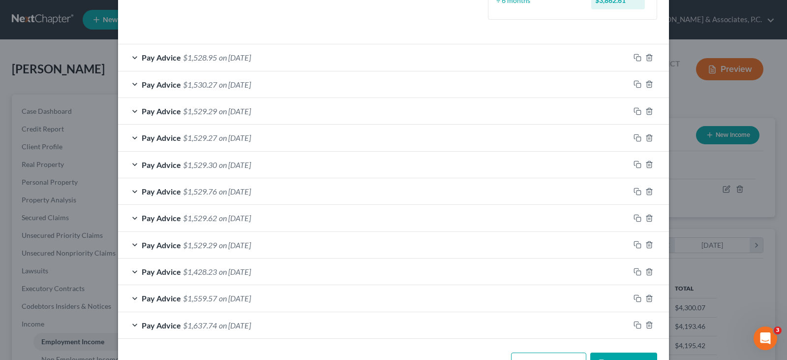
scroll to position [273, 0]
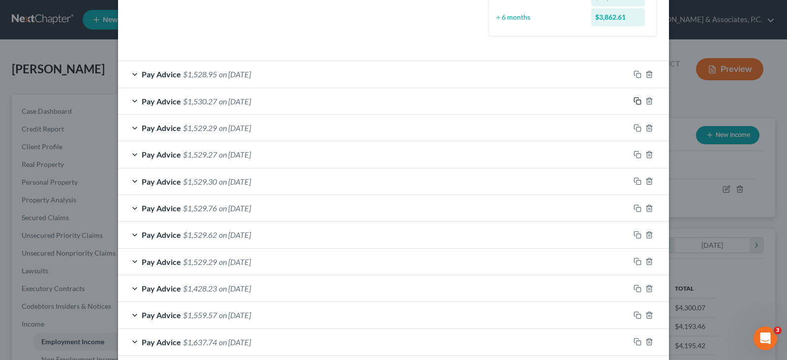
click at [633, 100] on icon "button" at bounding box center [637, 101] width 8 height 8
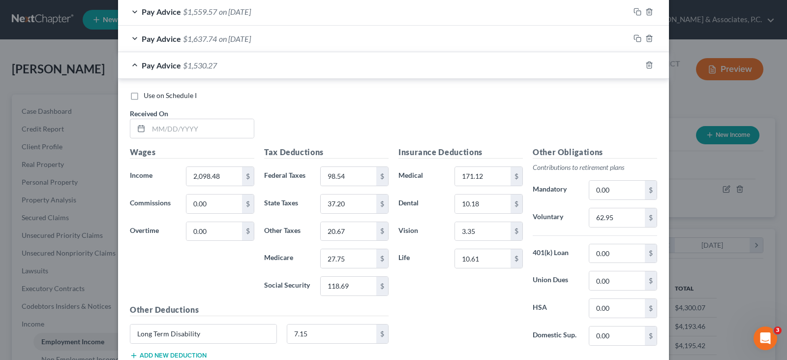
scroll to position [645, 0]
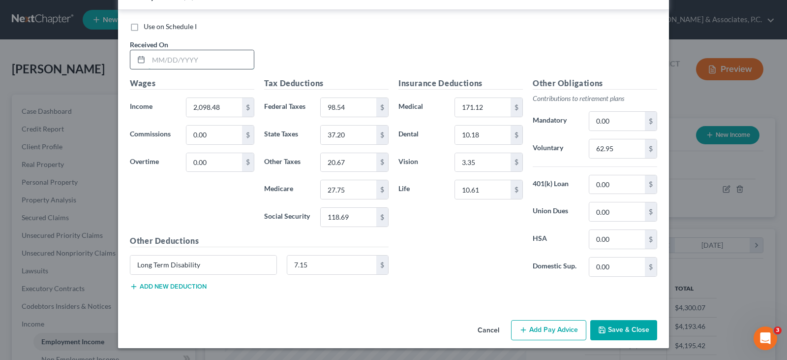
click at [217, 54] on input "text" at bounding box center [201, 59] width 105 height 19
click at [224, 107] on input "2,098.48" at bounding box center [214, 107] width 56 height 19
click at [354, 222] on input "118.69" at bounding box center [349, 217] width 56 height 19
click at [345, 190] on input "27.75" at bounding box center [349, 189] width 56 height 19
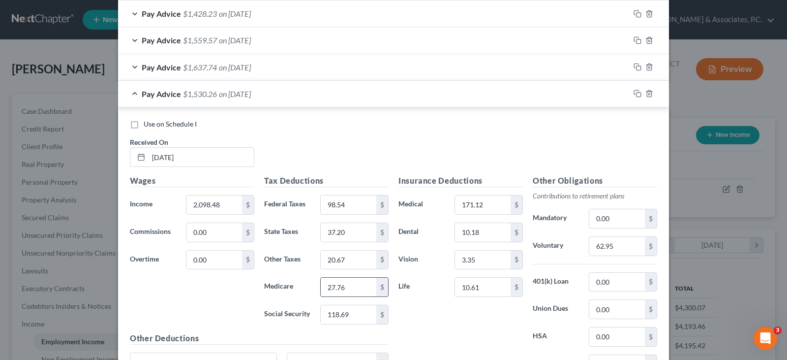
scroll to position [547, 0]
click at [635, 92] on icon "button" at bounding box center [637, 94] width 8 height 8
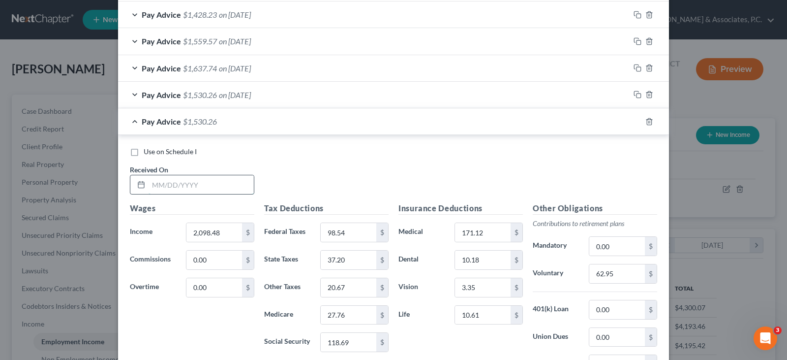
click at [225, 183] on input "text" at bounding box center [201, 184] width 105 height 19
click at [222, 238] on input "2,098.48" at bounding box center [214, 232] width 56 height 19
click at [614, 277] on input "62.95" at bounding box center [617, 273] width 56 height 19
click at [347, 227] on input "98.54" at bounding box center [349, 232] width 56 height 19
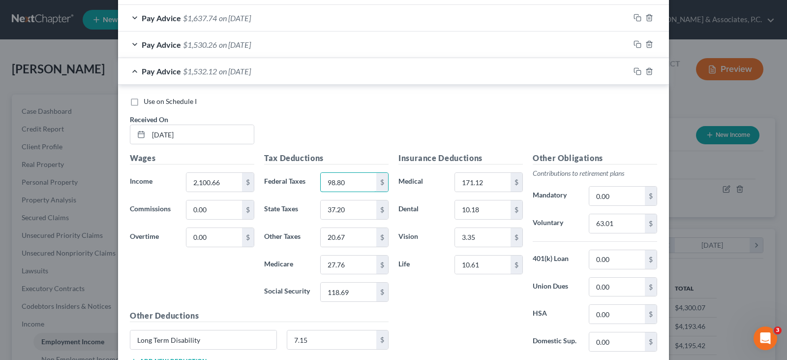
scroll to position [672, 0]
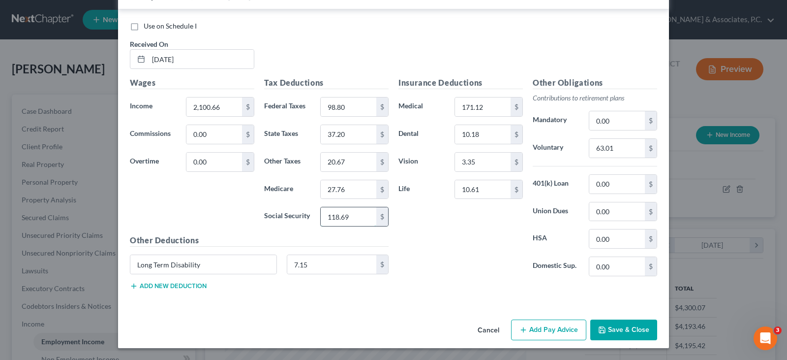
drag, startPoint x: 353, startPoint y: 216, endPoint x: 353, endPoint y: 226, distance: 10.3
click at [353, 217] on input "118.69" at bounding box center [349, 216] width 56 height 19
click at [356, 191] on input "27.76" at bounding box center [349, 189] width 56 height 19
click at [363, 135] on input "37.20" at bounding box center [349, 134] width 56 height 19
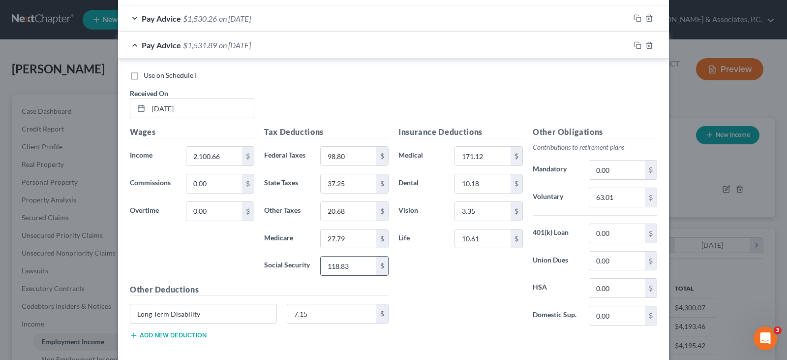
click at [354, 267] on input "118.83" at bounding box center [349, 265] width 56 height 19
click at [344, 232] on input "27.79" at bounding box center [349, 238] width 56 height 19
click at [350, 186] on input "37.25" at bounding box center [349, 183] width 56 height 19
click at [351, 212] on input "20.68" at bounding box center [349, 211] width 56 height 19
click at [491, 238] on input "10.61" at bounding box center [483, 238] width 56 height 19
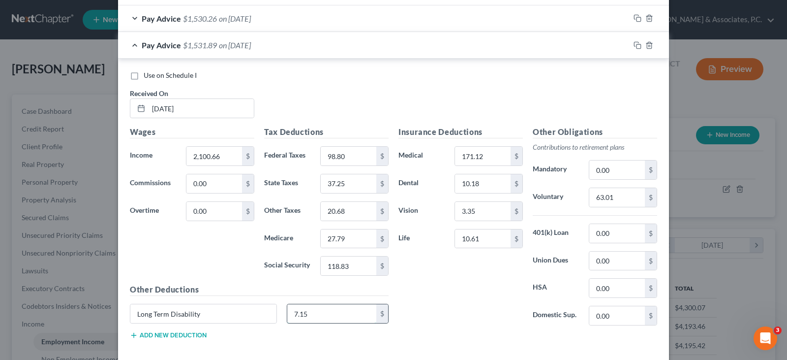
click at [331, 313] on input "7.15" at bounding box center [332, 313] width 90 height 19
drag, startPoint x: 338, startPoint y: 210, endPoint x: 344, endPoint y: 210, distance: 5.4
click at [339, 210] on input "20.68" at bounding box center [349, 211] width 56 height 19
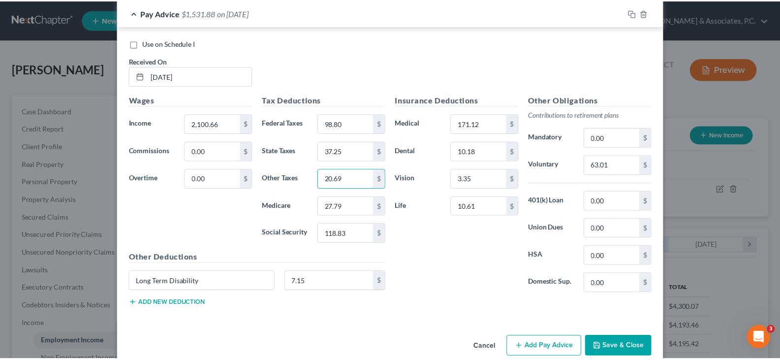
scroll to position [672, 0]
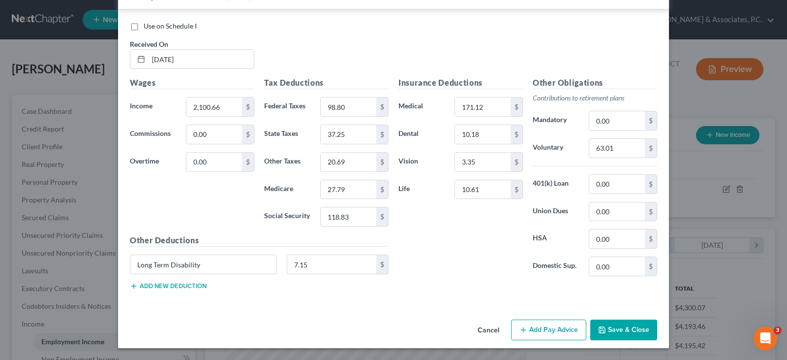
drag, startPoint x: 616, startPoint y: 330, endPoint x: 605, endPoint y: 316, distance: 18.2
click at [616, 330] on button "Save & Close" at bounding box center [623, 329] width 67 height 21
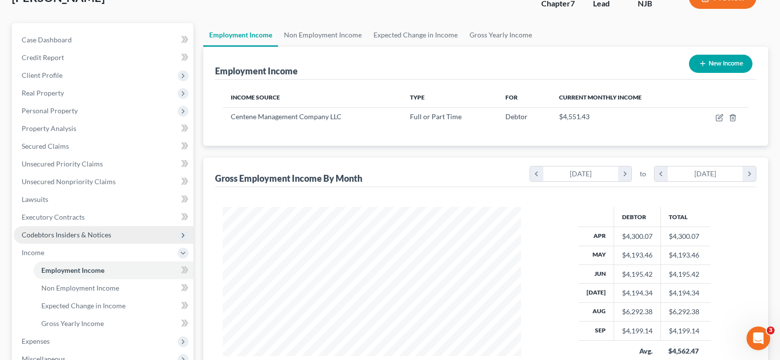
scroll to position [148, 0]
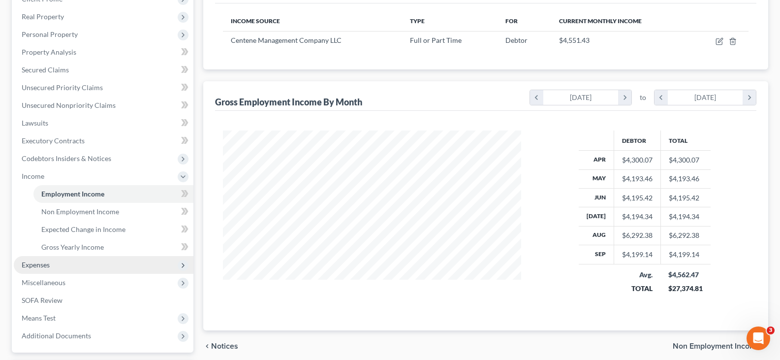
click at [43, 264] on span "Expenses" at bounding box center [36, 264] width 28 height 8
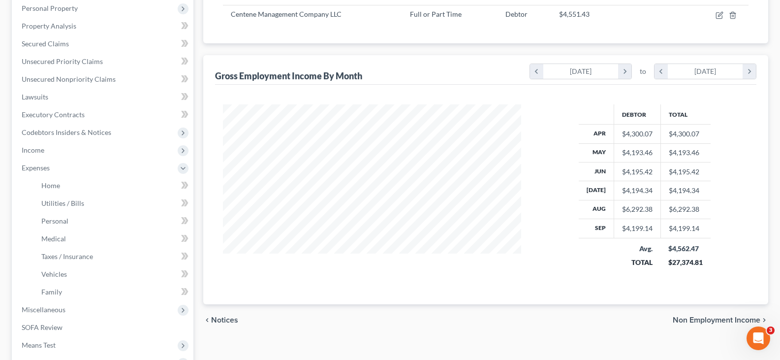
scroll to position [287, 0]
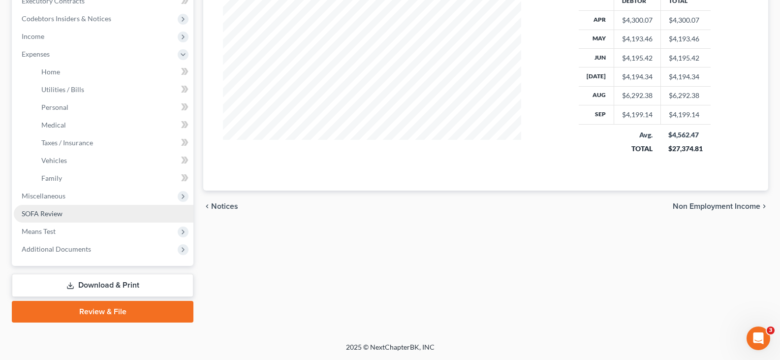
click at [51, 213] on span "SOFA Review" at bounding box center [42, 213] width 41 height 8
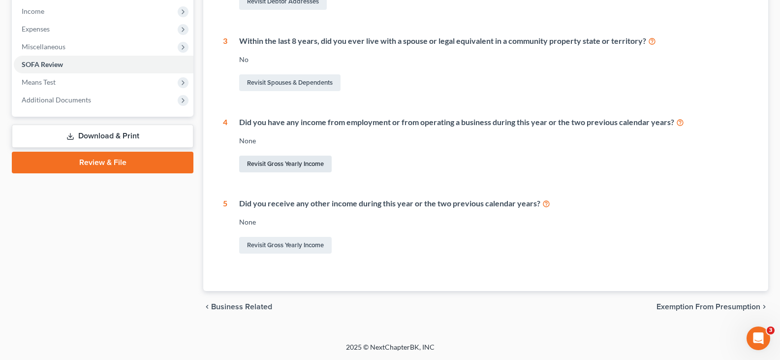
click at [269, 163] on link "Revisit Gross Yearly Income" at bounding box center [285, 163] width 92 height 17
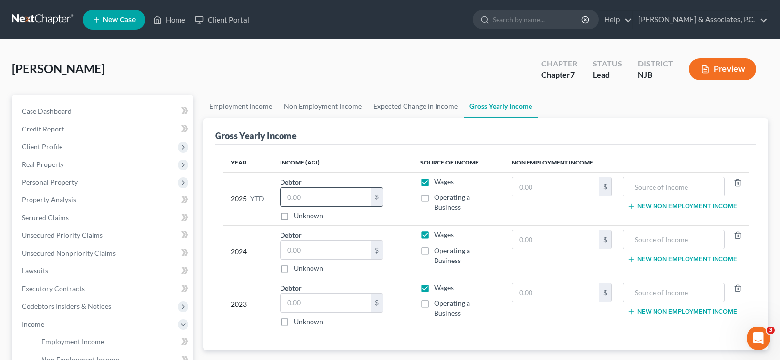
click at [325, 201] on input "text" at bounding box center [325, 196] width 90 height 19
click at [320, 246] on input "text" at bounding box center [325, 249] width 90 height 19
drag, startPoint x: 551, startPoint y: 184, endPoint x: 538, endPoint y: 178, distance: 15.0
click at [549, 183] on input "text" at bounding box center [556, 186] width 88 height 19
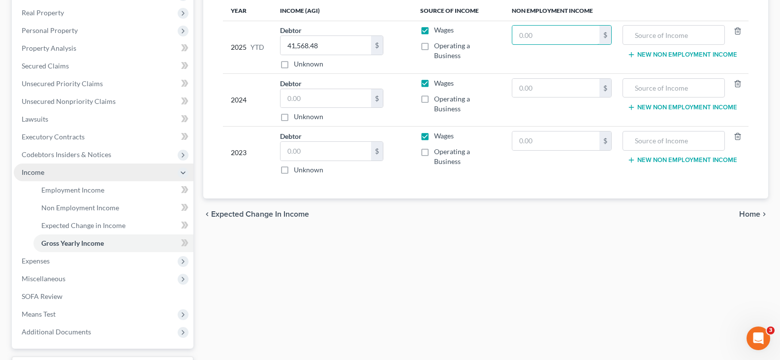
scroll to position [197, 0]
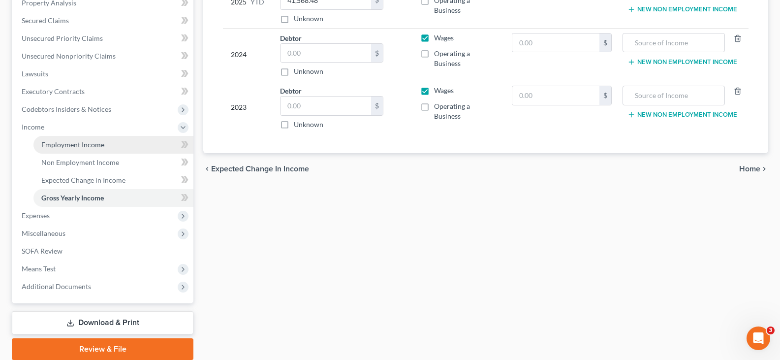
click at [62, 149] on link "Employment Income" at bounding box center [113, 145] width 160 height 18
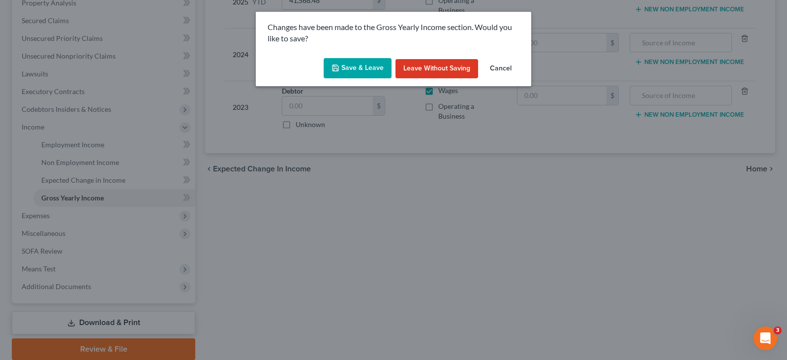
click at [353, 74] on button "Save & Leave" at bounding box center [358, 68] width 68 height 21
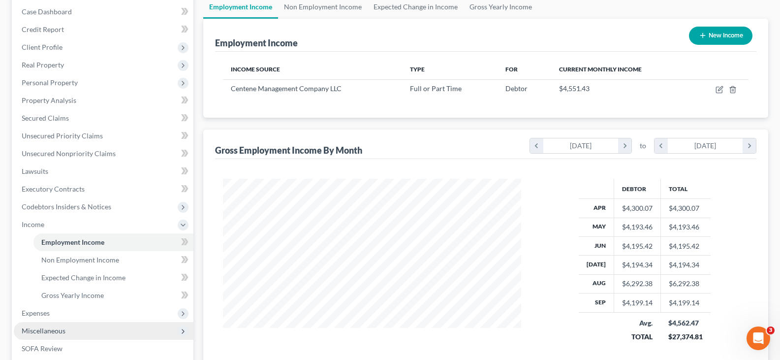
scroll to position [234, 0]
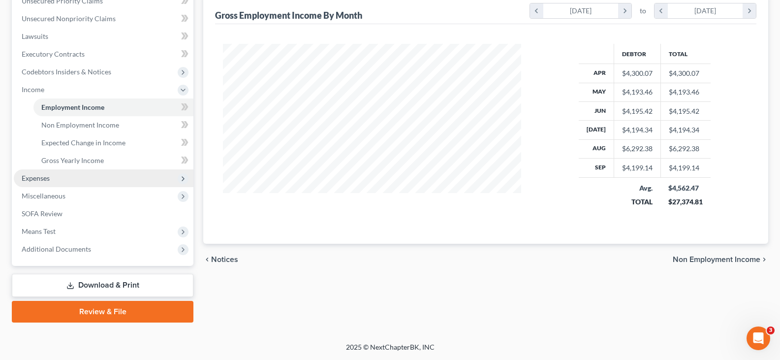
click at [41, 180] on span "Expenses" at bounding box center [36, 178] width 28 height 8
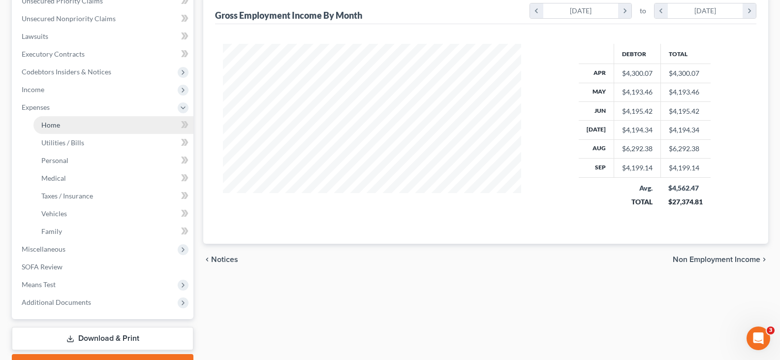
click at [47, 122] on span "Home" at bounding box center [50, 124] width 19 height 8
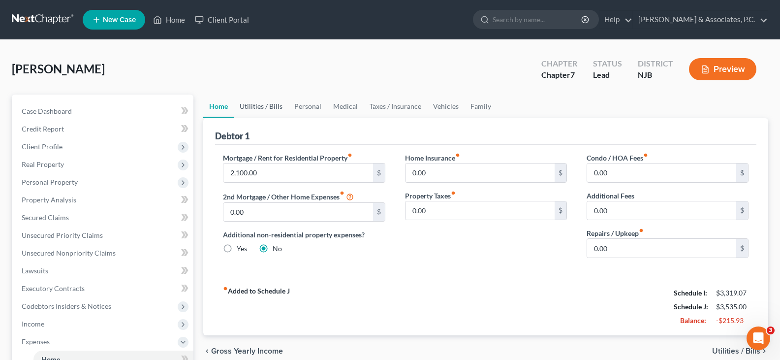
click at [259, 115] on link "Utilities / Bills" at bounding box center [261, 106] width 55 height 24
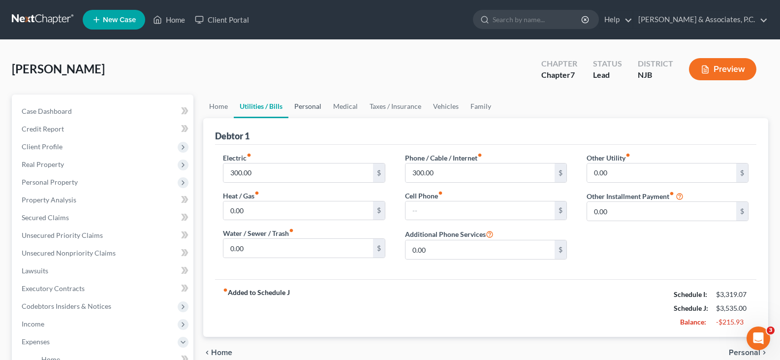
click at [313, 106] on link "Personal" at bounding box center [307, 106] width 39 height 24
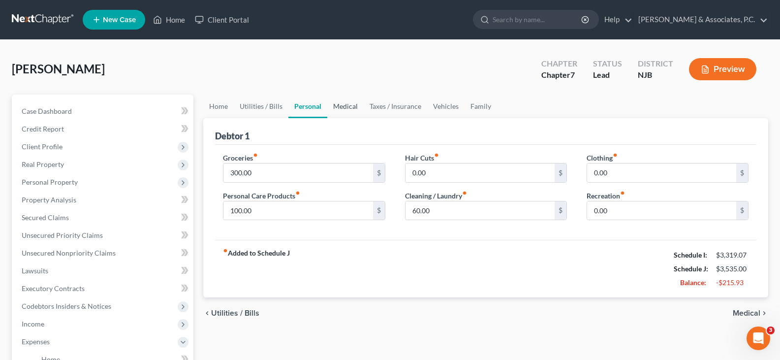
click at [330, 106] on link "Medical" at bounding box center [345, 106] width 36 height 24
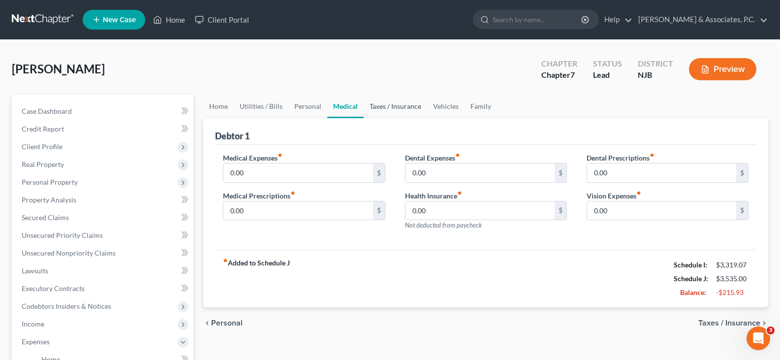
click at [392, 104] on link "Taxes / Insurance" at bounding box center [394, 106] width 63 height 24
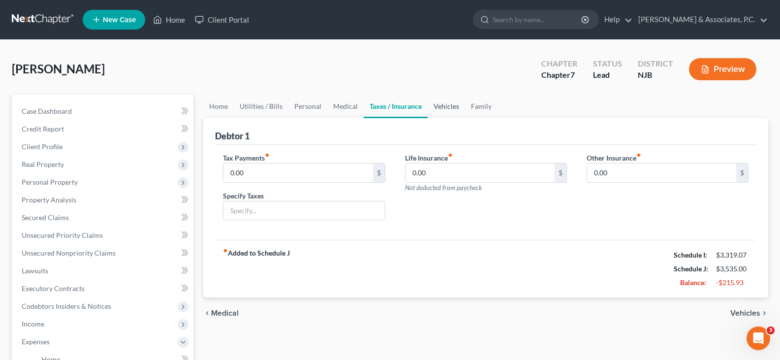
click at [441, 104] on link "Vehicles" at bounding box center [445, 106] width 37 height 24
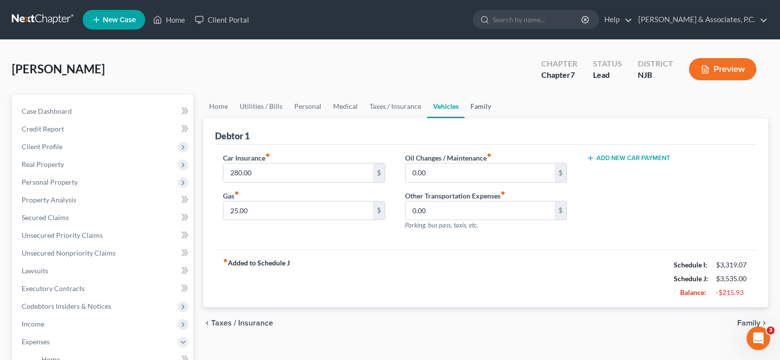
click at [483, 104] on link "Family" at bounding box center [480, 106] width 32 height 24
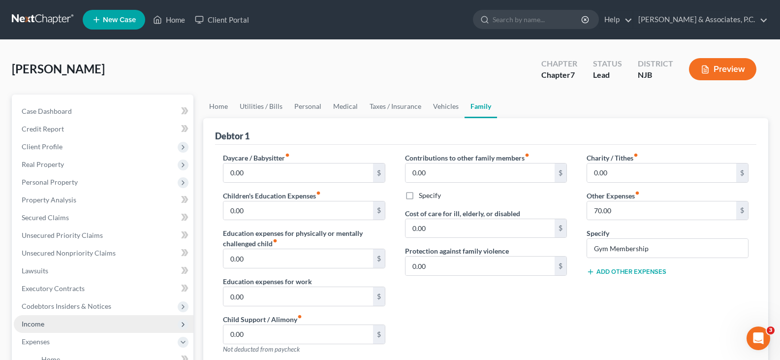
click at [36, 325] on span "Income" at bounding box center [33, 323] width 23 height 8
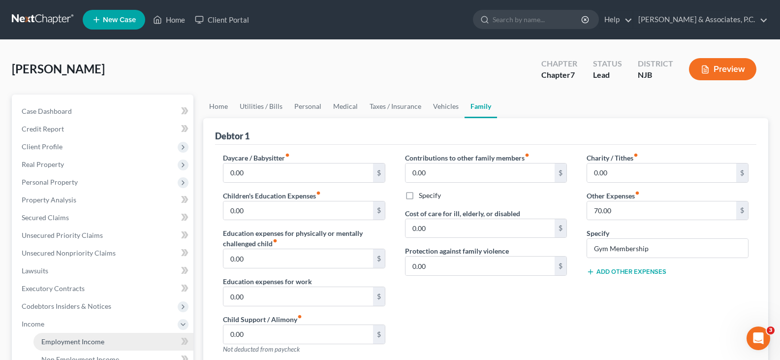
click at [49, 342] on span "Employment Income" at bounding box center [72, 341] width 63 height 8
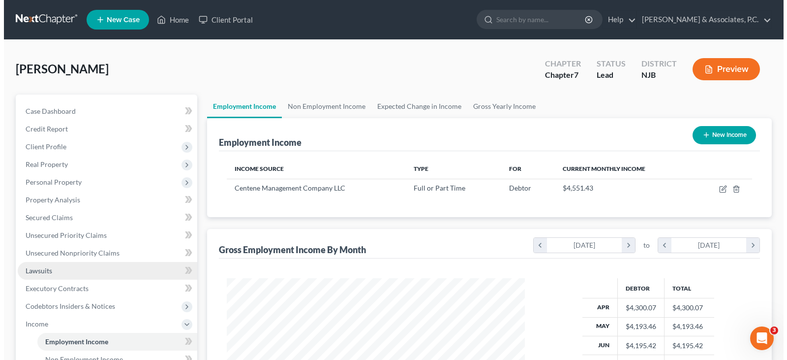
scroll to position [177, 318]
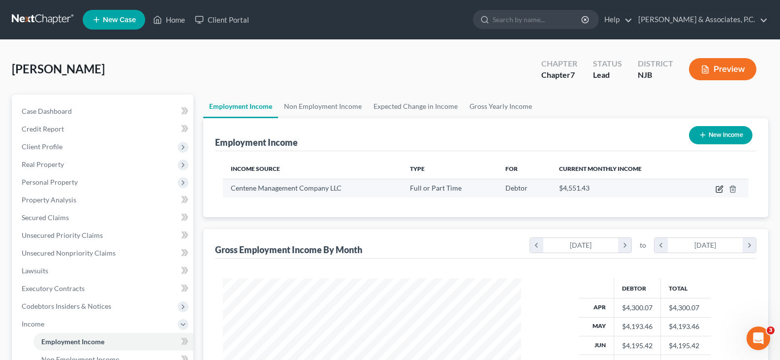
click at [717, 189] on icon "button" at bounding box center [719, 189] width 8 height 8
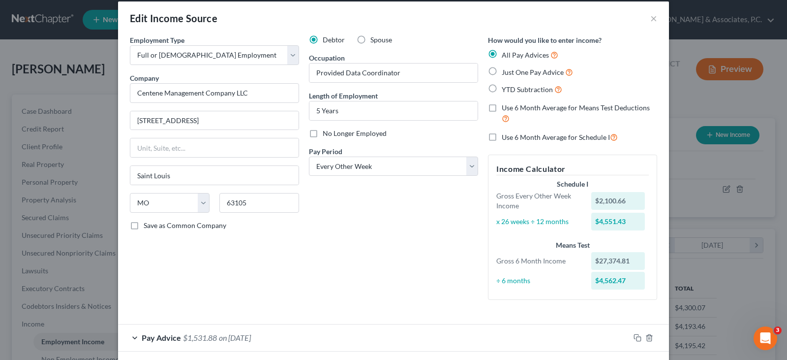
scroll to position [0, 0]
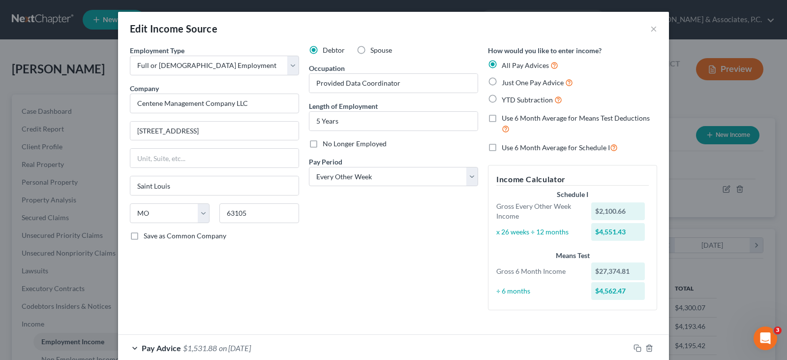
click at [502, 146] on label "Use 6 Month Average for Schedule I" at bounding box center [560, 147] width 116 height 11
click at [506, 146] on input "Use 6 Month Average for Schedule I" at bounding box center [509, 145] width 6 height 6
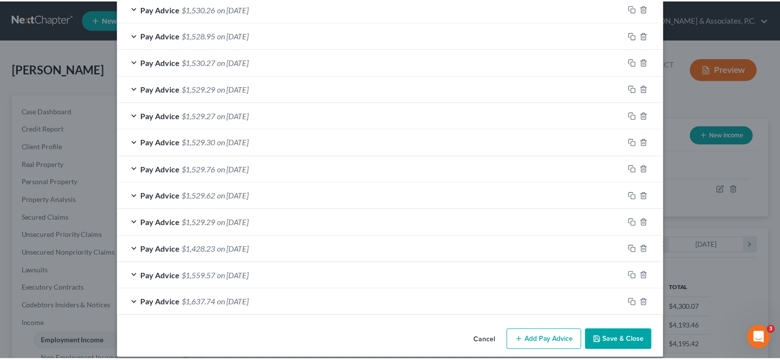
scroll to position [374, 0]
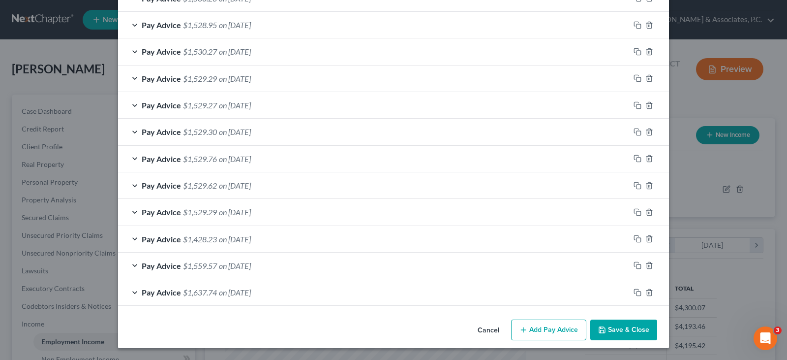
click at [621, 331] on button "Save & Close" at bounding box center [623, 329] width 67 height 21
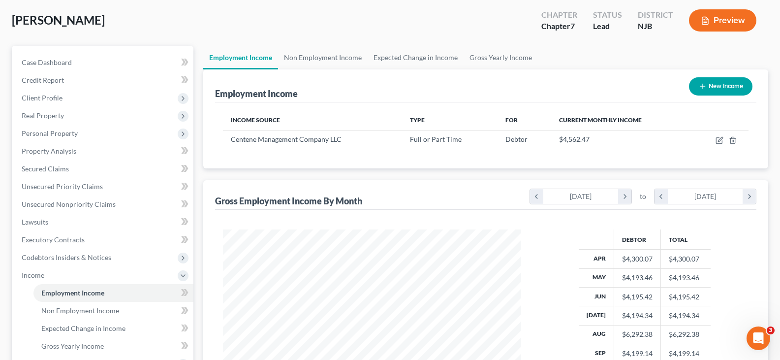
scroll to position [148, 0]
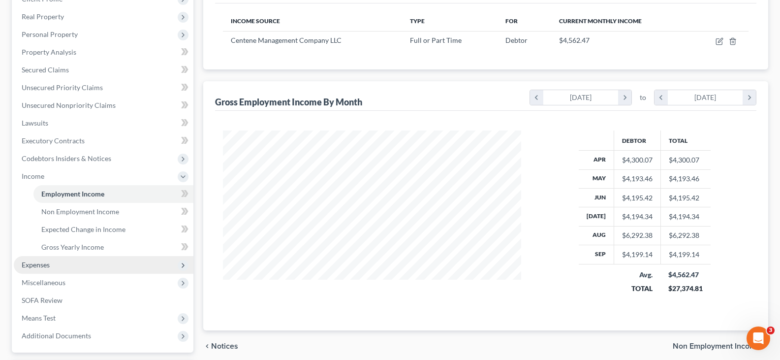
click at [42, 264] on span "Expenses" at bounding box center [36, 264] width 28 height 8
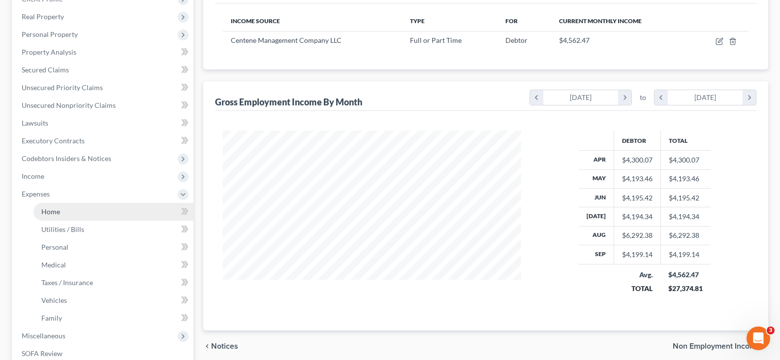
click at [56, 206] on link "Home" at bounding box center [113, 212] width 160 height 18
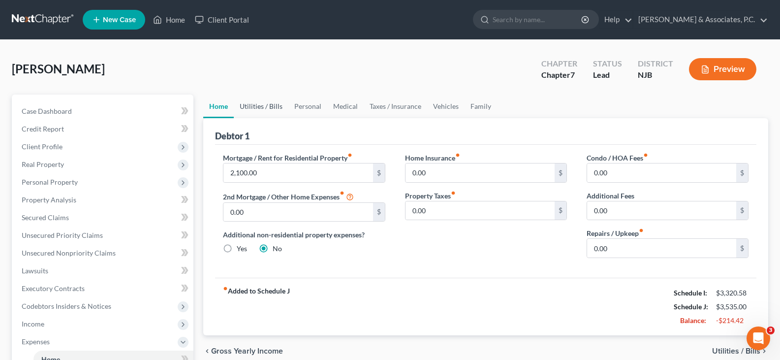
click at [261, 105] on link "Utilities / Bills" at bounding box center [261, 106] width 55 height 24
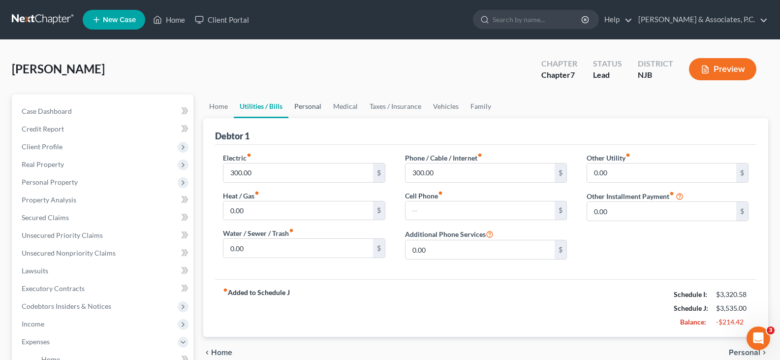
click at [305, 103] on link "Personal" at bounding box center [307, 106] width 39 height 24
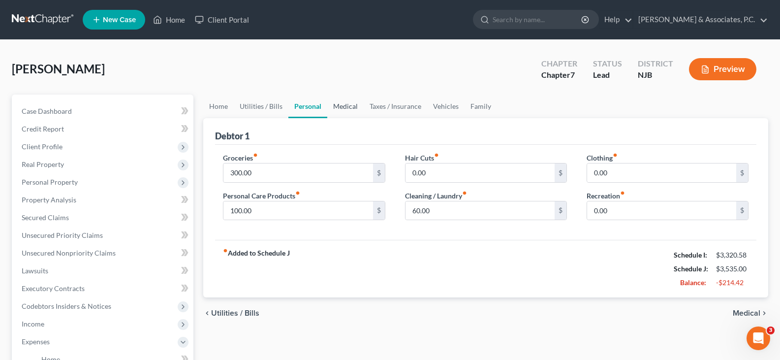
click at [351, 106] on link "Medical" at bounding box center [345, 106] width 36 height 24
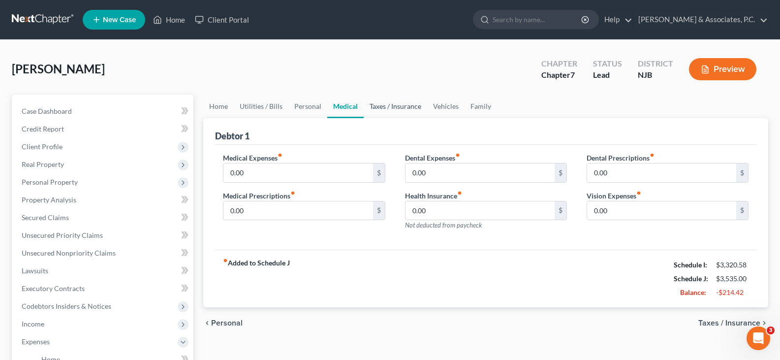
click at [376, 107] on link "Taxes / Insurance" at bounding box center [394, 106] width 63 height 24
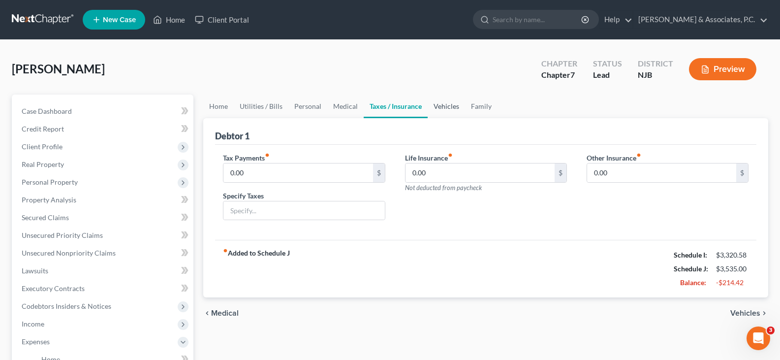
click at [449, 109] on link "Vehicles" at bounding box center [445, 106] width 37 height 24
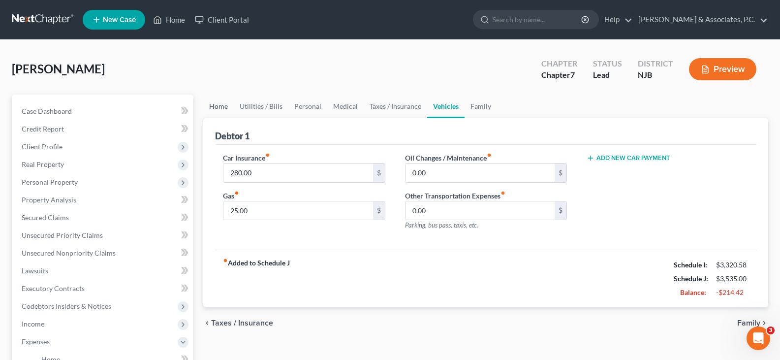
click at [220, 105] on link "Home" at bounding box center [218, 106] width 30 height 24
